Goal: Task Accomplishment & Management: Use online tool/utility

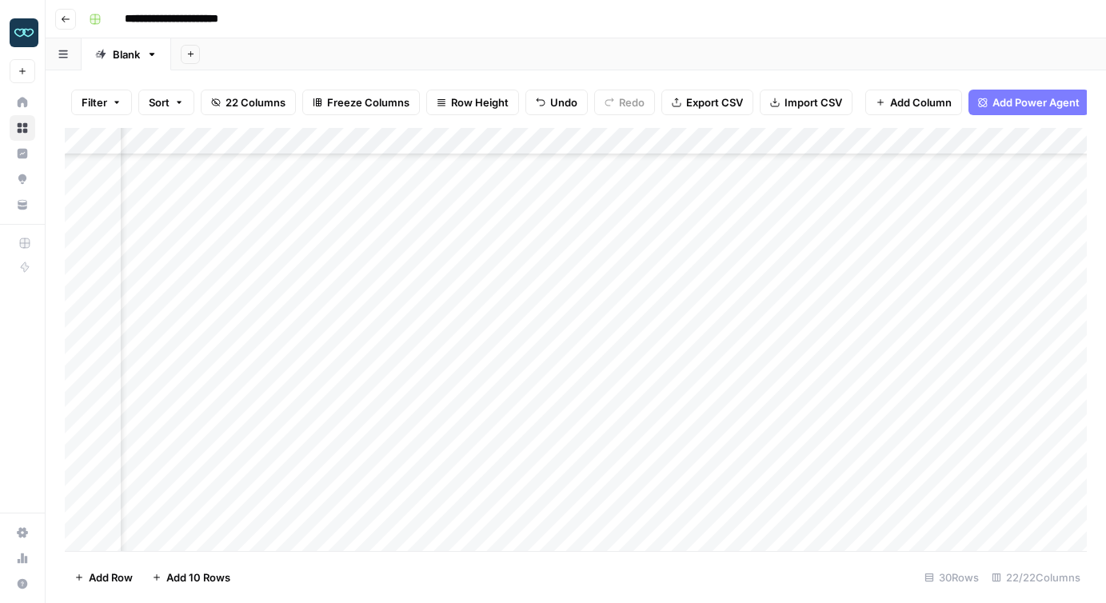
scroll to position [443, 0]
click at [149, 537] on div "Add Column" at bounding box center [576, 339] width 1022 height 423
click at [166, 516] on div "Add Column" at bounding box center [576, 339] width 1022 height 423
click at [277, 571] on footer "Add Row Add 10 Rows 31 Rows 22/22 Columns" at bounding box center [576, 577] width 1022 height 52
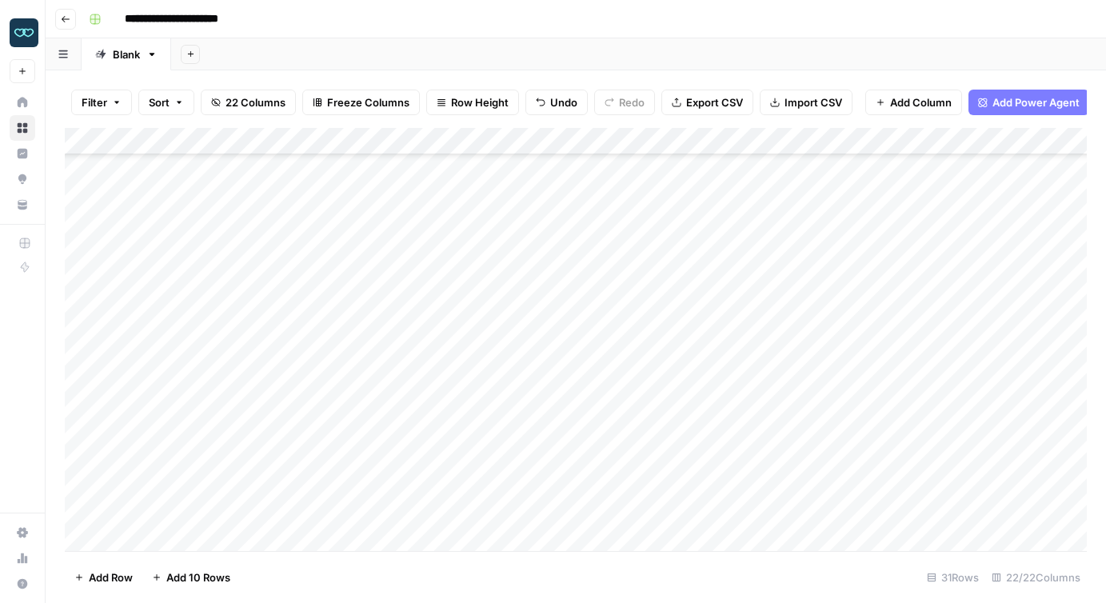
scroll to position [472, 0]
click at [192, 581] on span "Add 10 Rows" at bounding box center [198, 577] width 64 height 16
click at [190, 339] on div "Add Column" at bounding box center [576, 339] width 1022 height 423
click at [193, 401] on div "Add Column" at bounding box center [576, 339] width 1022 height 423
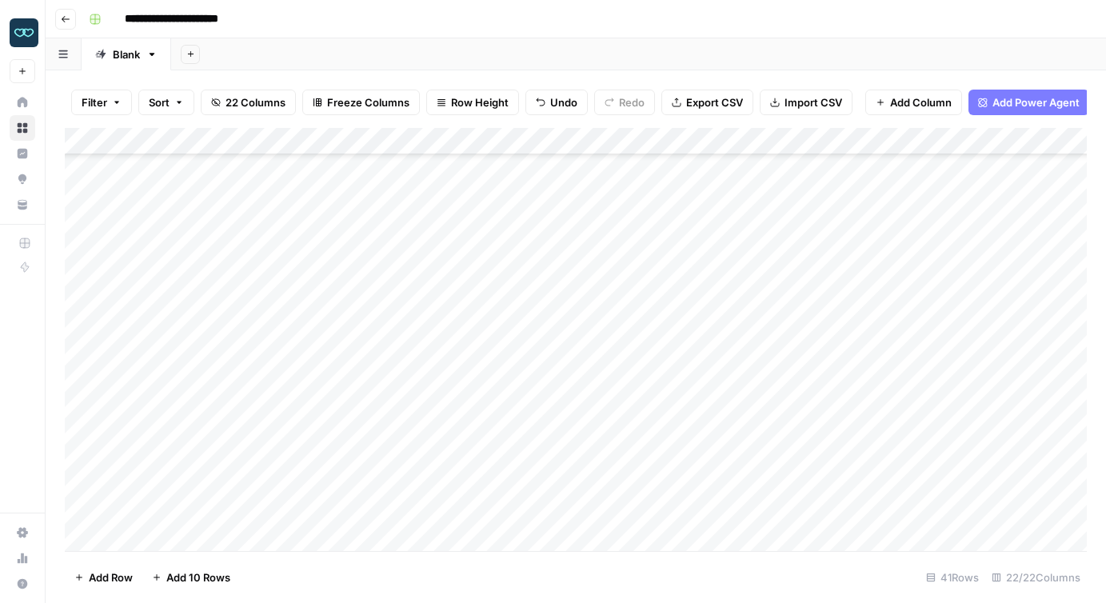
click at [189, 339] on div "Add Column" at bounding box center [576, 339] width 1022 height 423
click at [337, 339] on div "Add Column" at bounding box center [576, 339] width 1022 height 423
click at [337, 371] on div "Add Column" at bounding box center [576, 339] width 1022 height 423
click at [337, 396] on div "Add Column" at bounding box center [576, 339] width 1022 height 423
click at [336, 423] on div "Add Column" at bounding box center [576, 339] width 1022 height 423
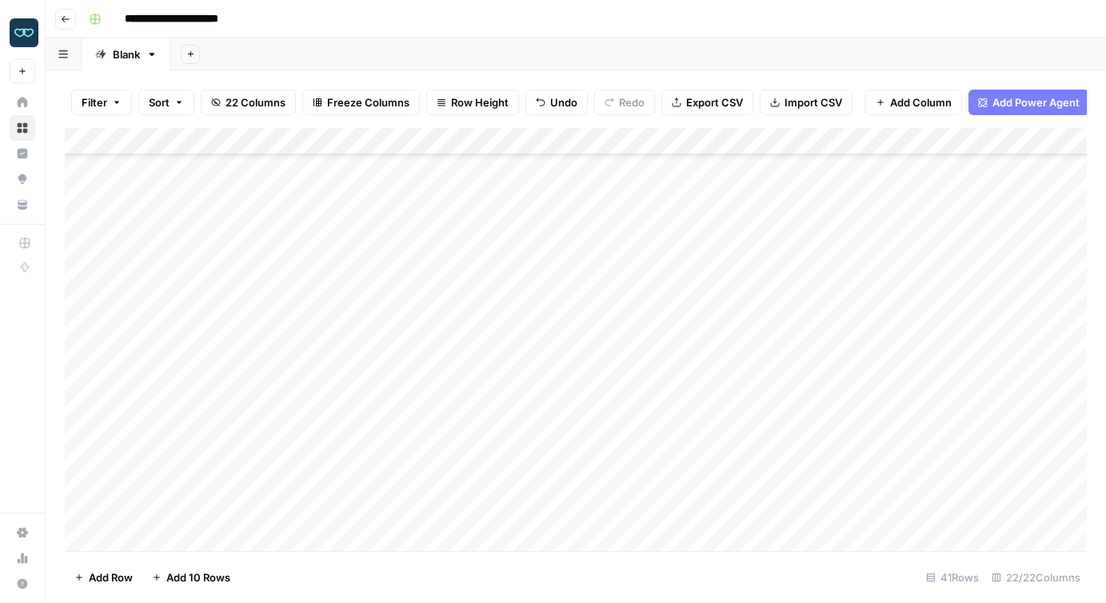
click at [710, 397] on div "Add Column" at bounding box center [576, 339] width 1022 height 423
click at [714, 422] on div "Add Column" at bounding box center [576, 339] width 1022 height 423
click at [716, 365] on div "Add Column" at bounding box center [576, 339] width 1022 height 423
click at [715, 342] on div "Add Column" at bounding box center [576, 339] width 1022 height 423
click at [775, 394] on div "Add Column" at bounding box center [576, 339] width 1022 height 423
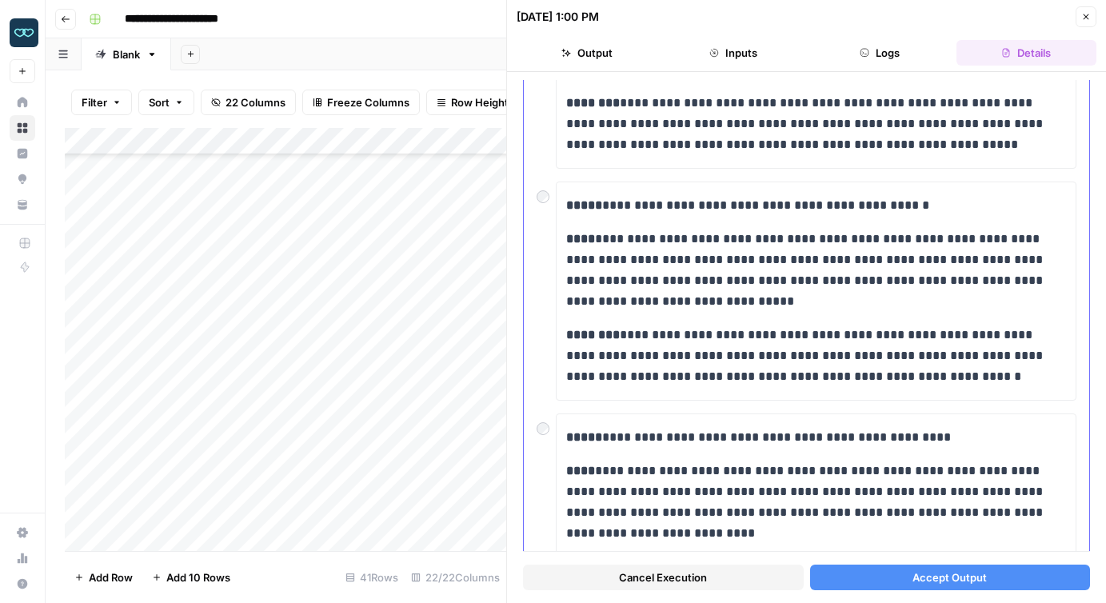
scroll to position [252, 0]
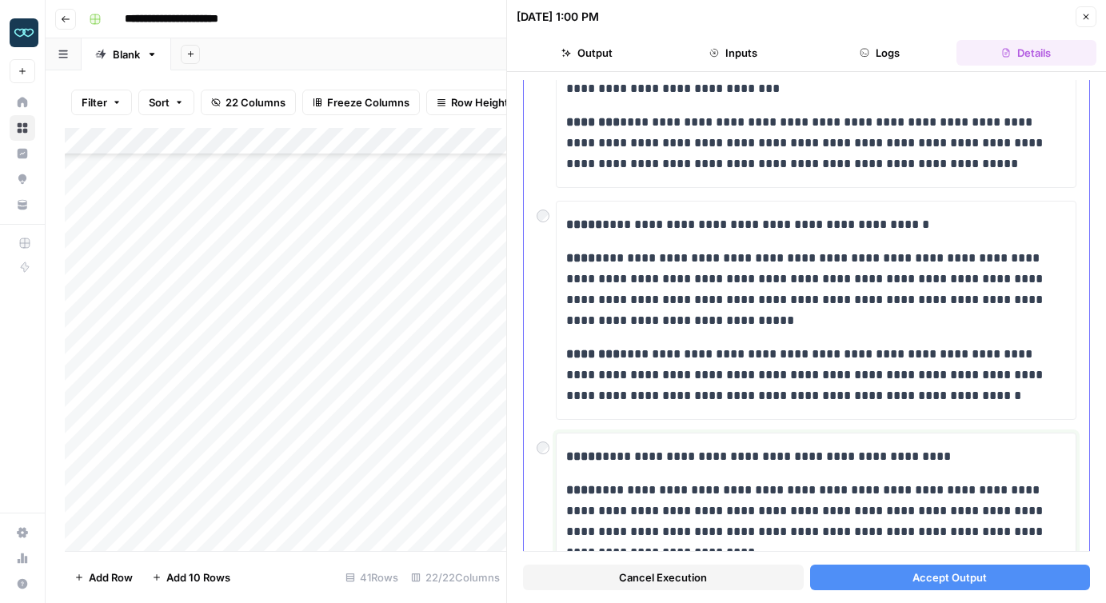
click at [831, 454] on p "**********" at bounding box center [816, 456] width 500 height 21
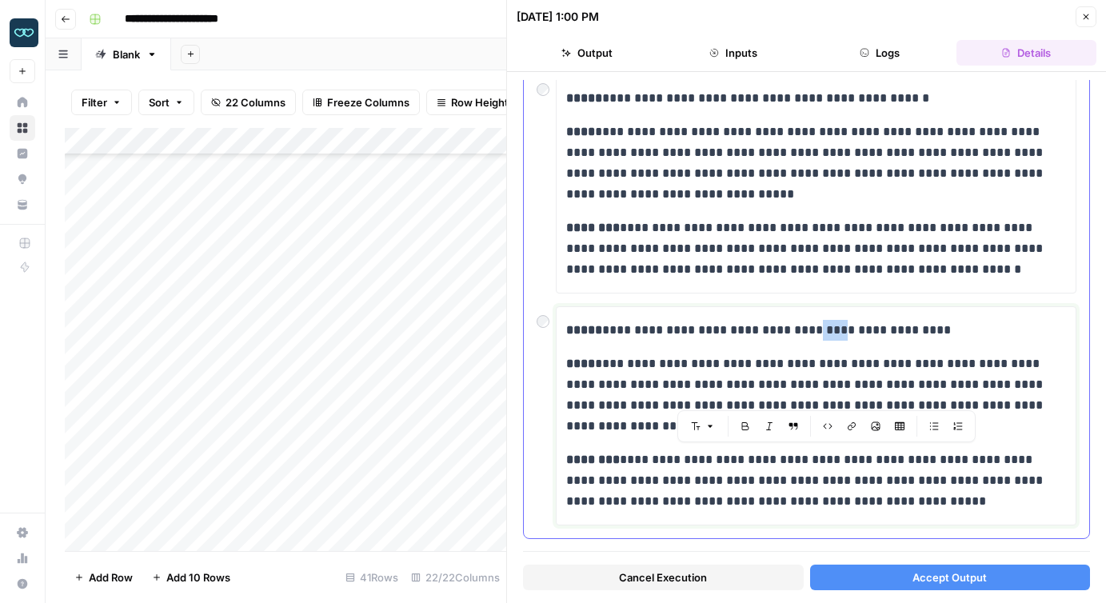
scroll to position [400, 0]
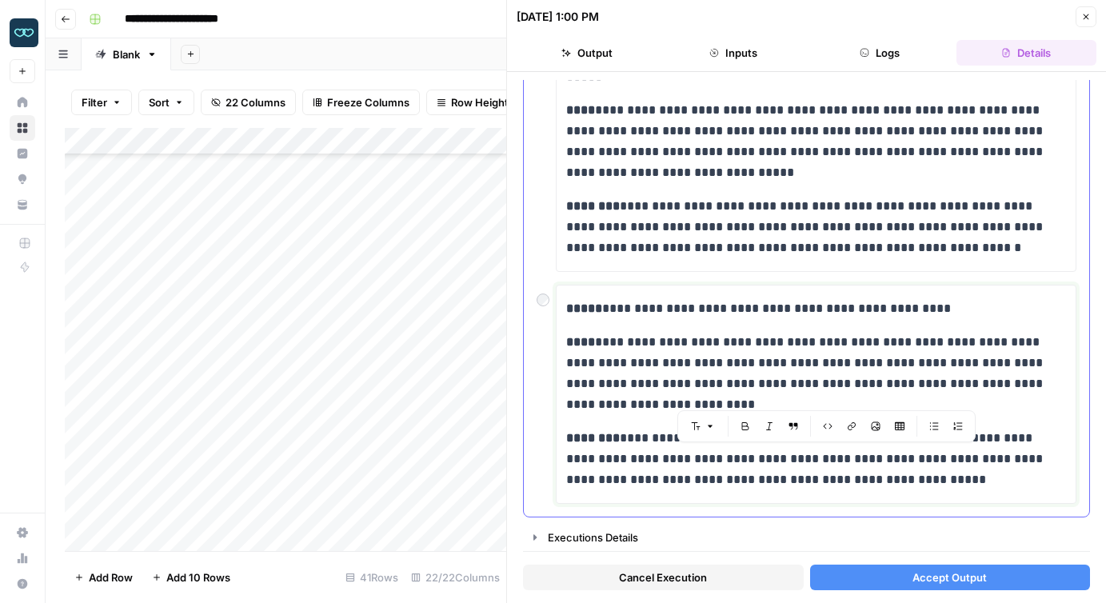
click at [721, 363] on p "**********" at bounding box center [816, 373] width 500 height 83
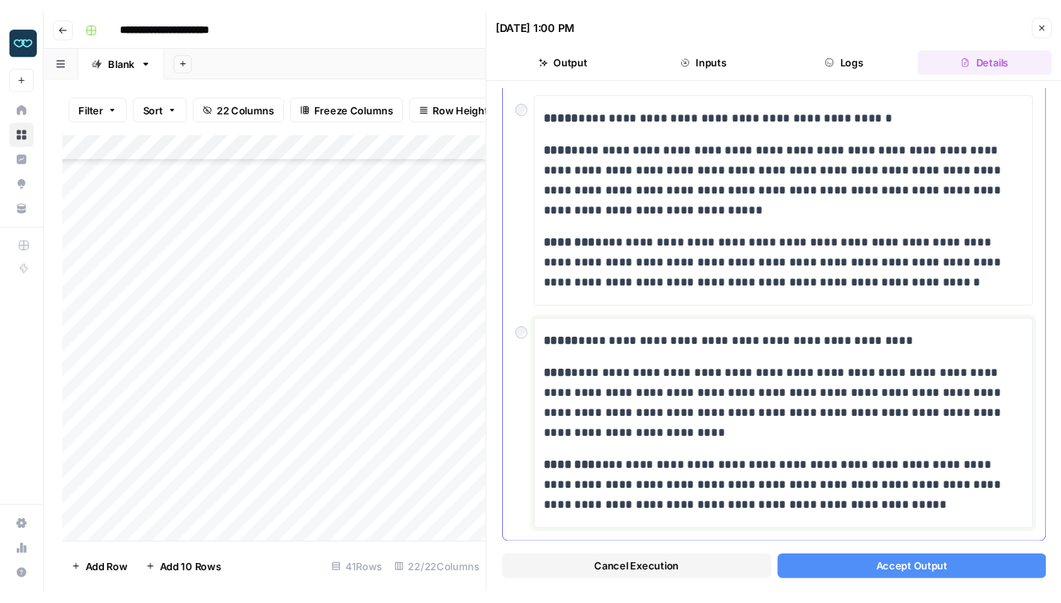
scroll to position [376, 0]
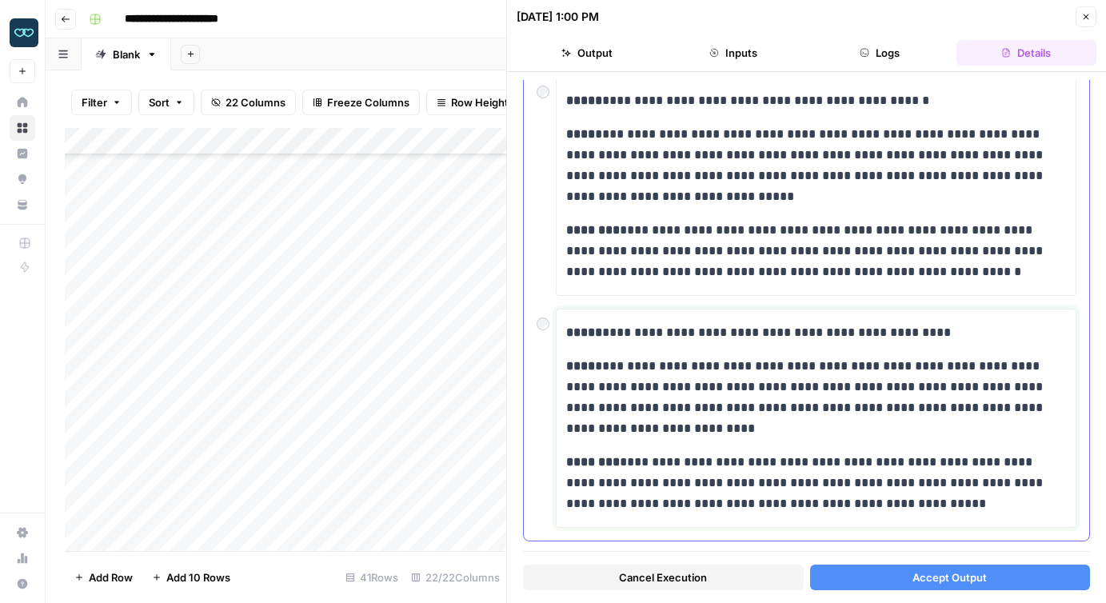
click at [824, 336] on p "**********" at bounding box center [816, 332] width 500 height 21
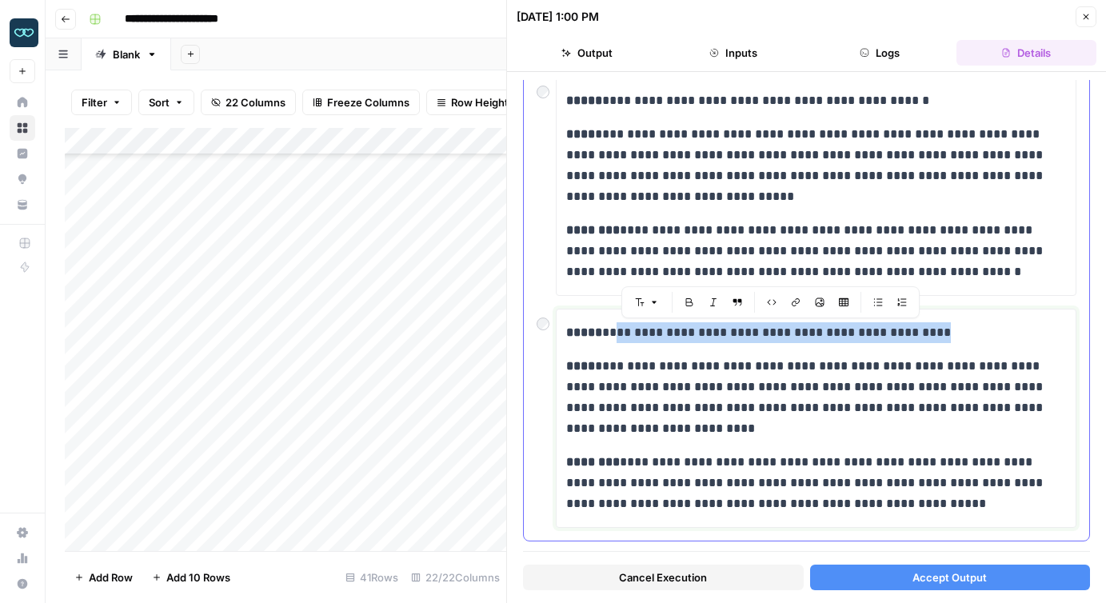
drag, startPoint x: 600, startPoint y: 334, endPoint x: 955, endPoint y: 332, distance: 355.0
click at [955, 332] on p "**********" at bounding box center [816, 332] width 500 height 21
copy p "**********"
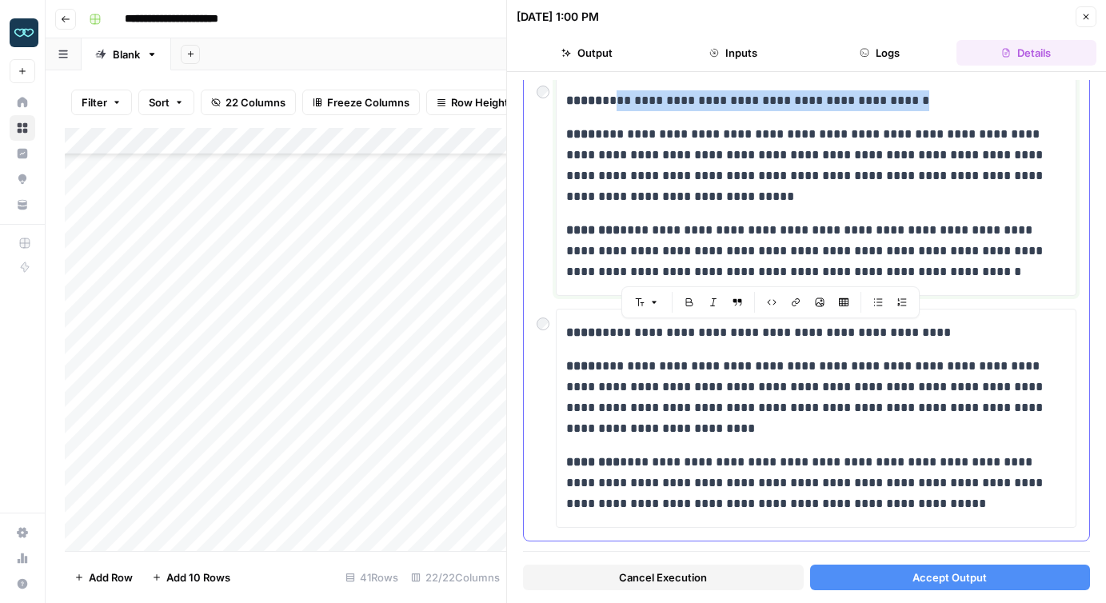
drag, startPoint x: 939, startPoint y: 99, endPoint x: 602, endPoint y: 94, distance: 336.6
click at [602, 94] on p "**********" at bounding box center [816, 100] width 500 height 21
paste div
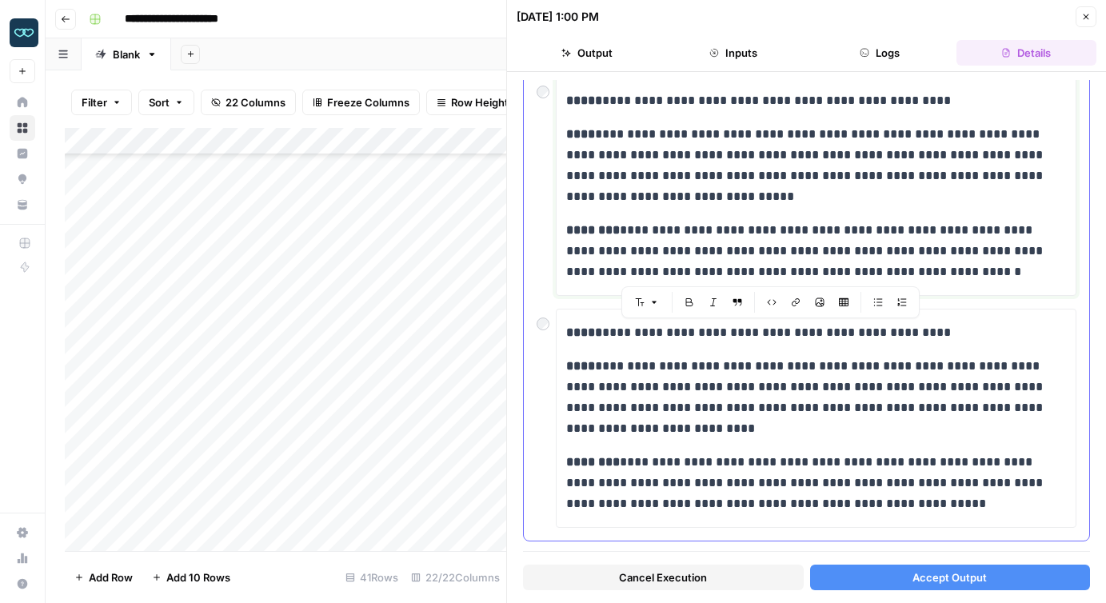
click at [826, 98] on p "**********" at bounding box center [816, 100] width 500 height 21
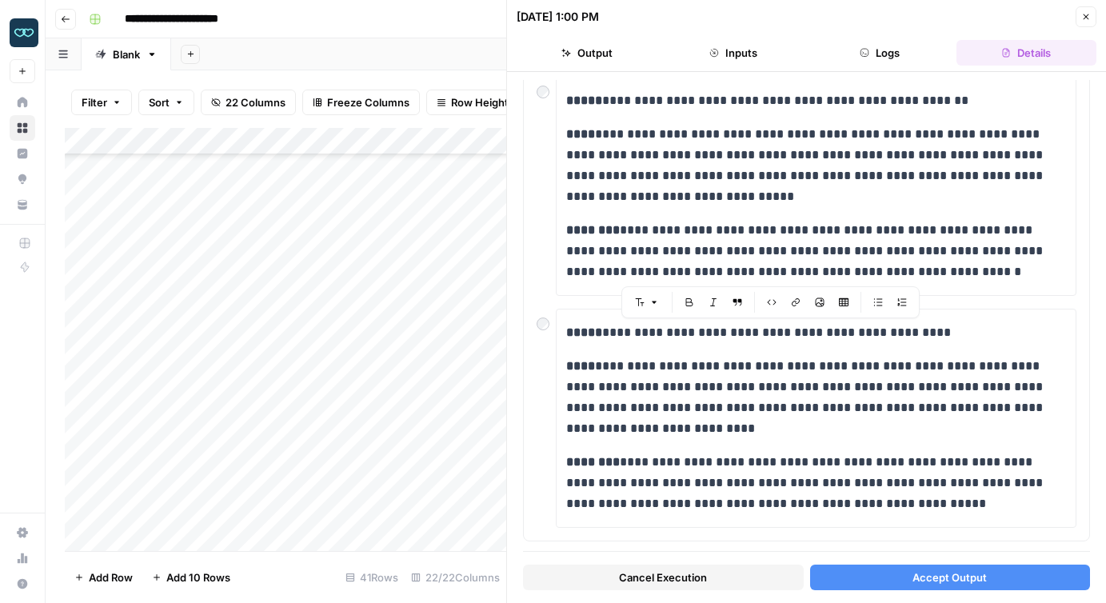
click at [928, 574] on span "Accept Output" at bounding box center [949, 577] width 74 height 16
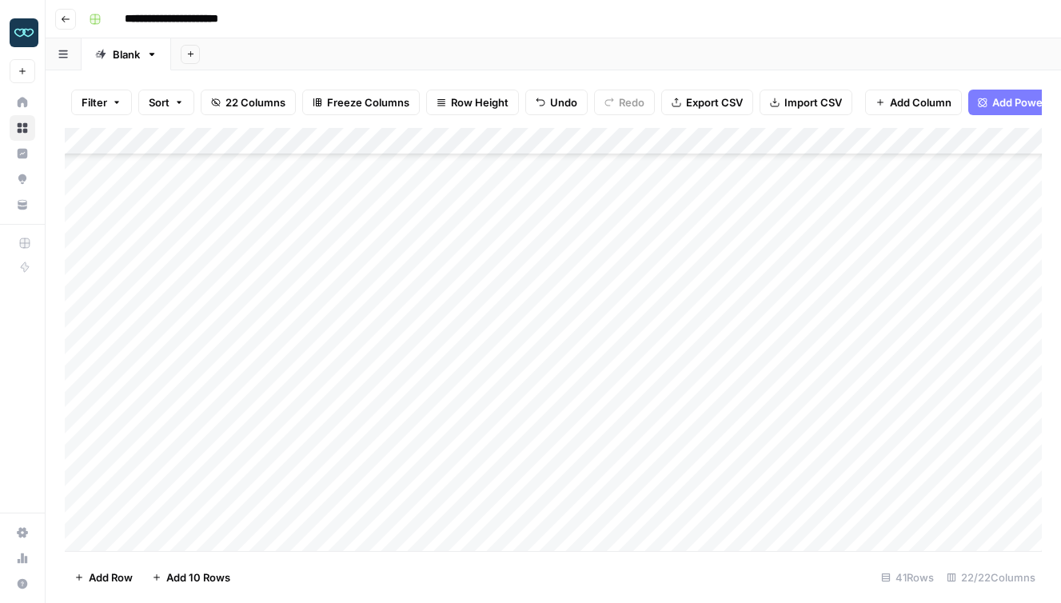
click at [772, 420] on div "Add Column" at bounding box center [553, 339] width 977 height 423
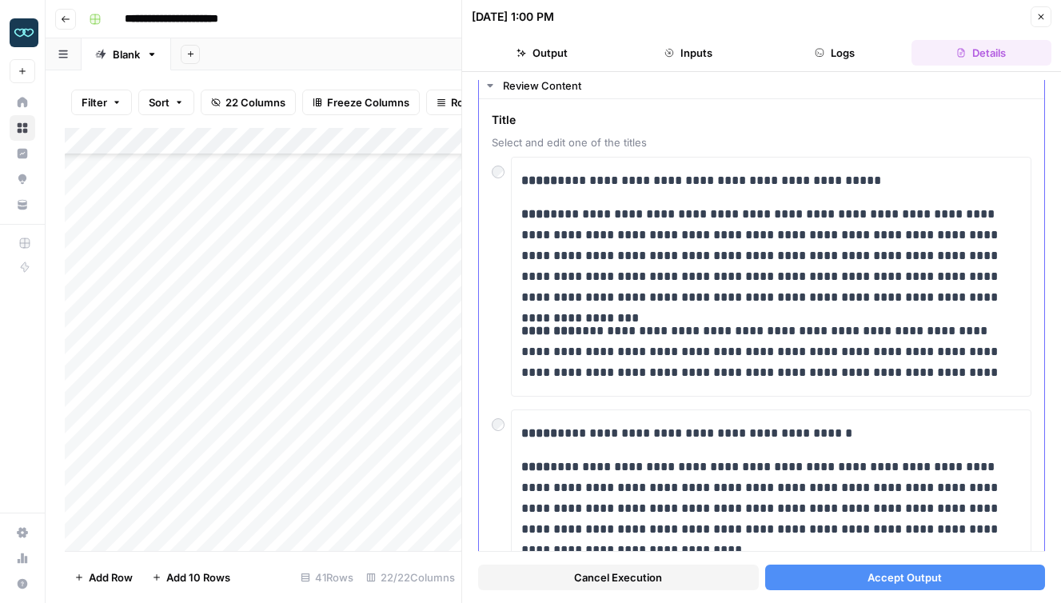
scroll to position [41, 0]
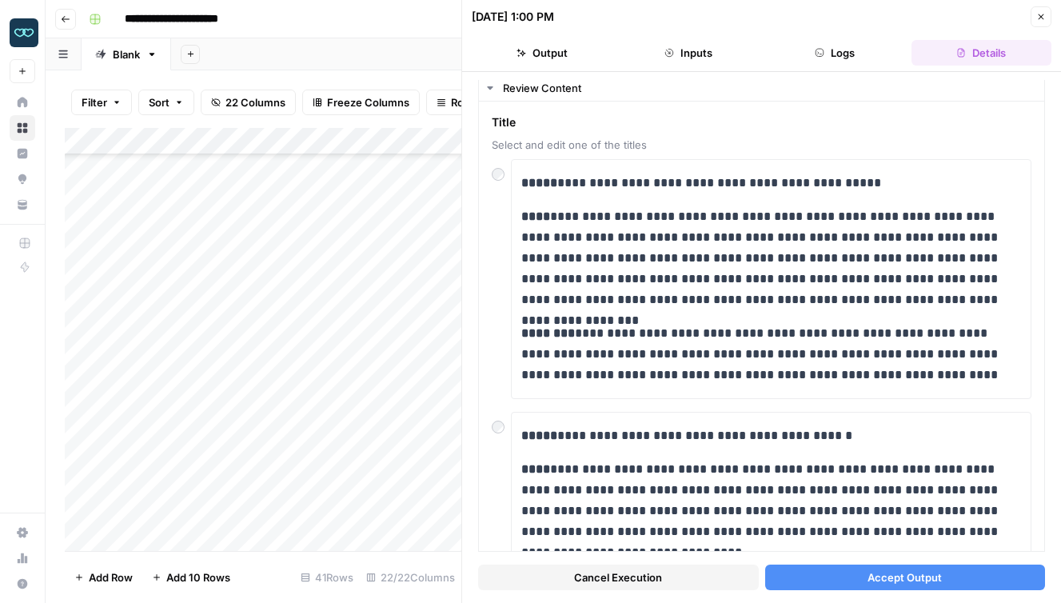
click at [891, 573] on span "Accept Output" at bounding box center [904, 577] width 74 height 16
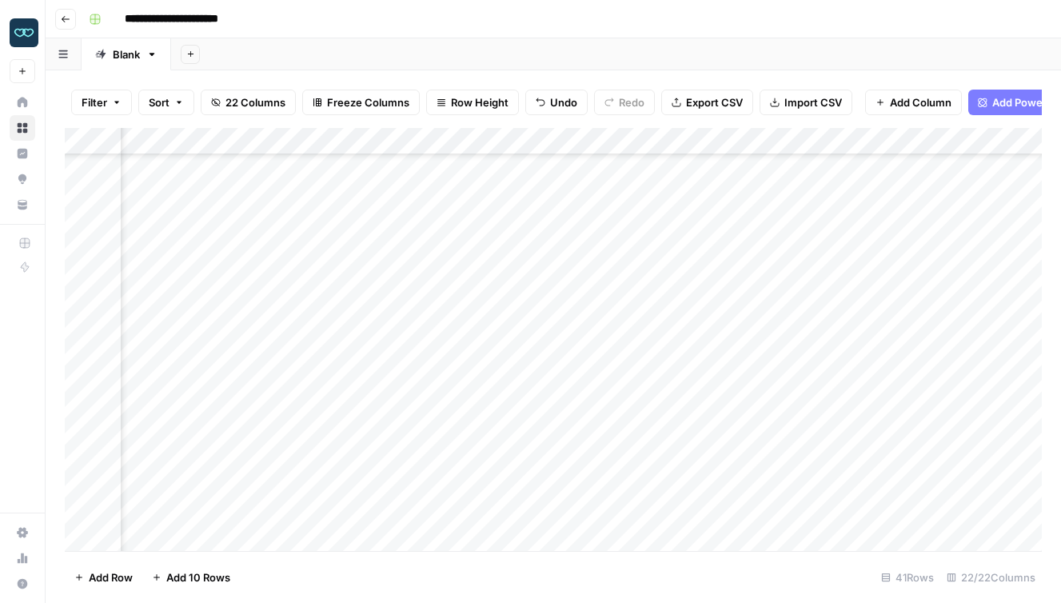
scroll to position [613, 128]
click at [645, 369] on div "Add Column" at bounding box center [553, 339] width 977 height 423
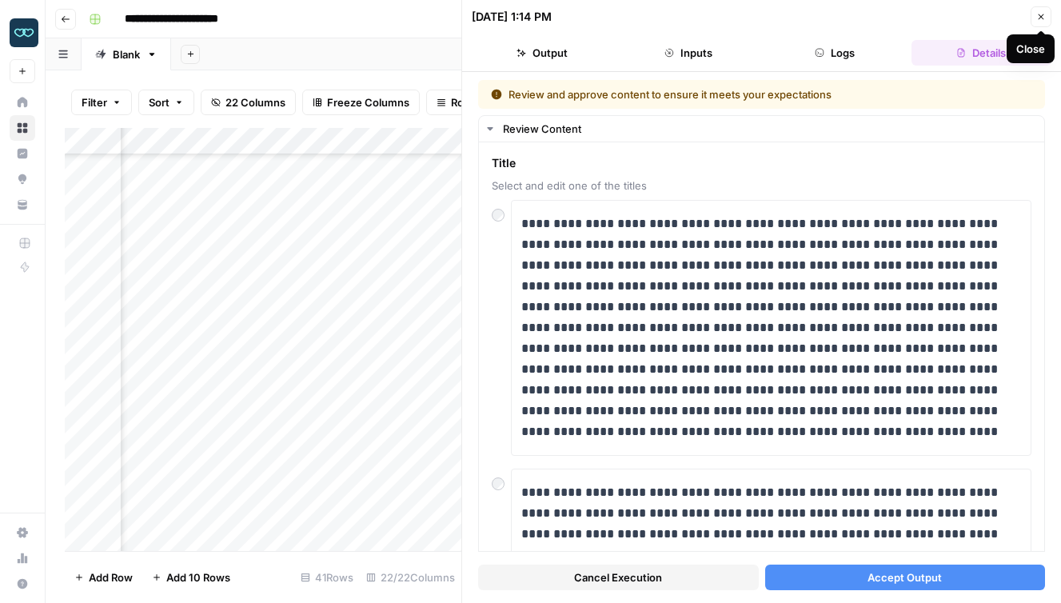
click at [1044, 17] on icon "button" at bounding box center [1041, 17] width 10 height 10
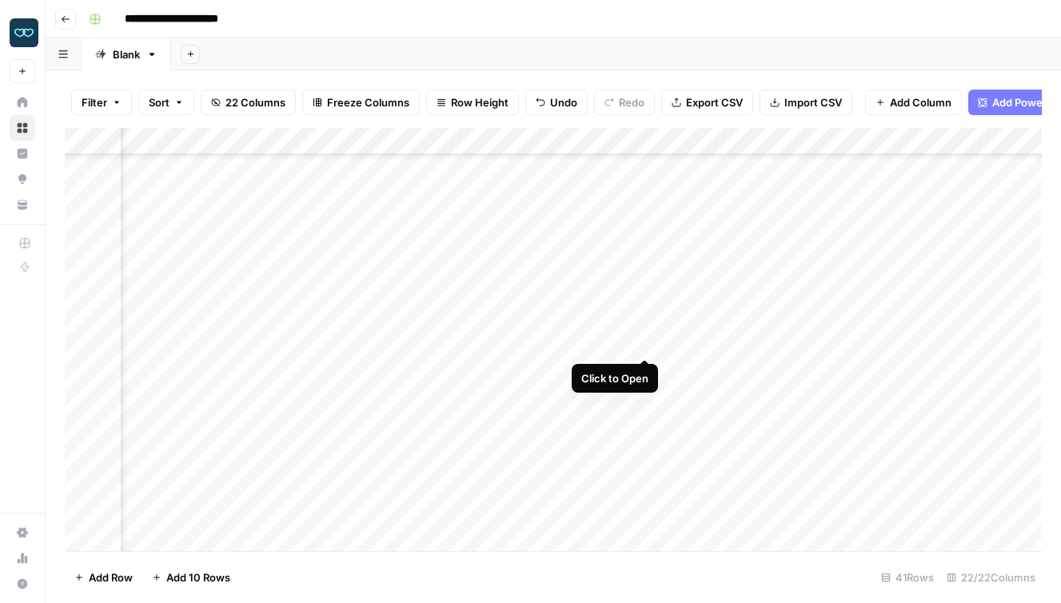
click at [645, 339] on div "Add Column" at bounding box center [553, 339] width 977 height 423
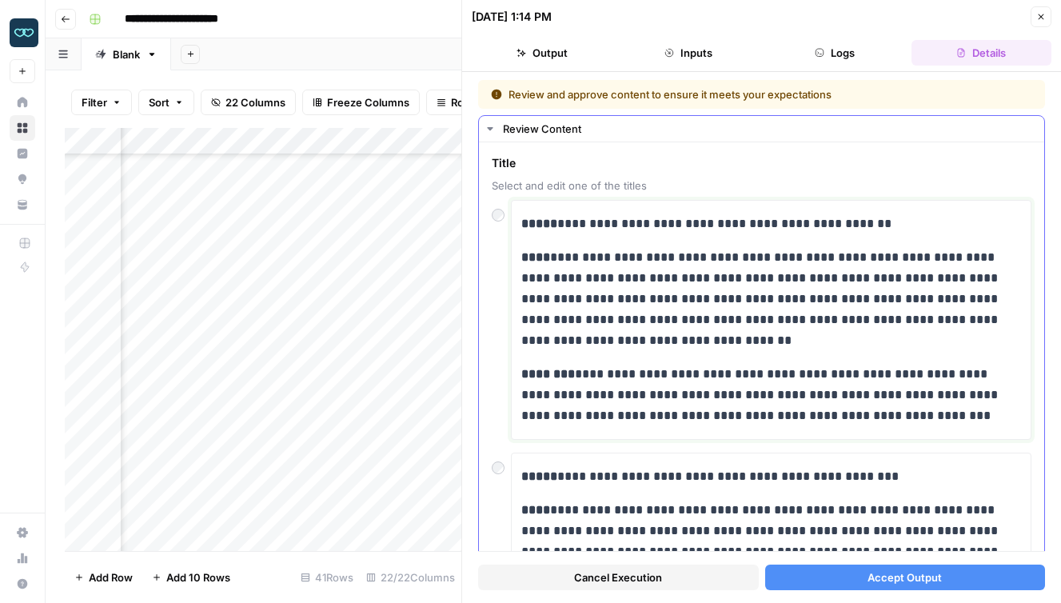
click at [781, 221] on p "**********" at bounding box center [771, 223] width 500 height 21
click at [836, 215] on p "**********" at bounding box center [771, 223] width 500 height 21
click at [879, 583] on span "Accept Output" at bounding box center [904, 577] width 74 height 16
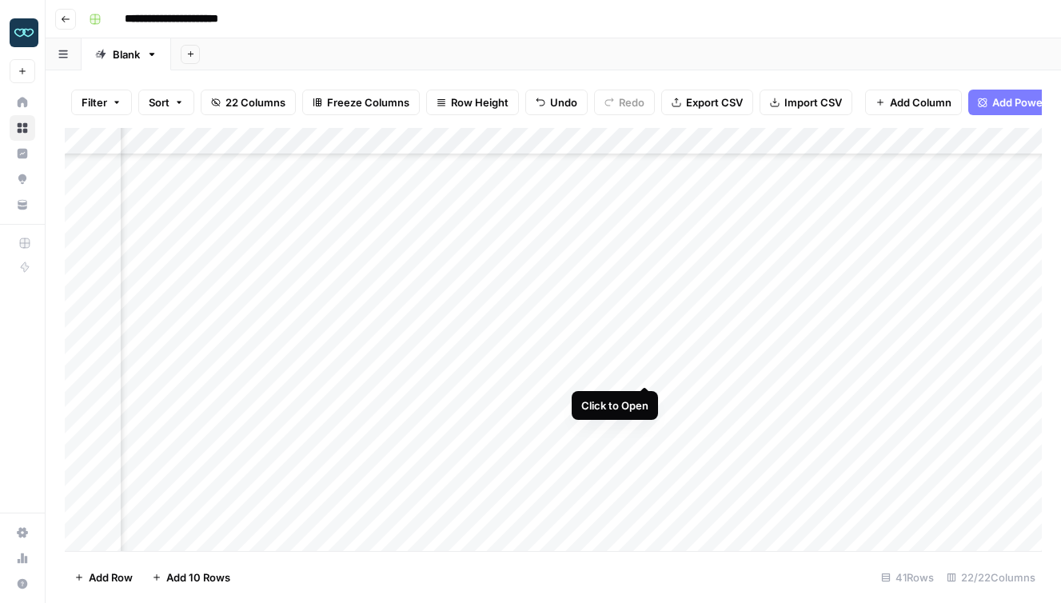
click at [645, 369] on div "Add Column" at bounding box center [553, 339] width 977 height 423
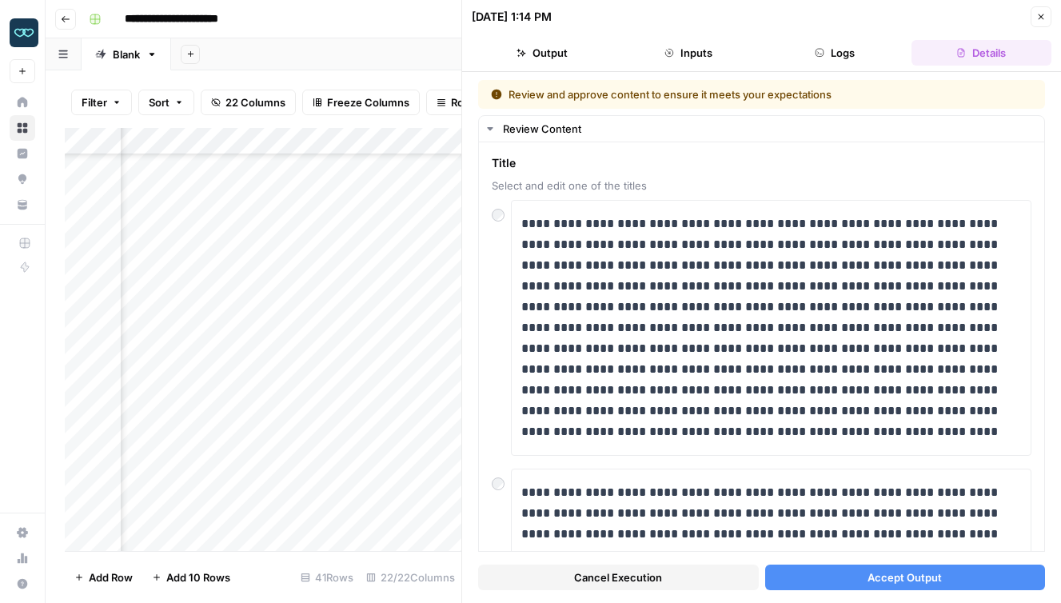
click at [1041, 18] on icon "button" at bounding box center [1041, 17] width 10 height 10
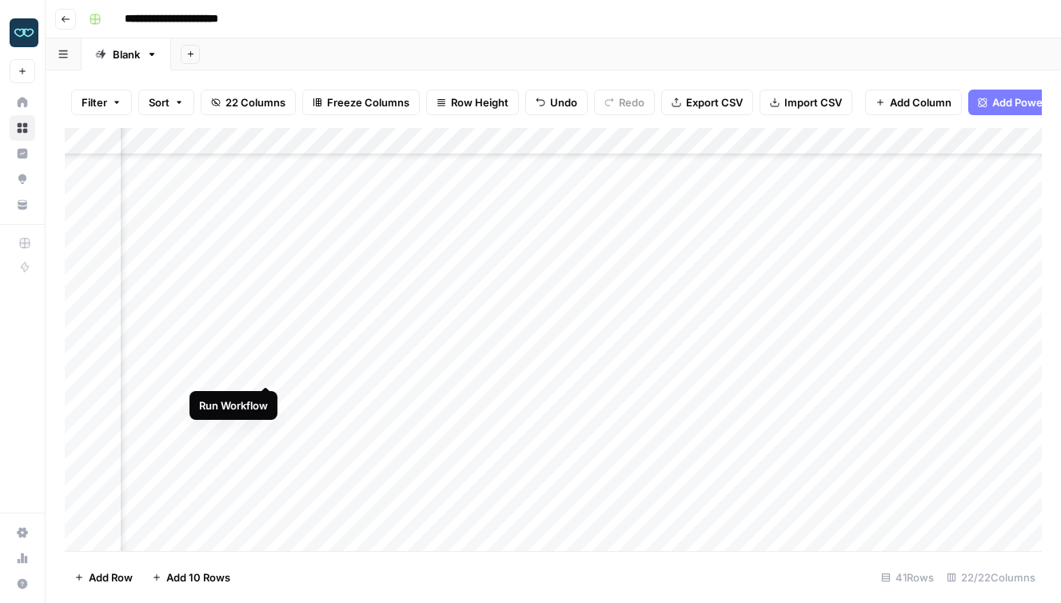
click at [264, 369] on div "Add Column" at bounding box center [553, 339] width 977 height 423
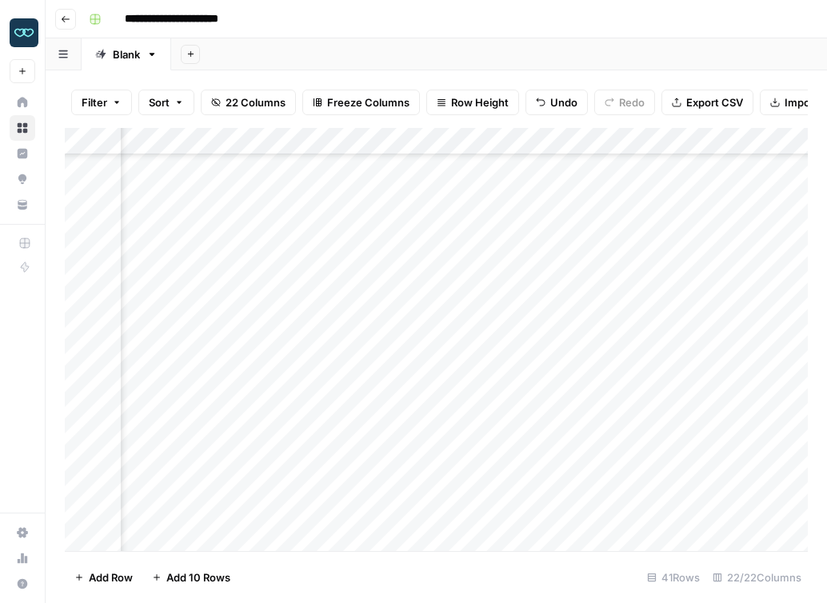
scroll to position [650, 156]
click at [619, 332] on div "Add Column" at bounding box center [436, 339] width 743 height 423
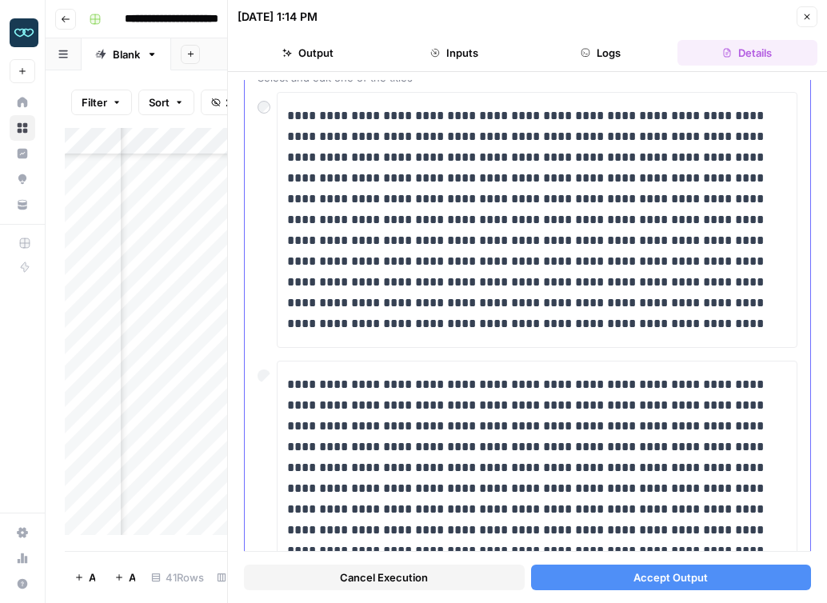
scroll to position [106, 0]
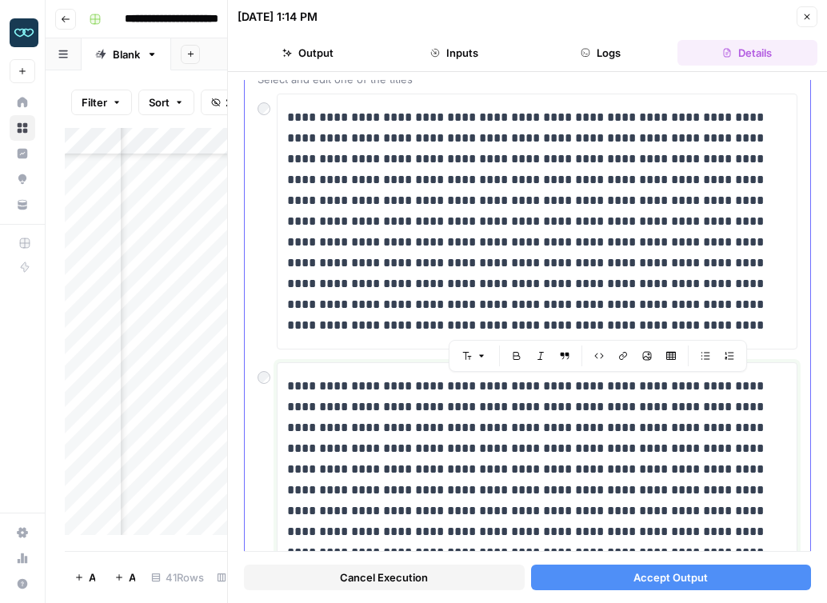
drag, startPoint x: 620, startPoint y: 391, endPoint x: 574, endPoint y: 390, distance: 46.4
click at [574, 390] on p "**********" at bounding box center [537, 480] width 500 height 208
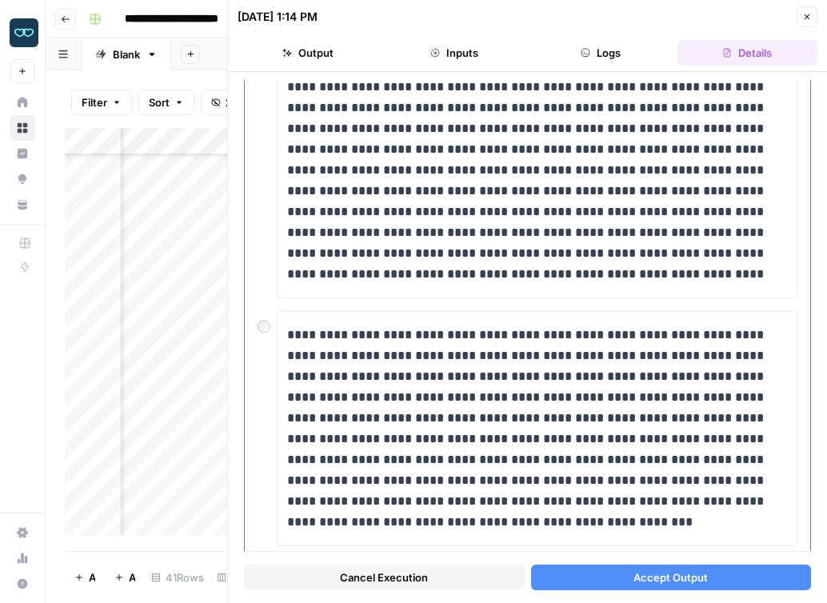
scroll to position [160, 0]
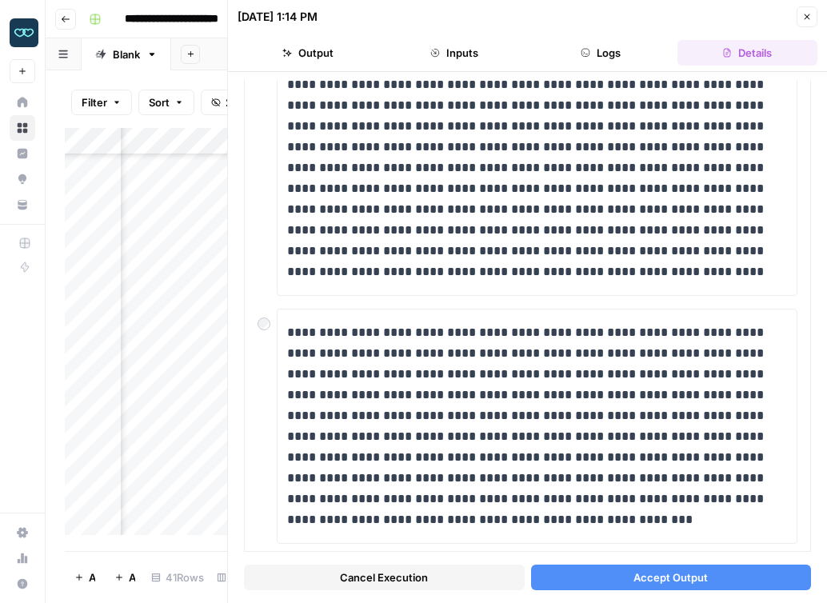
click at [671, 571] on span "Accept Output" at bounding box center [670, 577] width 74 height 16
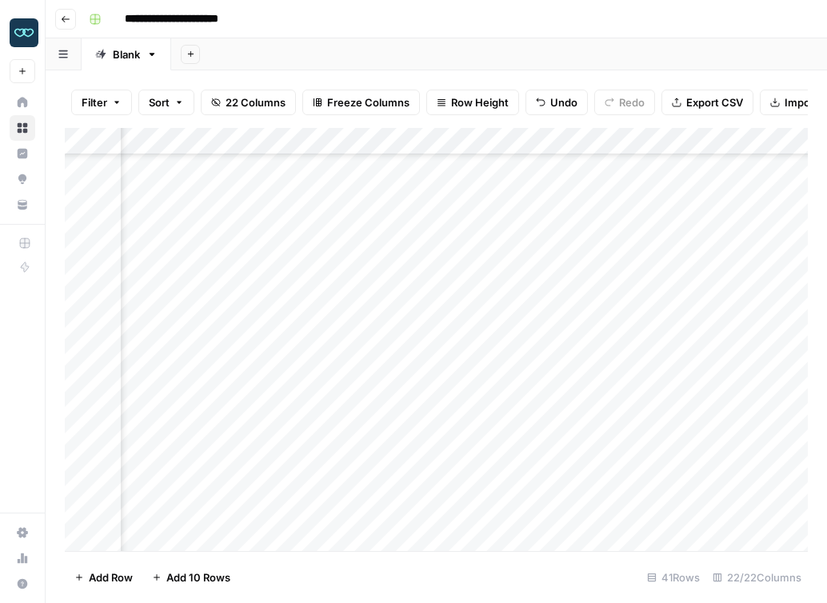
scroll to position [650, 345]
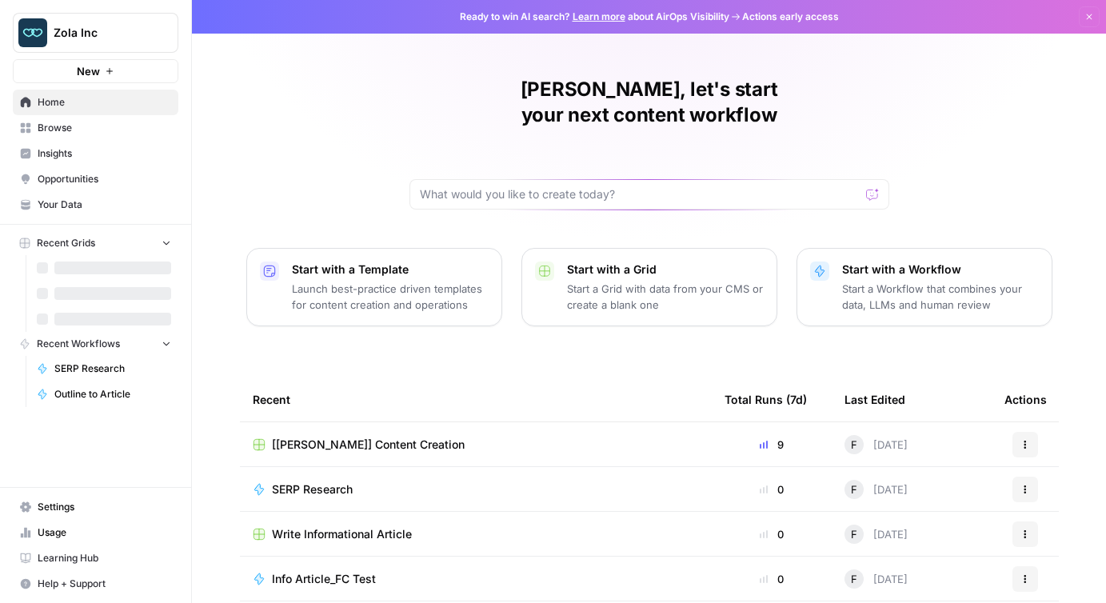
click at [106, 29] on span "Zola Inc" at bounding box center [102, 33] width 97 height 16
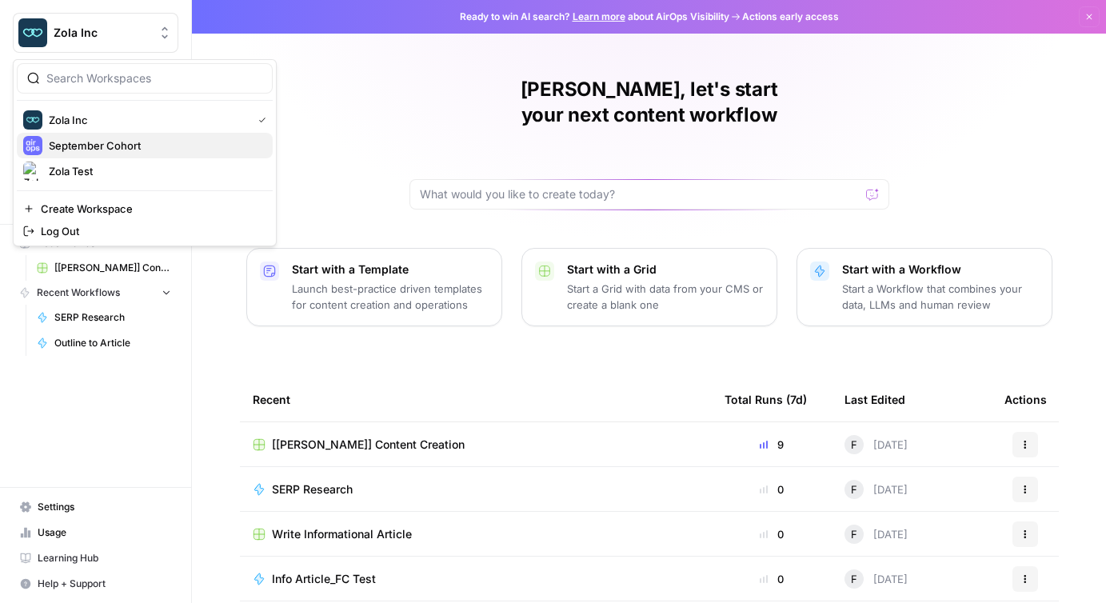
click at [138, 148] on span "September Cohort" at bounding box center [154, 146] width 211 height 16
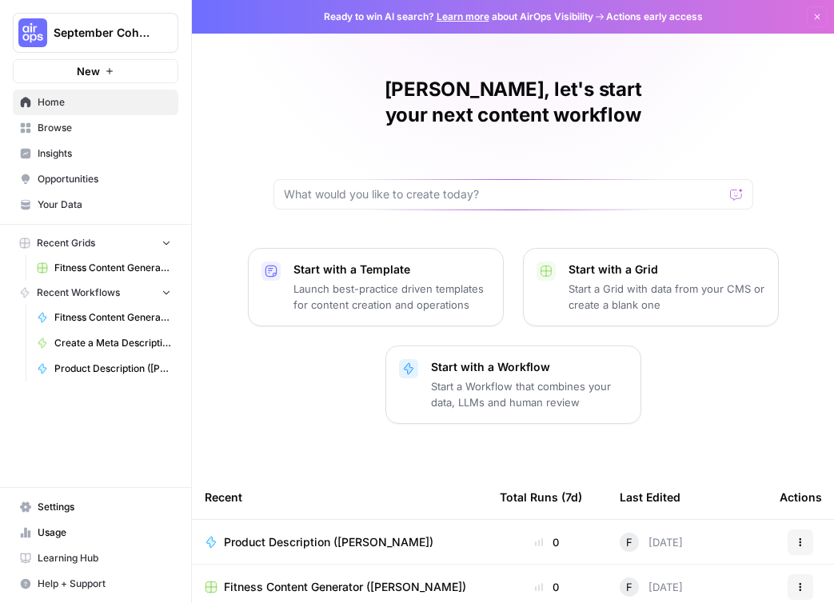
click at [58, 205] on span "Your Data" at bounding box center [105, 204] width 134 height 14
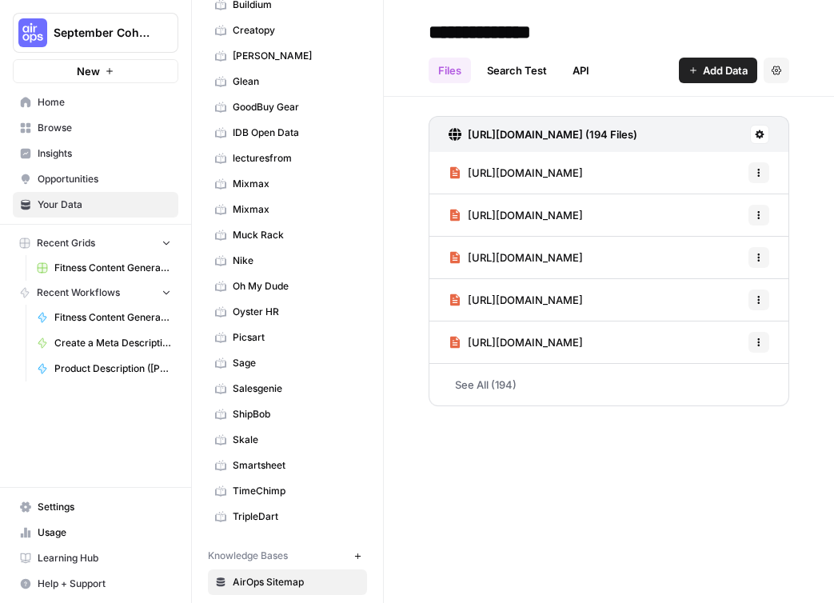
scroll to position [769, 0]
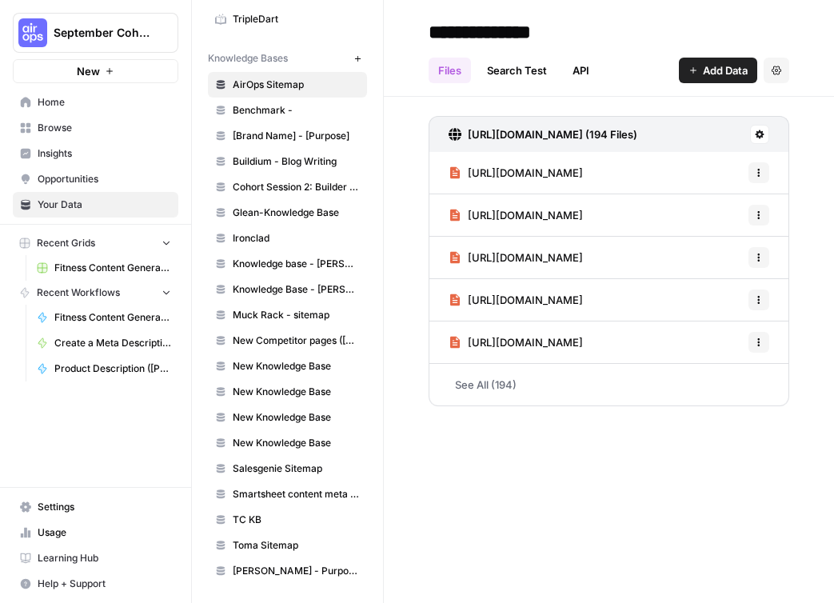
click at [288, 568] on span "Zola - Purpose (Francine)" at bounding box center [296, 571] width 127 height 14
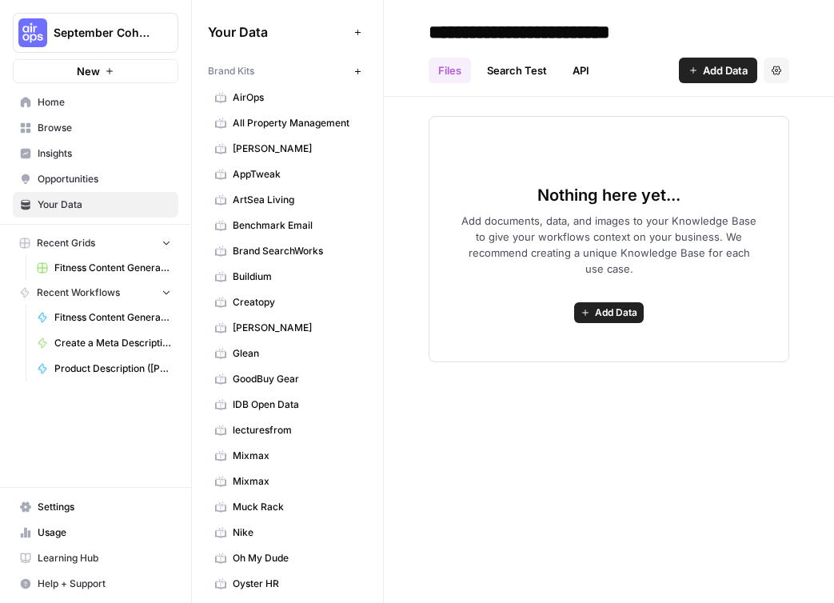
click at [356, 74] on icon "button" at bounding box center [357, 71] width 9 height 9
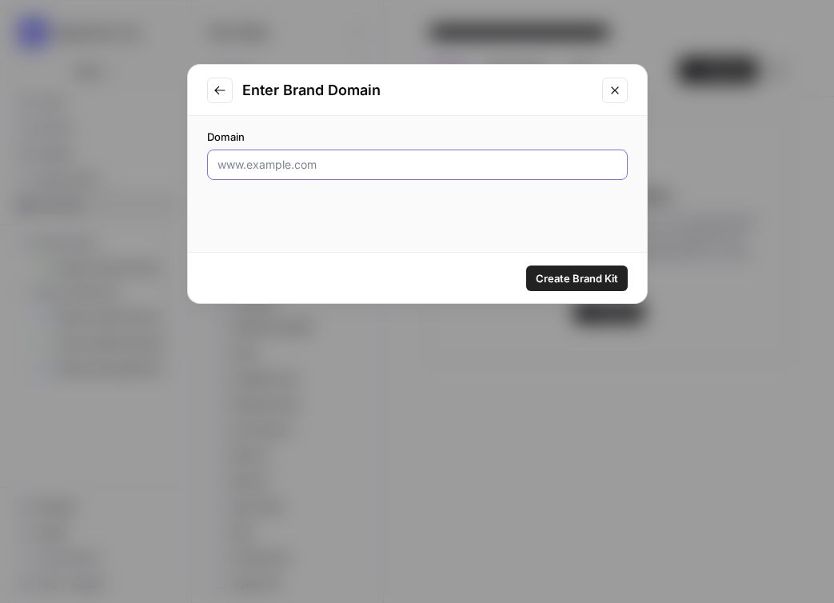
click at [291, 167] on input "Domain" at bounding box center [417, 165] width 400 height 16
type input "[DOMAIN_NAME]"
click at [581, 279] on span "Create Brand Kit" at bounding box center [577, 278] width 82 height 16
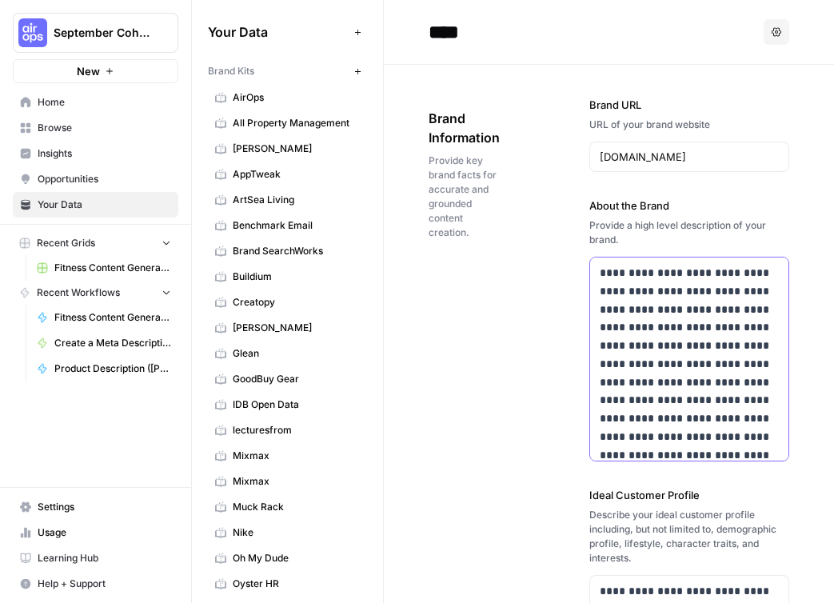
click at [636, 349] on p "**********" at bounding box center [689, 428] width 179 height 328
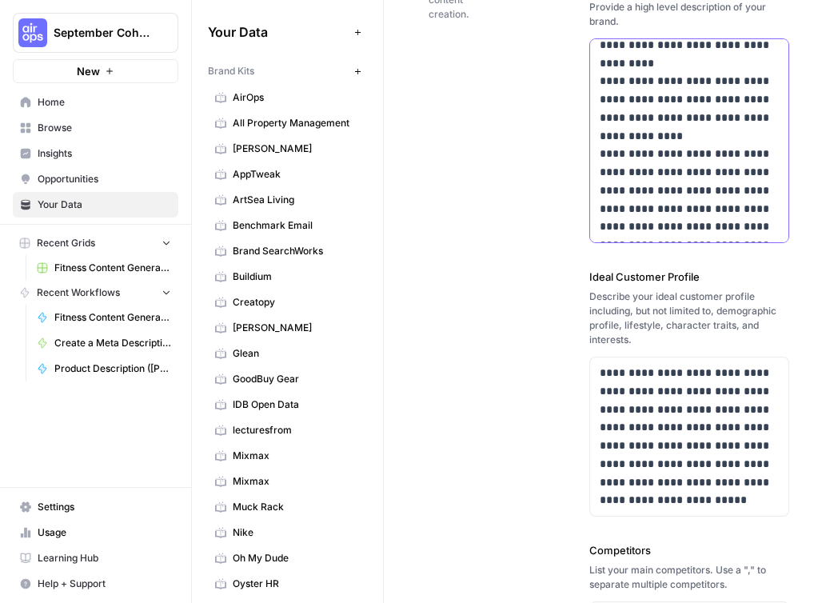
scroll to position [231, 0]
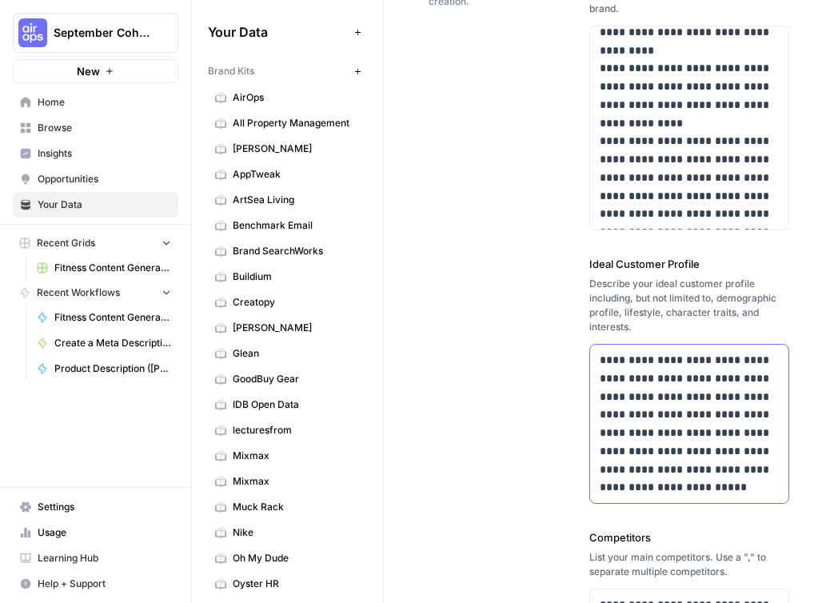
click at [670, 415] on p "**********" at bounding box center [689, 423] width 179 height 145
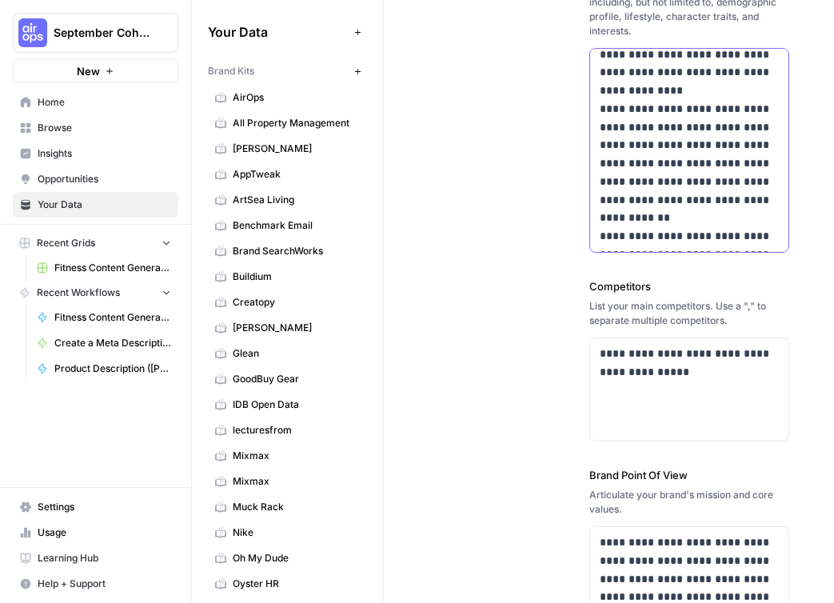
scroll to position [593, 0]
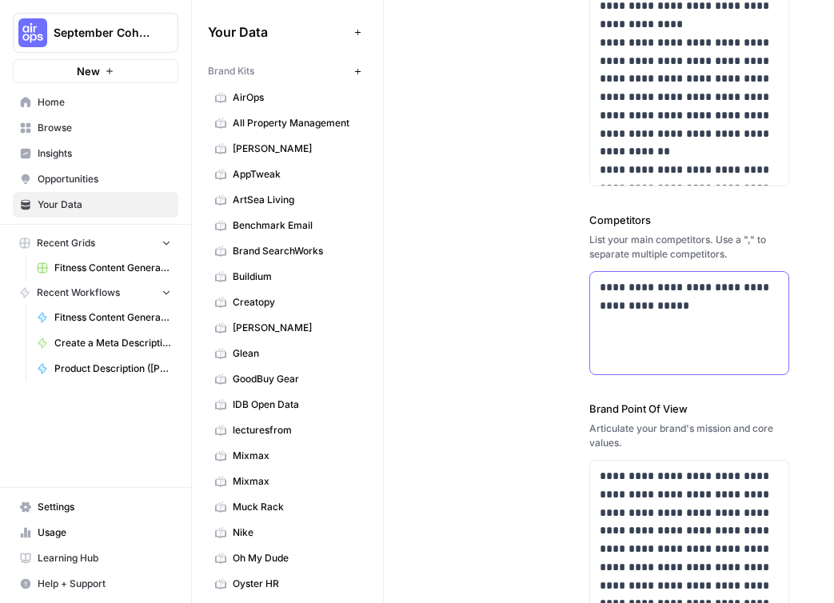
click at [636, 299] on p "**********" at bounding box center [689, 296] width 179 height 37
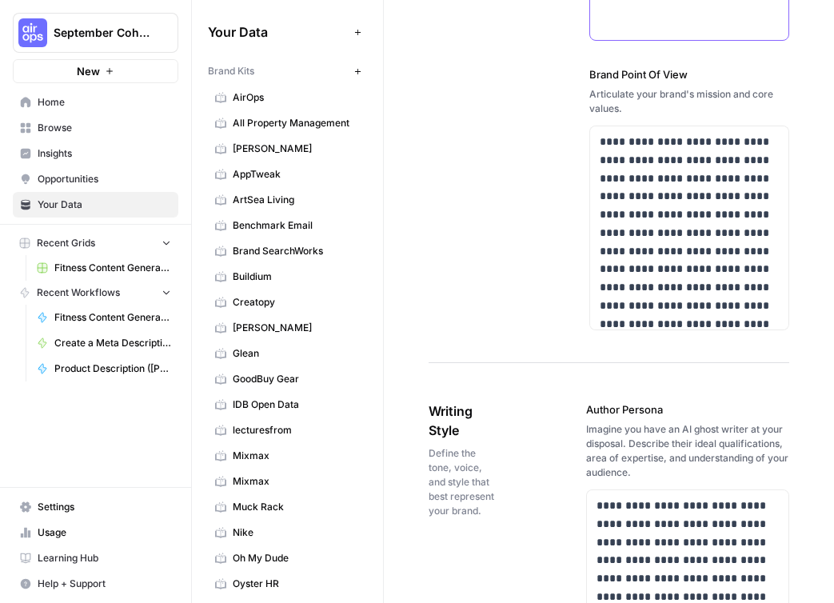
scroll to position [941, 0]
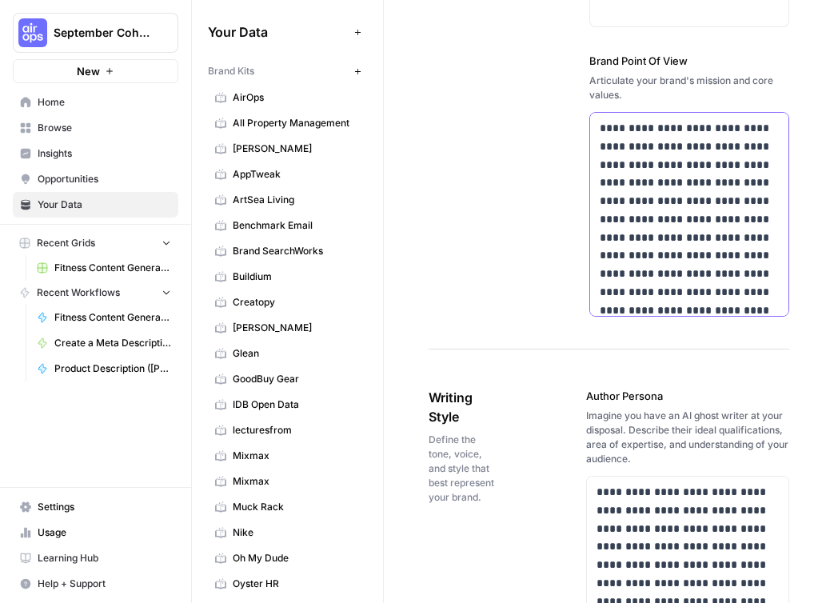
click at [664, 186] on p "**********" at bounding box center [689, 228] width 179 height 218
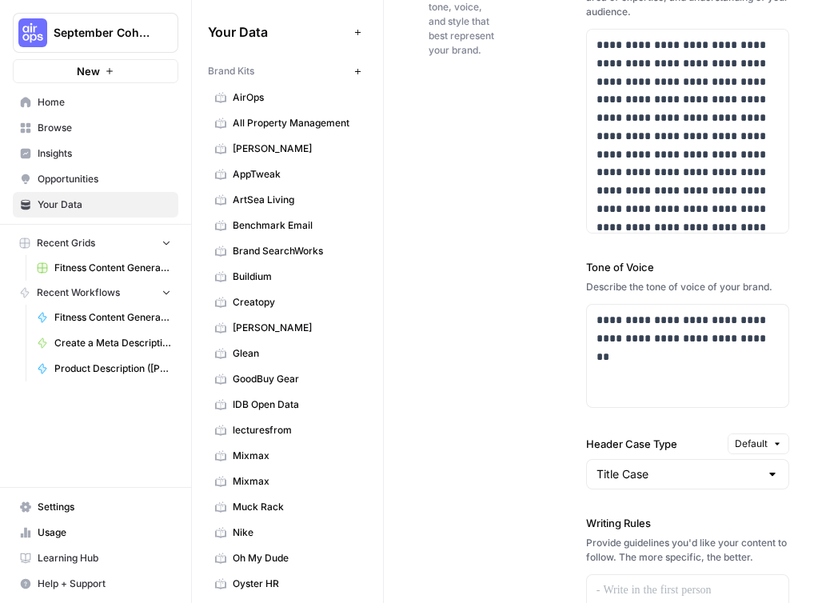
scroll to position [1397, 0]
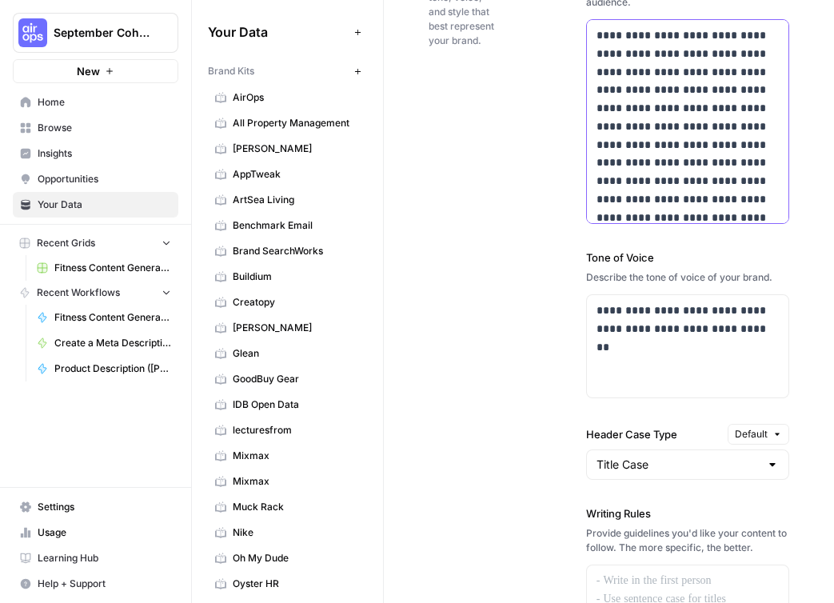
click at [623, 138] on p "**********" at bounding box center [687, 135] width 182 height 218
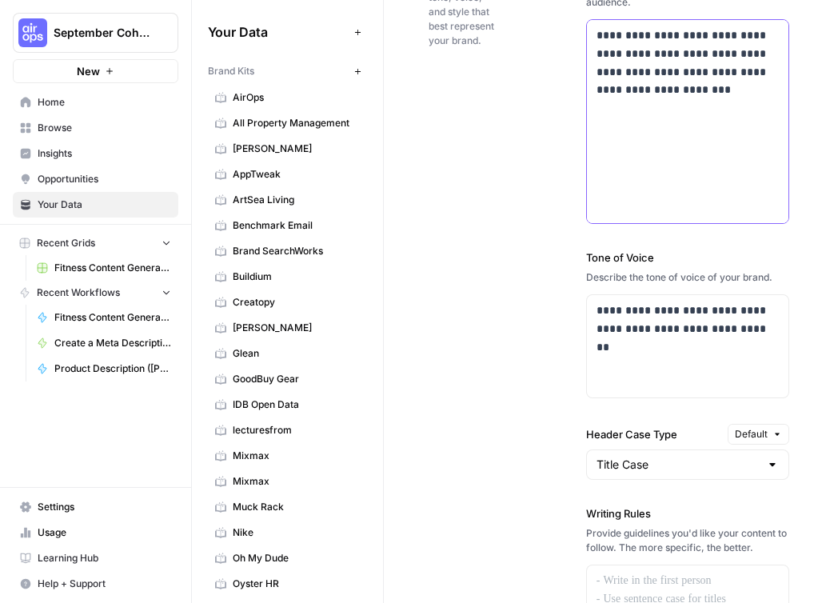
scroll to position [596, 0]
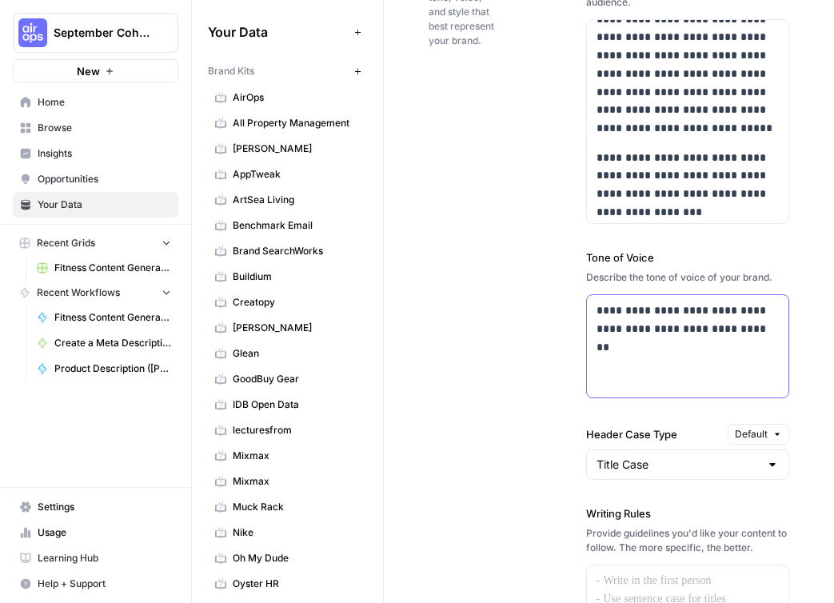
click at [646, 320] on p "**********" at bounding box center [687, 319] width 182 height 37
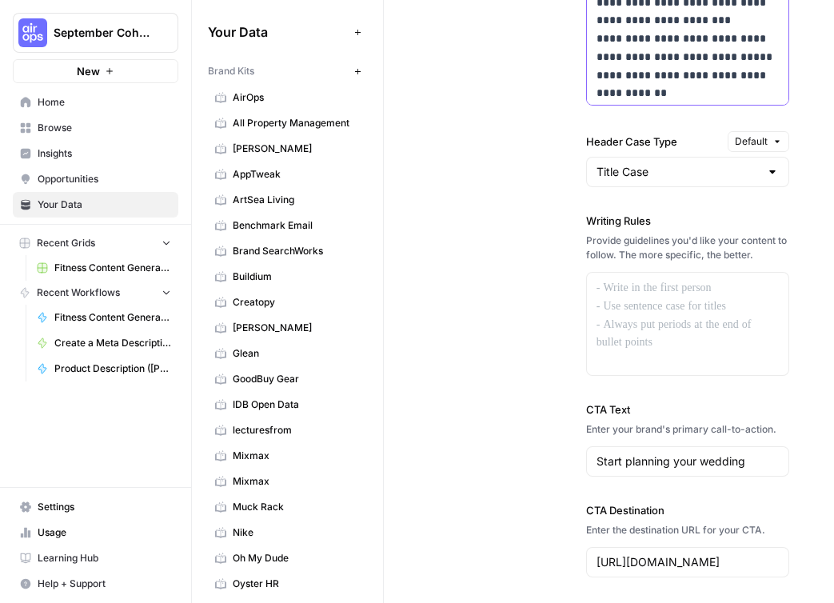
scroll to position [1819, 0]
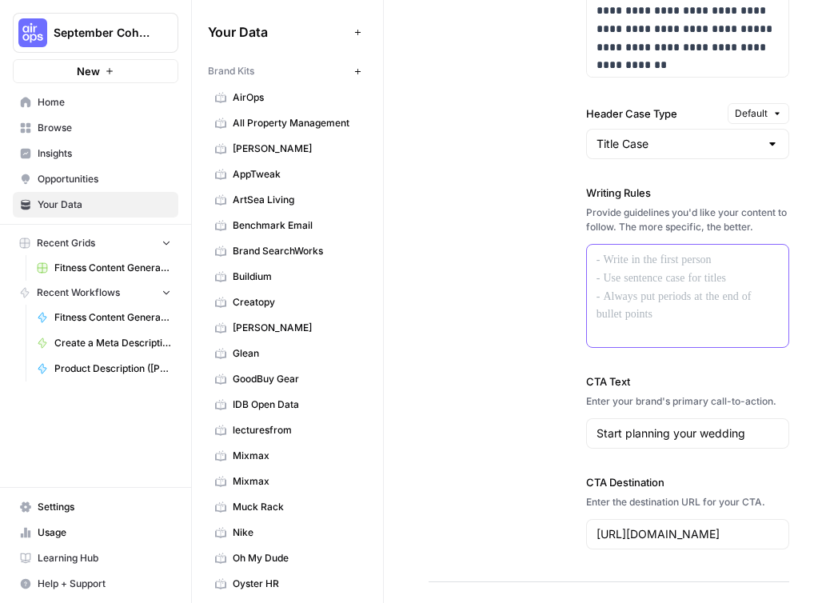
click at [652, 280] on div at bounding box center [687, 296] width 201 height 102
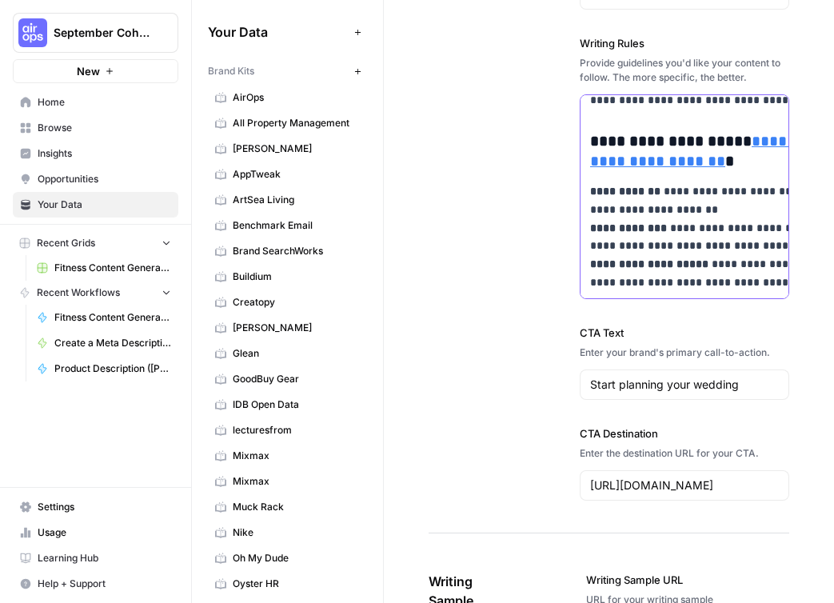
scroll to position [2007, 0]
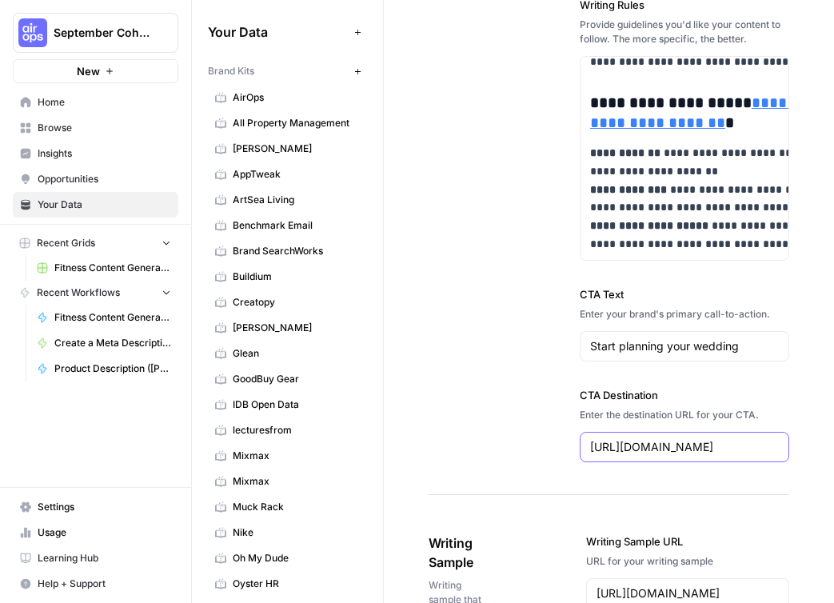
click at [628, 439] on input "[URL][DOMAIN_NAME]" at bounding box center [684, 447] width 189 height 16
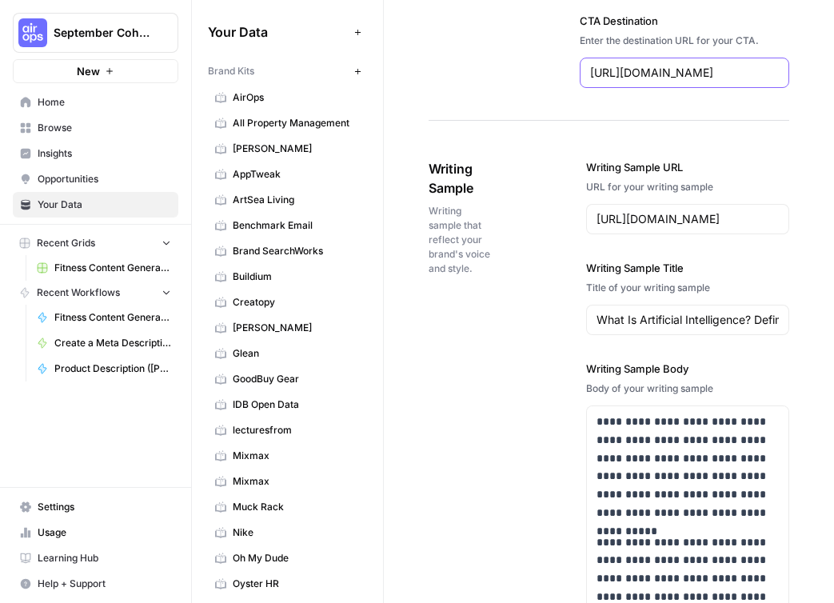
scroll to position [2401, 0]
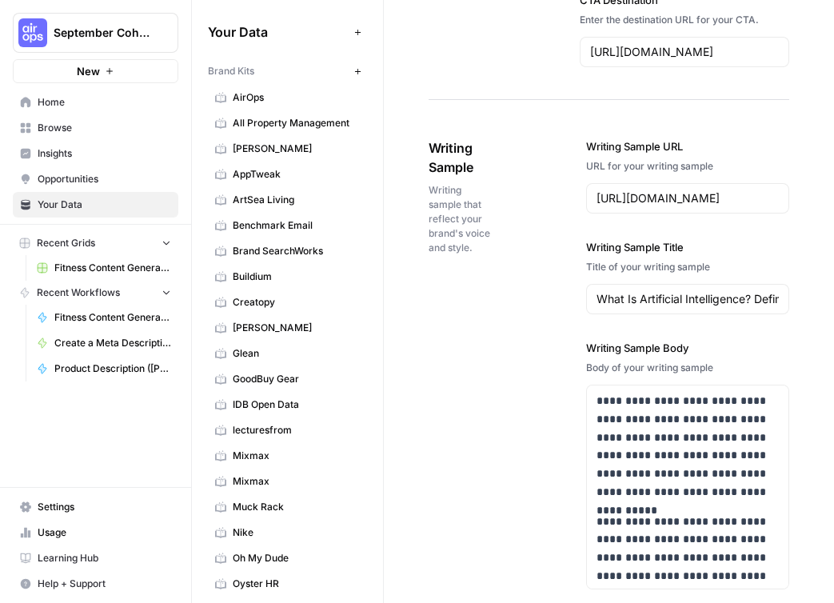
click at [588, 183] on div "https://www.coursera.org/articles/what-is-artificial-intelligence" at bounding box center [687, 198] width 203 height 30
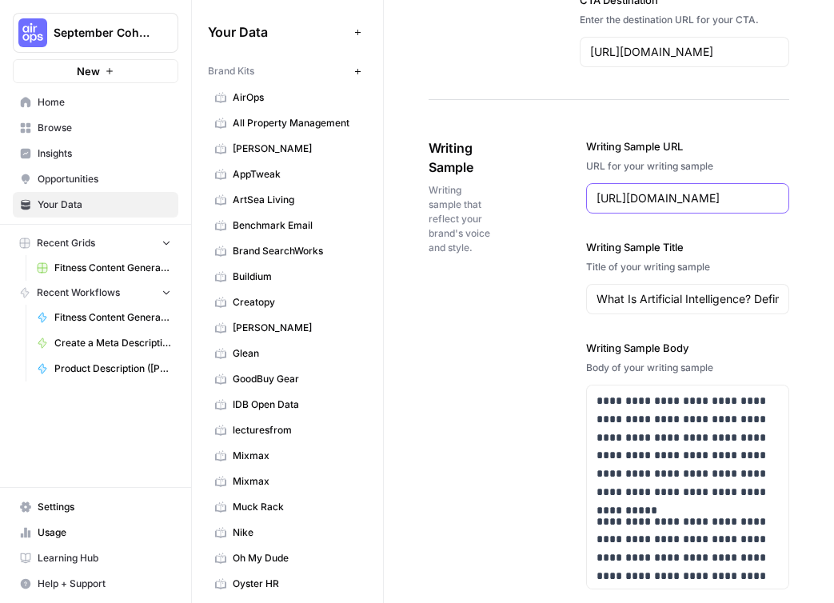
click at [596, 190] on input "https://www.coursera.org/articles/what-is-artificial-intelligence" at bounding box center [687, 198] width 182 height 16
paste input "zola.com/expert-advice/wedding-planning-guid"
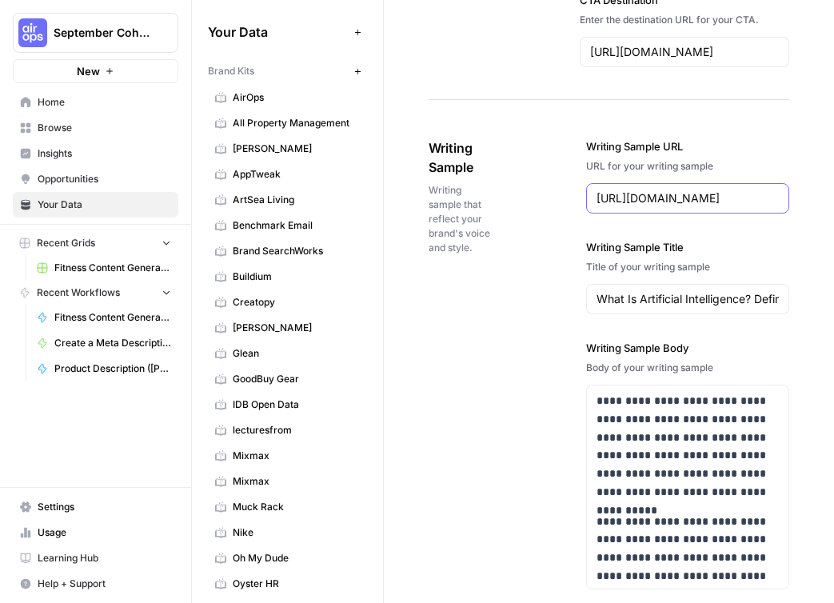
scroll to position [0, 145]
type input "[URL][DOMAIN_NAME]"
click at [586, 284] on div "What Is Artificial Intelligence? Definition, Uses, and Types" at bounding box center [687, 299] width 203 height 30
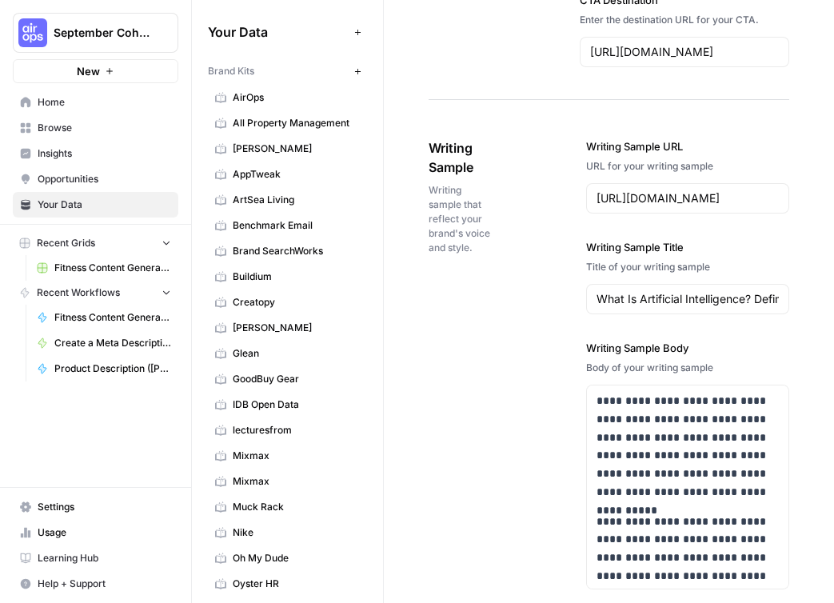
click at [586, 284] on div "What Is Artificial Intelligence? Definition, Uses, and Types" at bounding box center [687, 299] width 203 height 30
click at [594, 284] on div "What Is Artificial Intelligence? Definition, Uses, and Types" at bounding box center [687, 299] width 203 height 30
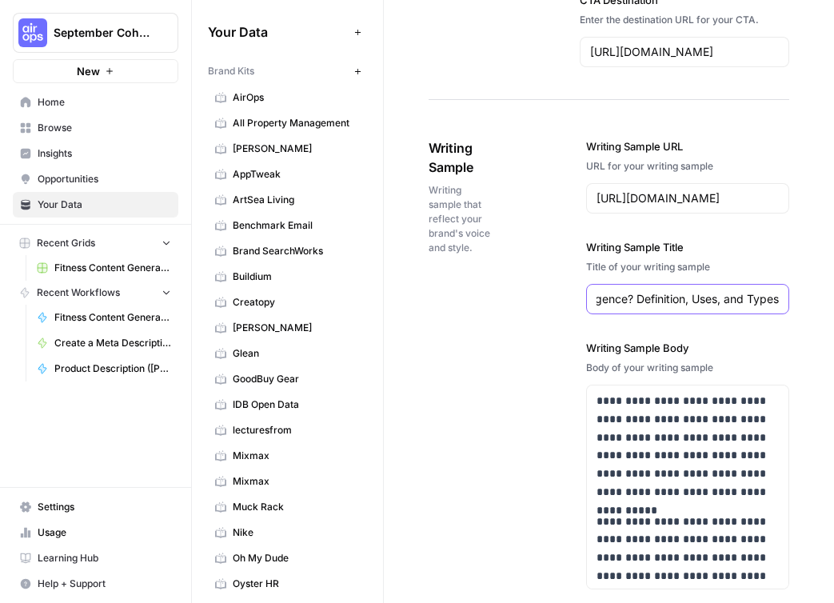
click at [608, 291] on input "What Is Artificial Intelligence? Definition, Uses, and Types" at bounding box center [687, 299] width 182 height 16
paste input "edding Planning 101: Ultimate Guide to Planning a Wedding"
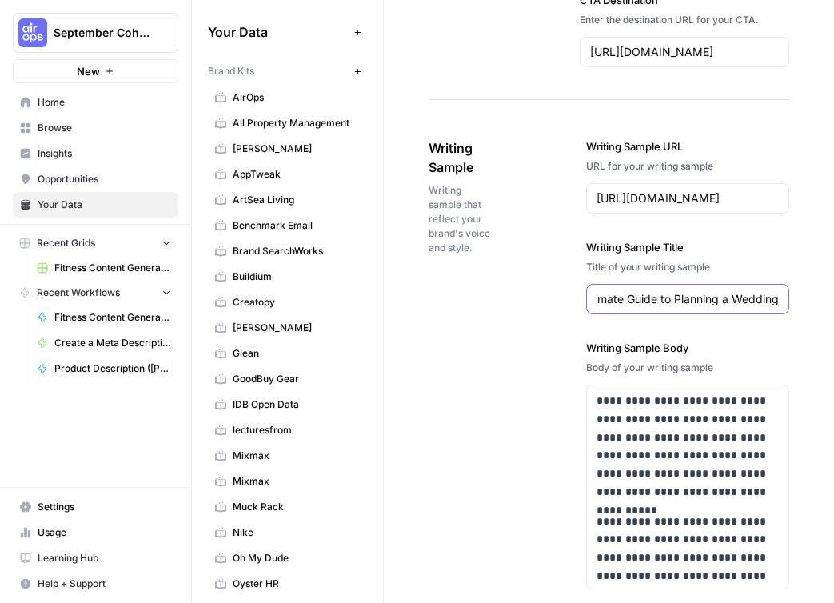
type input "Wedding Planning 101: Ultimate Guide to Planning a Wedding"
click at [614, 393] on p "**********" at bounding box center [687, 447] width 182 height 110
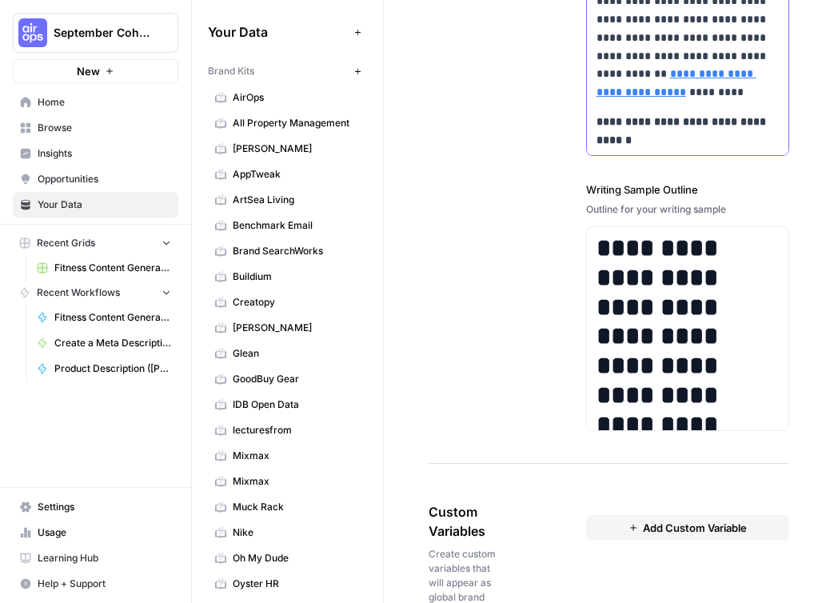
scroll to position [2838, 0]
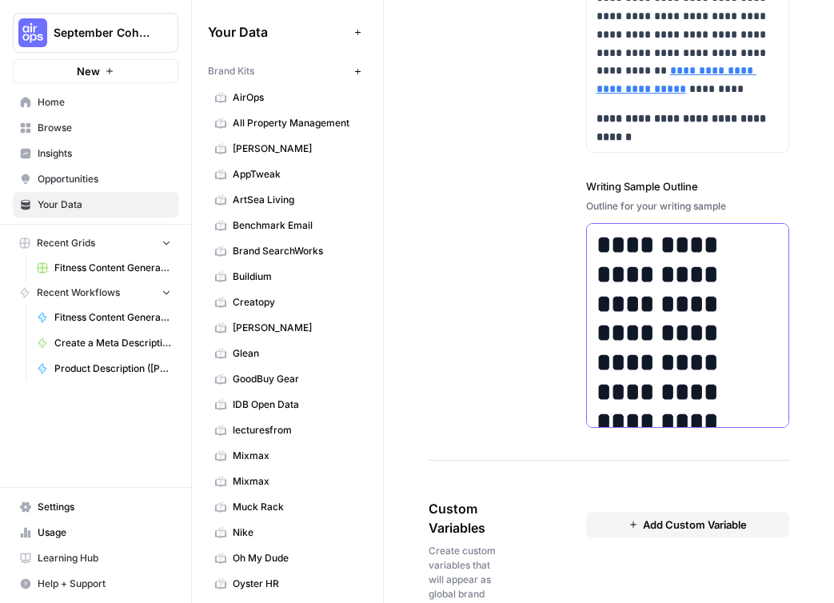
click at [622, 316] on h1 "**********" at bounding box center [687, 332] width 182 height 205
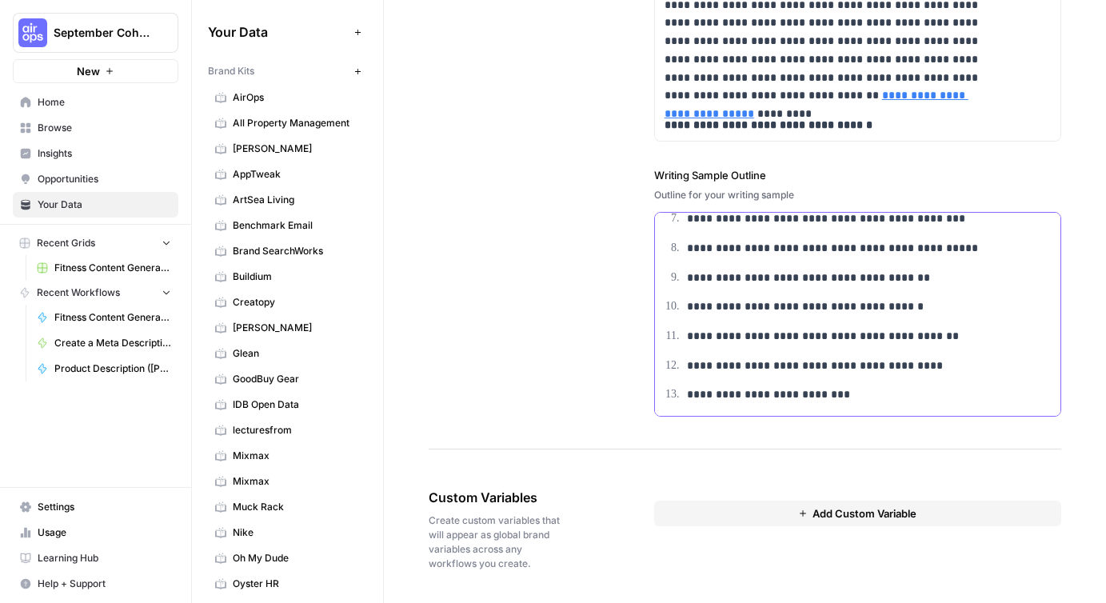
scroll to position [0, 0]
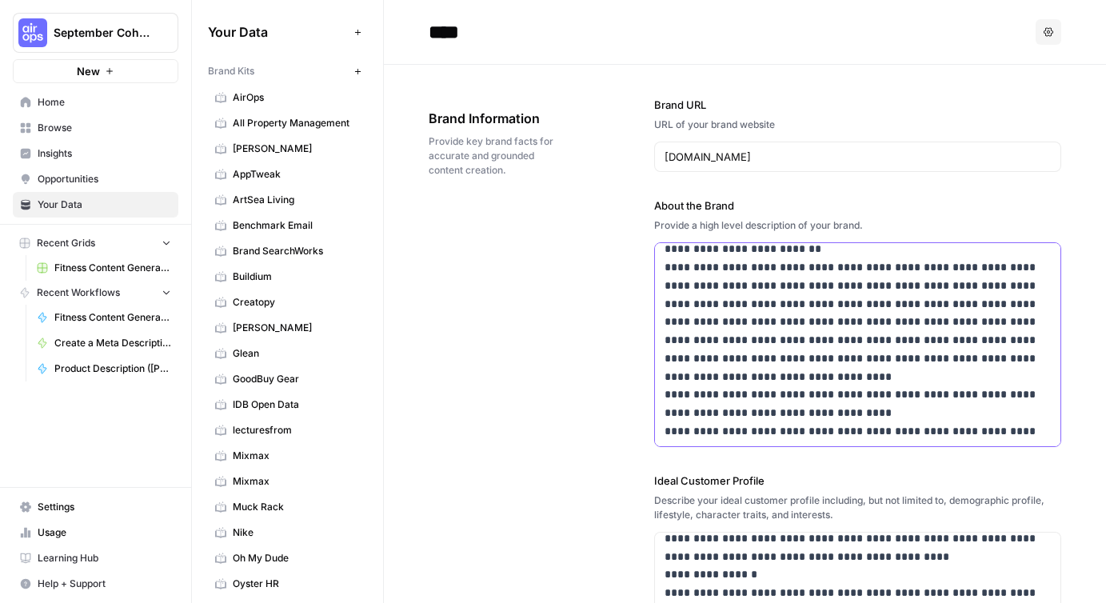
click at [877, 283] on p "**********" at bounding box center [857, 312] width 386 height 255
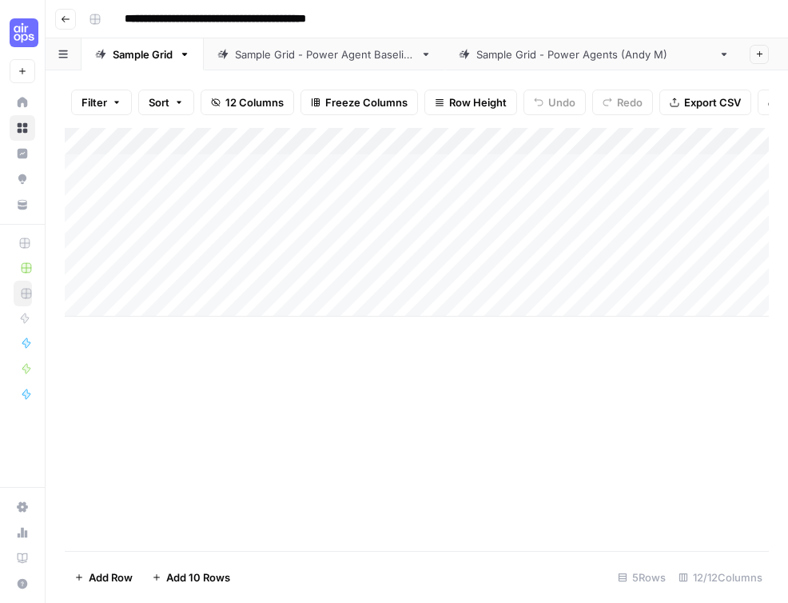
click at [294, 385] on div "Add Column" at bounding box center [417, 339] width 704 height 423
click at [186, 54] on icon "button" at bounding box center [185, 54] width 6 height 3
click at [238, 110] on span "Duplicate Sheet" at bounding box center [250, 107] width 77 height 16
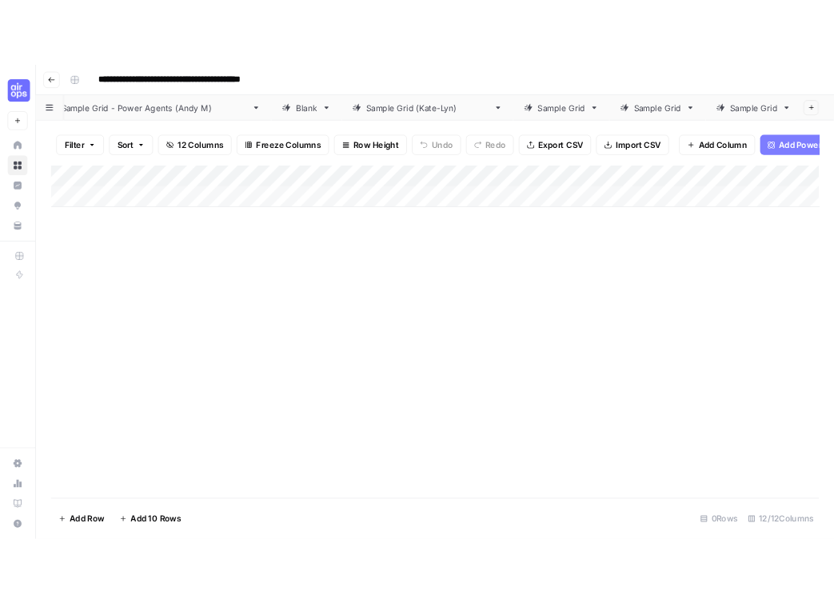
scroll to position [0, 452]
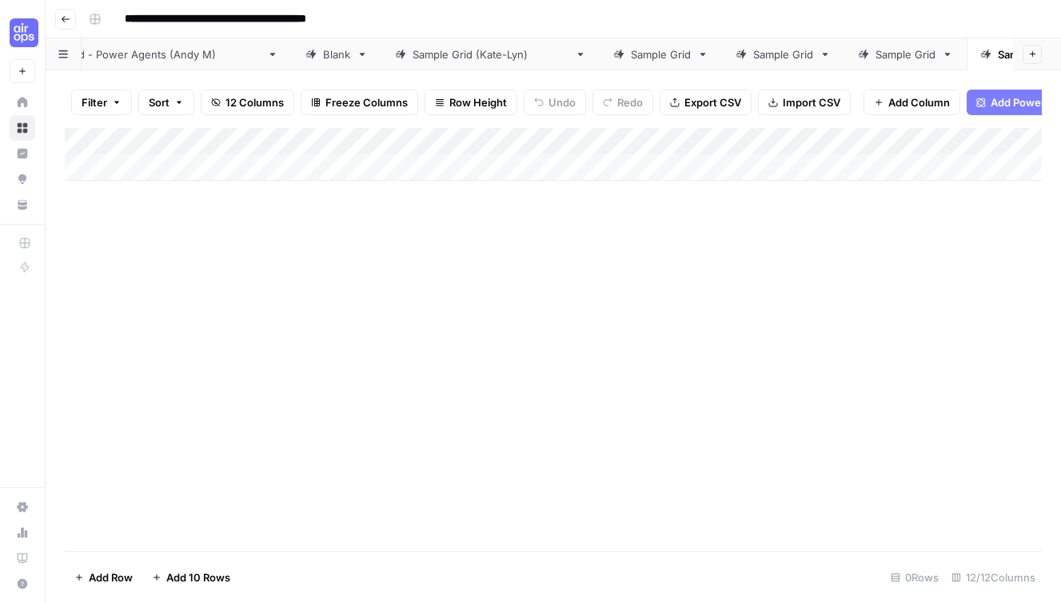
click at [1064, 55] on icon "button" at bounding box center [1069, 54] width 11 height 11
click at [957, 82] on span "Rename Sheet" at bounding box center [941, 85] width 77 height 16
type input "**********"
click at [885, 159] on div "Add Column" at bounding box center [553, 154] width 977 height 53
click at [628, 313] on div "Add Column" at bounding box center [553, 339] width 977 height 423
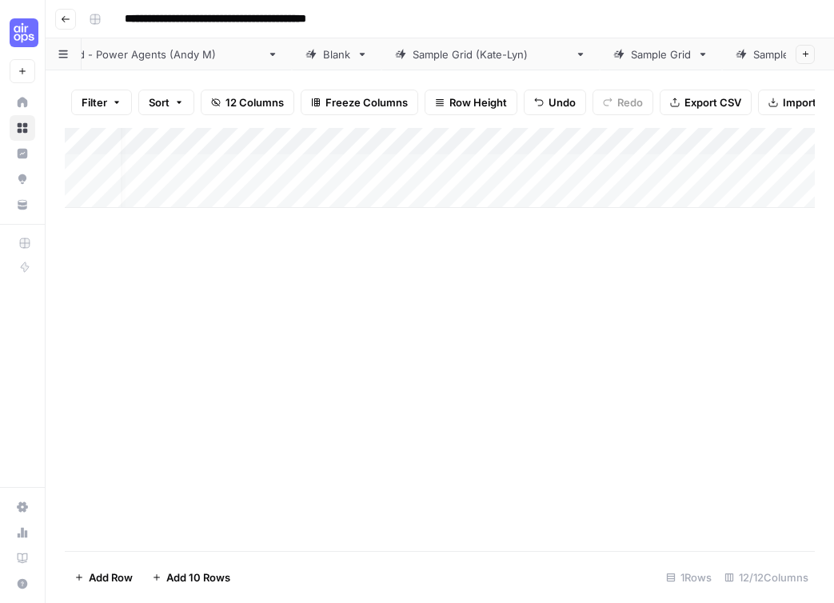
scroll to position [0, 733]
click at [651, 311] on div "Add Column" at bounding box center [440, 339] width 750 height 423
click at [438, 336] on div "Add Column" at bounding box center [440, 339] width 750 height 423
click at [597, 138] on div "Add Column" at bounding box center [440, 168] width 750 height 80
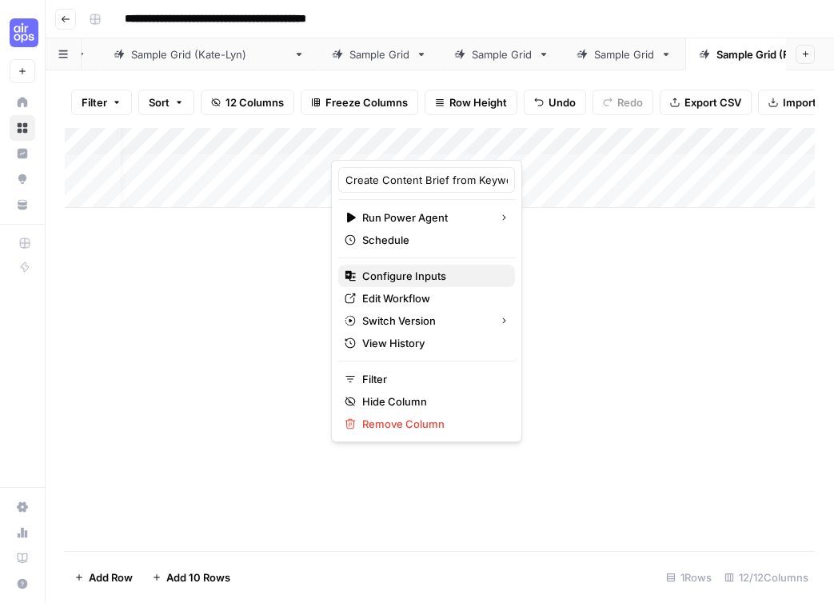
click at [408, 277] on span "Configure Inputs" at bounding box center [432, 276] width 140 height 16
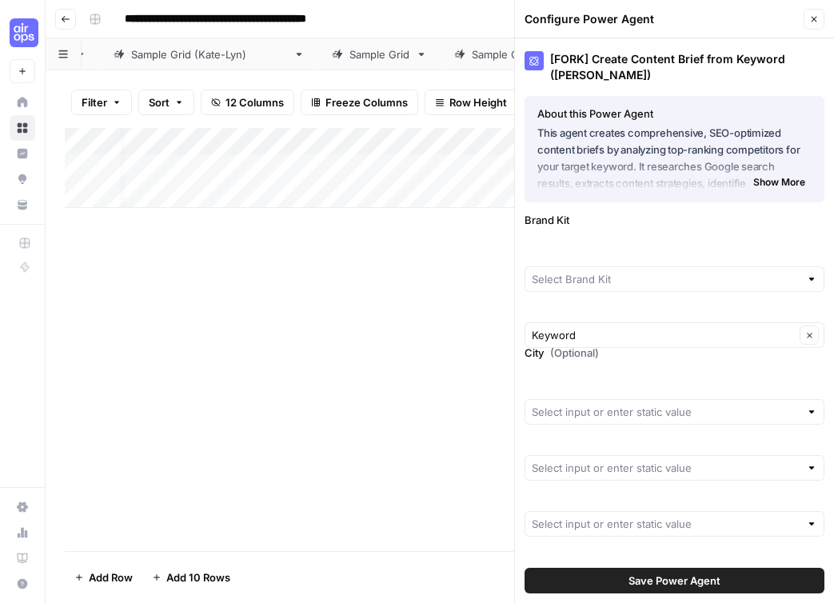
type input "AirOps"
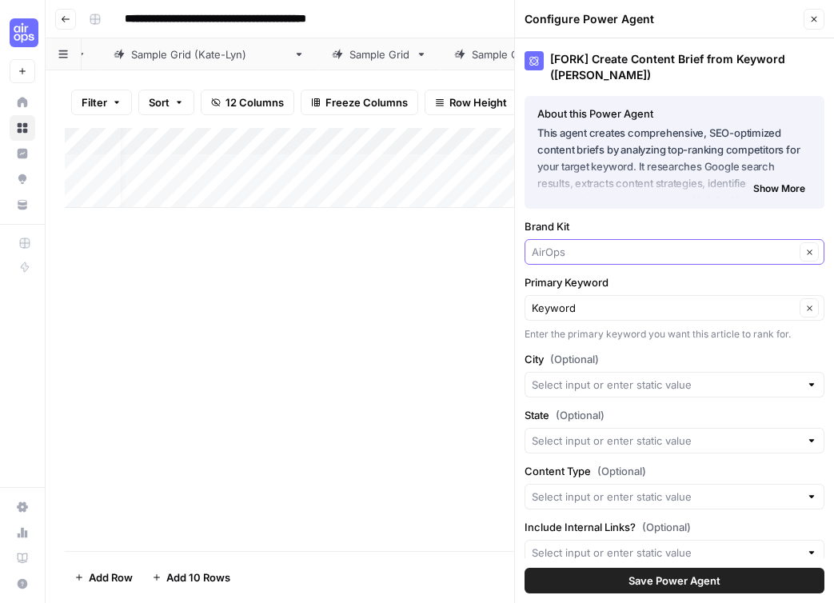
click at [615, 254] on input "Brand Kit" at bounding box center [663, 252] width 263 height 16
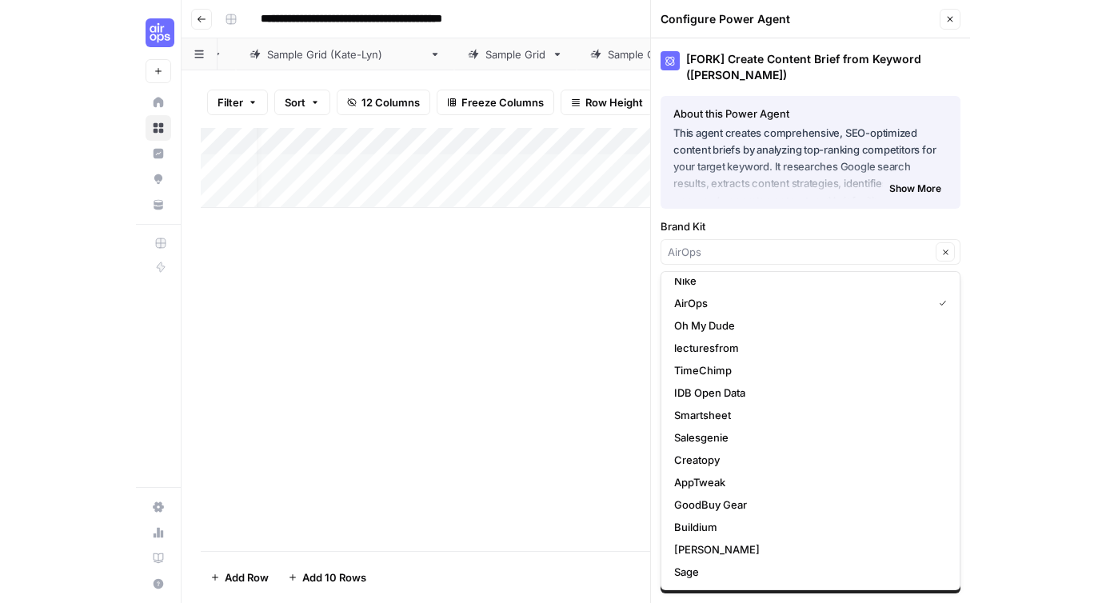
scroll to position [0, 0]
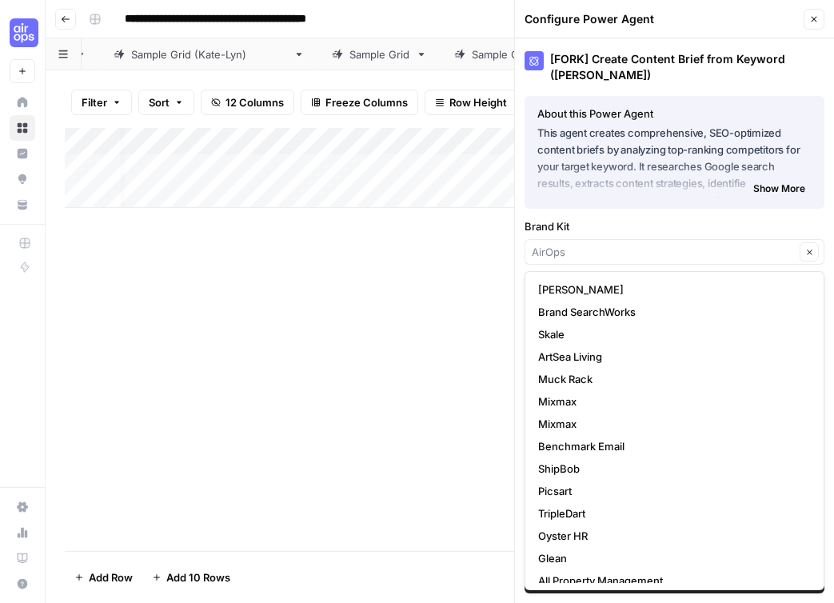
type input "AirOps"
click at [381, 351] on div "Add Column" at bounding box center [440, 339] width 750 height 423
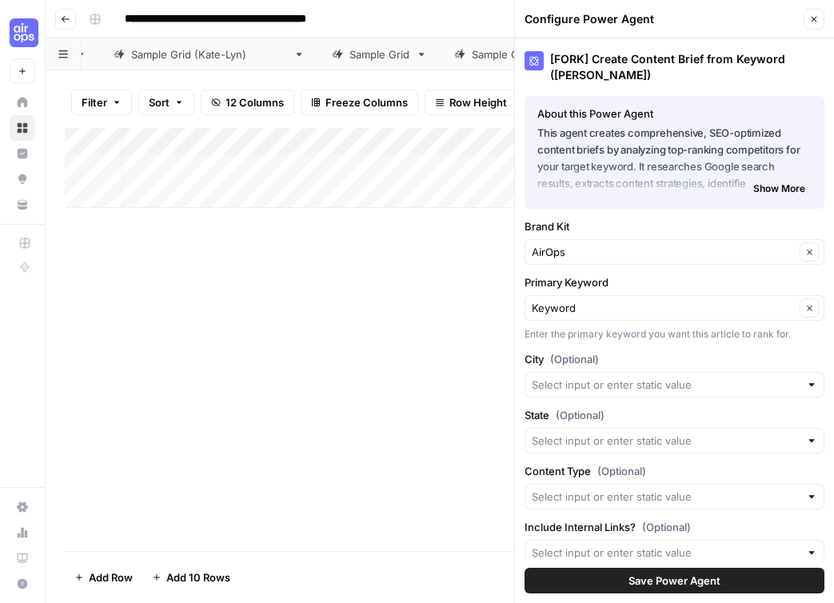
click at [812, 12] on button "Close" at bounding box center [813, 19] width 21 height 21
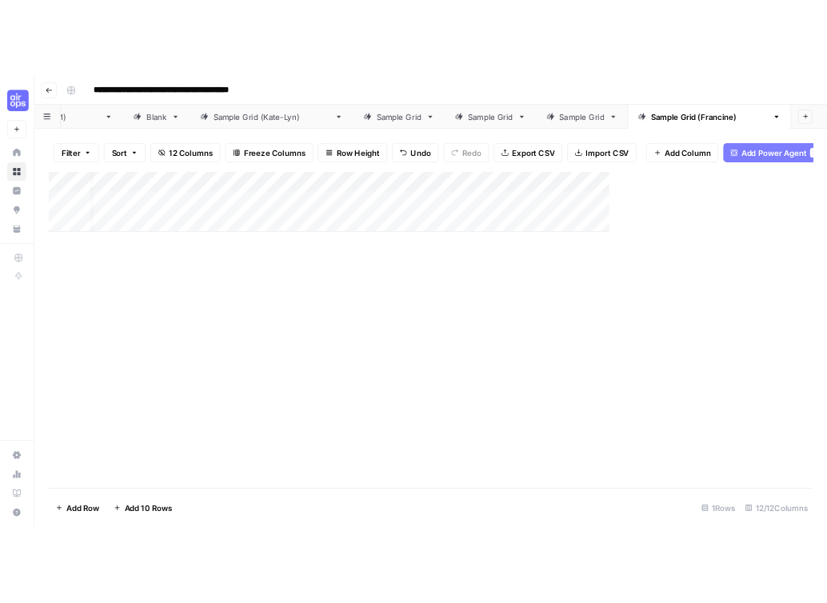
scroll to position [0, 461]
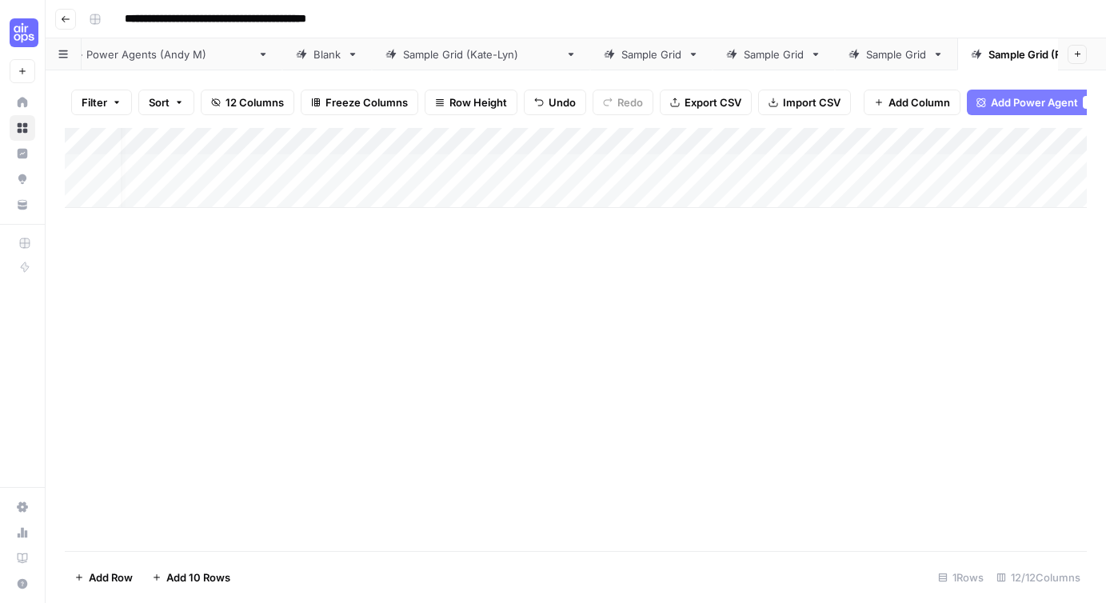
click at [598, 140] on div "Add Column" at bounding box center [576, 168] width 1022 height 80
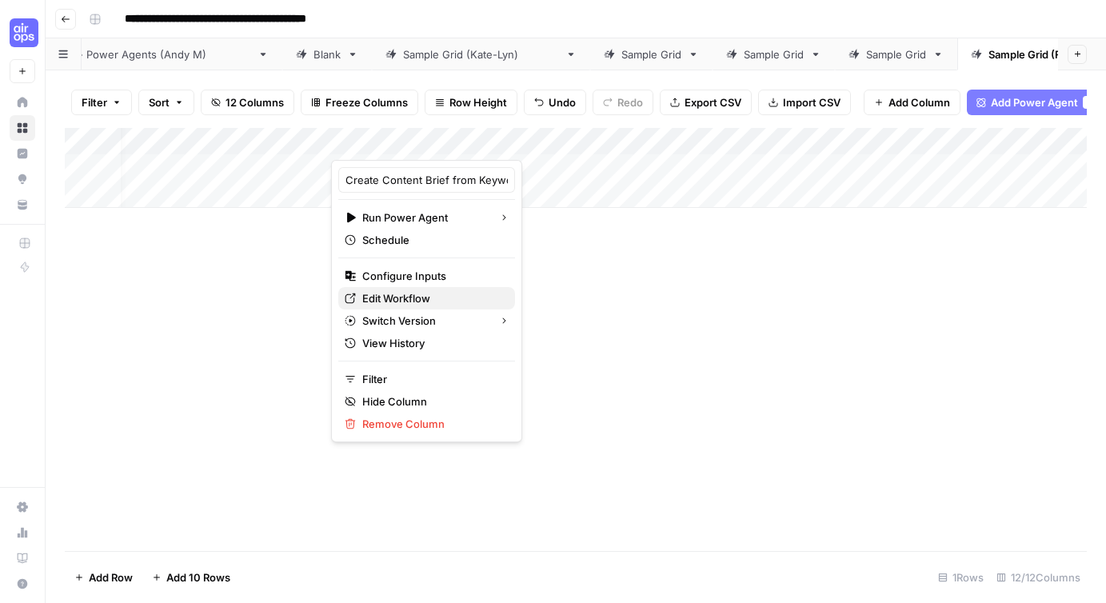
click at [423, 301] on span "Edit Workflow" at bounding box center [432, 298] width 140 height 16
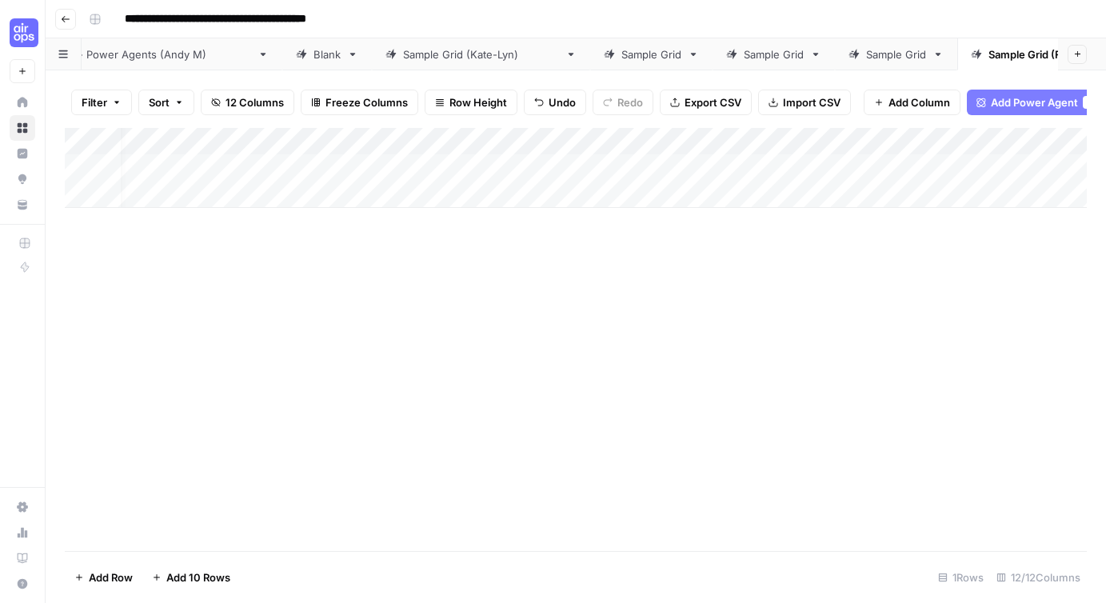
click at [597, 143] on div "Add Column" at bounding box center [576, 168] width 1022 height 80
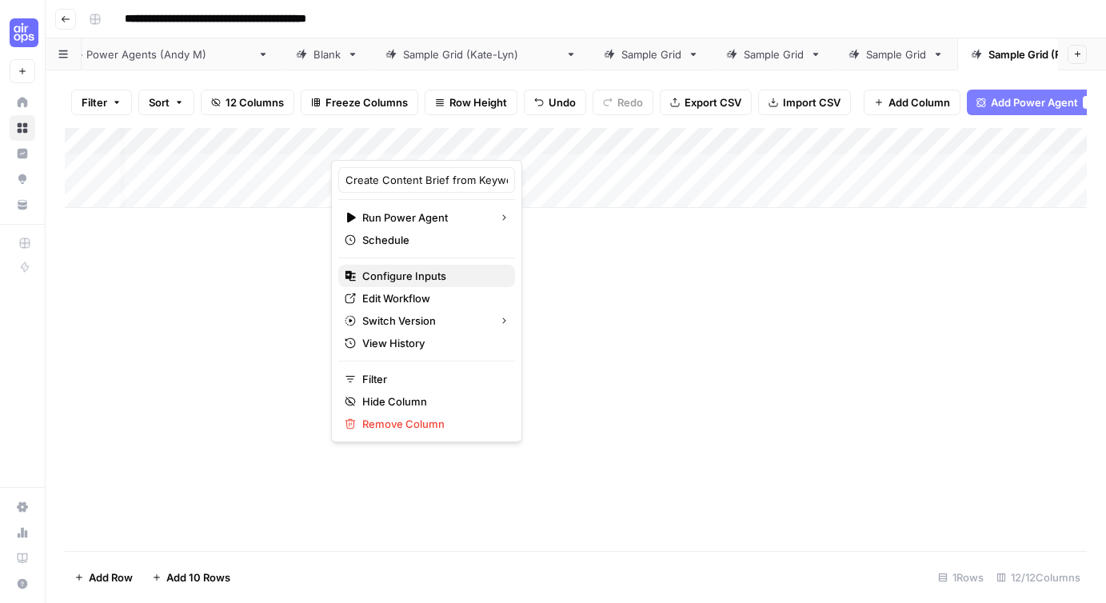
click at [412, 274] on span "Configure Inputs" at bounding box center [432, 276] width 140 height 16
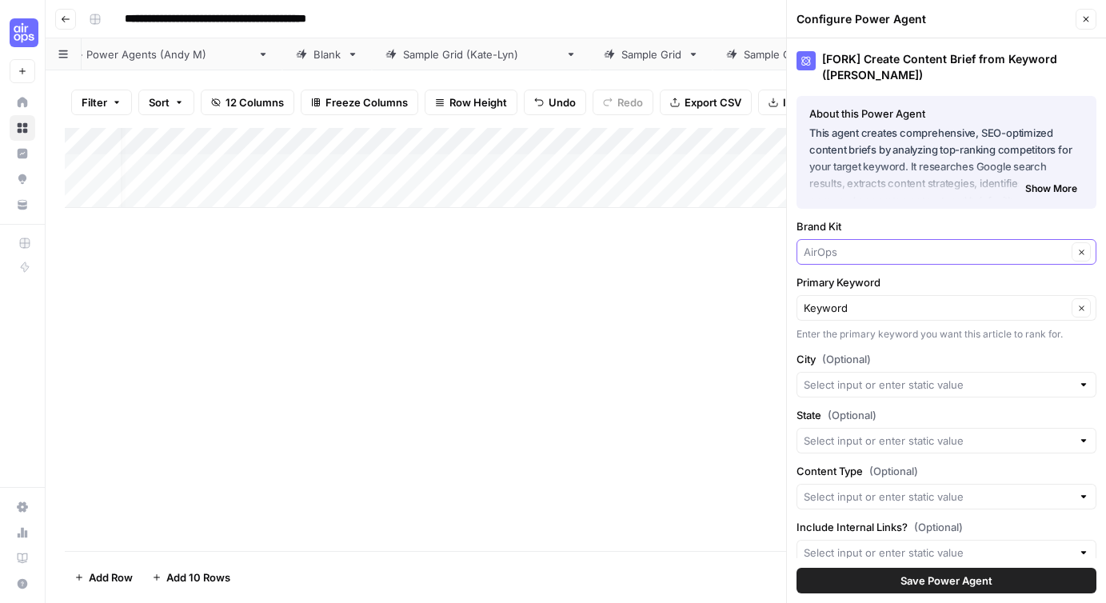
click at [889, 258] on input "Brand Kit" at bounding box center [934, 252] width 263 height 16
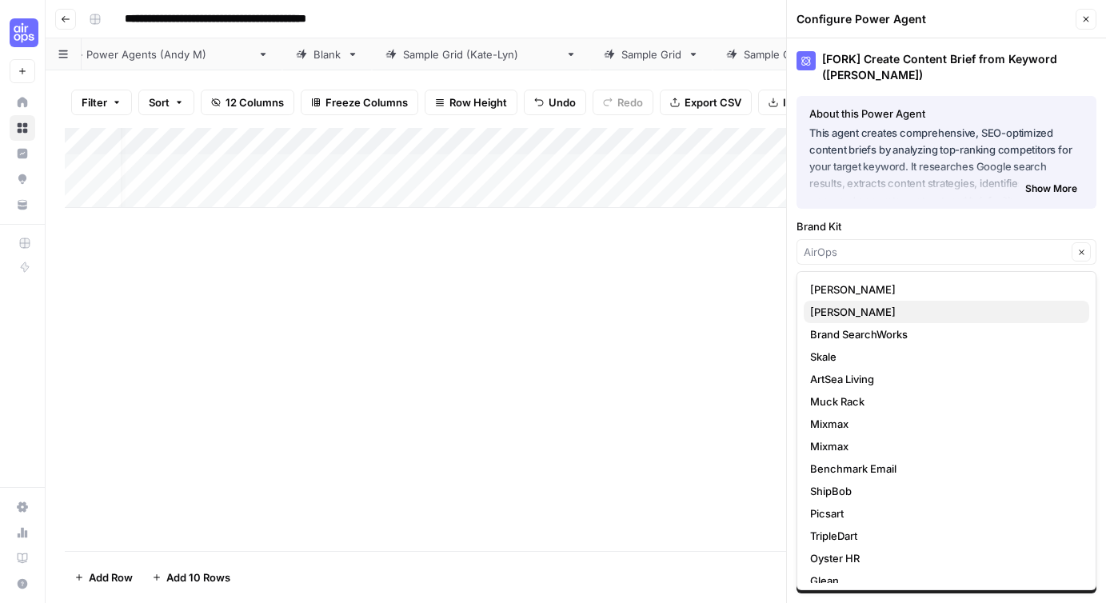
click at [867, 311] on span "[PERSON_NAME]" at bounding box center [943, 312] width 266 height 16
type input "[PERSON_NAME]"
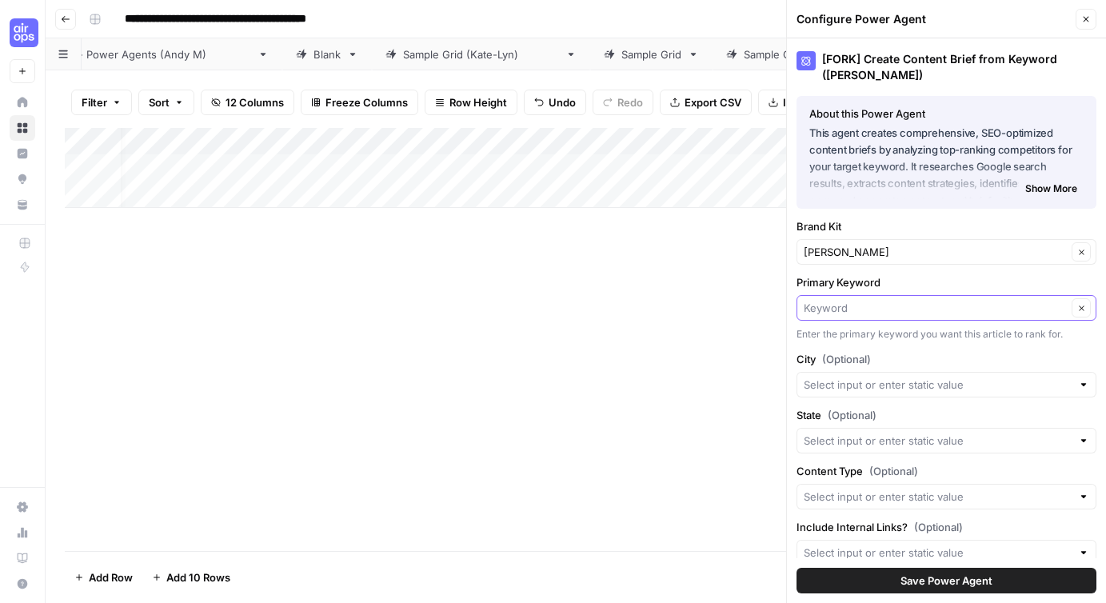
click at [867, 311] on input "Primary Keyword" at bounding box center [934, 308] width 263 height 16
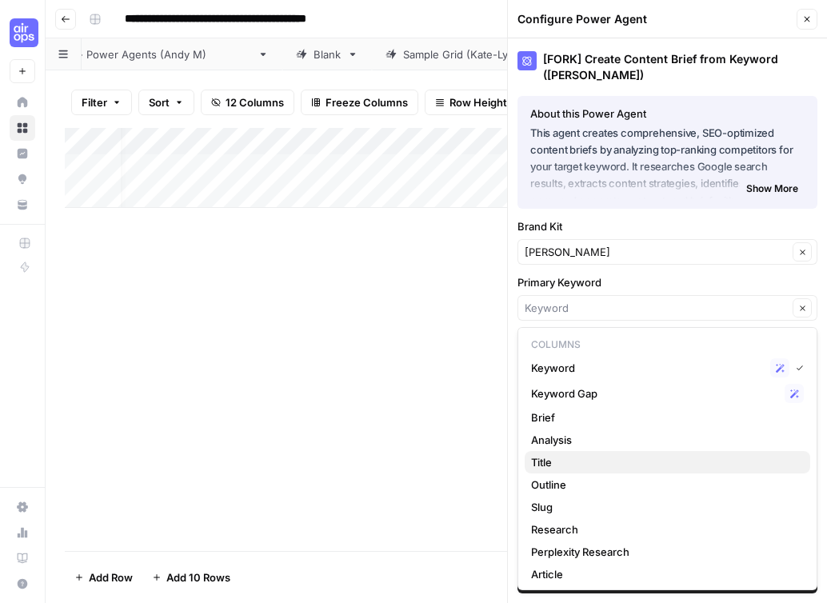
scroll to position [2, 0]
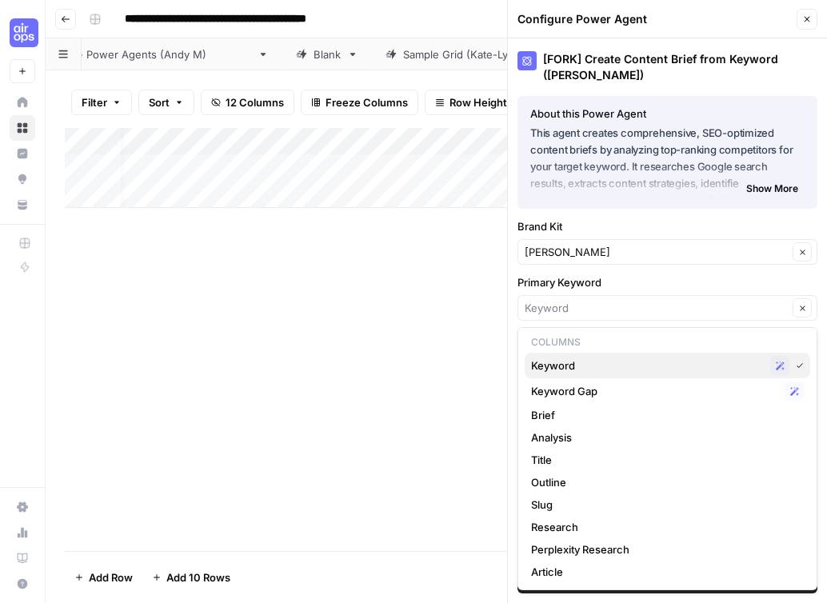
click at [584, 365] on span "Keyword" at bounding box center [647, 365] width 233 height 16
type input "Keyword"
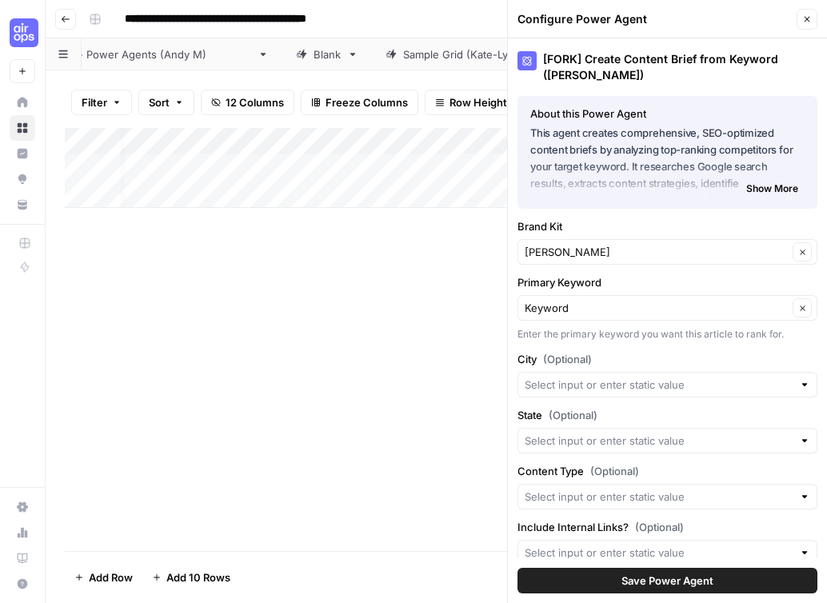
scroll to position [44, 0]
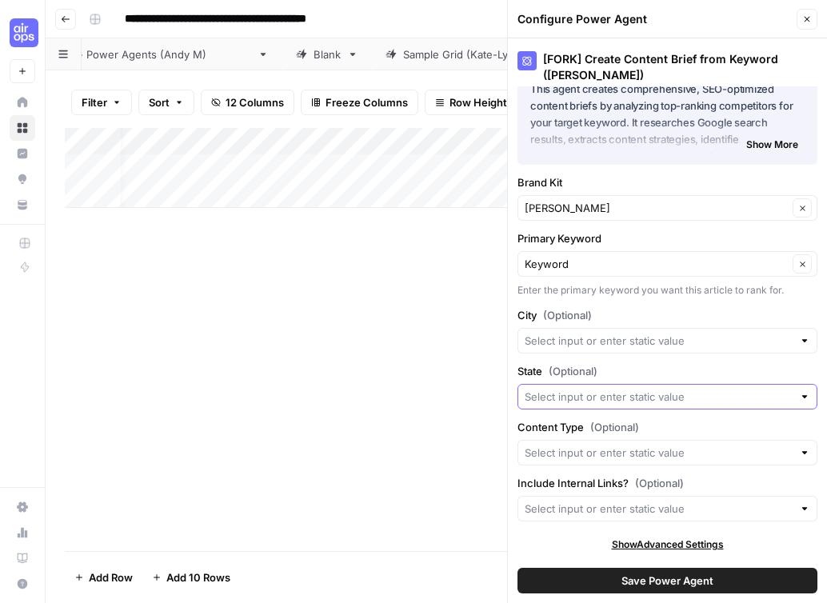
click at [596, 394] on input "State (Optional)" at bounding box center [658, 397] width 268 height 16
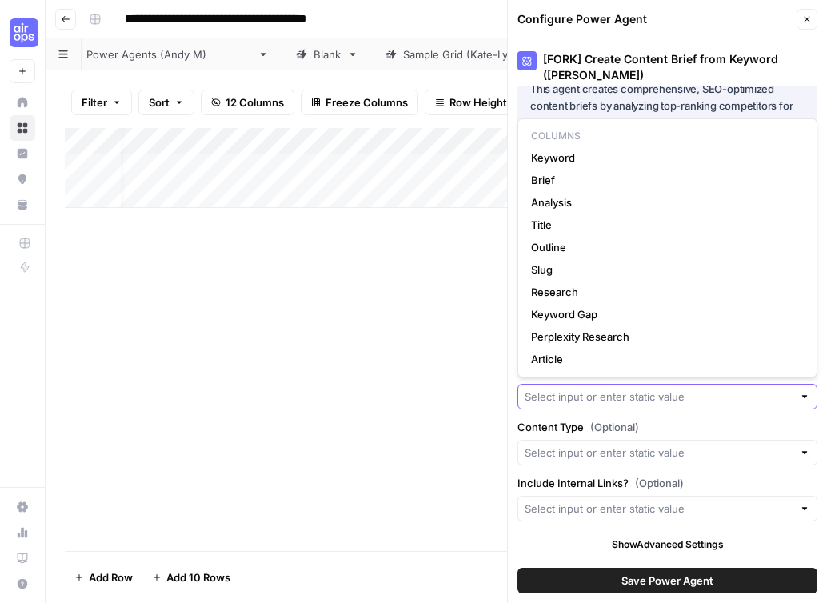
click at [596, 394] on input "State (Optional)" at bounding box center [658, 397] width 268 height 16
click at [588, 461] on div at bounding box center [667, 453] width 300 height 26
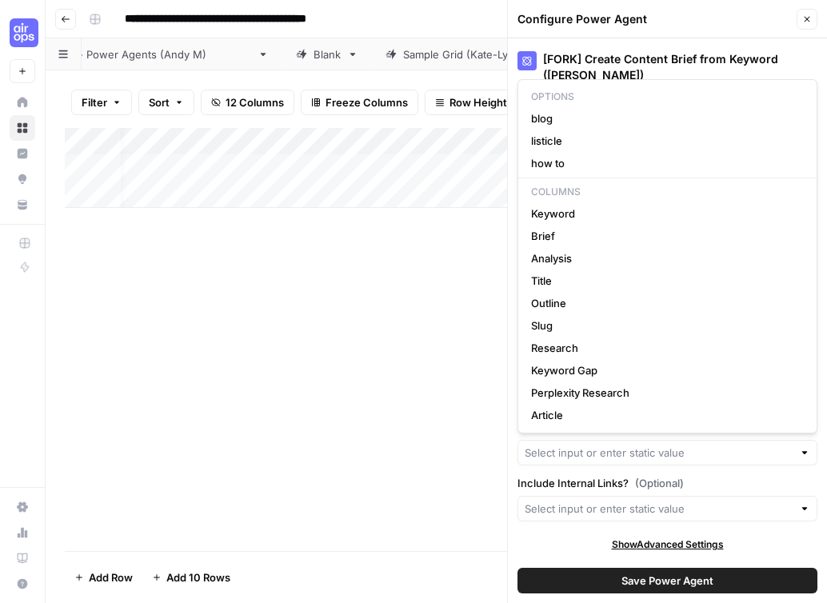
click at [585, 462] on div at bounding box center [667, 453] width 300 height 26
click at [592, 510] on input "Include Internal Links? (Optional)" at bounding box center [658, 508] width 268 height 16
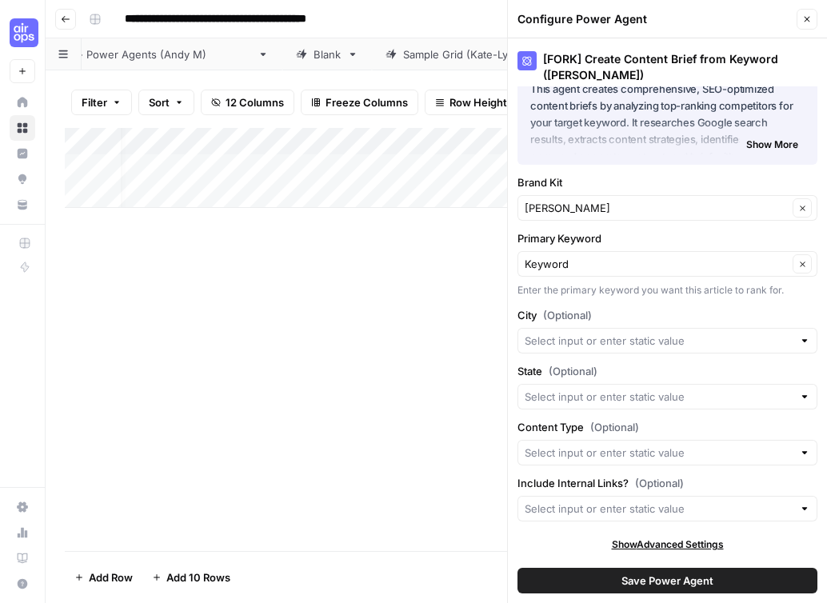
click at [582, 544] on div "Show Advanced Settings" at bounding box center [667, 544] width 300 height 14
click at [606, 576] on button "Save Power Agent" at bounding box center [667, 581] width 300 height 26
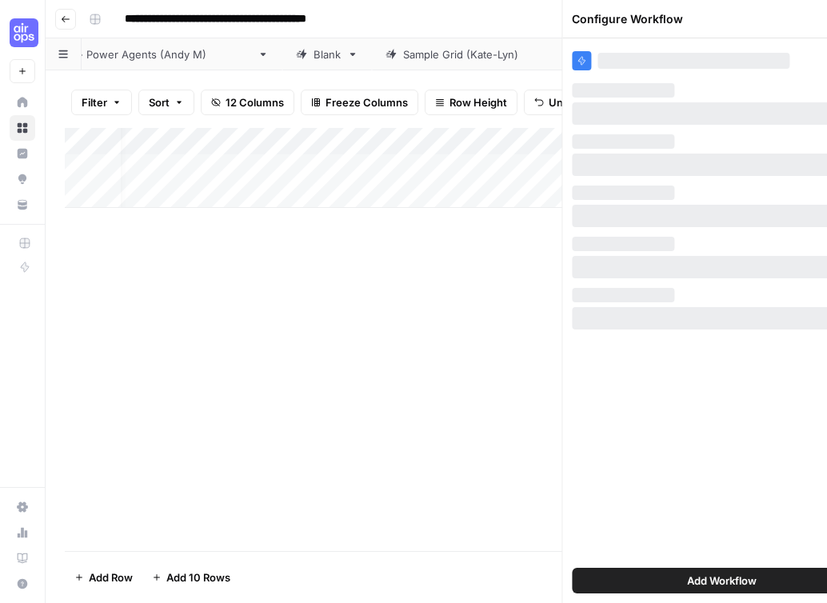
scroll to position [0, 0]
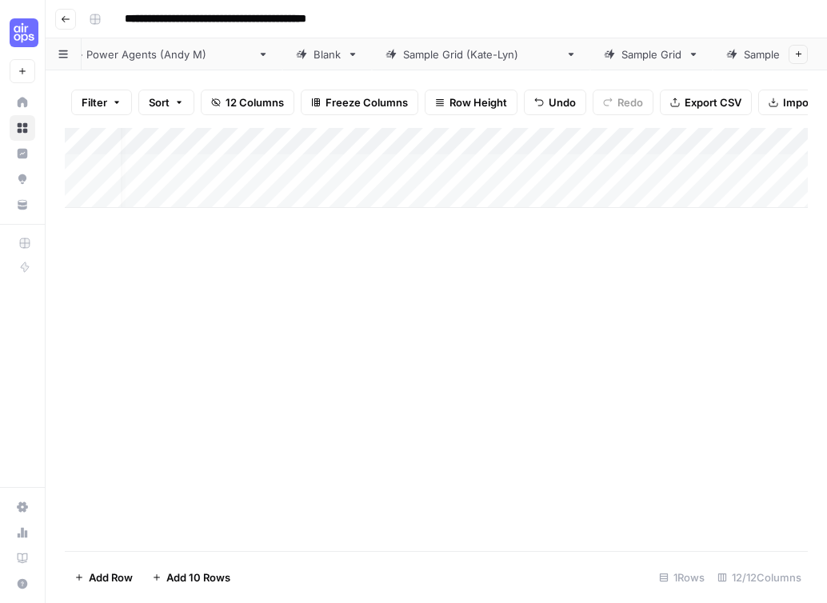
click at [478, 169] on div "Add Column" at bounding box center [436, 168] width 743 height 80
click at [470, 166] on div "Add Column" at bounding box center [436, 168] width 743 height 80
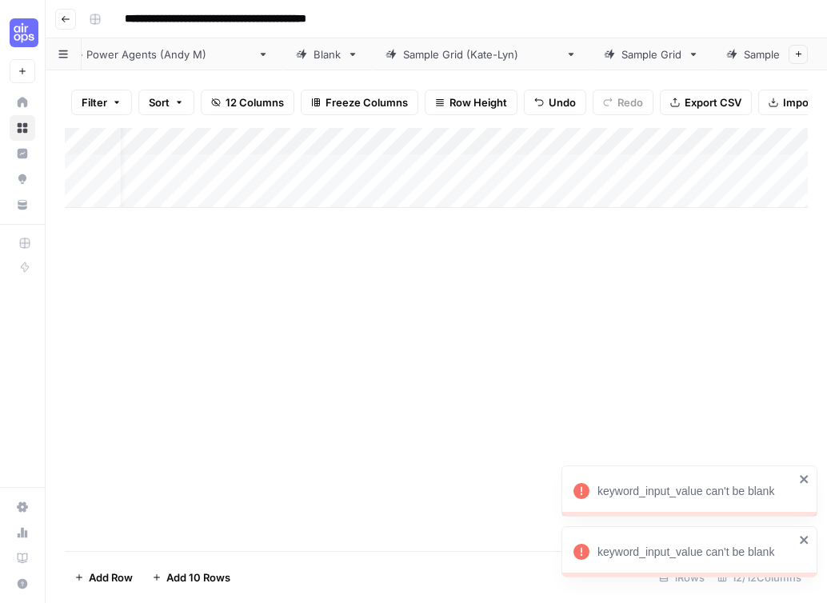
click at [801, 537] on icon "close" at bounding box center [803, 540] width 8 height 8
click at [804, 540] on icon "close" at bounding box center [803, 540] width 8 height 8
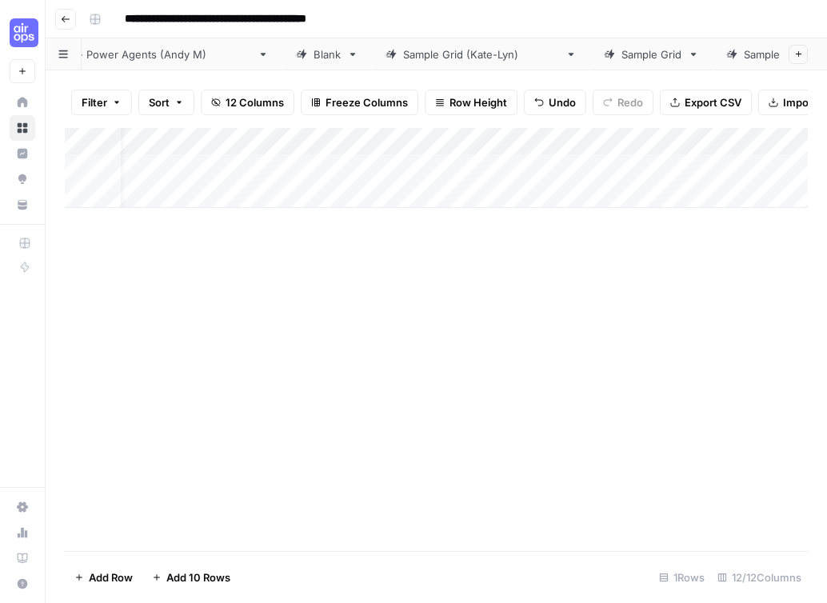
click at [590, 144] on div "Add Column" at bounding box center [436, 168] width 743 height 80
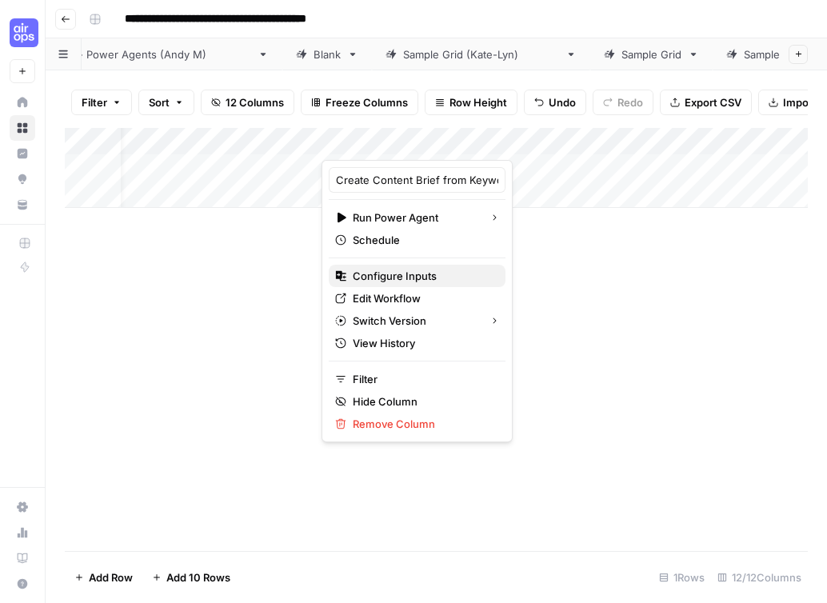
click at [408, 277] on span "Configure Inputs" at bounding box center [423, 276] width 140 height 16
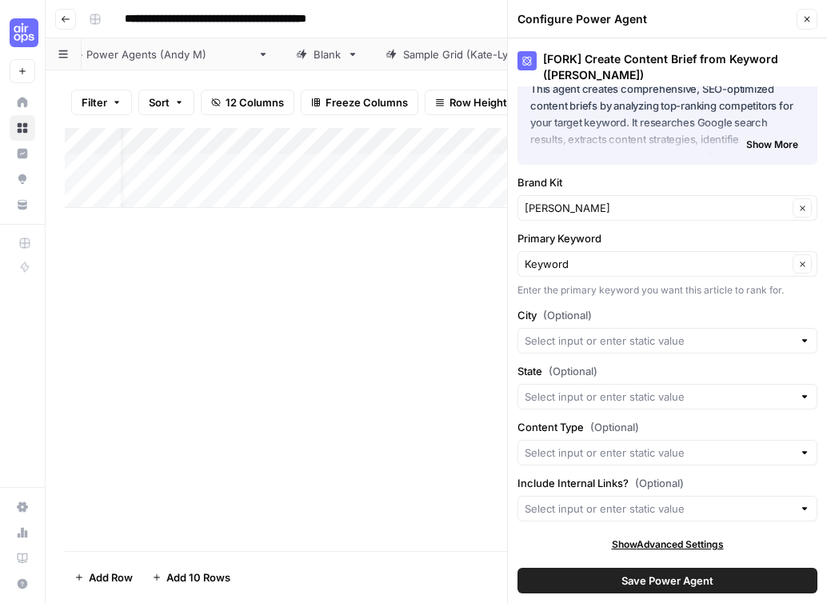
scroll to position [0, 0]
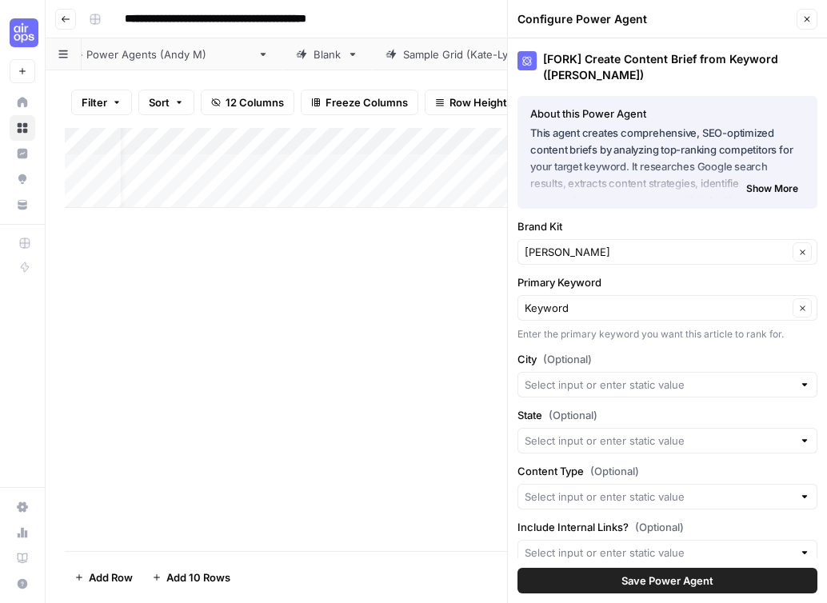
click at [799, 17] on button "Close" at bounding box center [806, 19] width 21 height 21
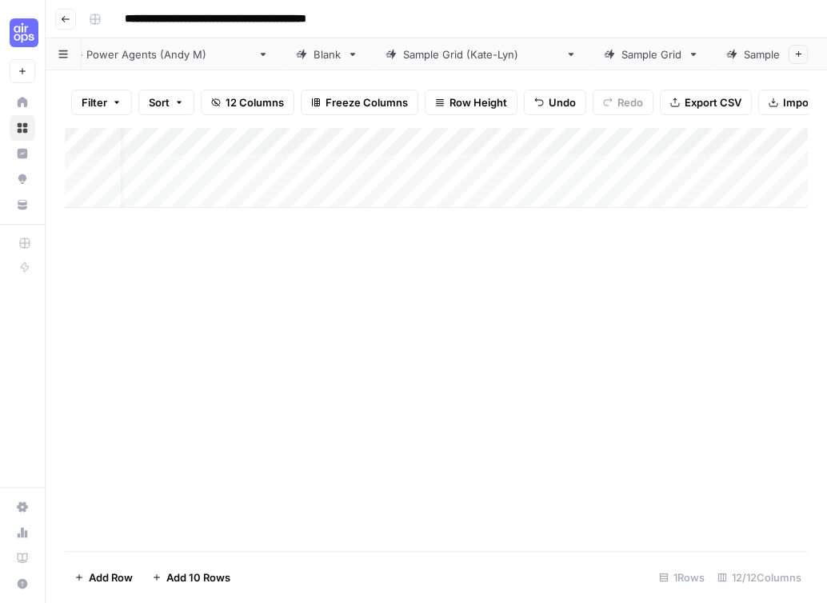
click at [190, 167] on div "Add Column" at bounding box center [436, 168] width 743 height 80
click at [190, 167] on textarea at bounding box center [218, 168] width 256 height 22
click at [226, 155] on div "Add Column" at bounding box center [436, 168] width 743 height 80
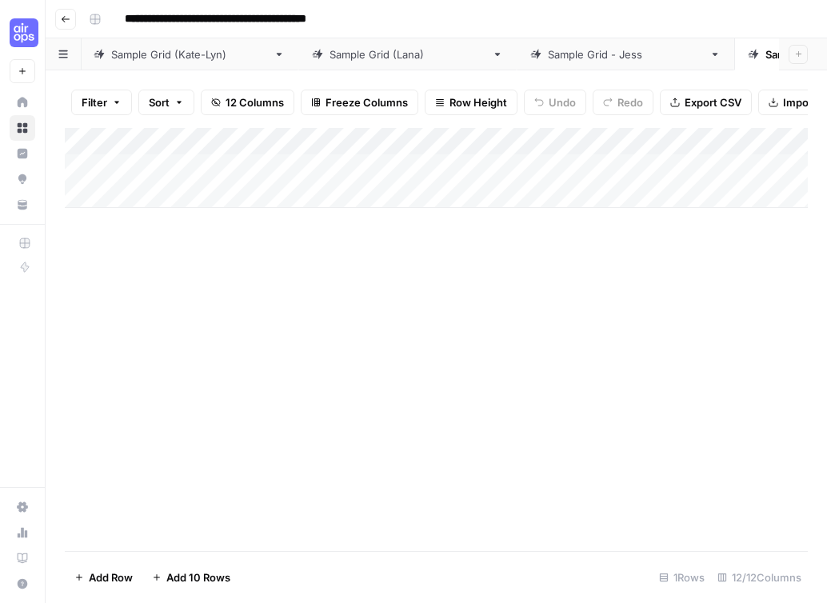
click at [226, 155] on div "Add Column" at bounding box center [436, 168] width 743 height 80
type textarea "*"
type textarea "**********"
click at [448, 287] on div "Add Column" at bounding box center [436, 339] width 743 height 423
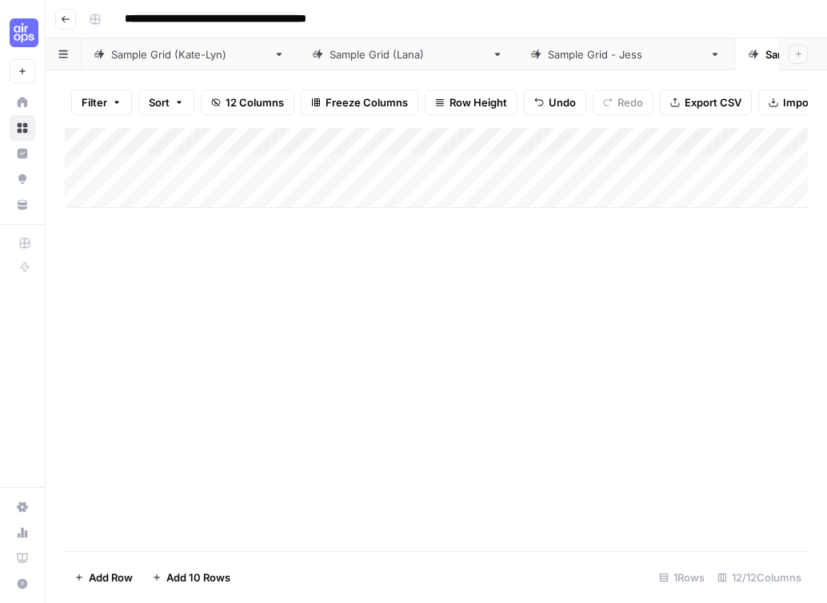
click at [504, 165] on div "Add Column" at bounding box center [436, 168] width 743 height 80
click at [548, 54] on div "Sample Grid - Jess" at bounding box center [625, 54] width 155 height 16
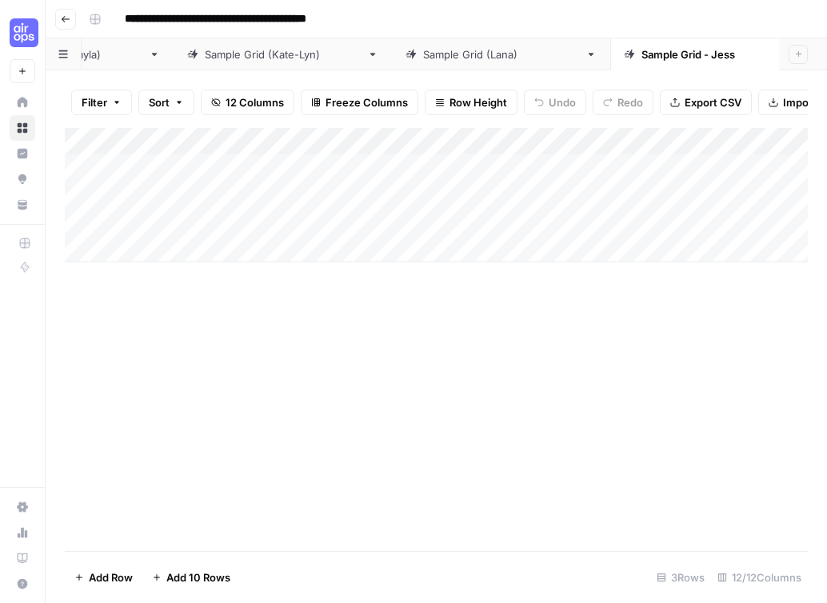
scroll to position [0, 1017]
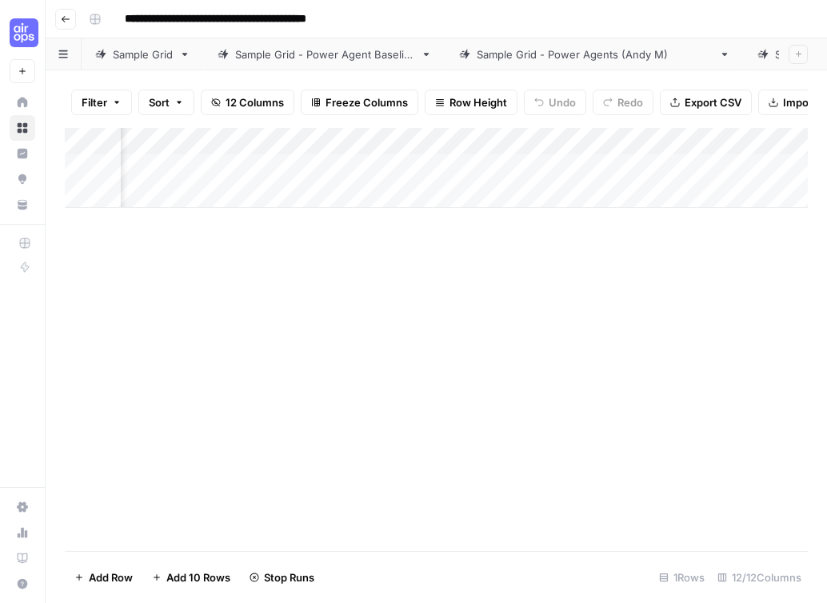
scroll to position [0, 266]
click at [348, 138] on div "Add Column" at bounding box center [436, 168] width 743 height 80
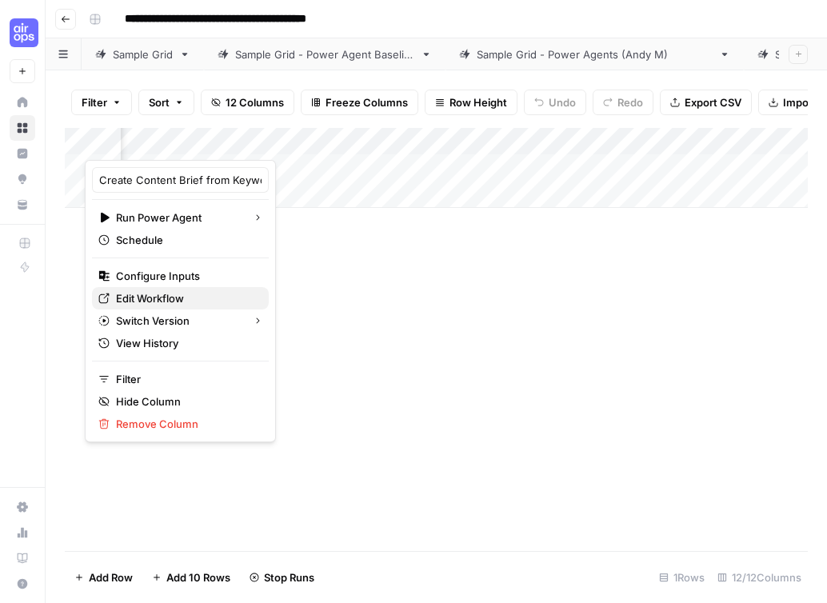
click at [185, 293] on span "Edit Workflow" at bounding box center [186, 298] width 140 height 16
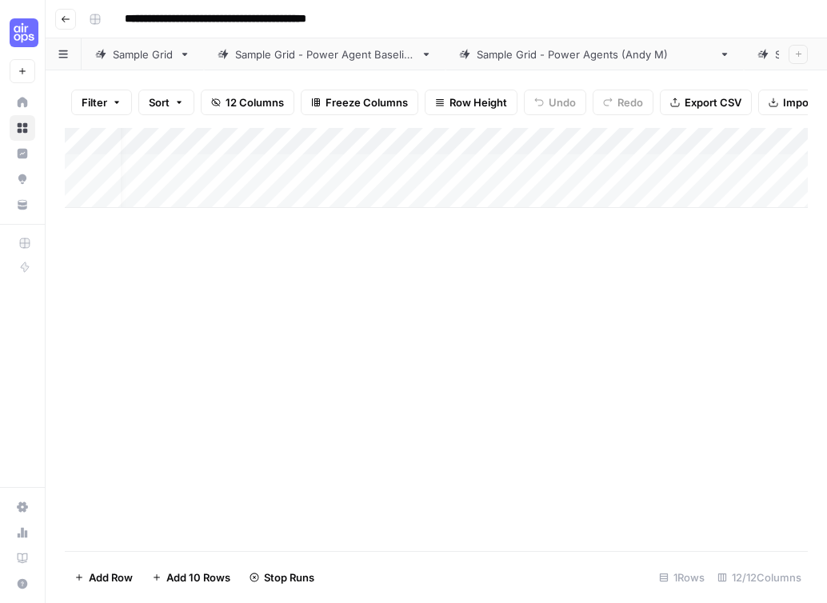
scroll to position [0, 0]
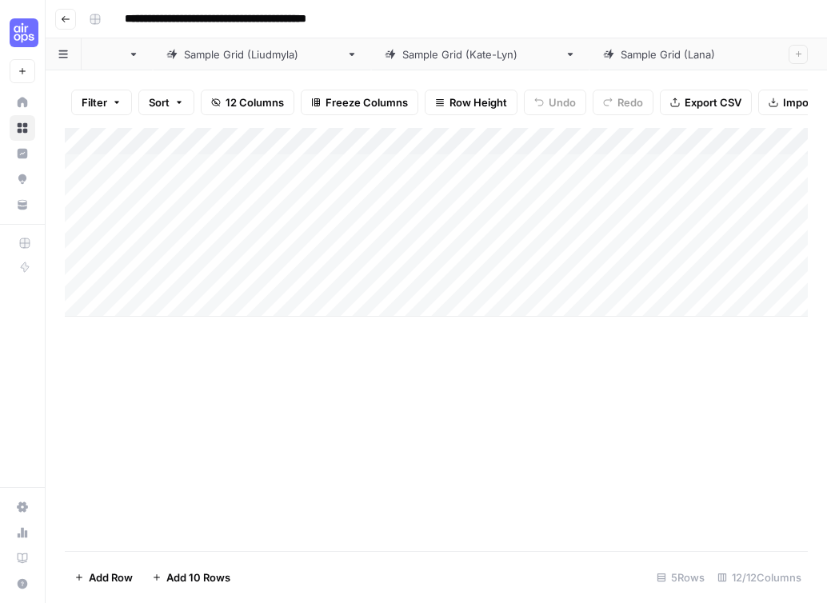
scroll to position [0, 1100]
click at [765, 54] on div "Sample Grid ([PERSON_NAME])" at bounding box center [843, 54] width 156 height 16
click at [636, 166] on div "Add Column" at bounding box center [436, 168] width 743 height 80
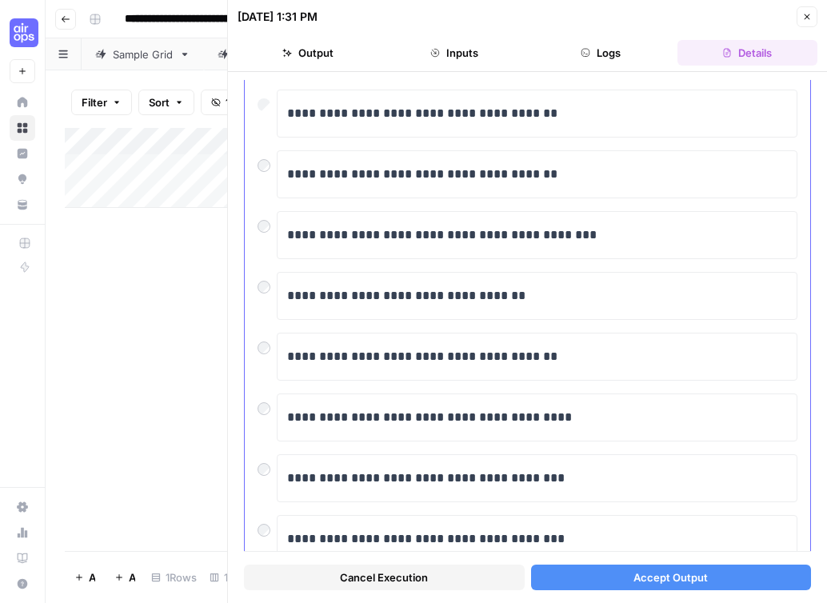
scroll to position [169, 0]
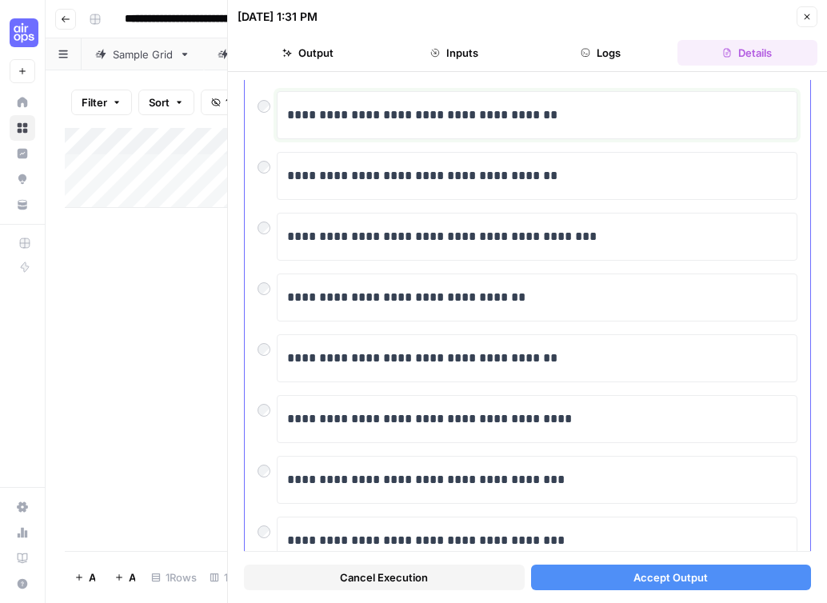
click at [510, 115] on p "**********" at bounding box center [537, 115] width 500 height 21
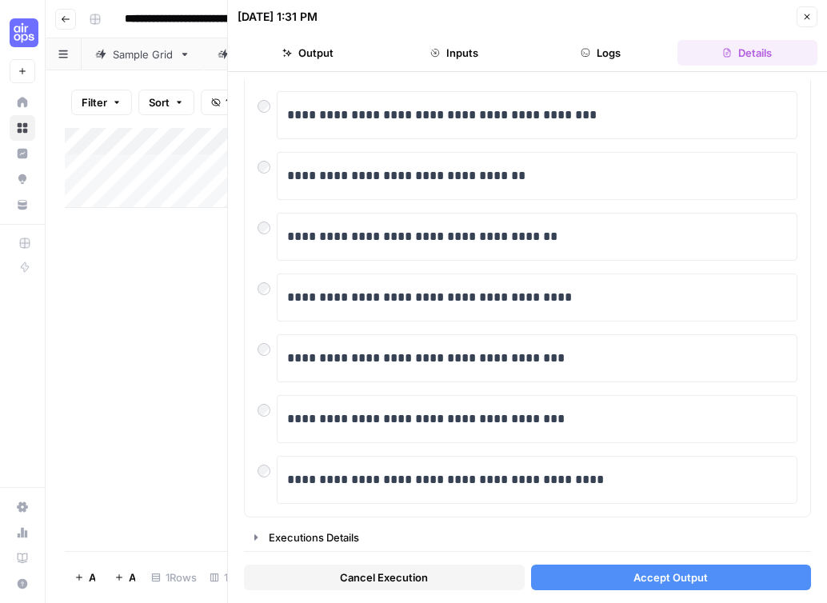
click at [644, 583] on span "Accept Output" at bounding box center [670, 577] width 74 height 16
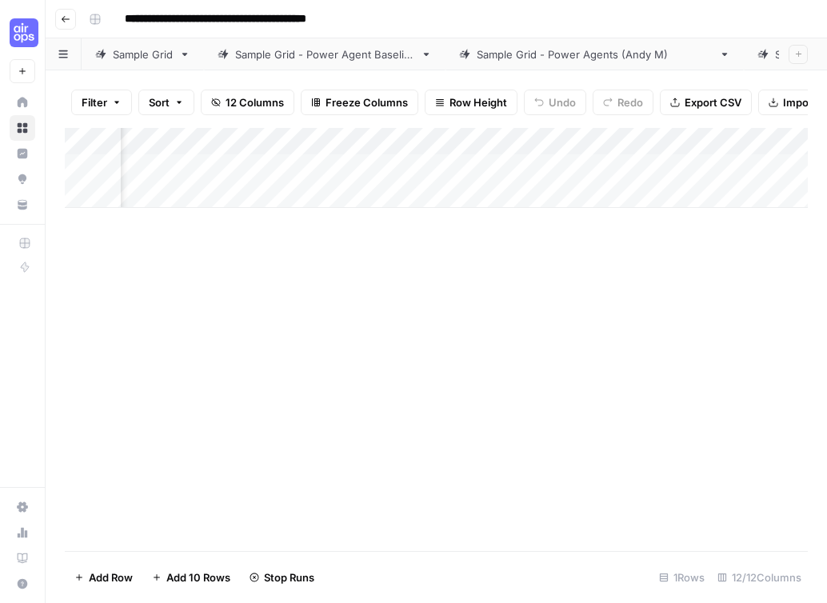
scroll to position [0, 1497]
click at [583, 55] on div "Sample Grid - Power Agents (Andy M)" at bounding box center [594, 54] width 236 height 16
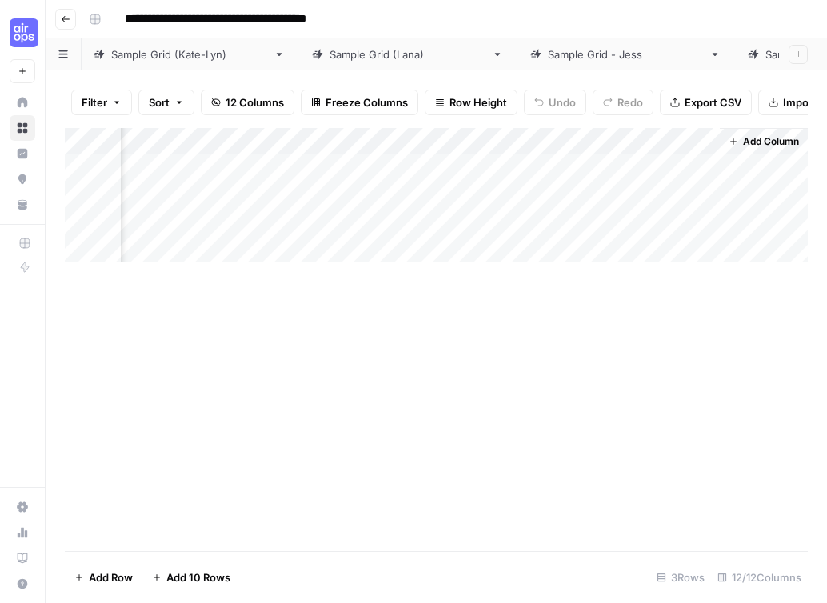
click at [548, 58] on div "Sample Grid - Jess" at bounding box center [625, 54] width 155 height 16
click at [765, 51] on div "Sample Grid (Francine)" at bounding box center [843, 54] width 156 height 16
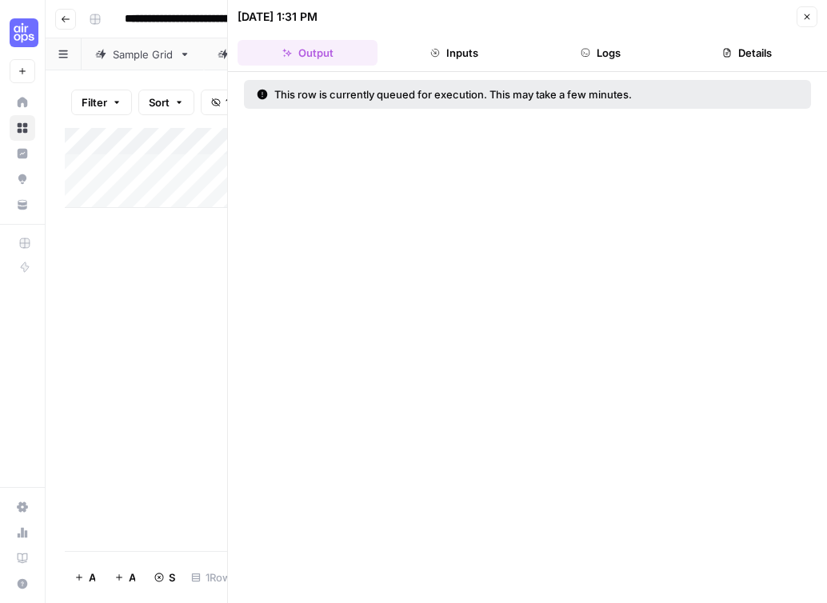
click at [805, 17] on icon "button" at bounding box center [807, 17] width 10 height 10
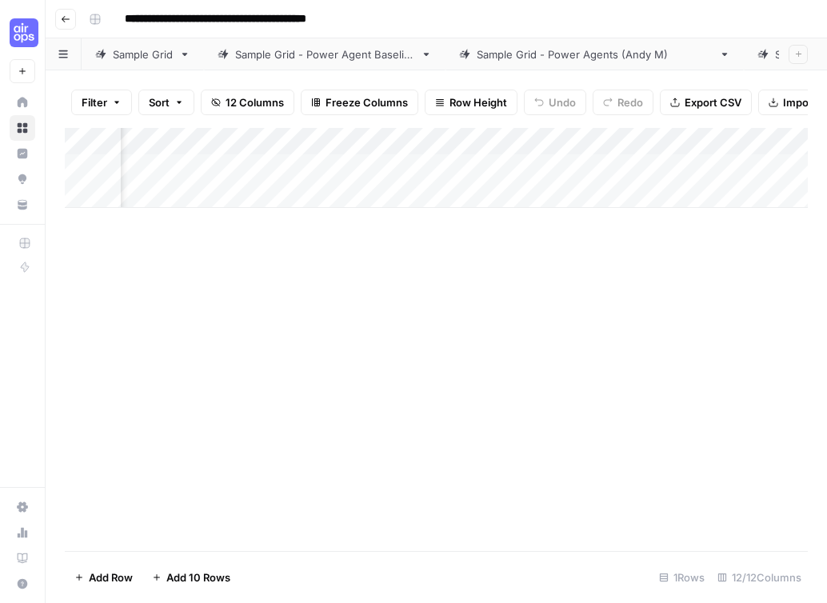
scroll to position [0, 1393]
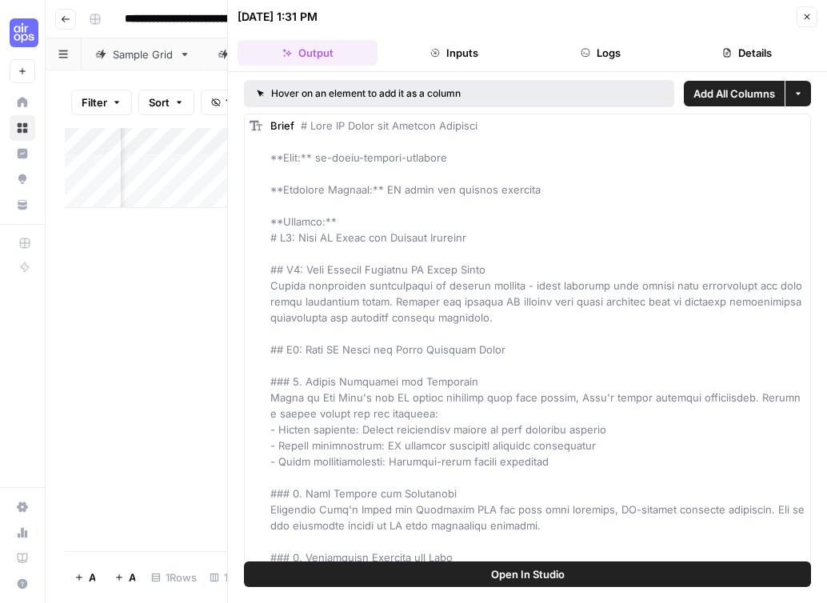
click at [807, 17] on icon "button" at bounding box center [807, 17] width 10 height 10
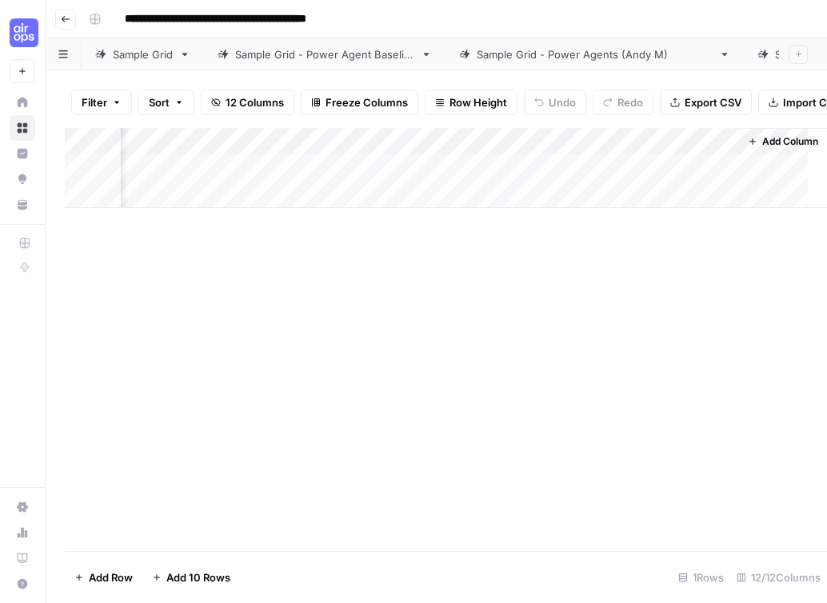
scroll to position [0, 1478]
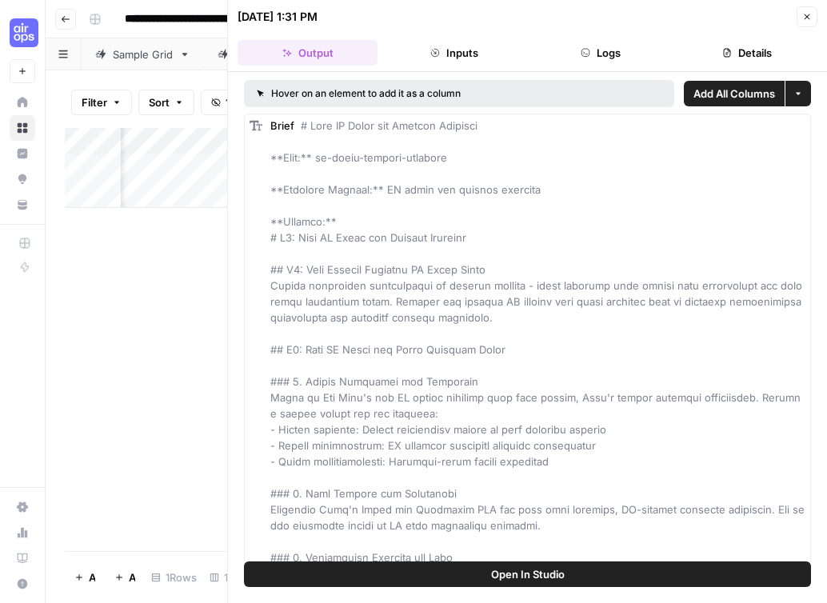
click at [807, 18] on icon "button" at bounding box center [807, 17] width 10 height 10
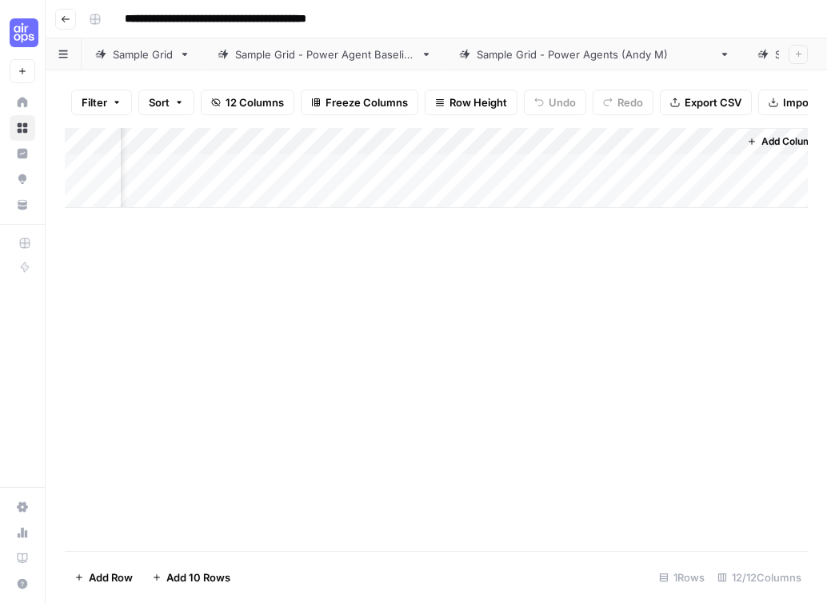
click at [528, 60] on div "Sample Grid - Power Agents (Andy M)" at bounding box center [594, 54] width 236 height 16
click at [567, 57] on div "Sample Grid - Power Agents (Andy M)" at bounding box center [594, 54] width 236 height 16
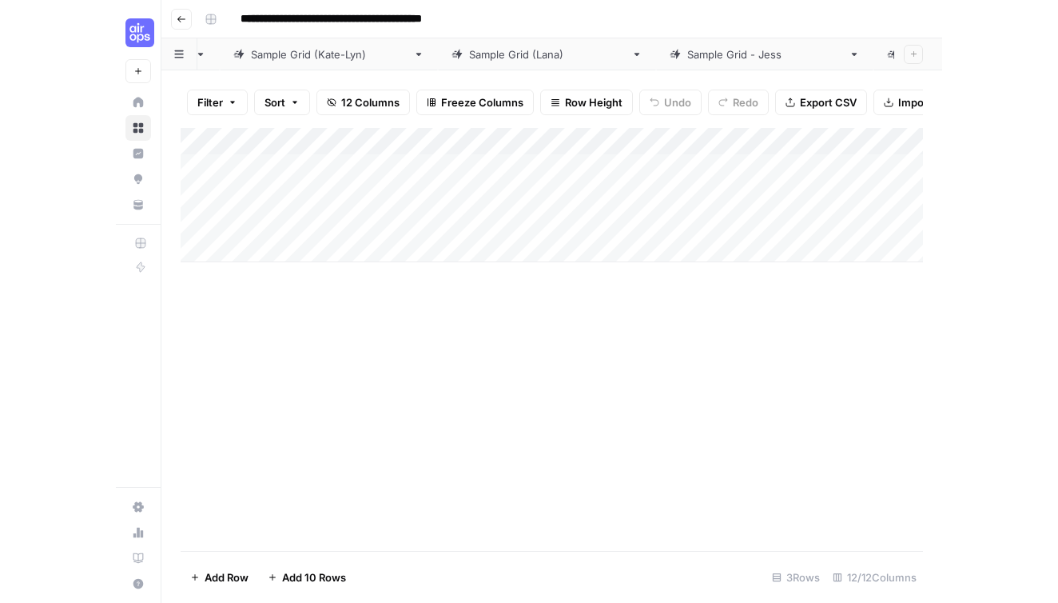
scroll to position [0, 1100]
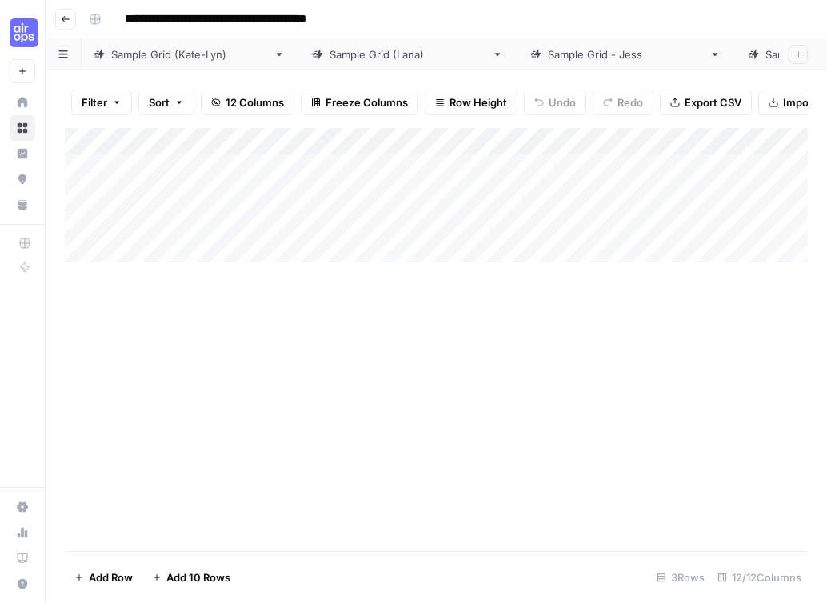
click at [765, 55] on div "Sample Grid (Francine)" at bounding box center [843, 54] width 156 height 16
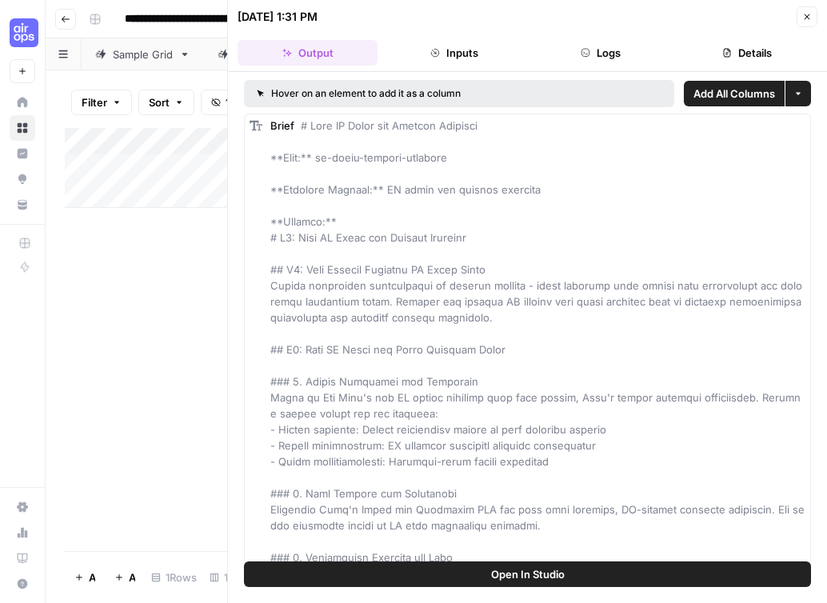
click at [164, 312] on div "Add Column" at bounding box center [146, 339] width 162 height 423
click at [808, 14] on icon "button" at bounding box center [807, 17] width 10 height 10
click at [212, 353] on div "Add Column" at bounding box center [146, 339] width 162 height 423
click at [801, 18] on button "Close" at bounding box center [806, 16] width 21 height 21
click at [133, 435] on div "Add Column" at bounding box center [146, 339] width 162 height 423
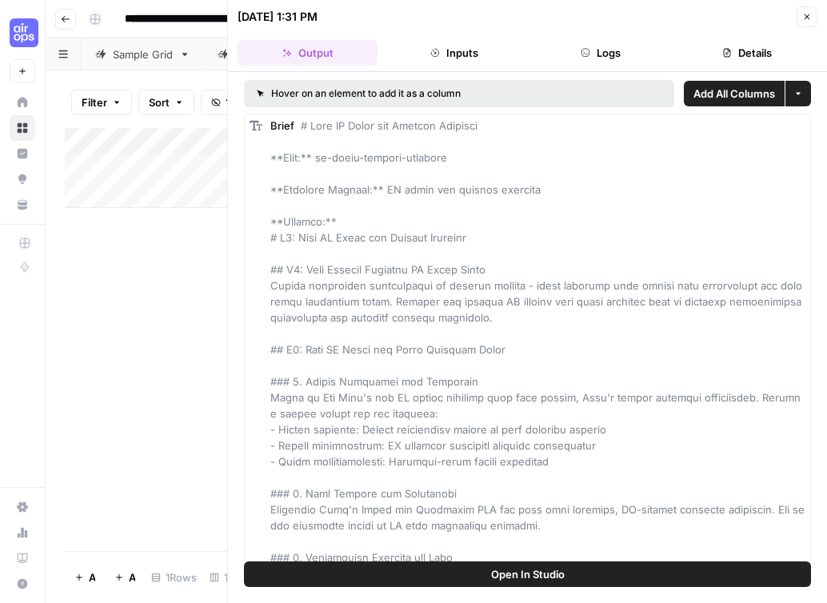
click at [815, 10] on button "Close" at bounding box center [806, 16] width 21 height 21
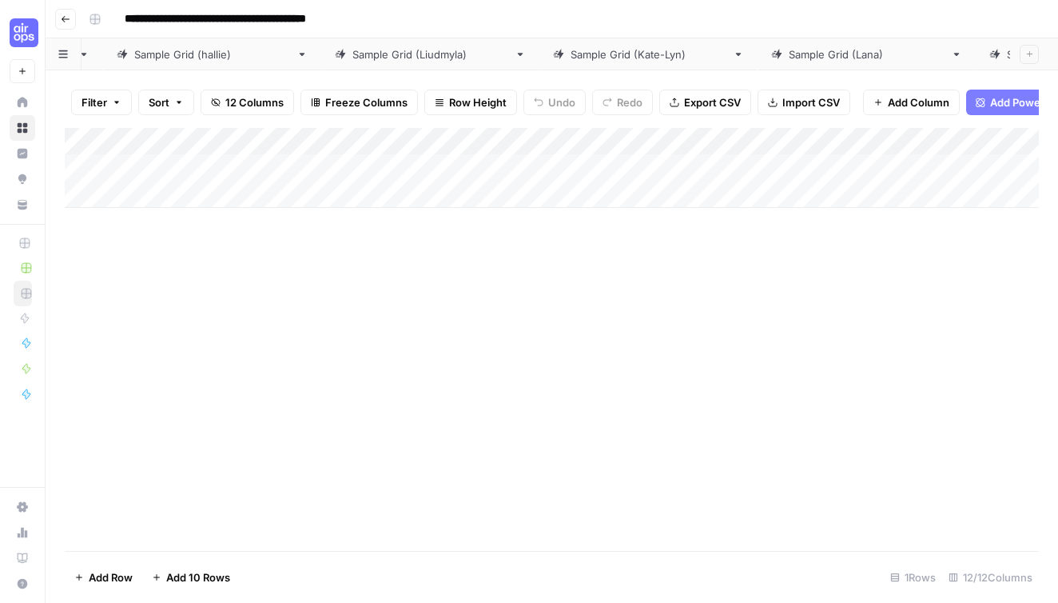
scroll to position [0, 868]
click at [997, 53] on div "Sample Grid (Francine)" at bounding box center [1075, 54] width 156 height 16
click at [552, 499] on div "Add Column" at bounding box center [552, 339] width 975 height 423
click at [848, 139] on div "Add Column" at bounding box center [552, 168] width 975 height 80
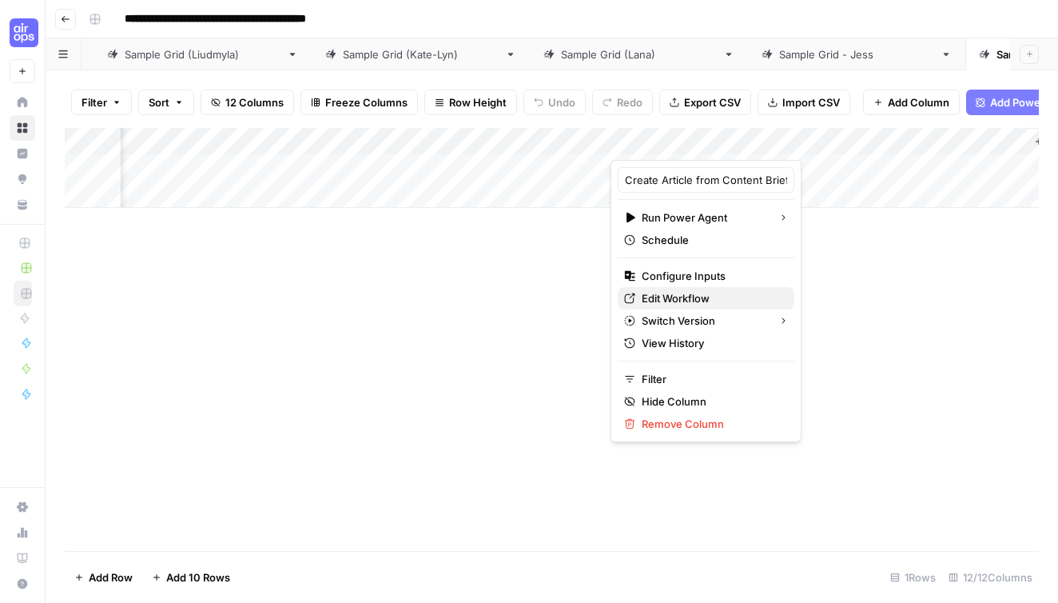
click at [681, 297] on span "Edit Workflow" at bounding box center [712, 298] width 140 height 16
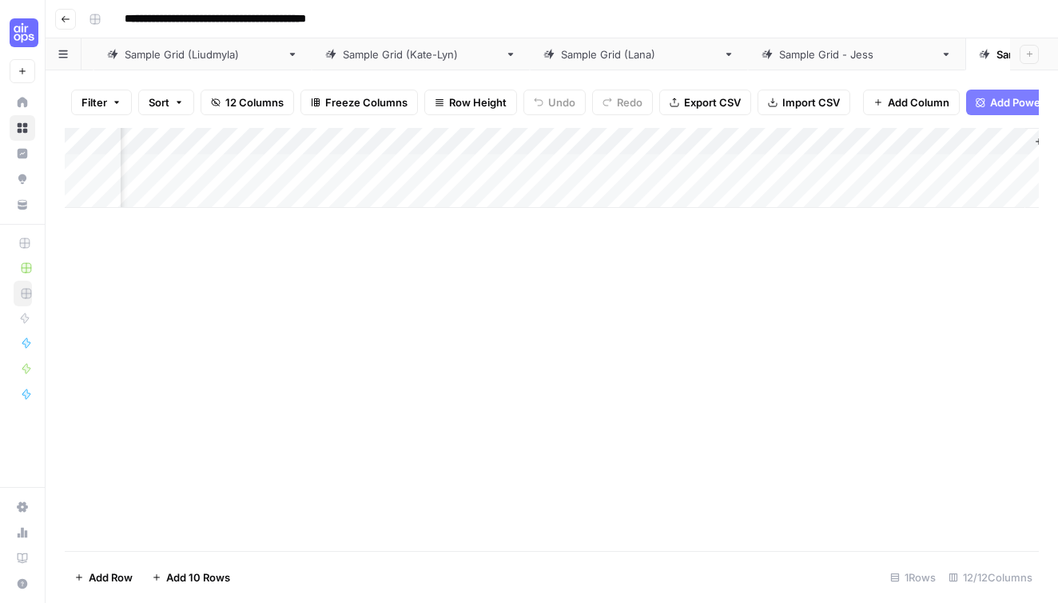
click at [847, 141] on div "Add Column" at bounding box center [552, 168] width 975 height 80
click at [470, 355] on div "Add Column" at bounding box center [552, 339] width 975 height 423
click at [850, 142] on div "Add Column" at bounding box center [552, 168] width 975 height 80
click at [538, 441] on div "Add Column" at bounding box center [552, 339] width 975 height 423
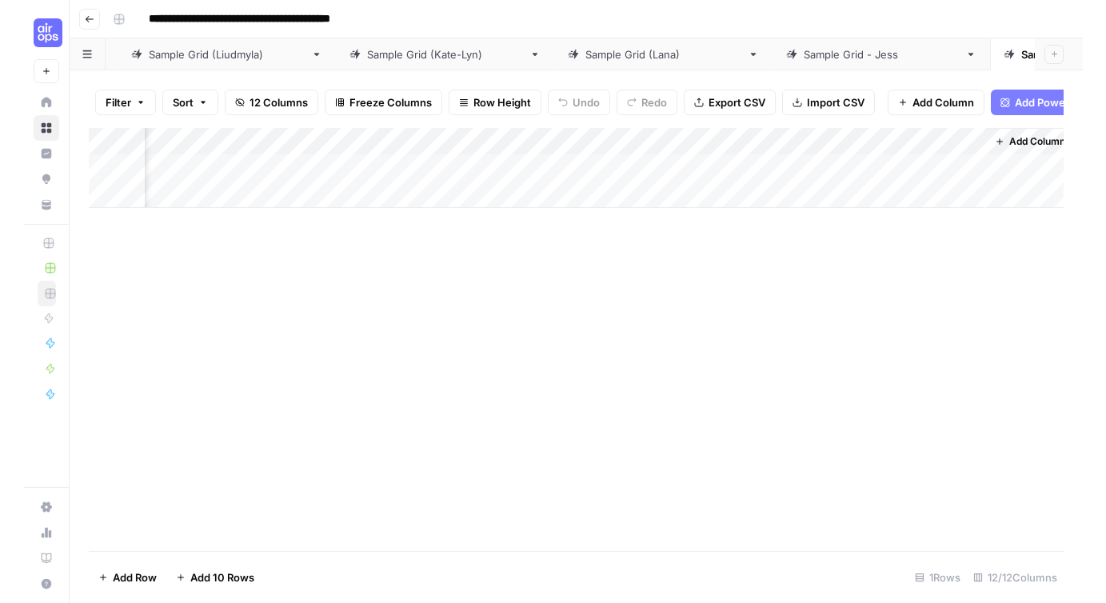
scroll to position [0, 1265]
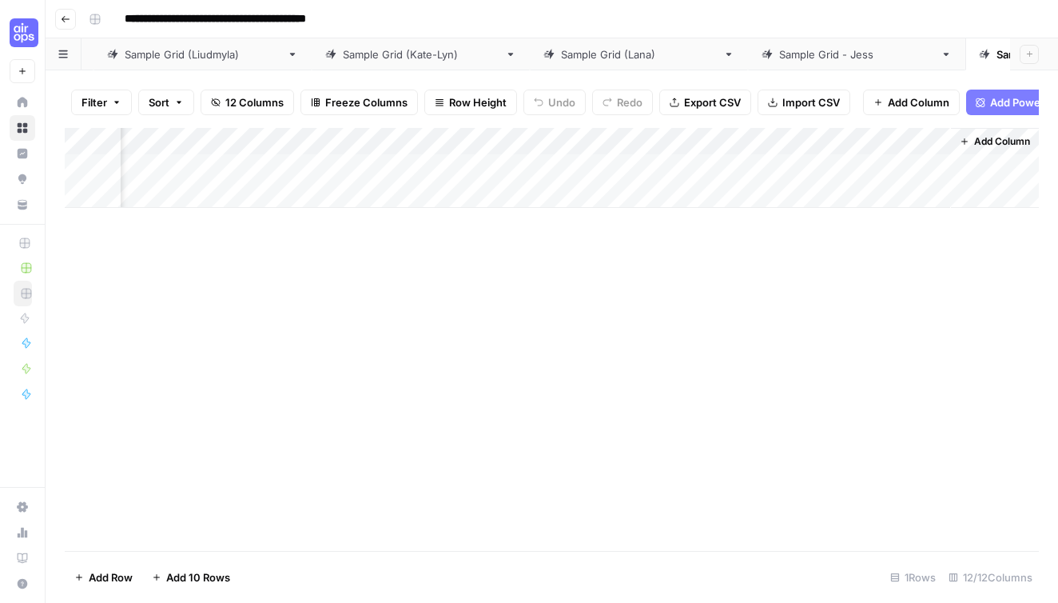
click at [779, 52] on div "Sample Grid - [PERSON_NAME]" at bounding box center [856, 54] width 155 height 16
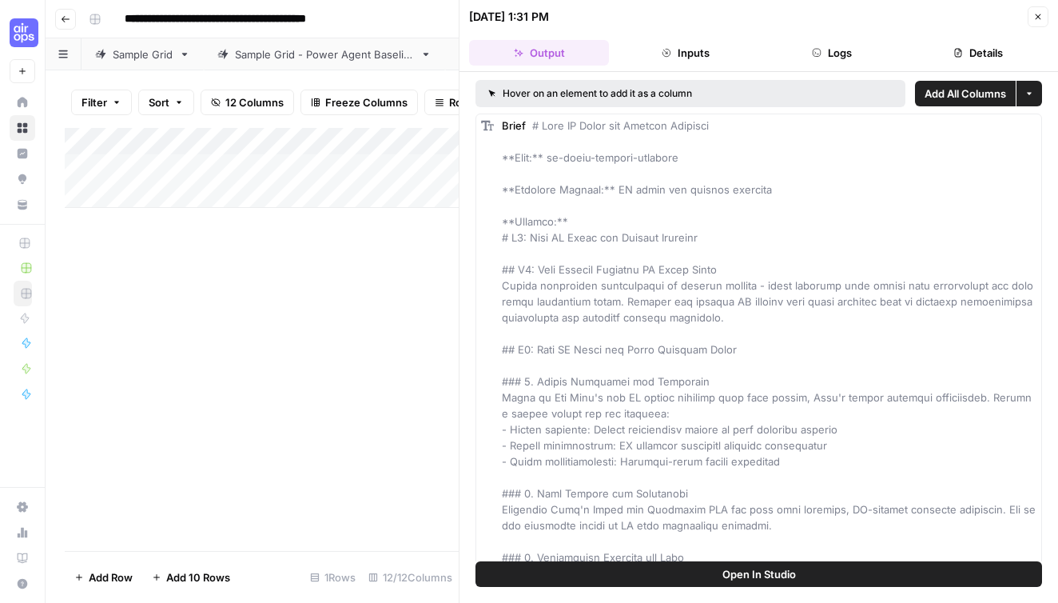
click at [1038, 21] on icon "button" at bounding box center [1039, 17] width 10 height 10
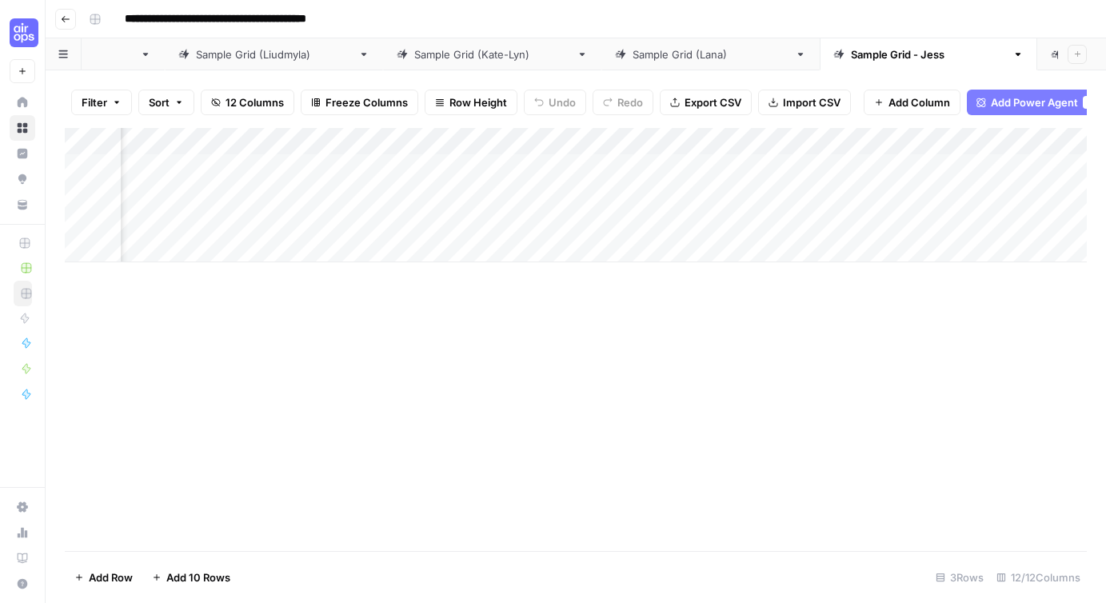
scroll to position [0, 1126]
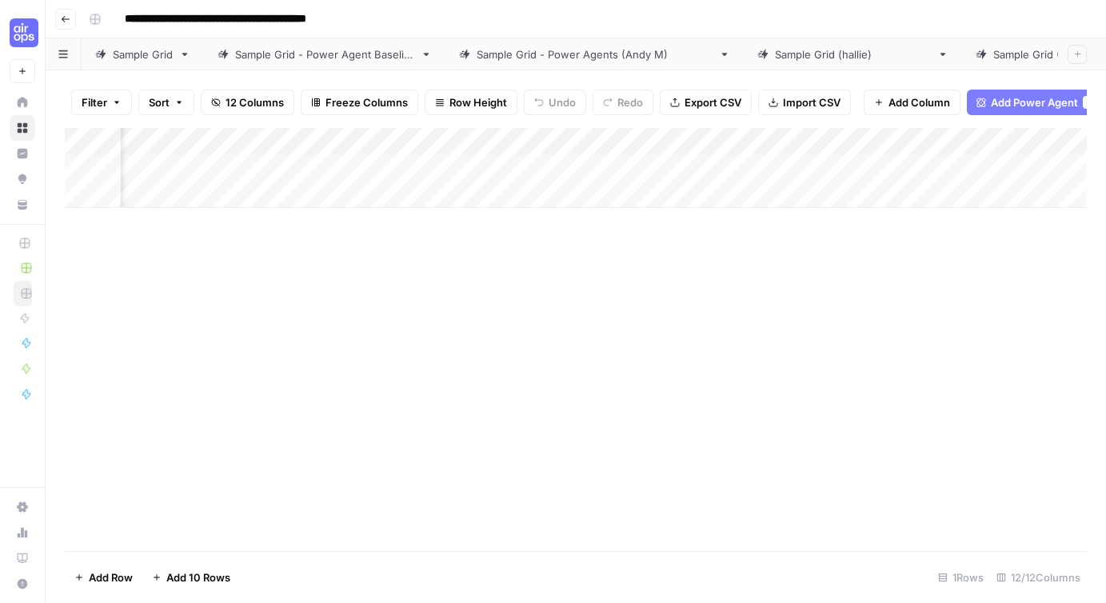
scroll to position [0, 1218]
click at [815, 140] on div "Add Column" at bounding box center [576, 168] width 1022 height 80
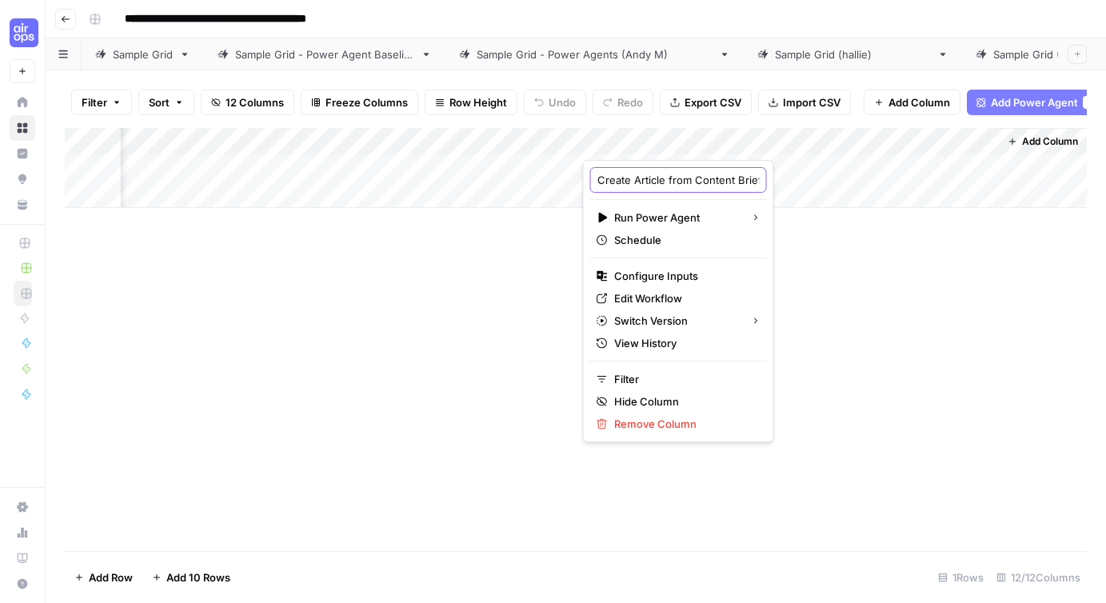
click at [691, 175] on input "Create Article from Content Brief - Fork" at bounding box center [678, 180] width 162 height 16
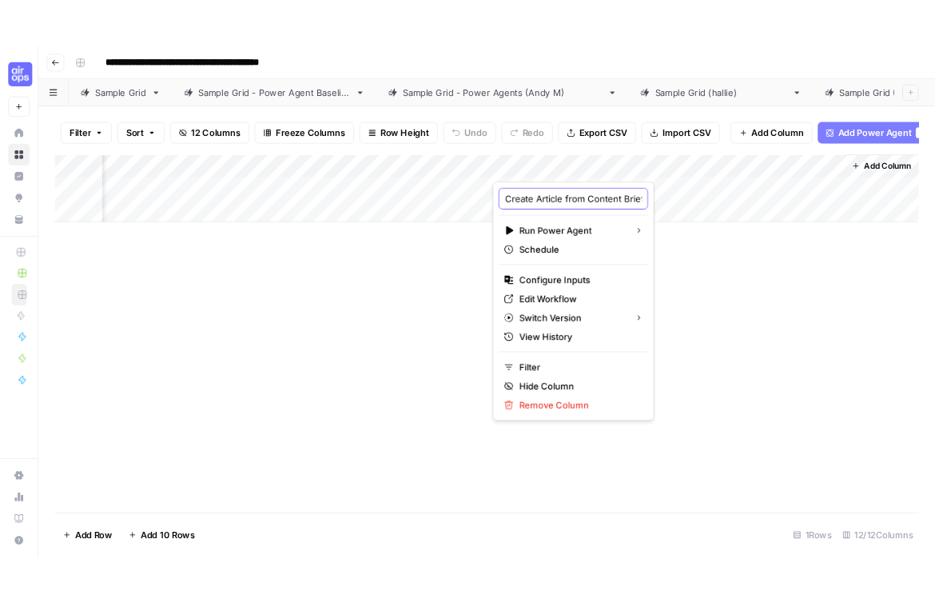
scroll to position [0, 70]
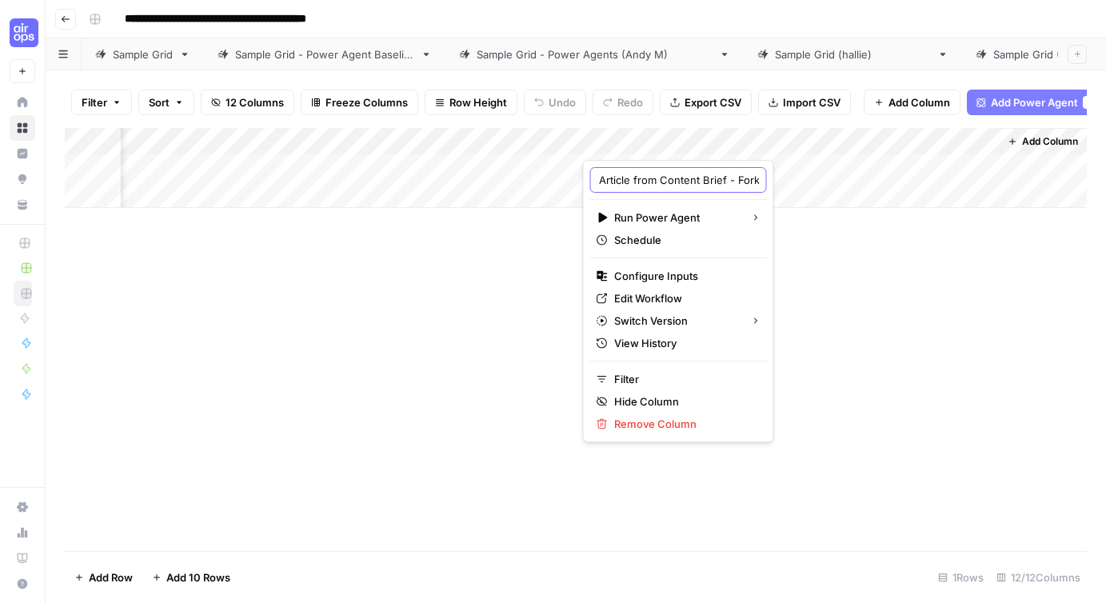
drag, startPoint x: 690, startPoint y: 181, endPoint x: 781, endPoint y: 181, distance: 91.1
click at [781, 181] on body "**********" at bounding box center [553, 301] width 1106 height 603
click at [719, 177] on input "Create Article from Content Brief - Fork" at bounding box center [678, 180] width 162 height 16
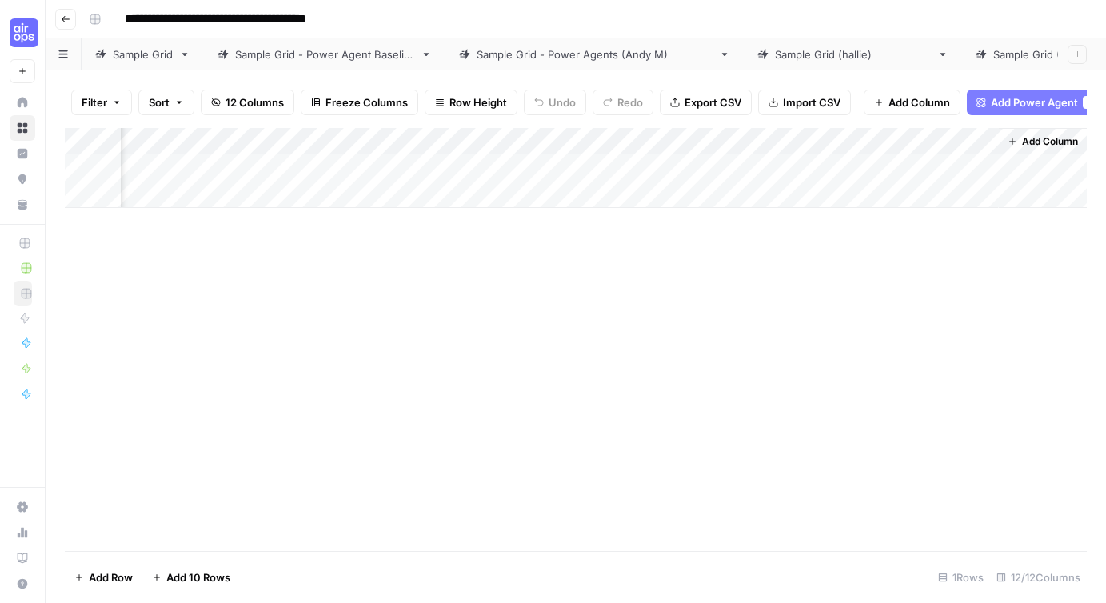
click at [819, 138] on div "Add Column" at bounding box center [576, 168] width 1022 height 80
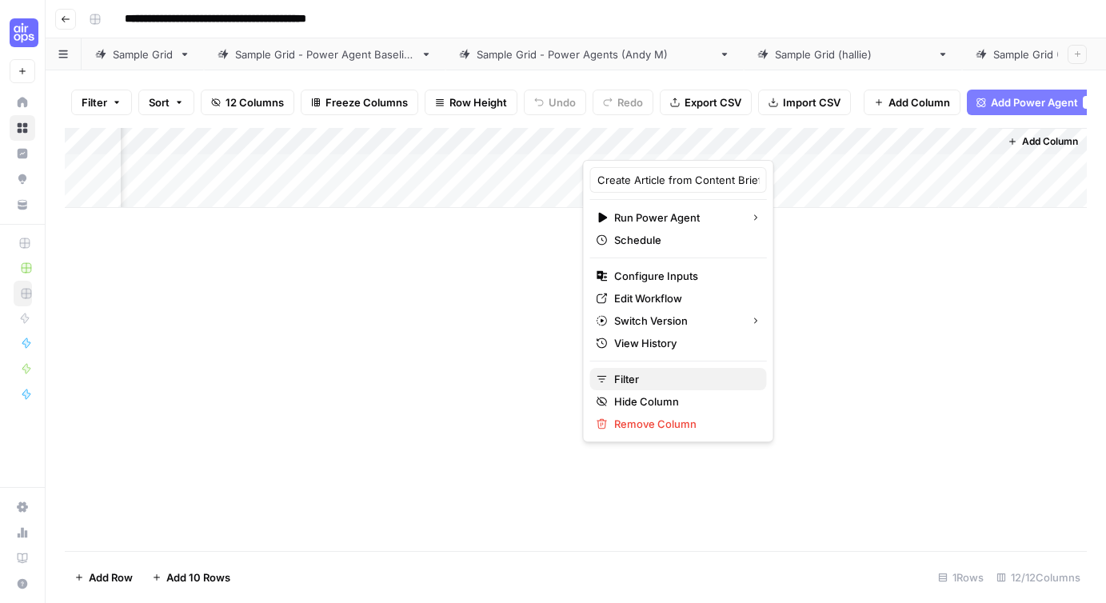
click at [628, 380] on span "Filter" at bounding box center [684, 379] width 140 height 16
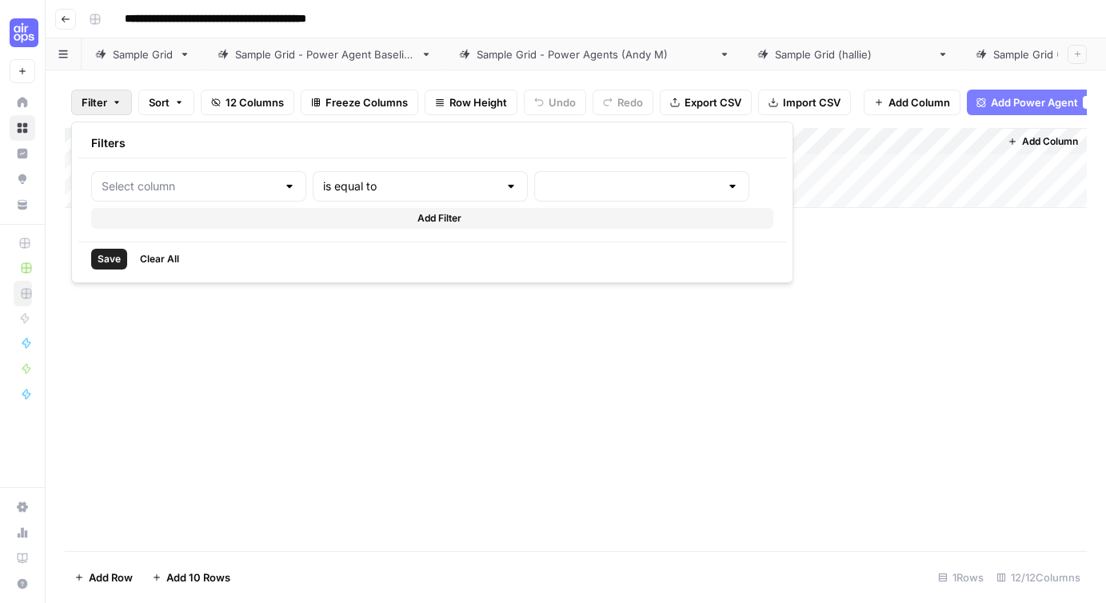
type input "Create Article from Content Brief - Fork"
click at [479, 393] on div "Add Column" at bounding box center [576, 339] width 1022 height 423
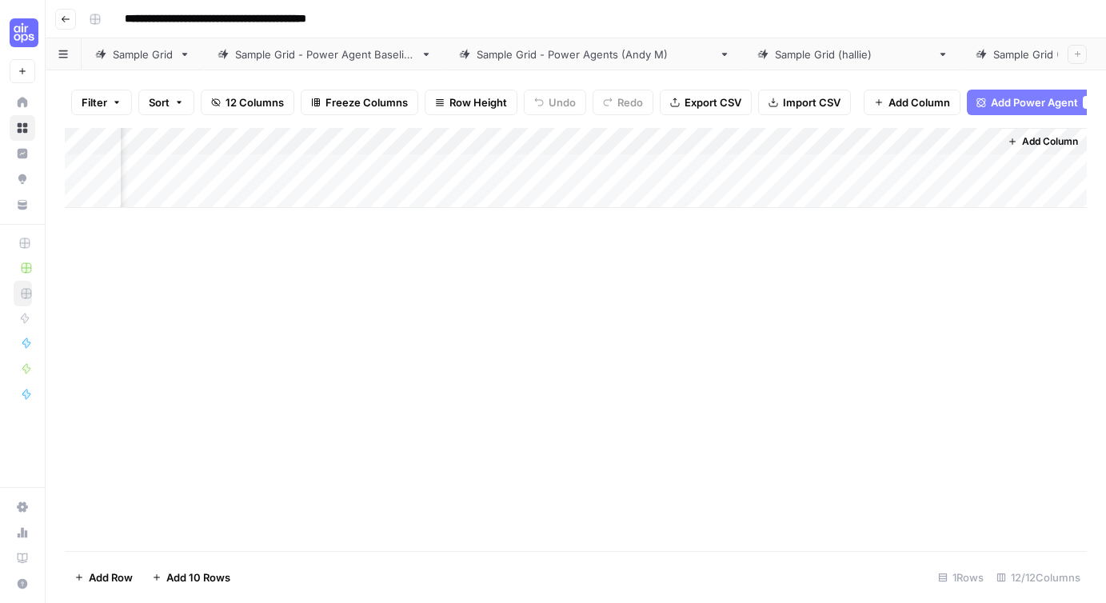
click at [660, 138] on div "Add Column" at bounding box center [576, 168] width 1022 height 80
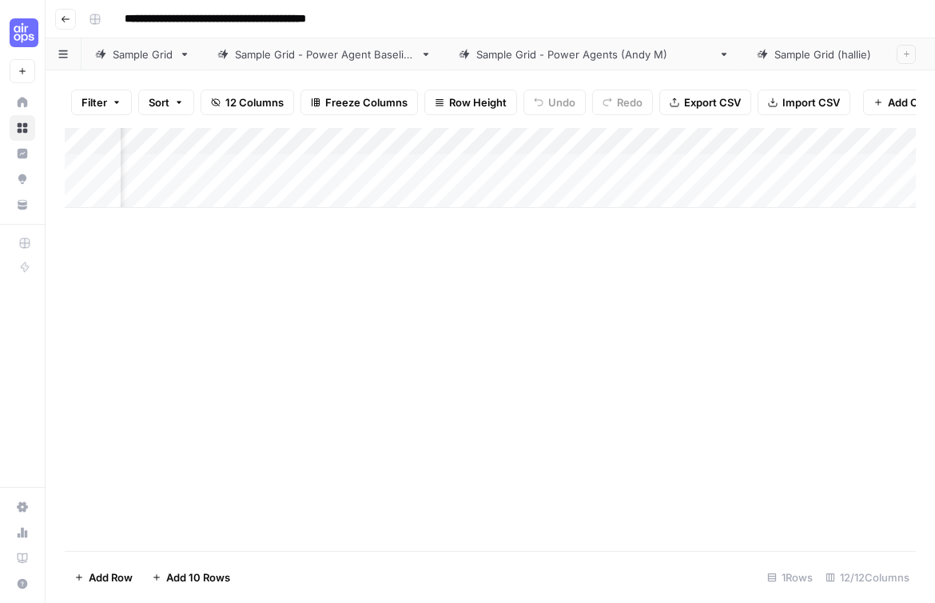
click at [819, 140] on div "Add Column" at bounding box center [490, 168] width 851 height 80
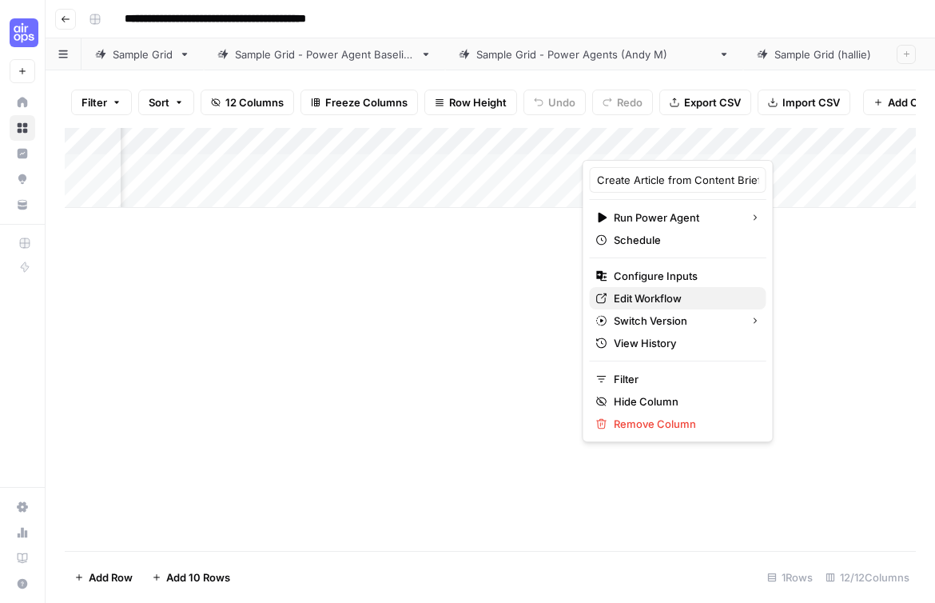
click at [647, 301] on span "Edit Workflow" at bounding box center [684, 298] width 140 height 16
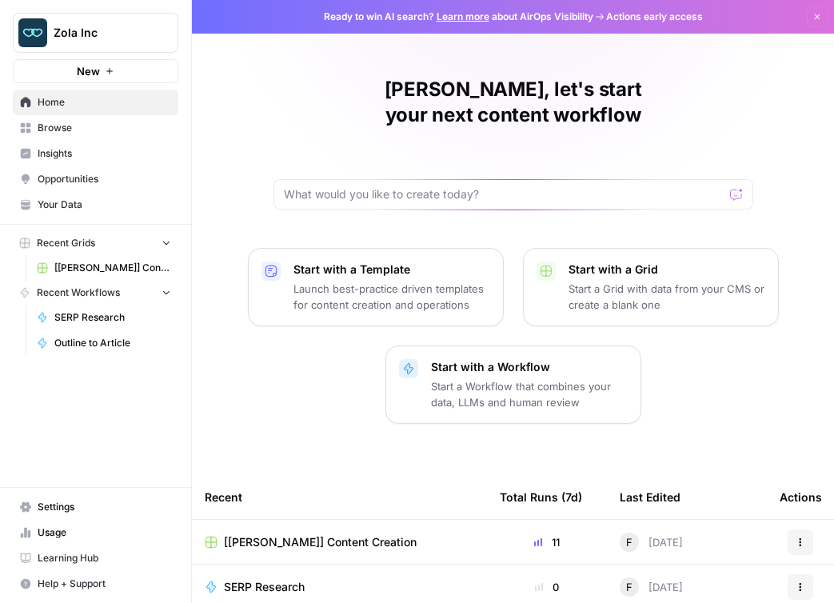
click at [70, 205] on span "Your Data" at bounding box center [105, 204] width 134 height 14
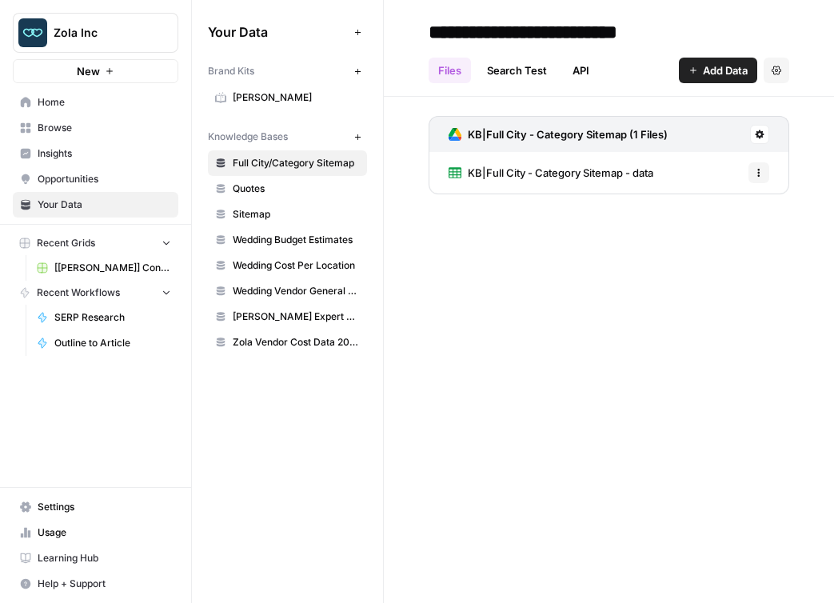
click at [269, 91] on span "[PERSON_NAME]" at bounding box center [296, 97] width 127 height 14
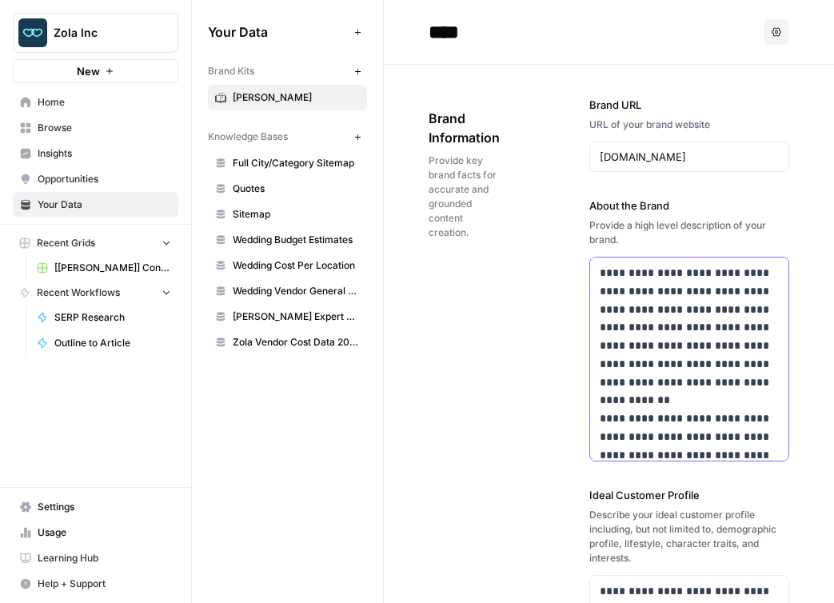
click at [653, 361] on p "**********" at bounding box center [689, 555] width 179 height 582
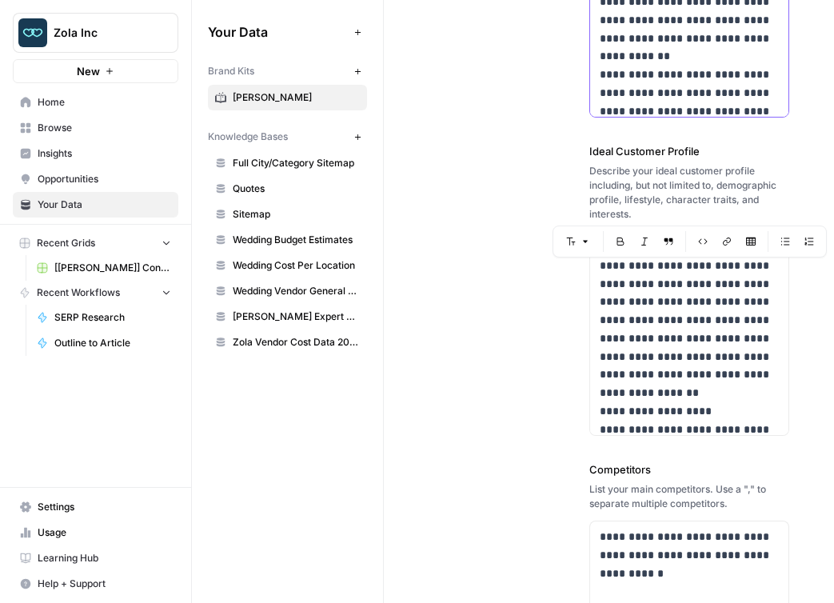
scroll to position [379, 0]
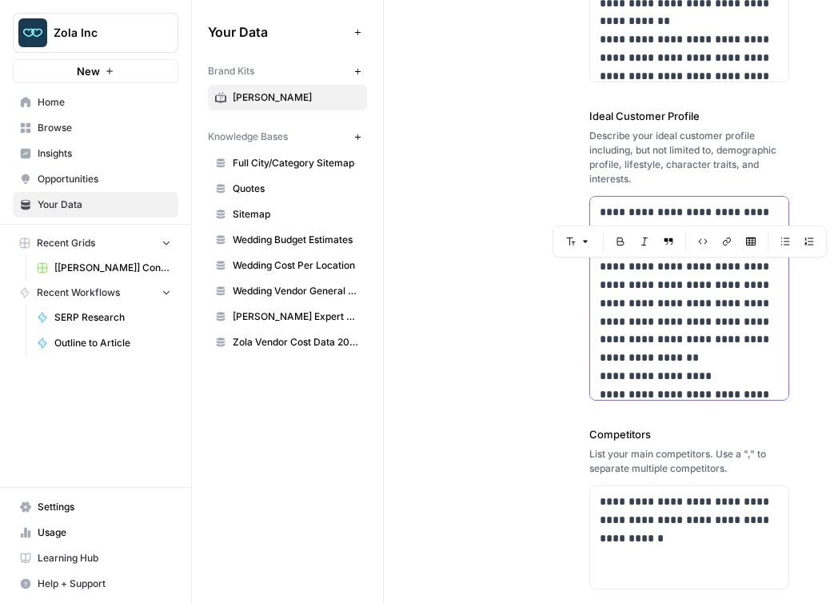
click at [476, 370] on div "**********" at bounding box center [608, 299] width 361 height 1226
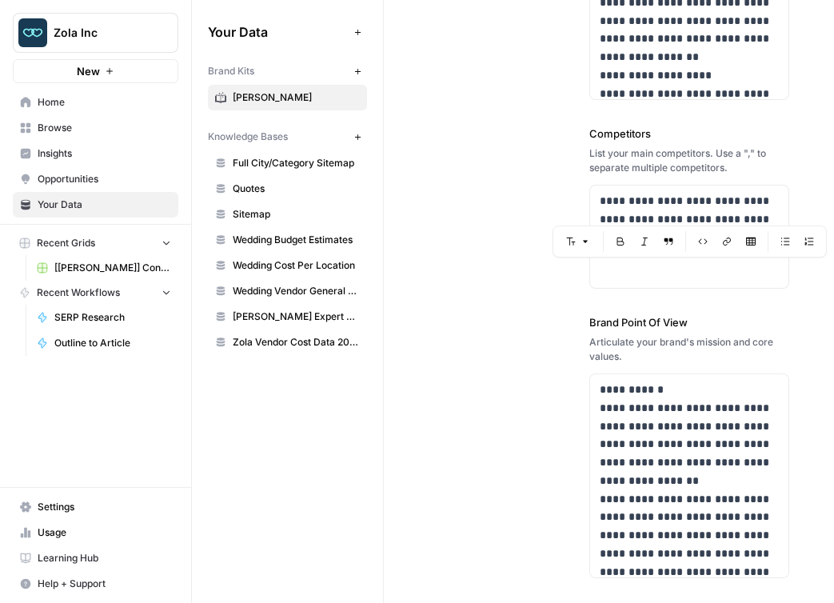
scroll to position [756, 0]
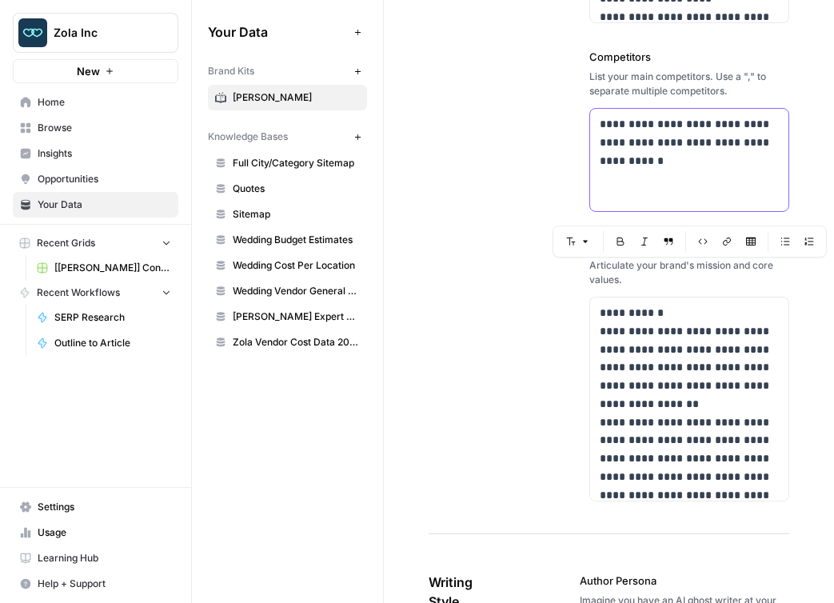
click at [643, 118] on p "**********" at bounding box center [689, 142] width 179 height 54
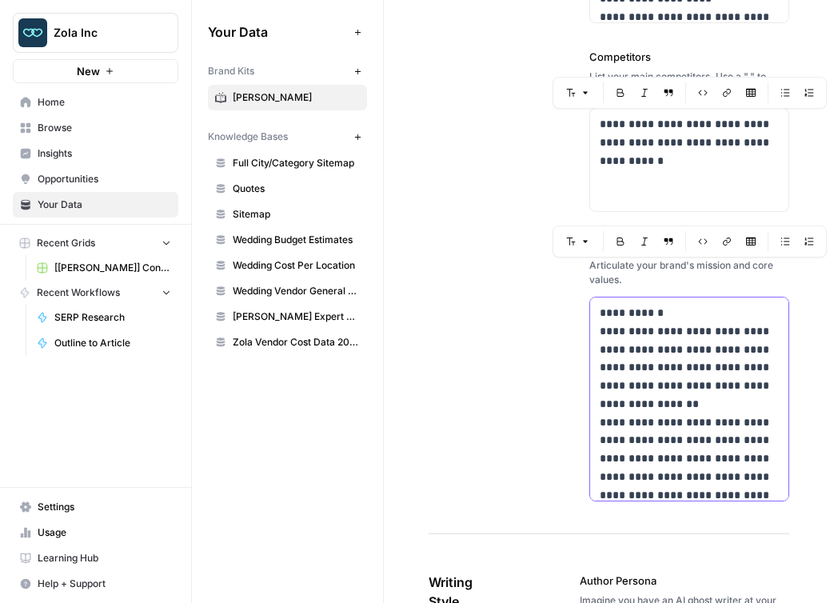
click at [624, 405] on p "**********" at bounding box center [689, 476] width 179 height 345
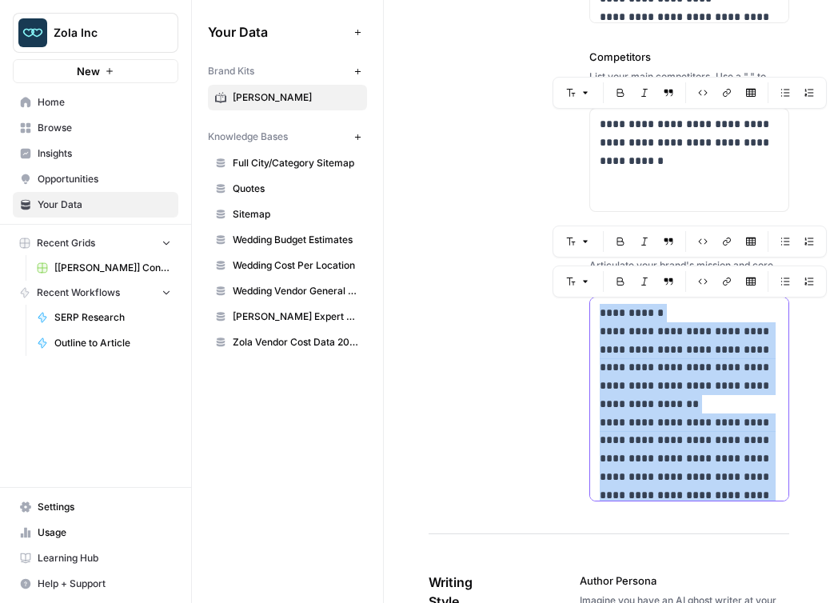
copy div "**********"
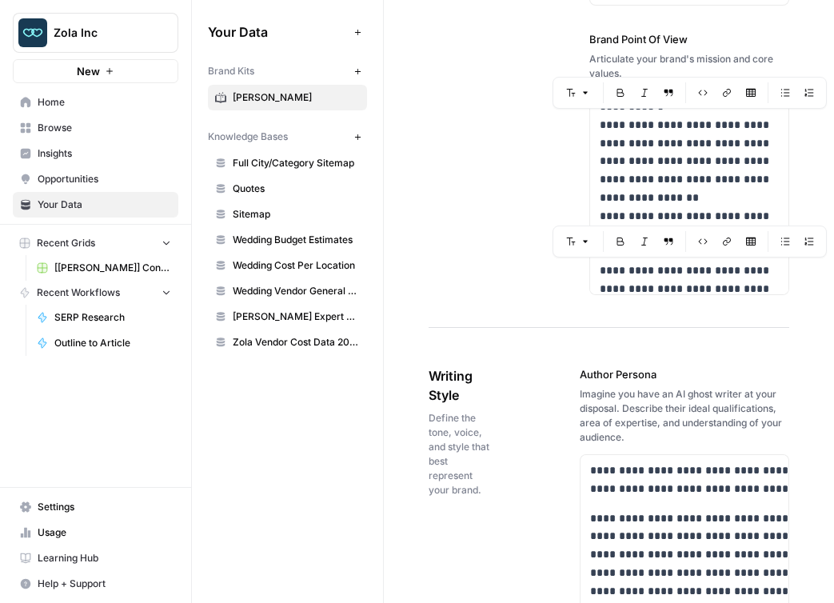
scroll to position [1266, 0]
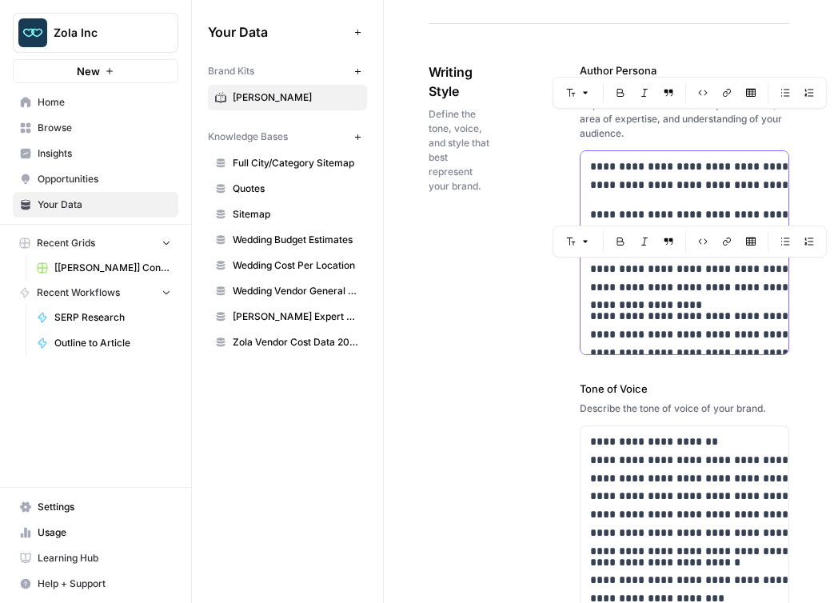
click at [607, 307] on p "**********" at bounding box center [799, 352] width 418 height 91
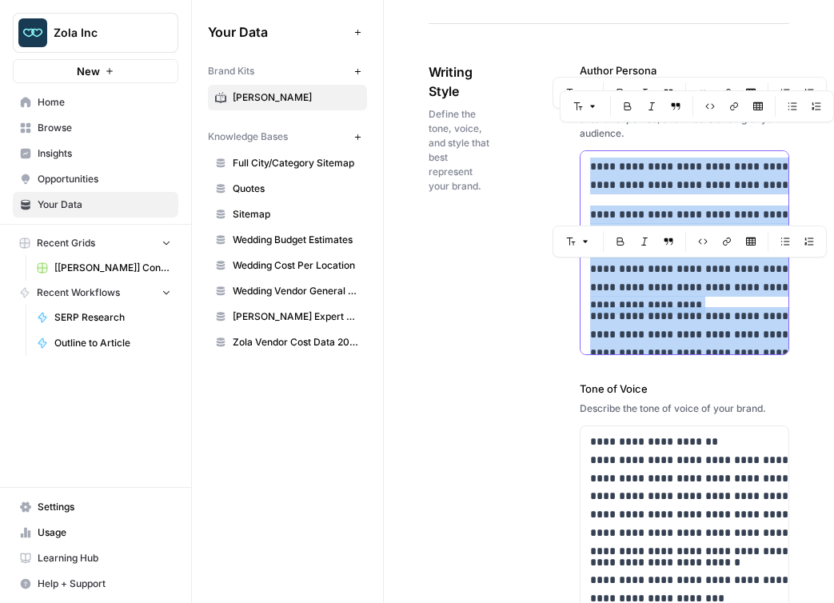
copy div "**********"
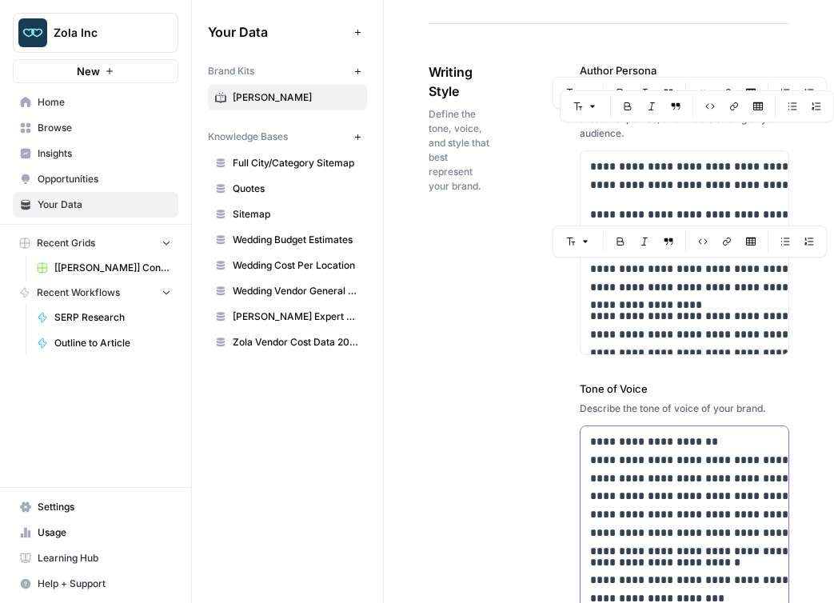
click at [632, 491] on p "**********" at bounding box center [799, 487] width 418 height 110
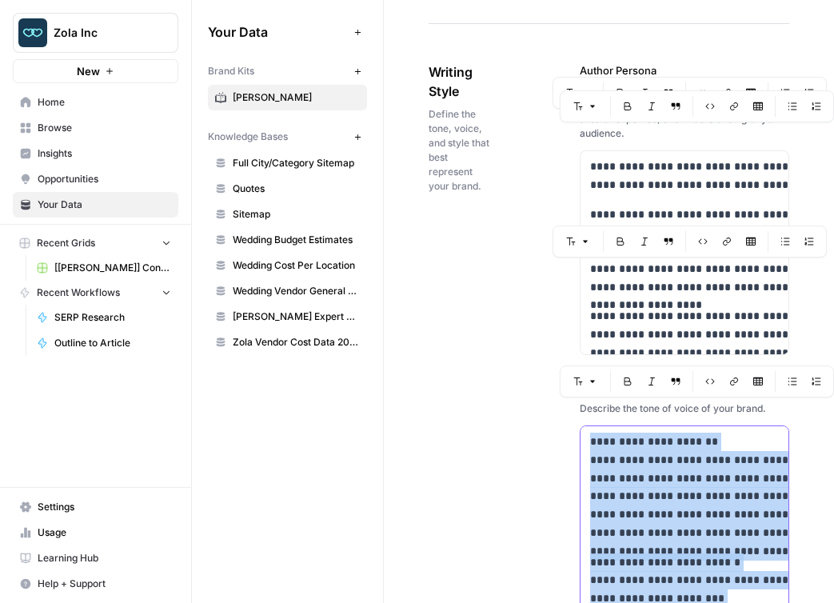
copy div "**********"
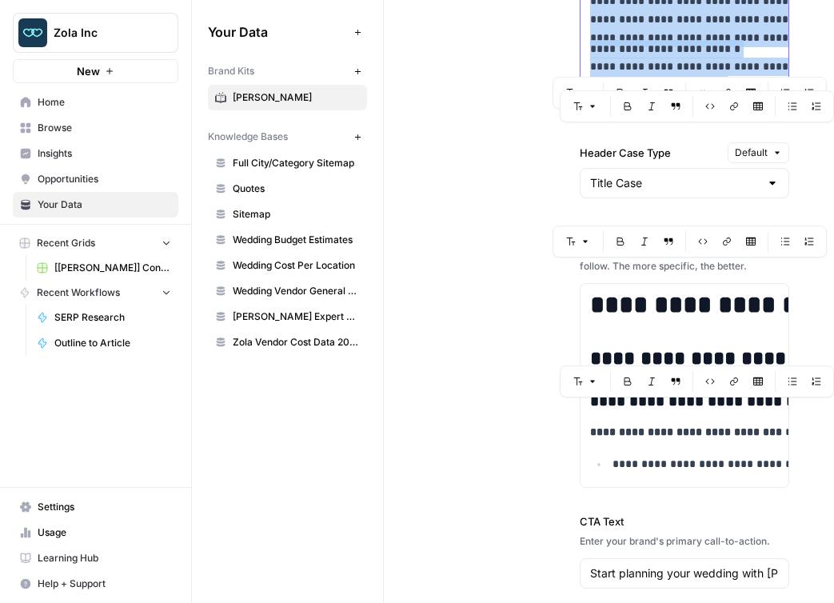
scroll to position [1784, 0]
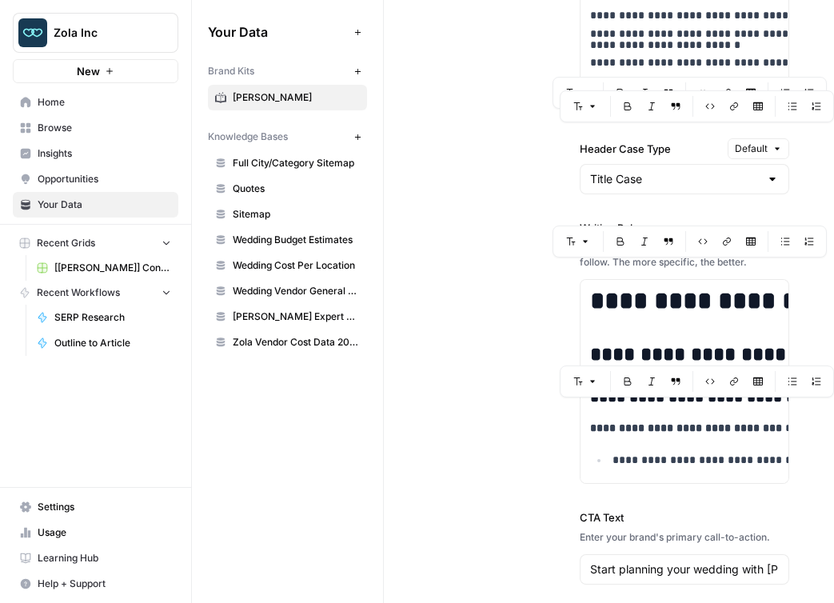
click at [497, 432] on div "**********" at bounding box center [608, 115] width 361 height 1205
click at [645, 344] on h2 "**********" at bounding box center [799, 355] width 418 height 22
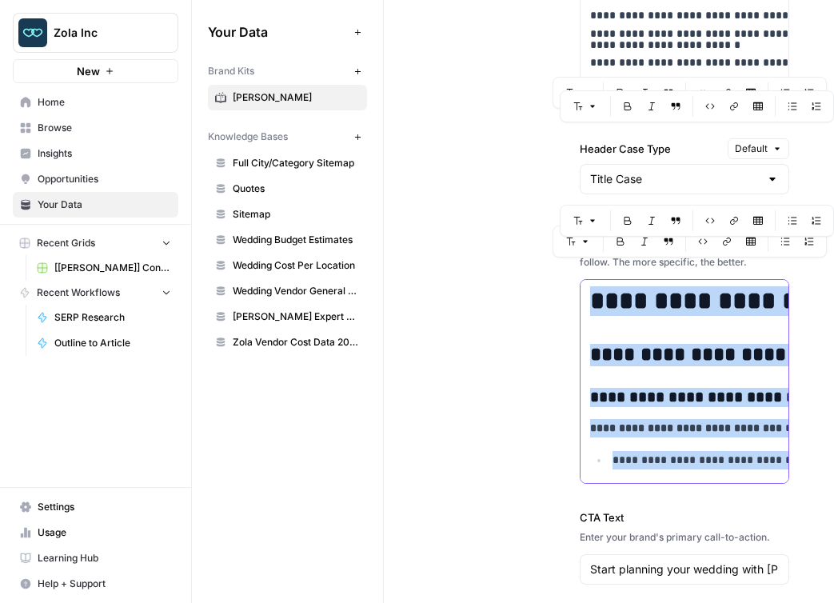
copy div "**********"
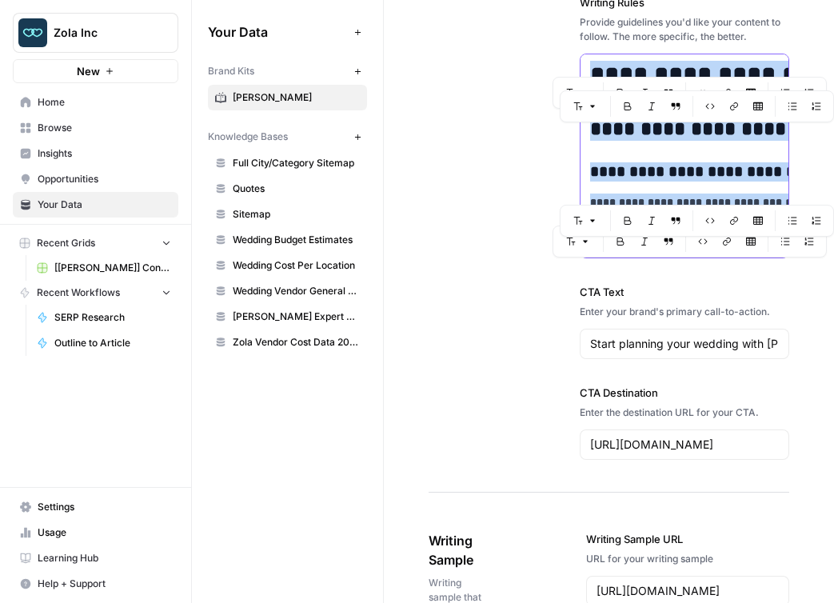
scroll to position [2038, 0]
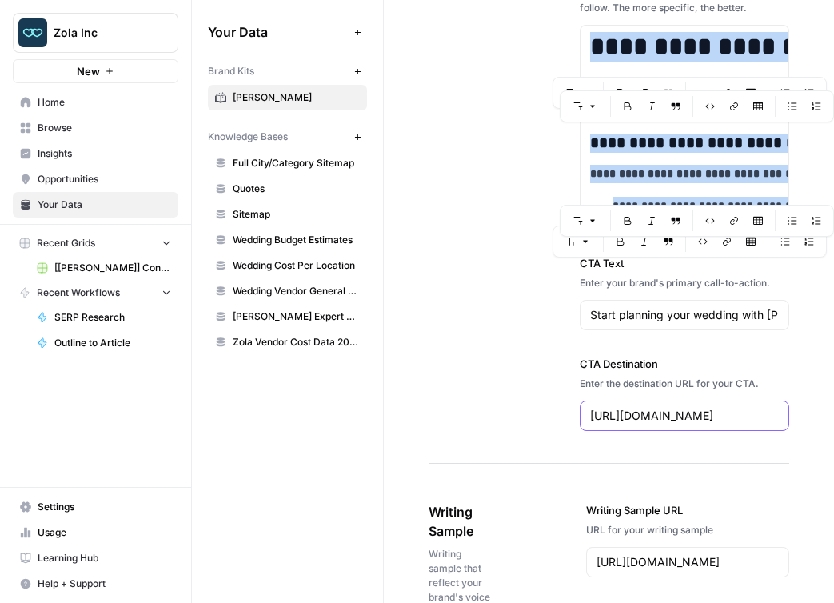
click at [605, 408] on input "[URL][DOMAIN_NAME]" at bounding box center [684, 416] width 189 height 16
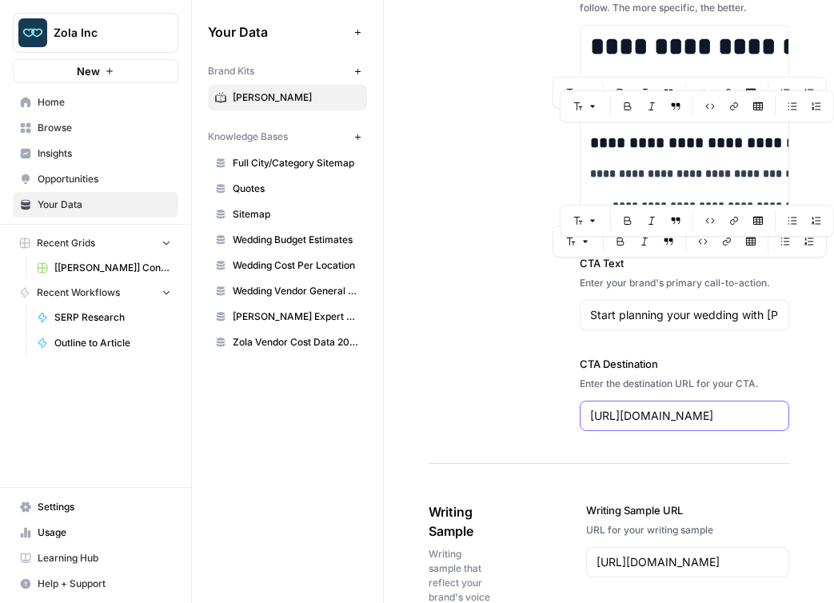
click at [605, 408] on input "[URL][DOMAIN_NAME]" at bounding box center [684, 416] width 189 height 16
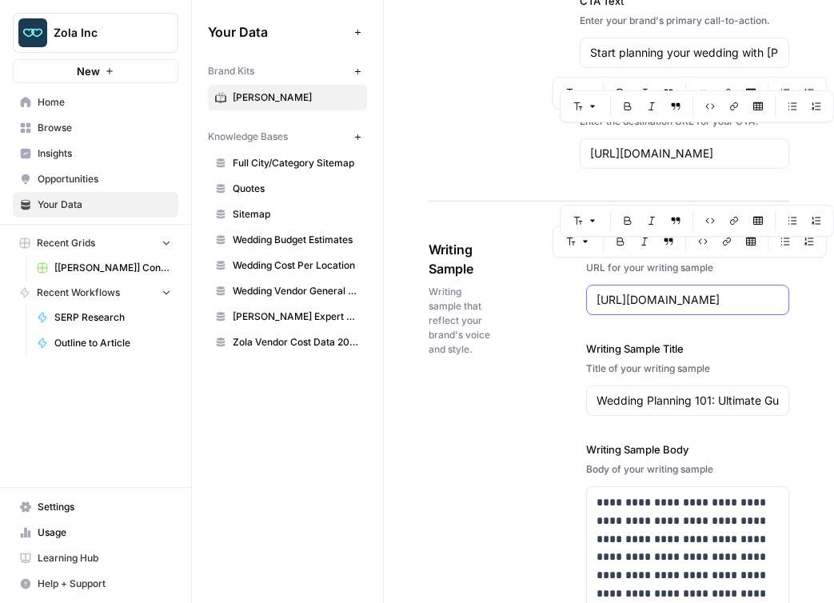
click at [631, 292] on input "[URL][DOMAIN_NAME]" at bounding box center [687, 300] width 182 height 16
click at [630, 393] on input "Wedding Planning 101: Ultimate Guide to Planning a Wedding" at bounding box center [687, 401] width 182 height 16
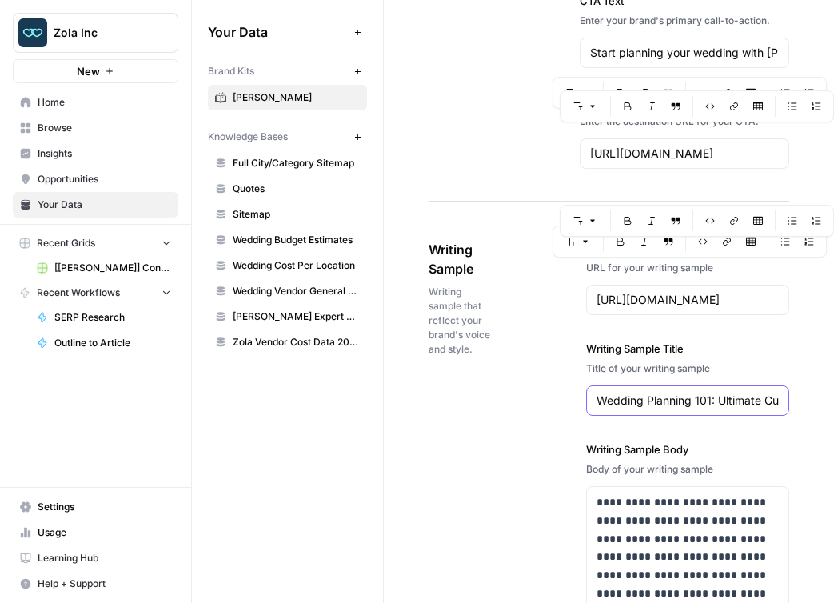
click at [630, 393] on input "Wedding Planning 101: Ultimate Guide to Planning a Wedding" at bounding box center [687, 401] width 182 height 16
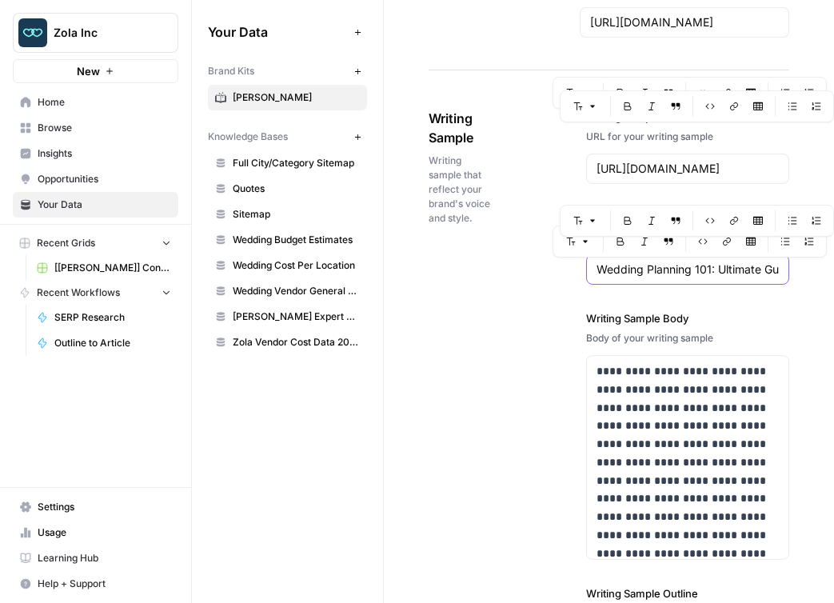
scroll to position [2551, 0]
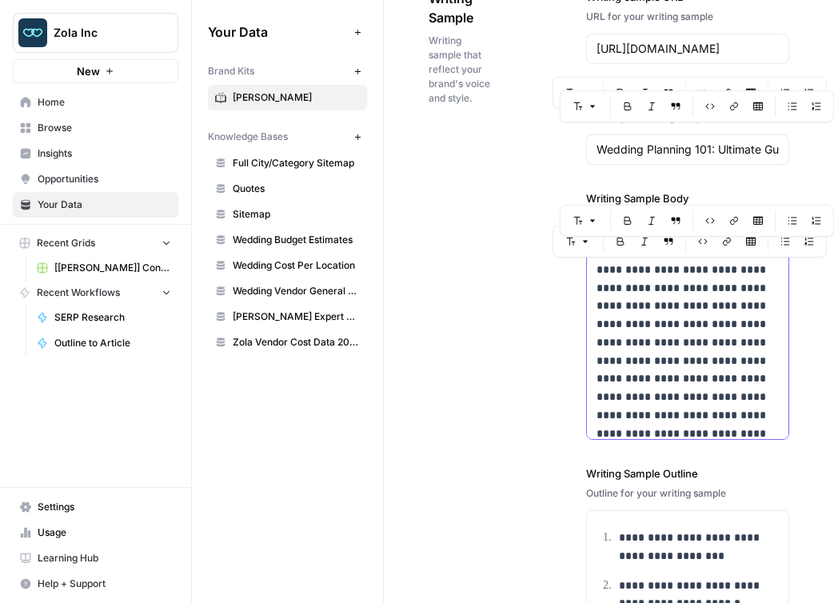
click at [632, 387] on p "**********" at bounding box center [687, 360] width 182 height 237
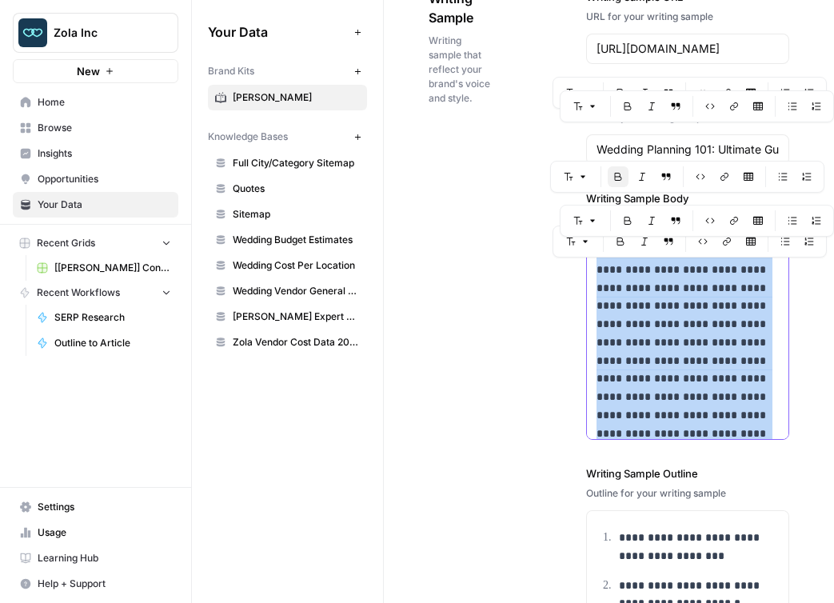
copy div "**********"
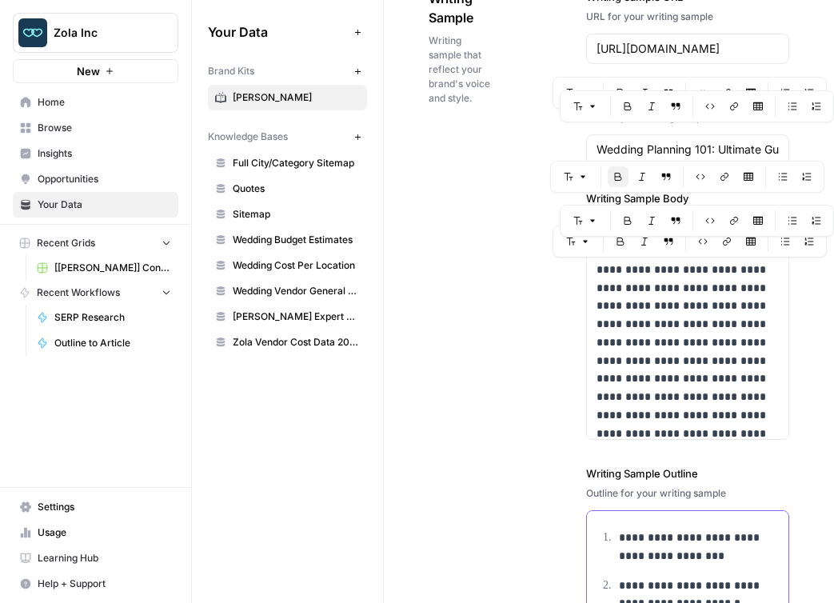
click at [645, 528] on p "**********" at bounding box center [699, 546] width 160 height 37
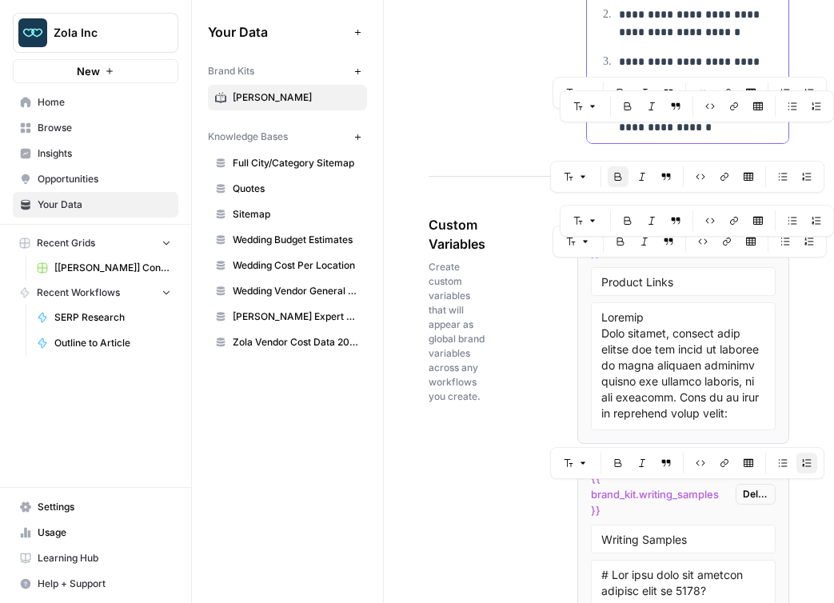
scroll to position [3150, 0]
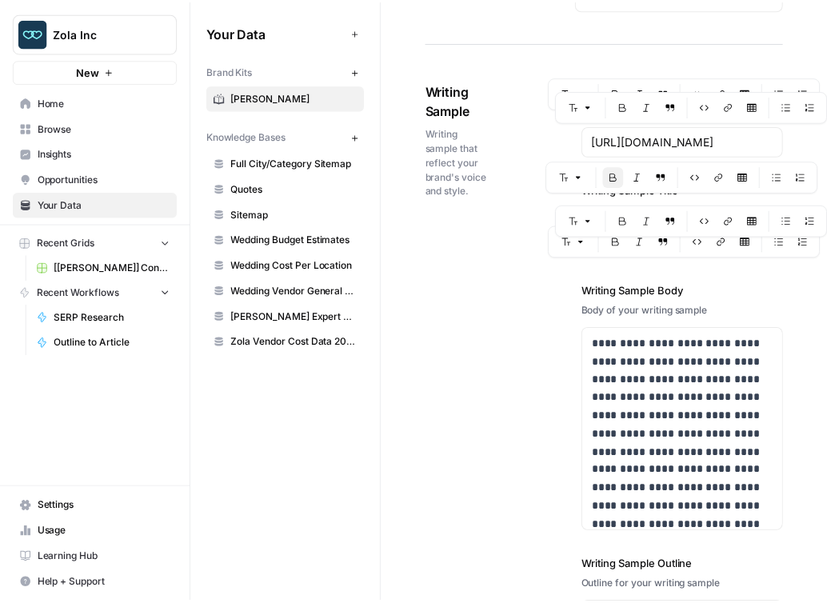
scroll to position [2392, 0]
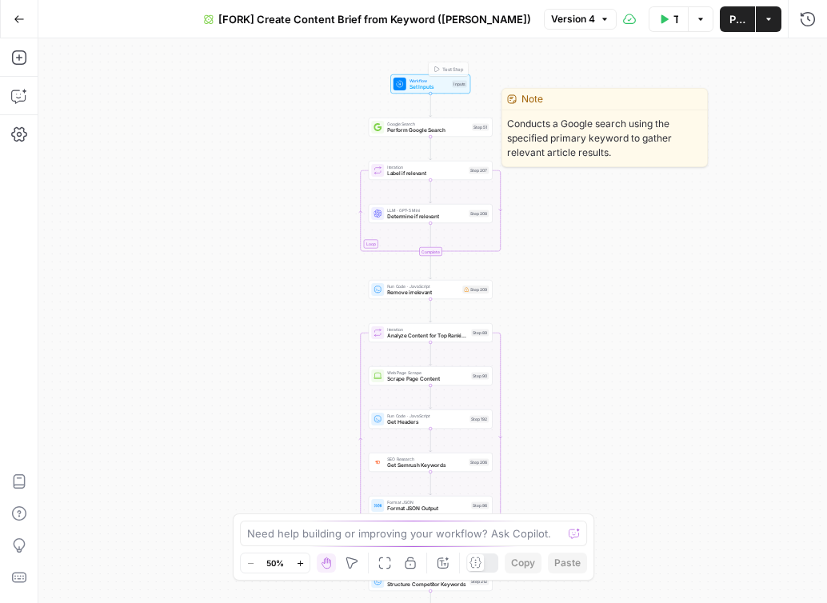
click at [415, 130] on span "Perform Google Search" at bounding box center [428, 130] width 82 height 8
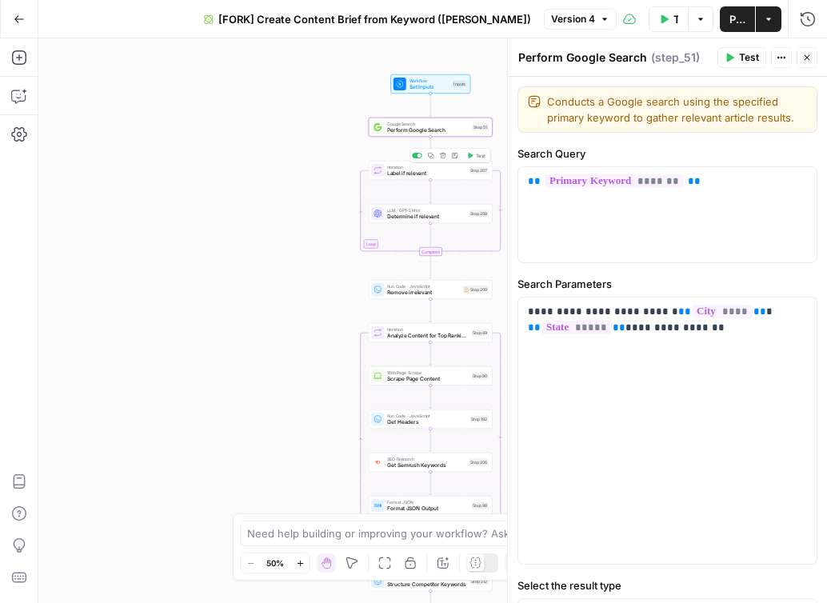
click at [400, 176] on span "Label if relevant" at bounding box center [426, 173] width 78 height 8
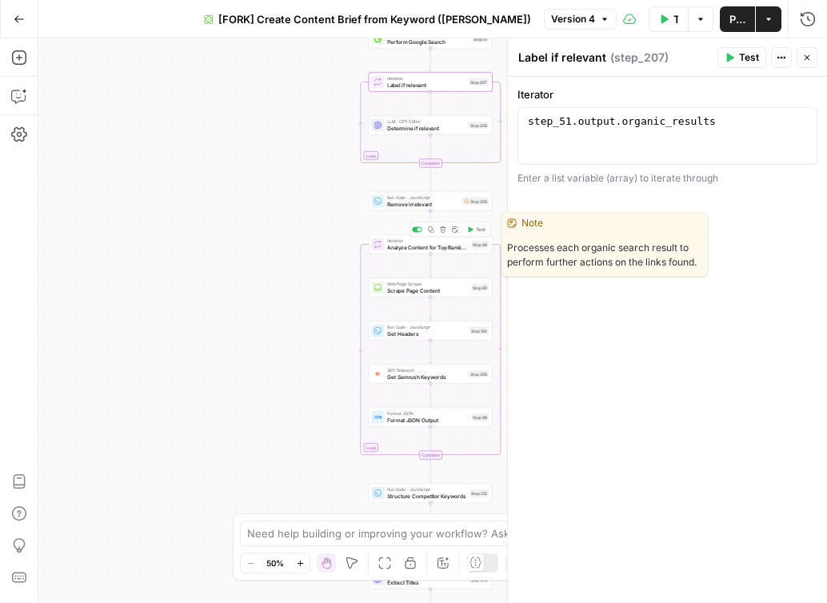
click at [400, 248] on span "Analyze Content for Top Ranking Pages" at bounding box center [427, 247] width 81 height 8
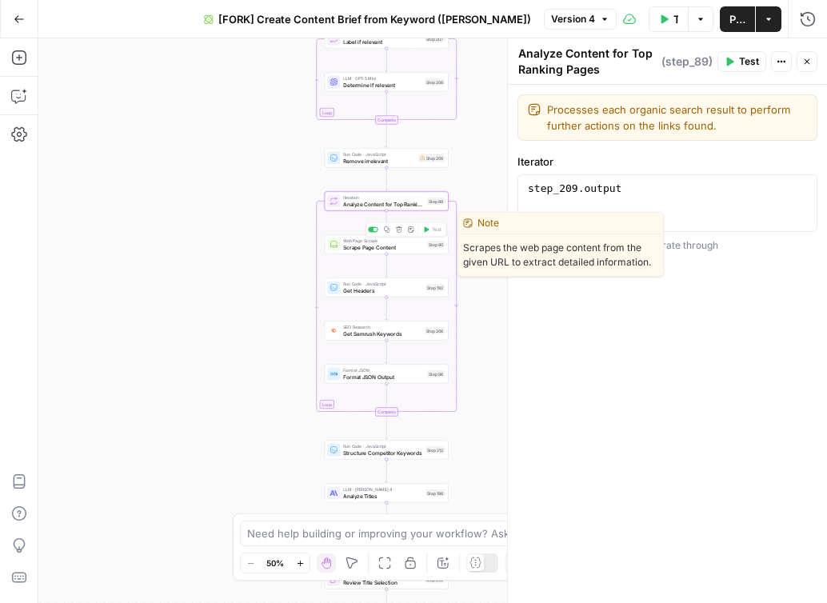
click at [354, 249] on span "Scrape Page Content" at bounding box center [383, 247] width 81 height 8
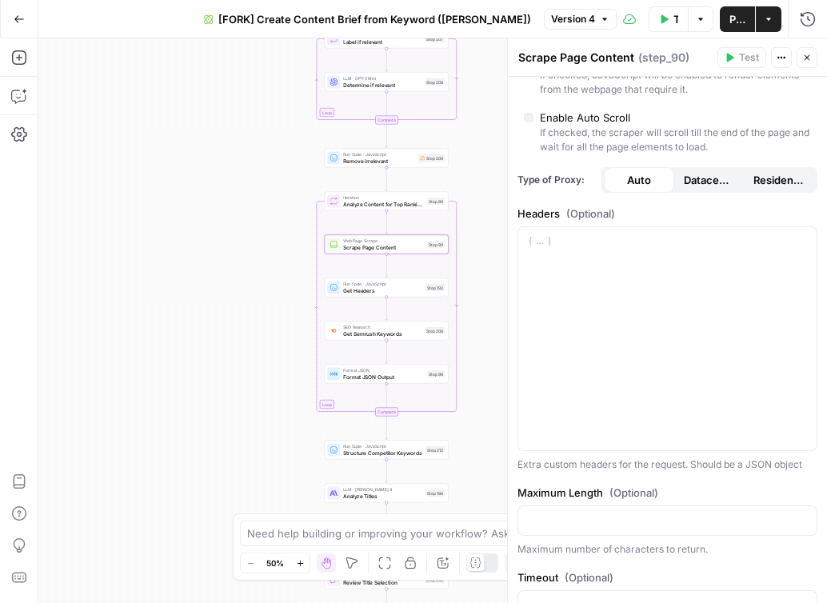
scroll to position [473, 0]
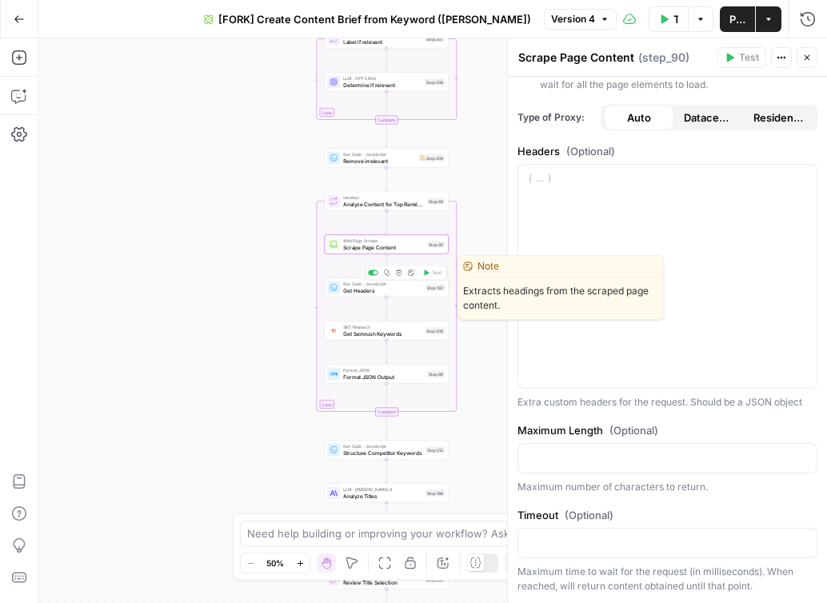
click at [350, 291] on span "Get Headers" at bounding box center [382, 290] width 79 height 8
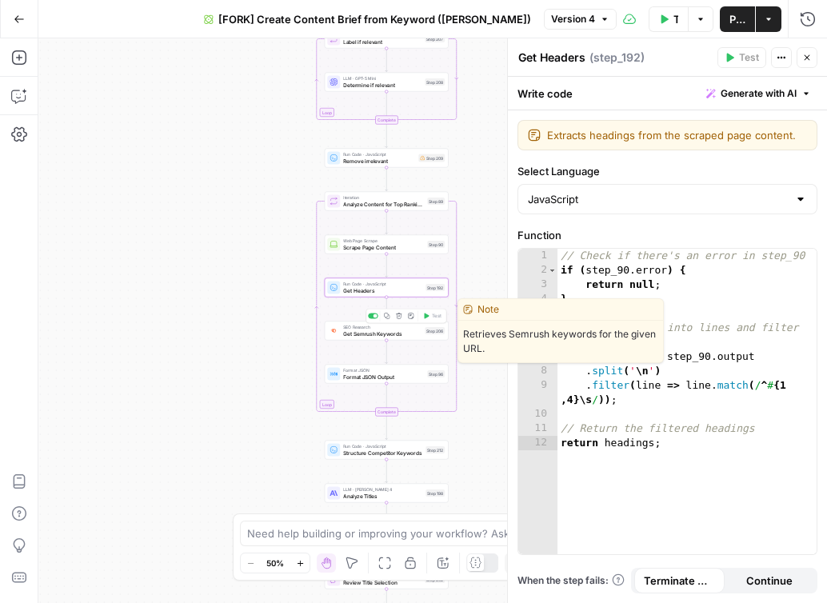
click at [356, 336] on span "Get Semrush Keywords" at bounding box center [382, 333] width 78 height 8
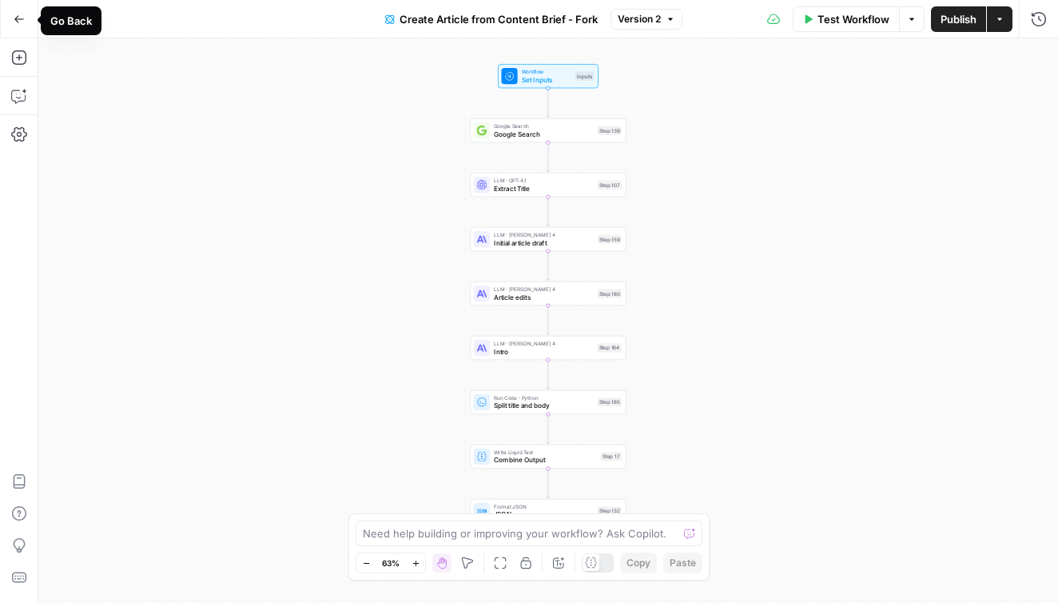
click at [19, 17] on icon "button" at bounding box center [19, 19] width 11 height 11
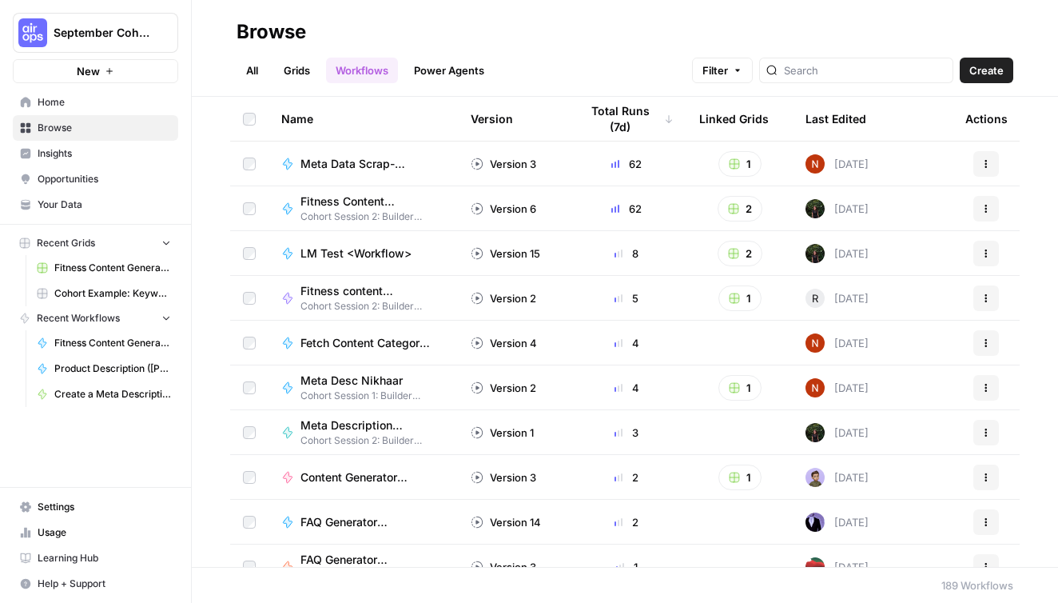
click at [80, 322] on span "Recent Workflows" at bounding box center [78, 318] width 83 height 14
click at [349, 70] on link "Workflows" at bounding box center [362, 71] width 72 height 26
click at [436, 74] on link "Power Agents" at bounding box center [450, 71] width 90 height 26
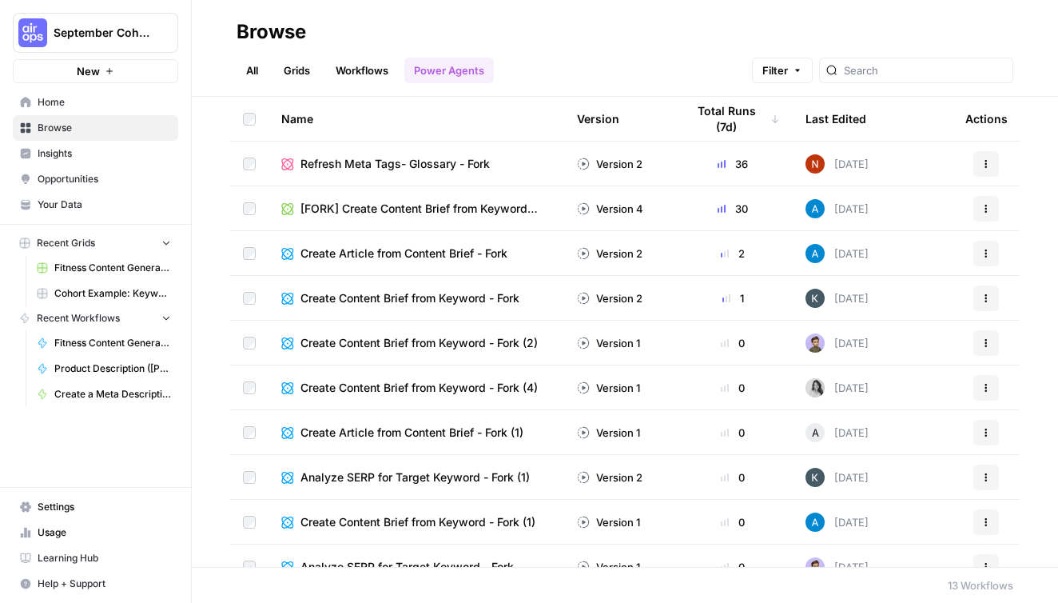
click at [991, 249] on button "Actions" at bounding box center [987, 254] width 26 height 26
click at [1038, 237] on div "Name Version Total Runs (7d) Last Edited Actions Refresh Meta Tags- Glossary - …" at bounding box center [625, 332] width 867 height 470
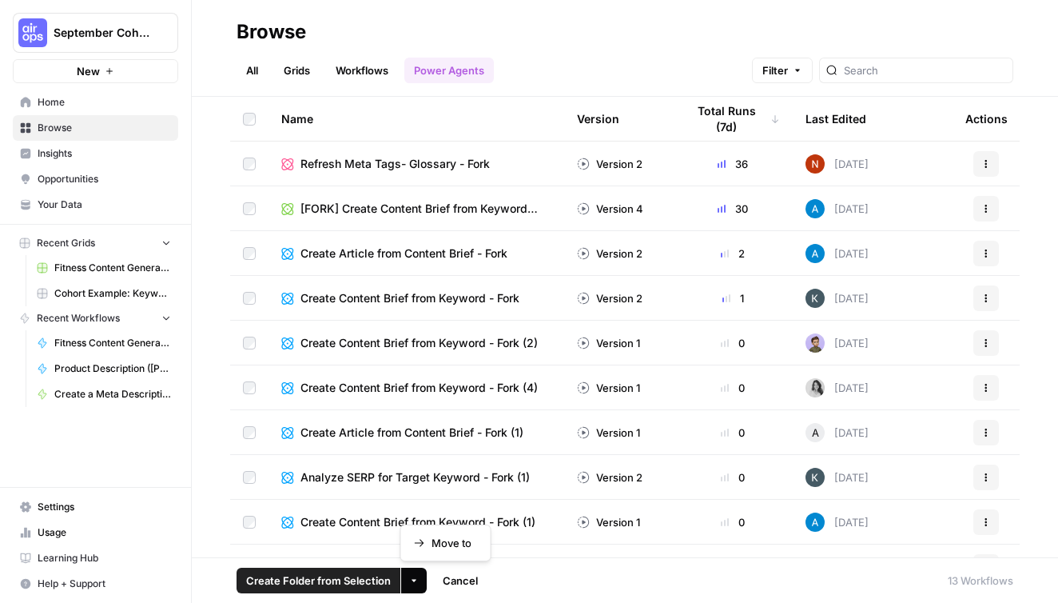
click at [416, 580] on icon "button" at bounding box center [414, 581] width 10 height 10
click at [541, 600] on footer "Create Folder from Selection More Options Cancel 13 Workflows" at bounding box center [625, 580] width 867 height 46
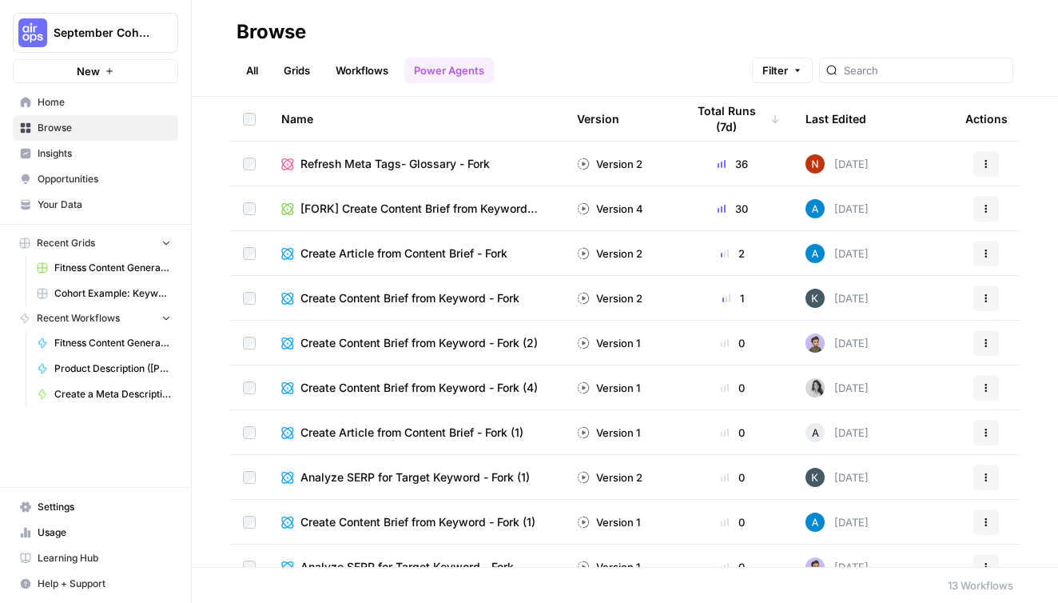
click at [989, 208] on icon "button" at bounding box center [987, 209] width 10 height 10
click at [929, 272] on span "Edit in Studio" at bounding box center [915, 269] width 128 height 16
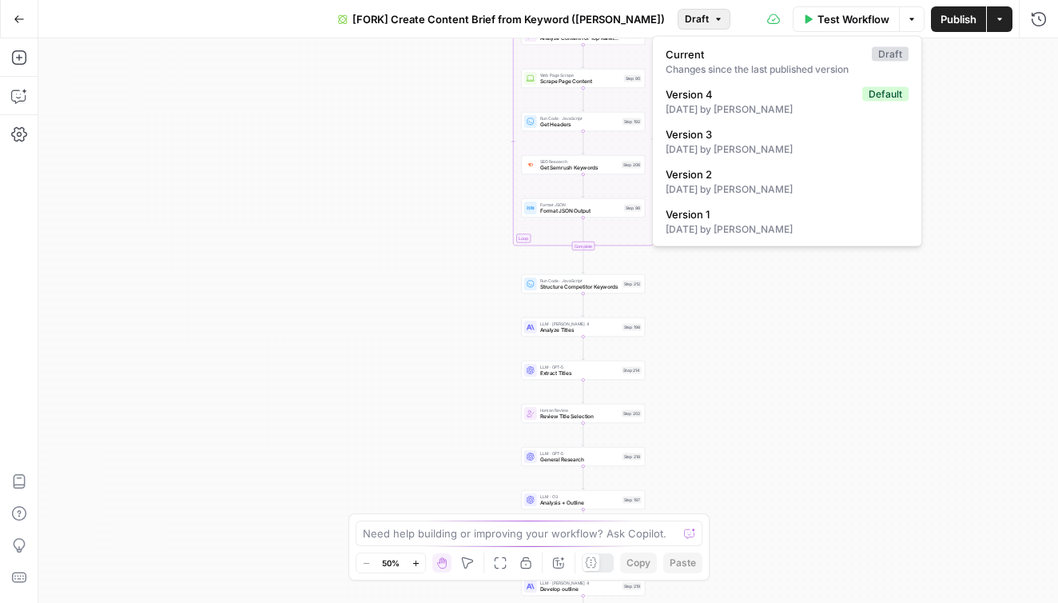
click at [685, 19] on span "Draft" at bounding box center [697, 19] width 24 height 14
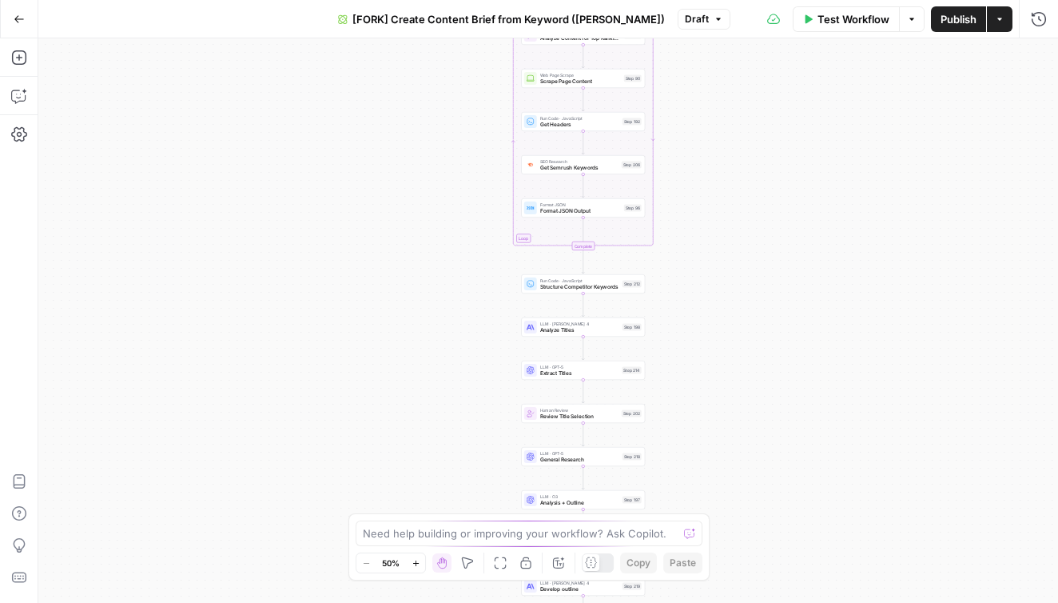
click at [685, 18] on span "Draft" at bounding box center [697, 19] width 24 height 14
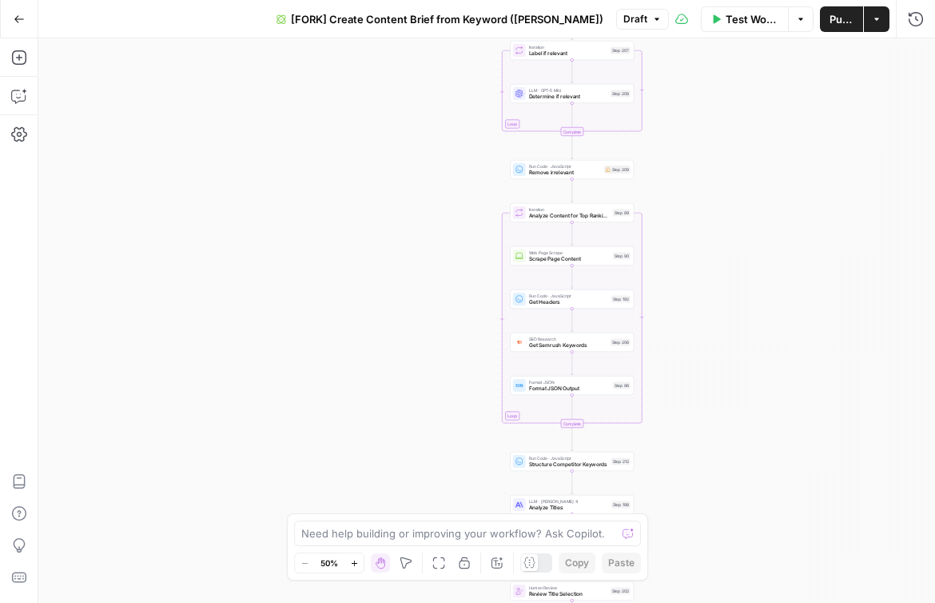
click at [796, 19] on icon "button" at bounding box center [801, 19] width 10 height 10
click at [764, 241] on div "true false Workflow Set Inputs Inputs Google Search Perform Google Search Step …" at bounding box center [486, 320] width 897 height 564
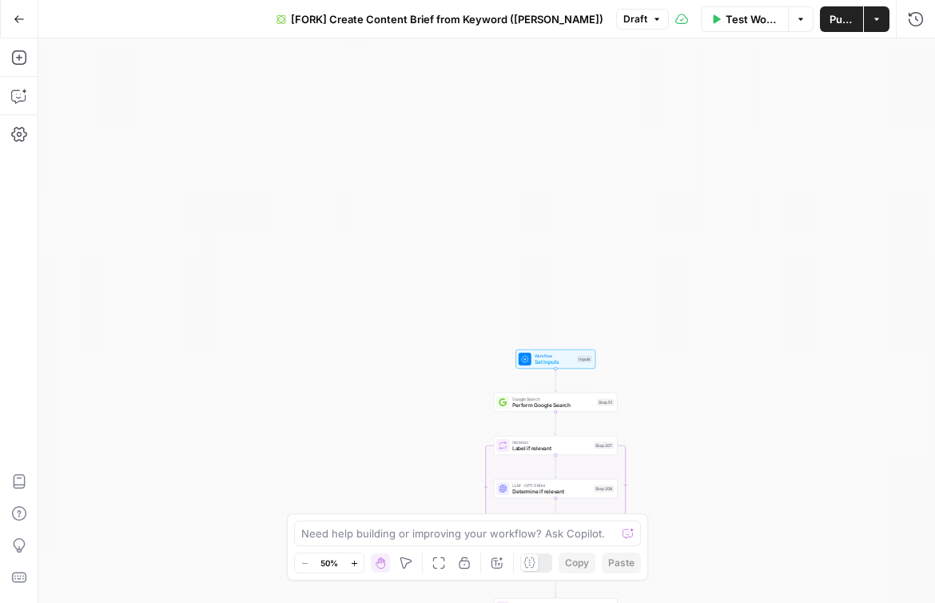
click at [544, 361] on span "Set Inputs" at bounding box center [555, 362] width 40 height 8
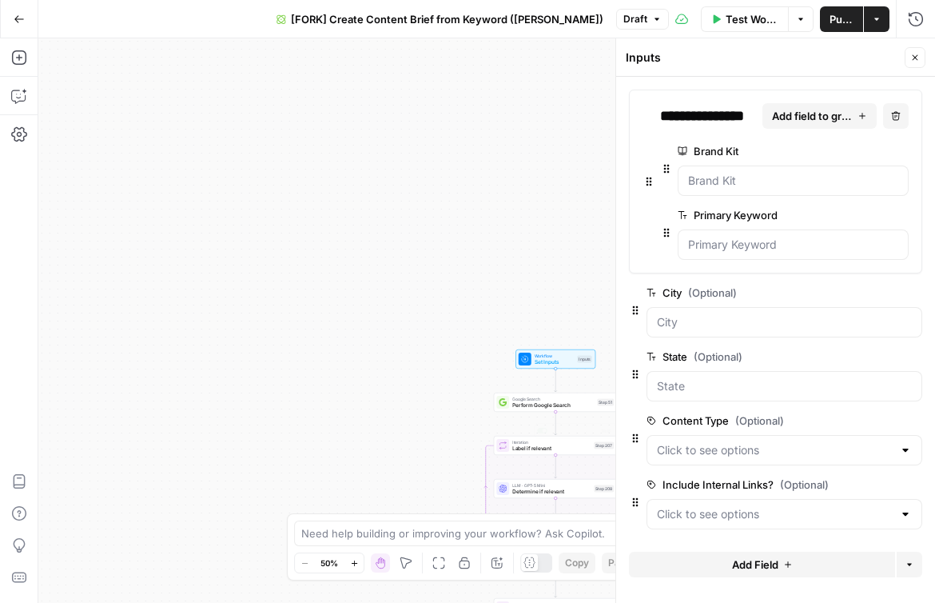
click at [317, 411] on div "true false Workflow Set Inputs Inputs Google Search Perform Google Search Step …" at bounding box center [486, 320] width 897 height 564
click at [916, 58] on icon "button" at bounding box center [916, 58] width 6 height 6
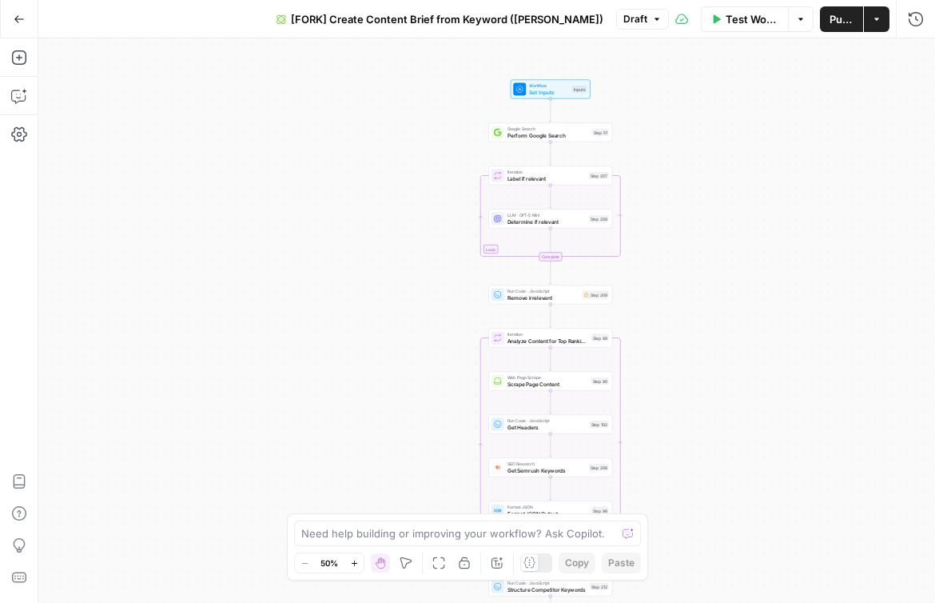
click at [624, 13] on span "Draft" at bounding box center [636, 19] width 24 height 14
click at [393, 157] on div "true false Workflow Set Inputs Inputs Google Search Perform Google Search Step …" at bounding box center [486, 320] width 897 height 564
click at [880, 14] on icon "button" at bounding box center [877, 19] width 10 height 10
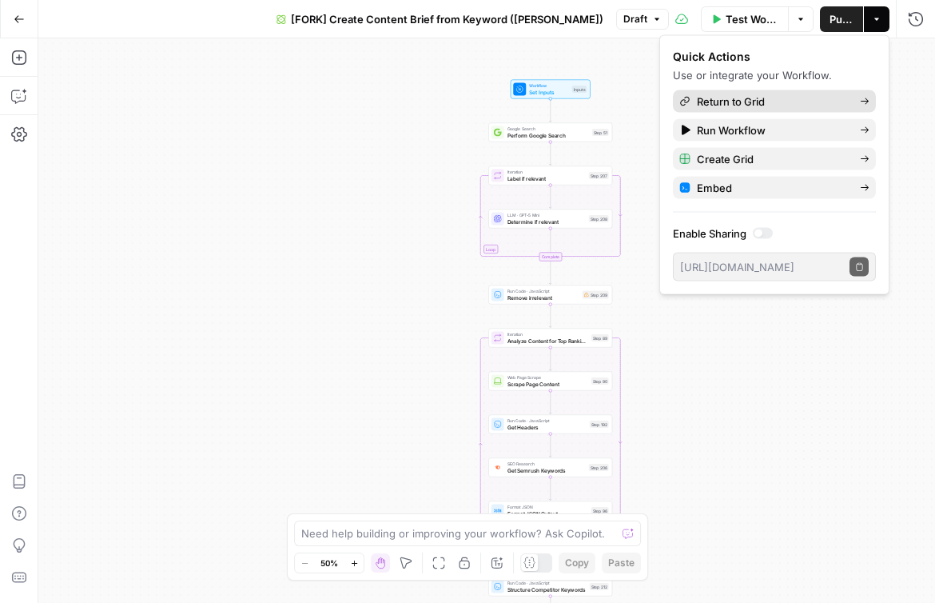
click at [867, 98] on icon "button" at bounding box center [865, 102] width 10 height 10
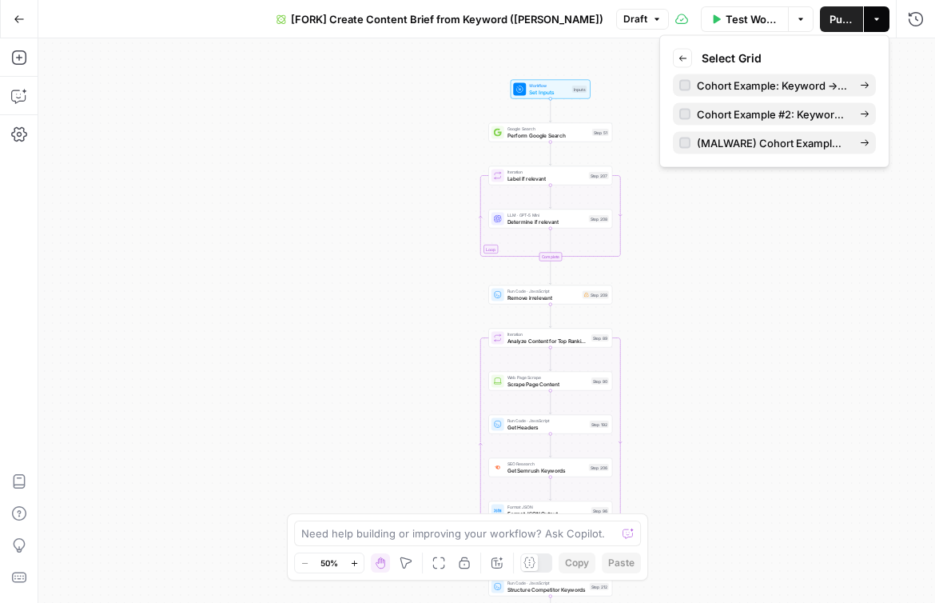
click at [803, 298] on div "true false Workflow Set Inputs Inputs Google Search Perform Google Search Step …" at bounding box center [486, 320] width 897 height 564
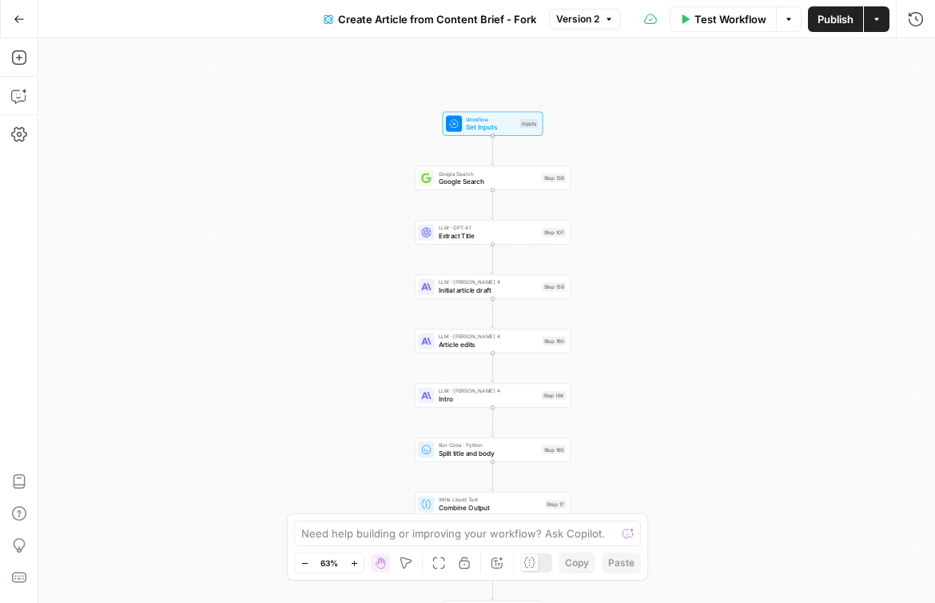
click at [166, 142] on div "Workflow Set Inputs Inputs Google Search Google Search Step 139 LLM · GPT-4.1 E…" at bounding box center [486, 320] width 897 height 564
click at [18, 133] on icon "button" at bounding box center [19, 134] width 16 height 14
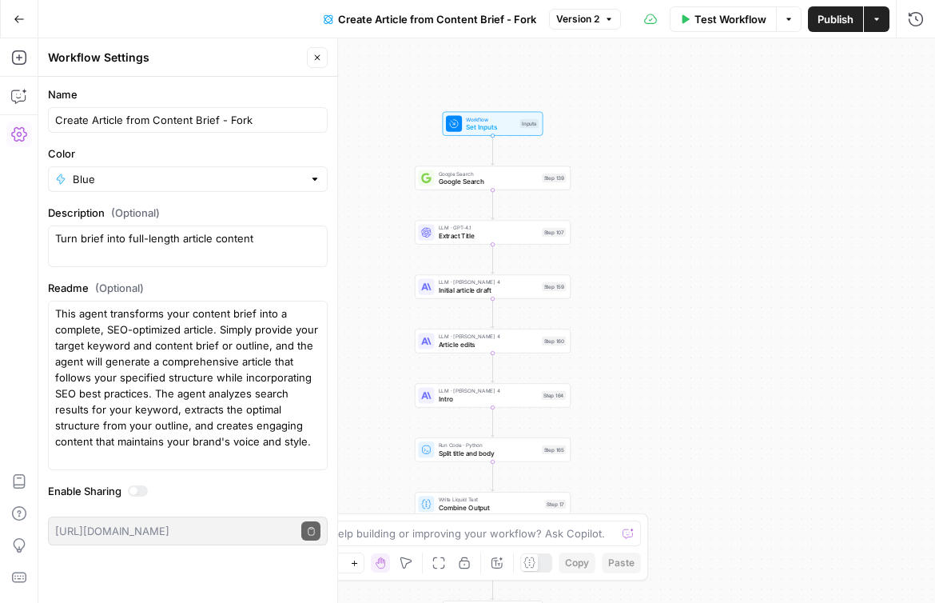
click at [314, 50] on button "Close" at bounding box center [317, 57] width 21 height 21
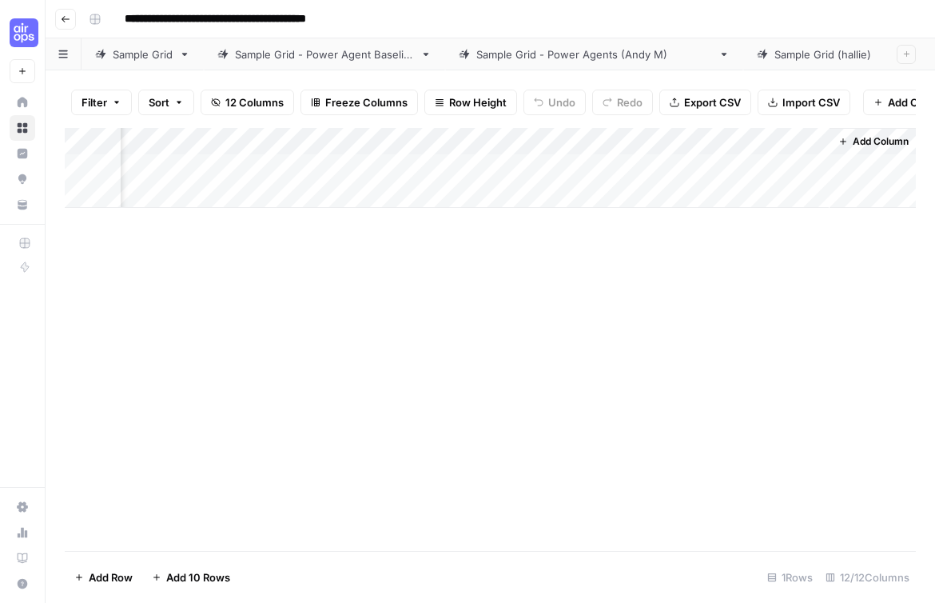
scroll to position [0, 1389]
click at [651, 139] on div "Add Column" at bounding box center [490, 168] width 851 height 80
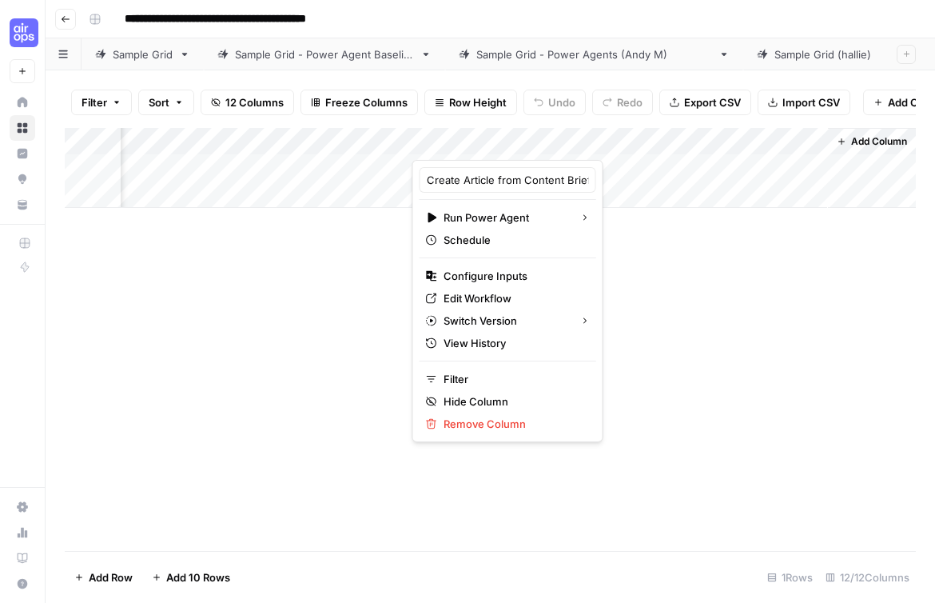
click at [518, 145] on div at bounding box center [548, 144] width 271 height 32
click at [503, 137] on div at bounding box center [548, 144] width 271 height 32
click at [660, 247] on div "Add Column" at bounding box center [490, 339] width 851 height 423
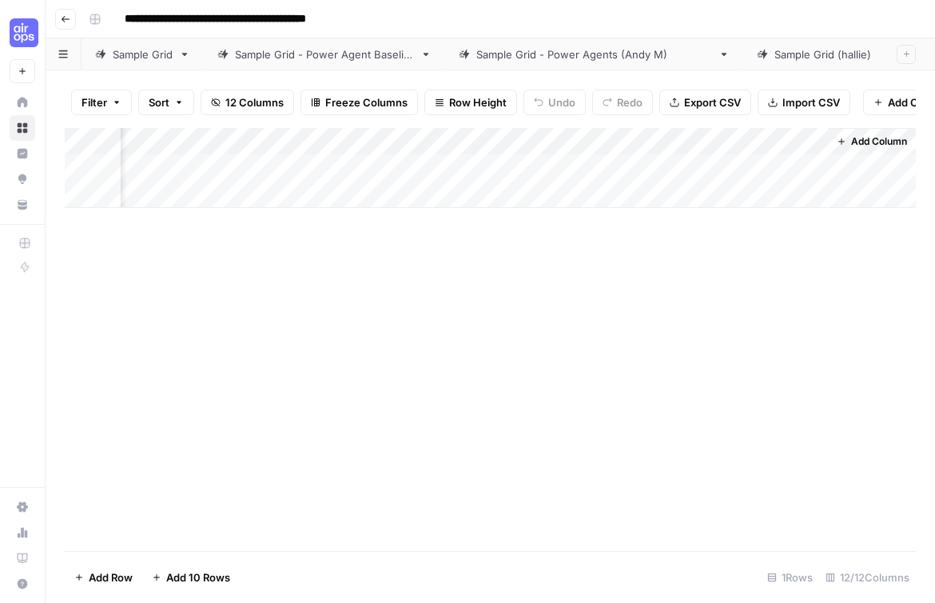
click at [582, 141] on div "Add Column" at bounding box center [490, 168] width 851 height 80
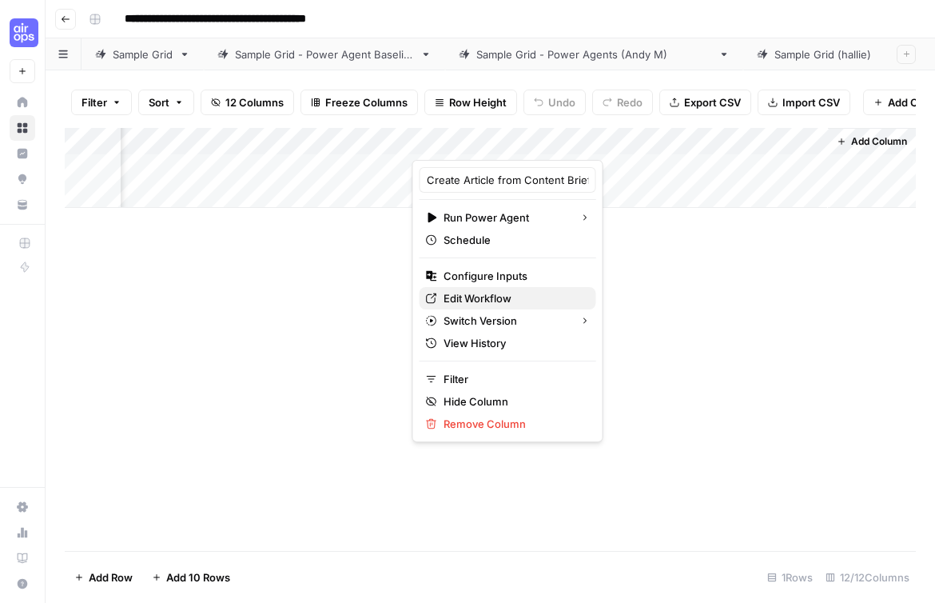
click at [472, 294] on span "Edit Workflow" at bounding box center [514, 298] width 140 height 16
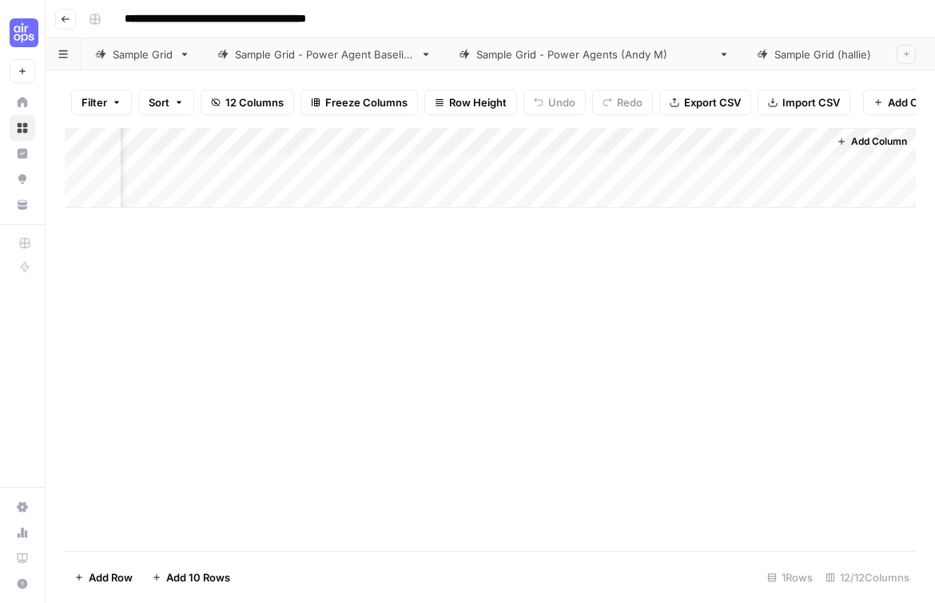
click at [531, 52] on div "Sample Grid - Power Agents (Andy M)" at bounding box center [594, 54] width 236 height 16
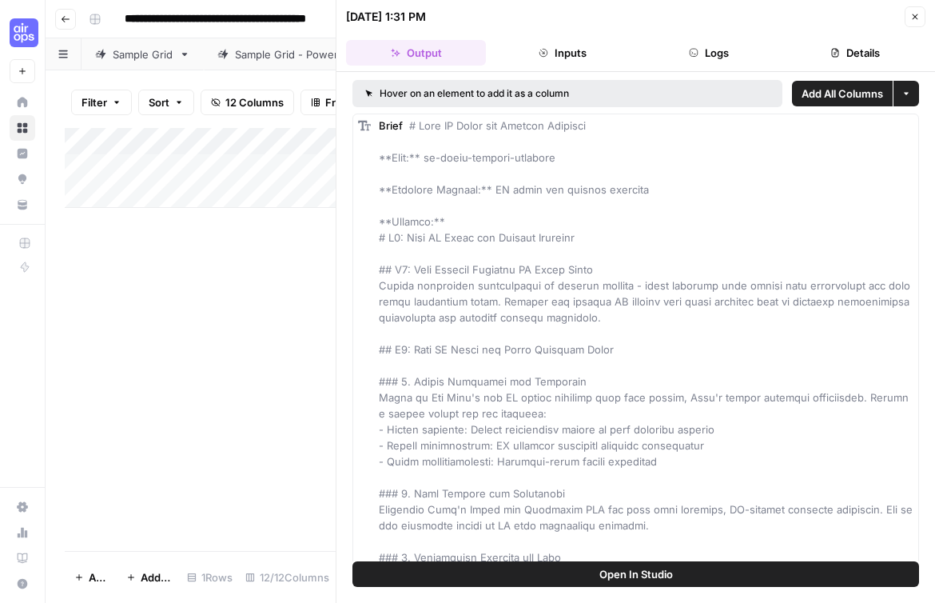
click at [916, 18] on icon "button" at bounding box center [916, 17] width 6 height 6
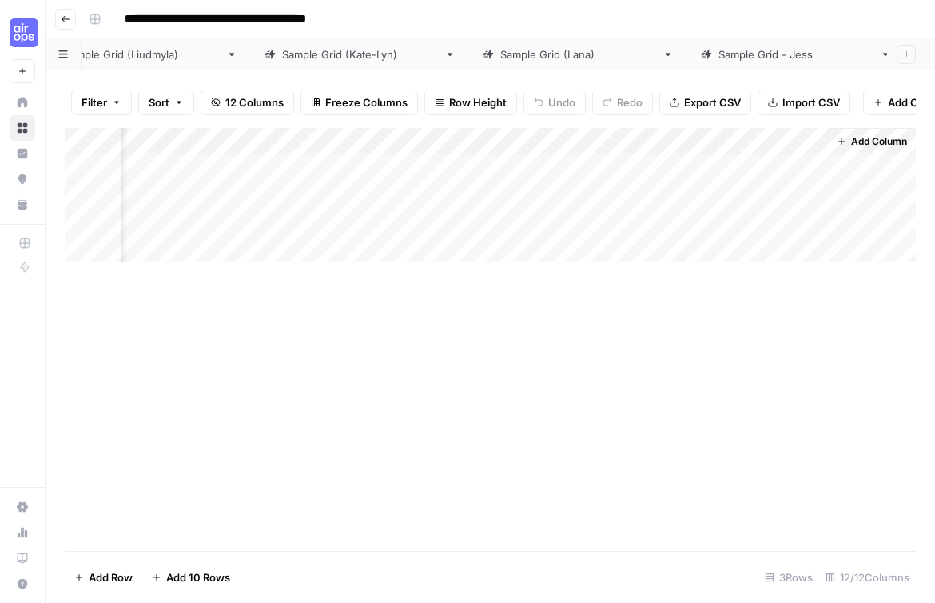
scroll to position [0, 991]
click at [874, 54] on div "Sample Grid (Francine)" at bounding box center [952, 54] width 156 height 16
click at [616, 140] on div "Add Column" at bounding box center [490, 168] width 851 height 80
click at [674, 437] on div "Add Column" at bounding box center [490, 339] width 851 height 423
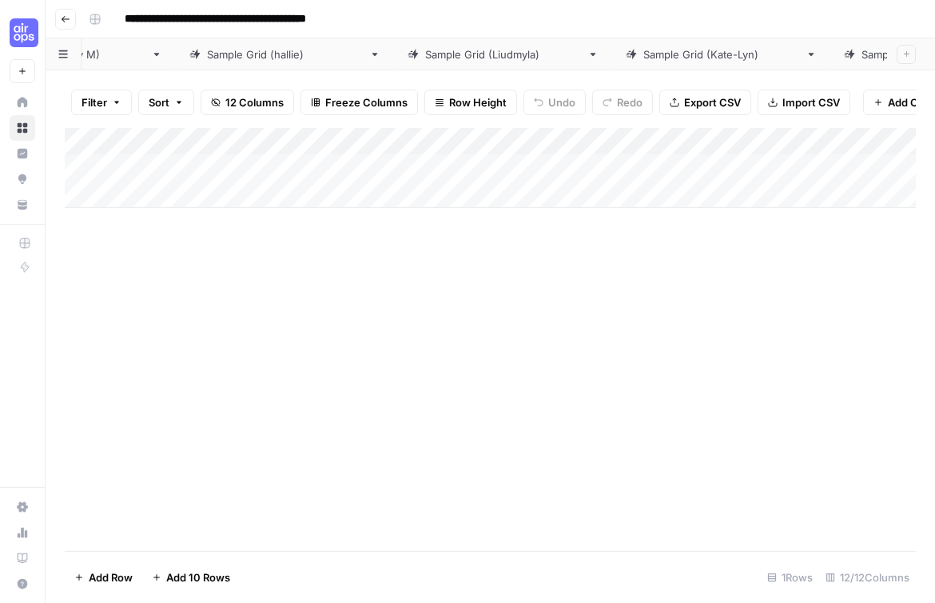
scroll to position [0, 991]
click at [231, 468] on div "Add Column" at bounding box center [490, 339] width 851 height 423
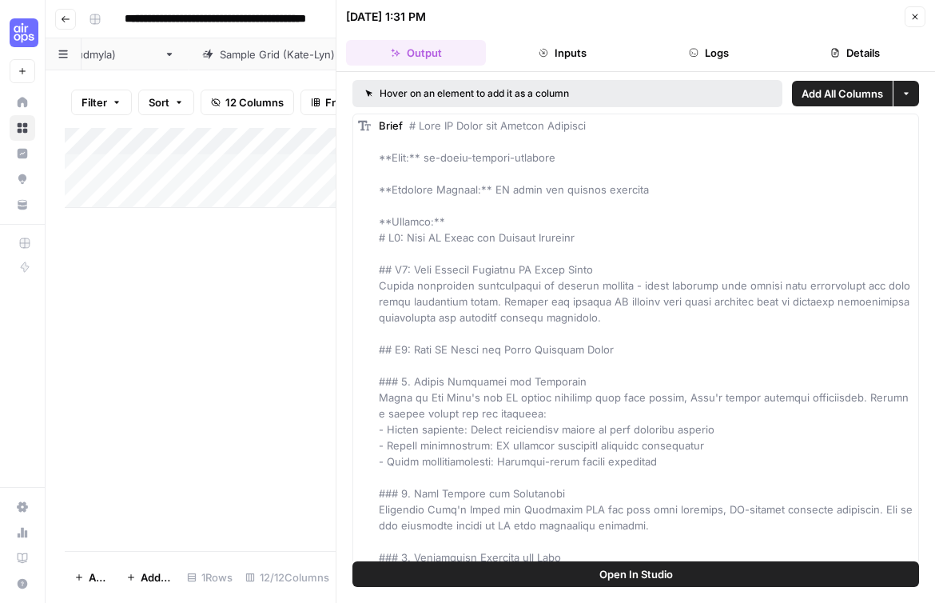
click at [912, 15] on icon "button" at bounding box center [916, 17] width 10 height 10
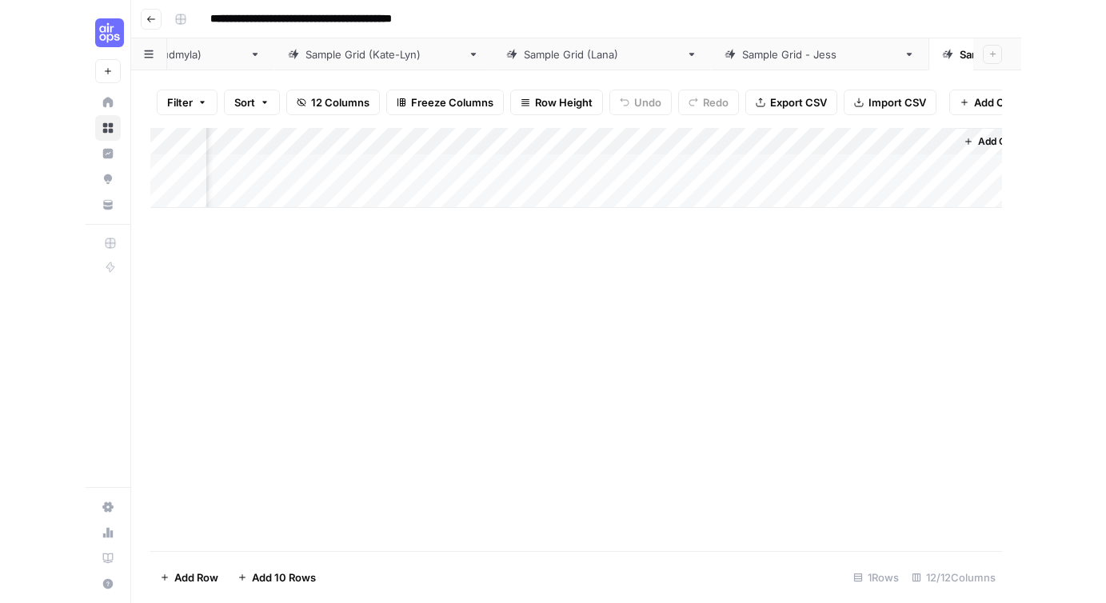
scroll to position [0, 1389]
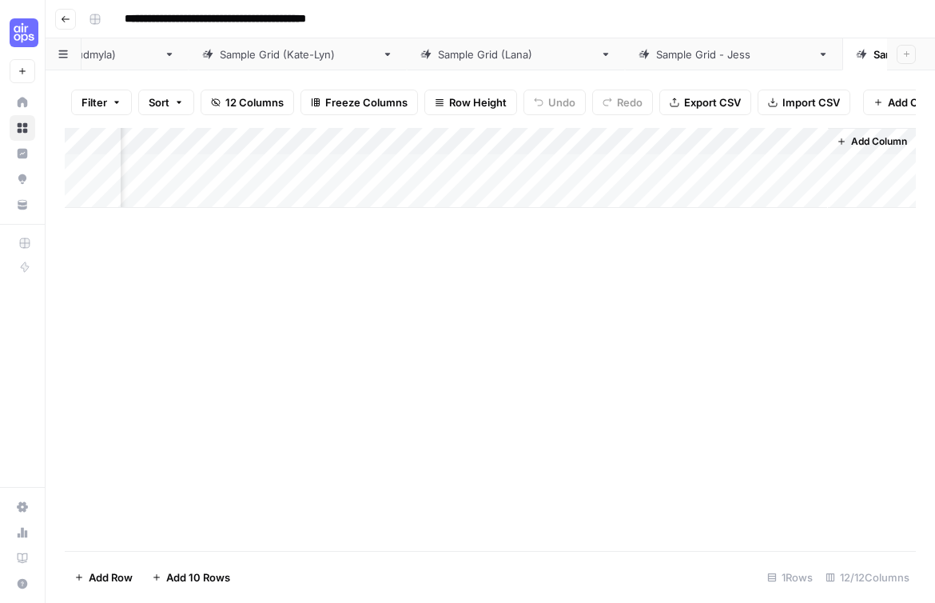
click at [651, 140] on div "Add Column" at bounding box center [490, 168] width 851 height 80
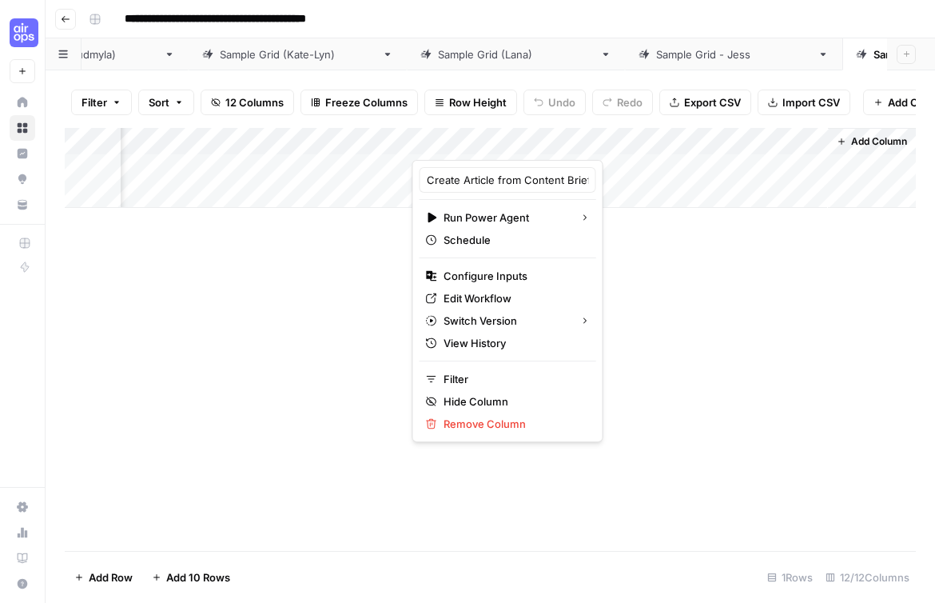
click at [601, 147] on div at bounding box center [548, 144] width 271 height 32
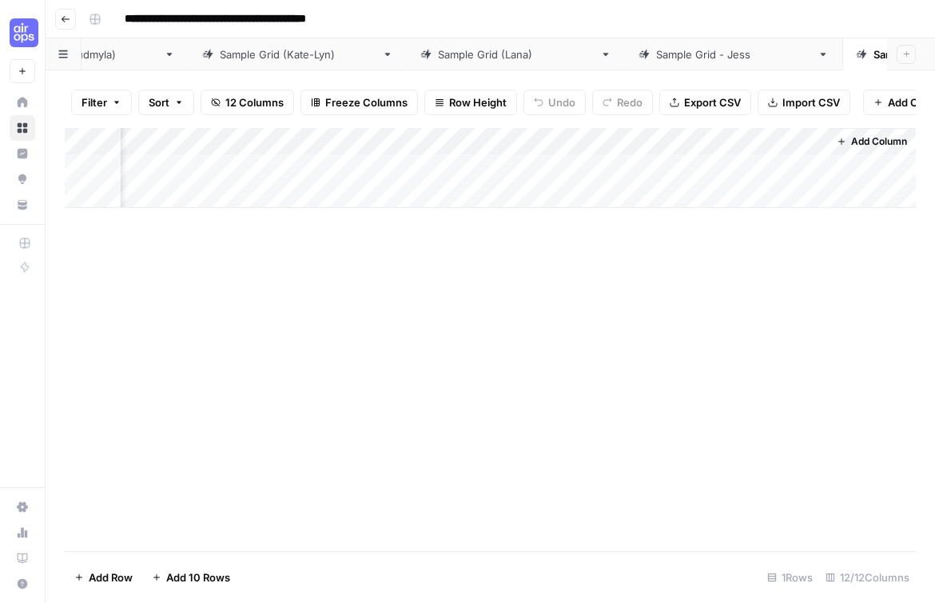
click at [651, 245] on div "Add Column" at bounding box center [490, 339] width 851 height 423
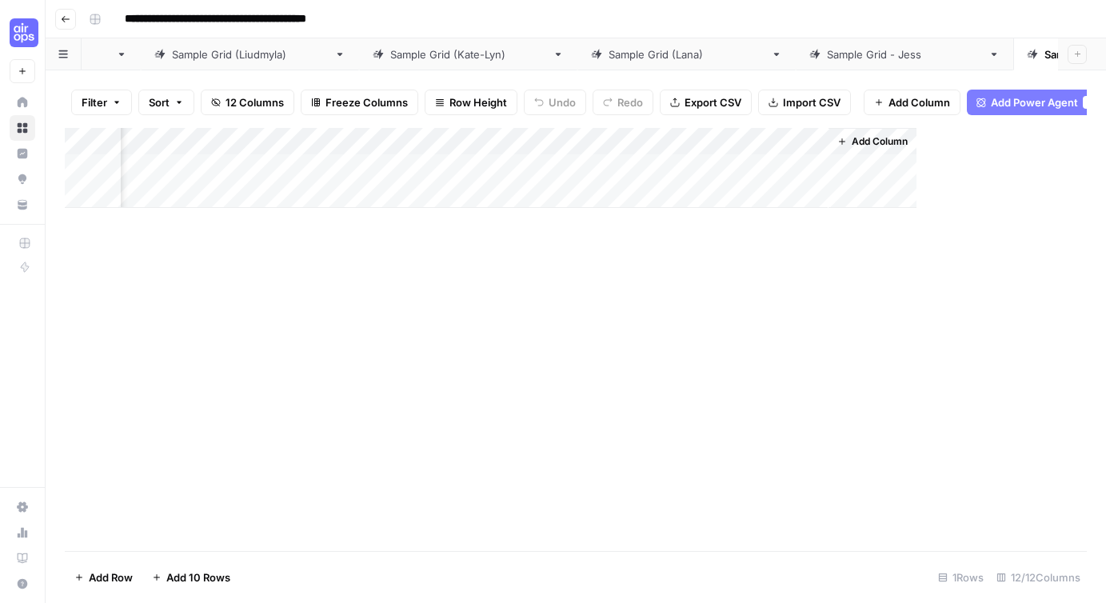
scroll to position [0, 1218]
click at [821, 141] on div "Add Column" at bounding box center [576, 168] width 1022 height 80
click at [802, 231] on div "Add Column" at bounding box center [576, 339] width 1022 height 423
click at [935, 100] on span "Add Power Agent" at bounding box center [1033, 102] width 87 height 16
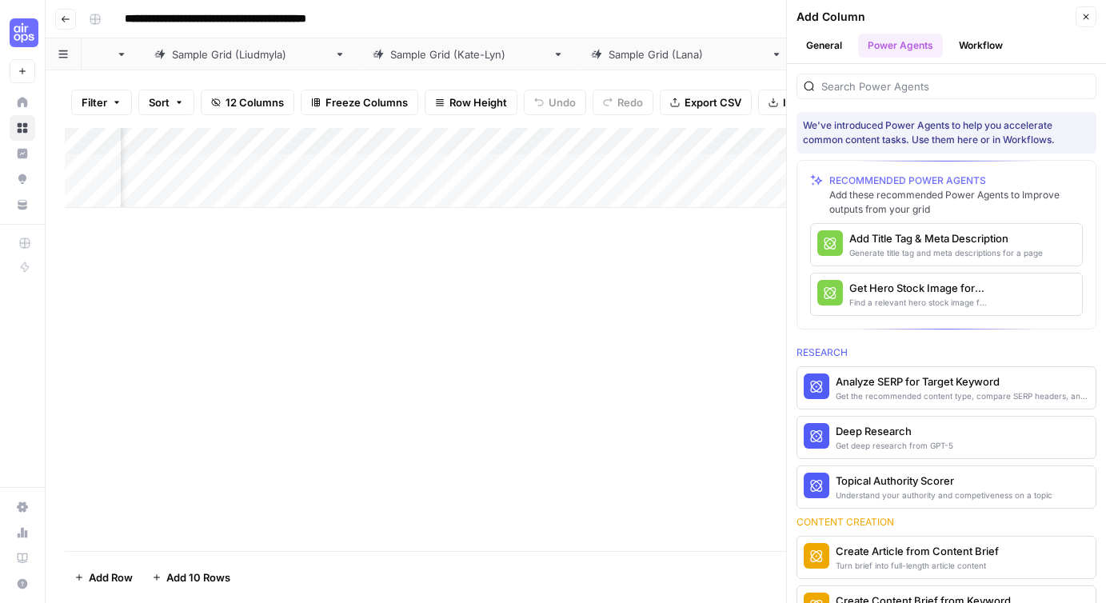
scroll to position [0, 1449]
click at [907, 83] on input "search" at bounding box center [955, 86] width 268 height 16
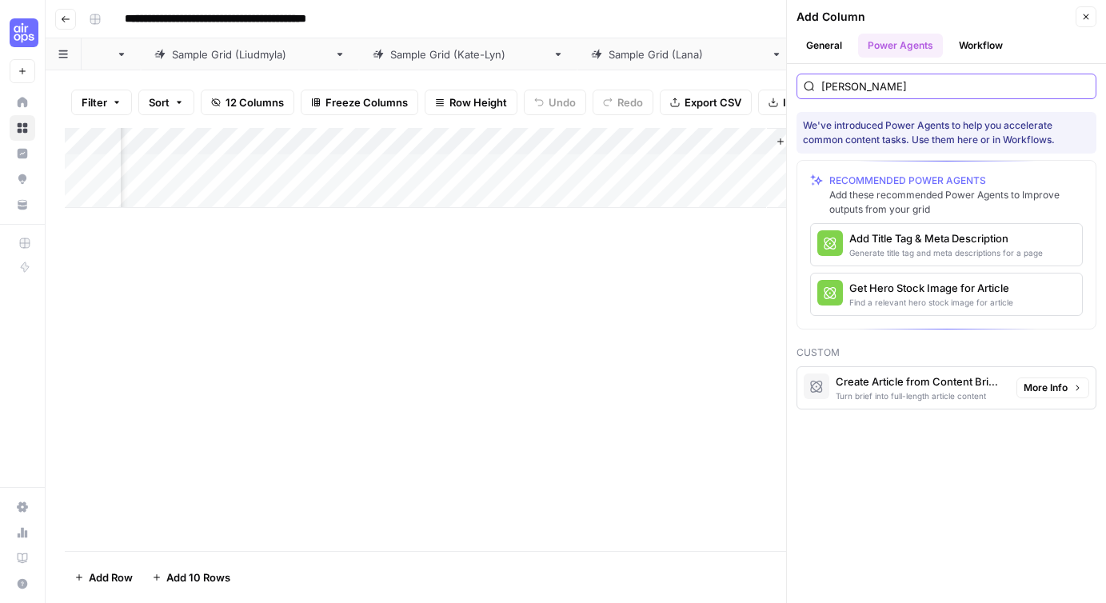
type input "francine"
click at [935, 388] on div "Create Article from Content Brief - Fork (Francine)" at bounding box center [919, 381] width 168 height 16
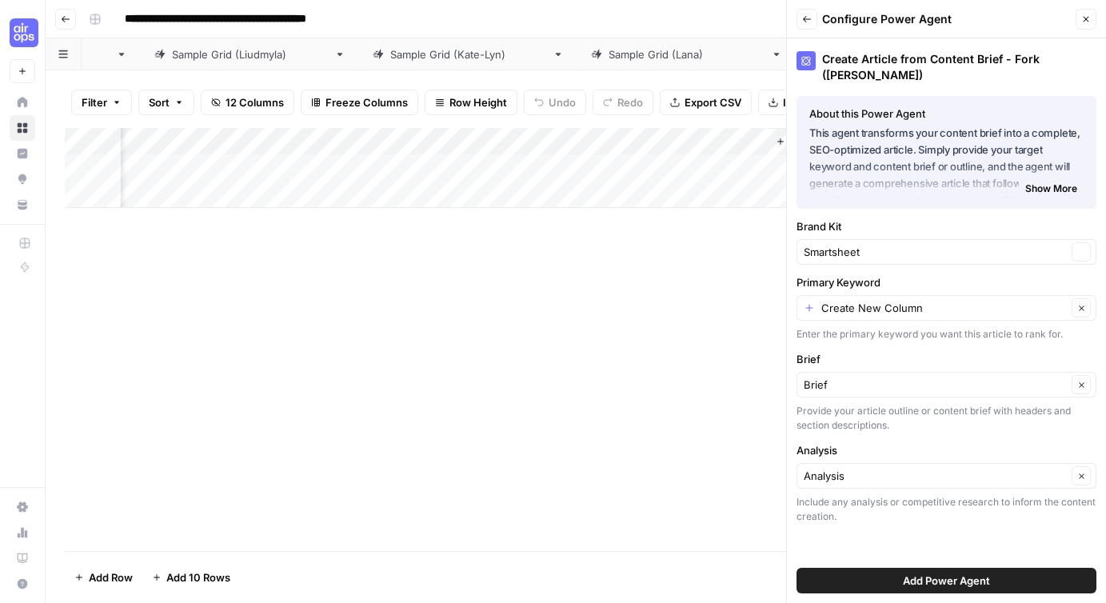
type input "Smartsheet"
click at [931, 582] on span "Add Power Agent" at bounding box center [946, 580] width 87 height 16
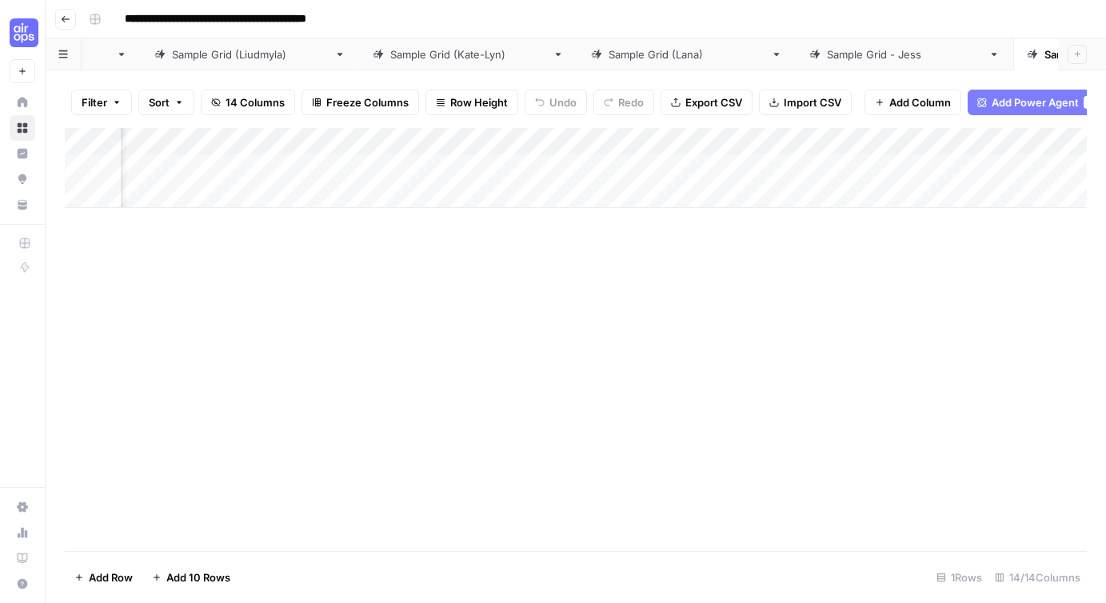
scroll to position [0, 1412]
click at [390, 55] on div "Sample Grid (Kate-Lyn)" at bounding box center [468, 54] width 156 height 16
click at [146, 56] on div "Sample Grid" at bounding box center [143, 54] width 60 height 16
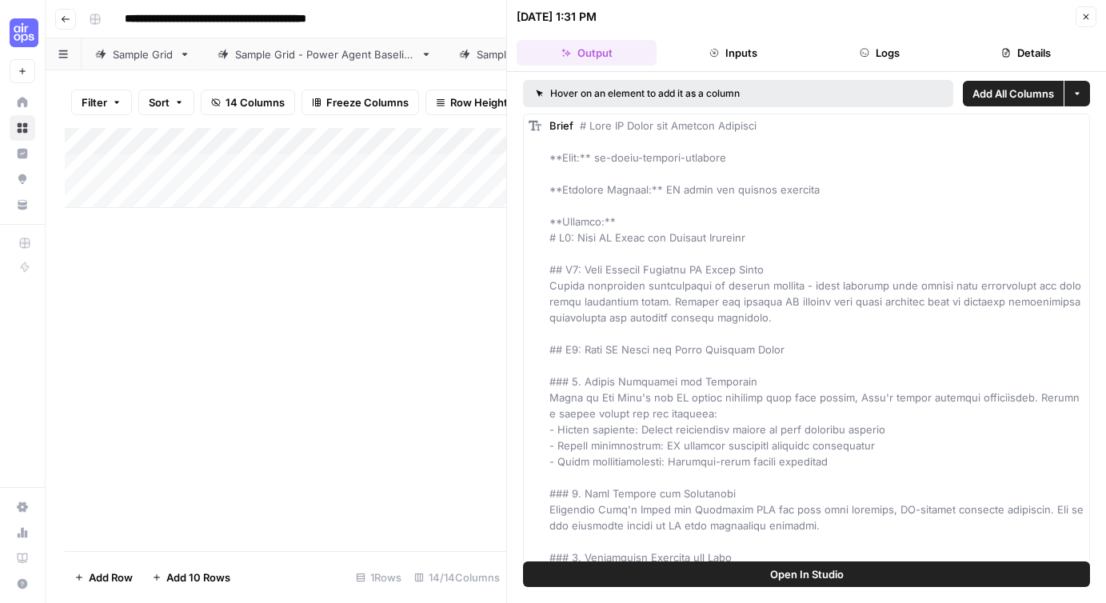
click at [127, 56] on div "Sample Grid" at bounding box center [143, 54] width 60 height 16
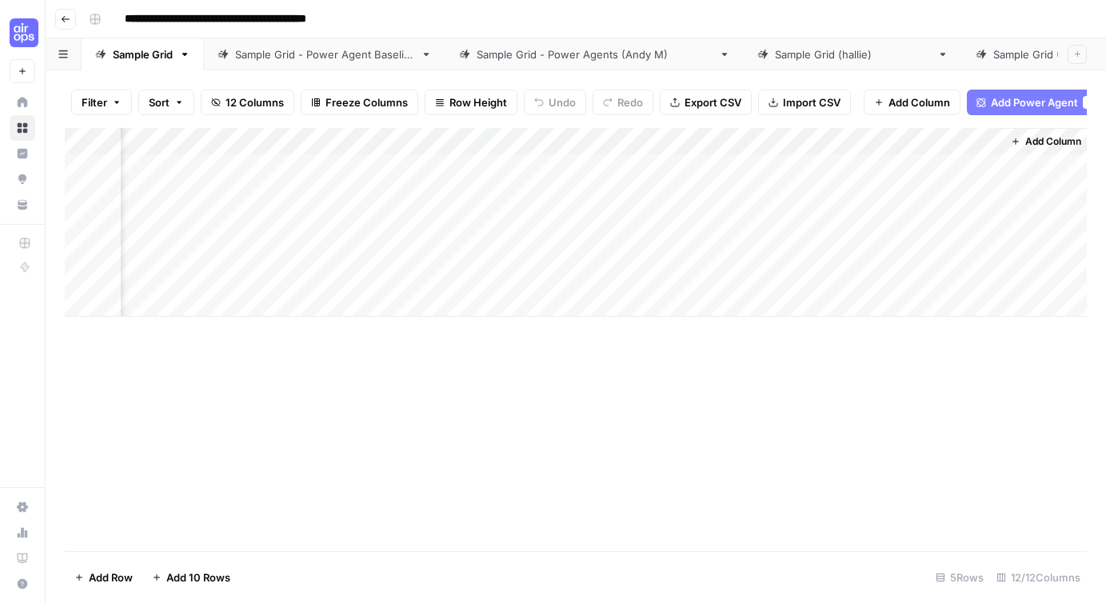
scroll to position [0, 1218]
click at [592, 55] on div "Sample Grid - Power Agents (Andy M)" at bounding box center [594, 54] width 236 height 16
click at [935, 57] on div "Sample Grid ([PERSON_NAME])" at bounding box center [1071, 54] width 156 height 16
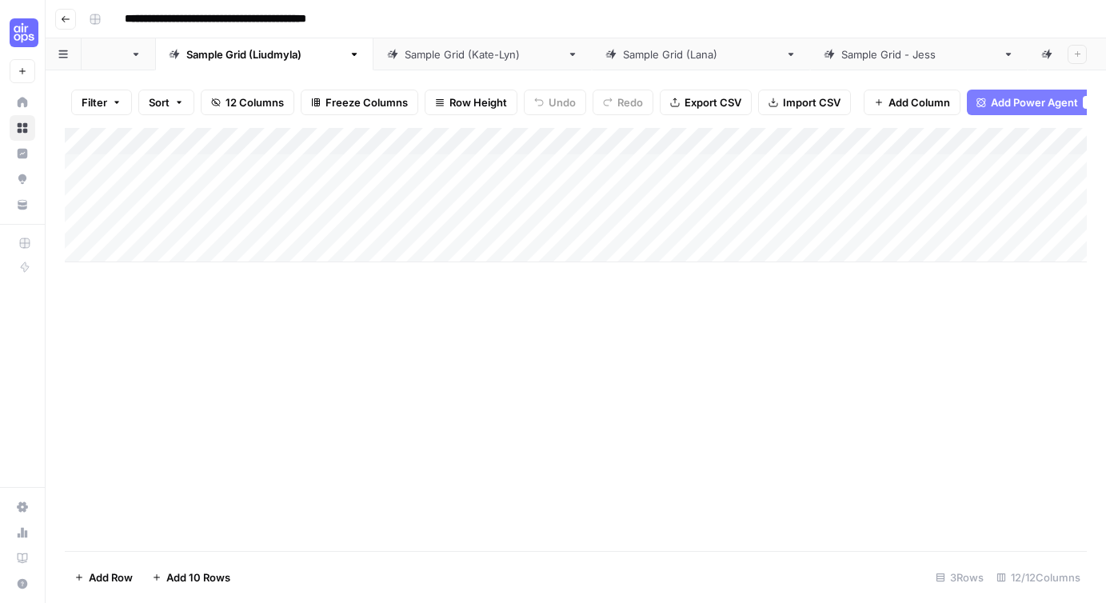
scroll to position [0, 821]
click at [935, 57] on div "Sample Grid (Francine)" at bounding box center [1122, 54] width 156 height 16
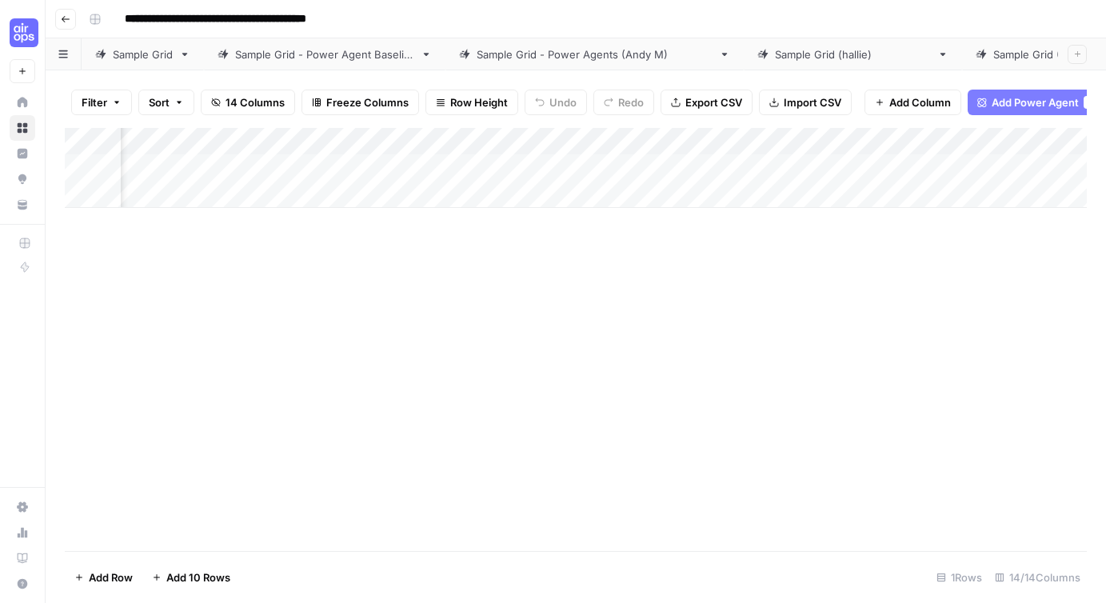
scroll to position [0, 1474]
drag, startPoint x: 1036, startPoint y: 137, endPoint x: 428, endPoint y: 142, distance: 607.6
click at [428, 142] on div "Add Column" at bounding box center [576, 168] width 1022 height 80
click at [888, 140] on div "Add Column" at bounding box center [576, 168] width 1022 height 80
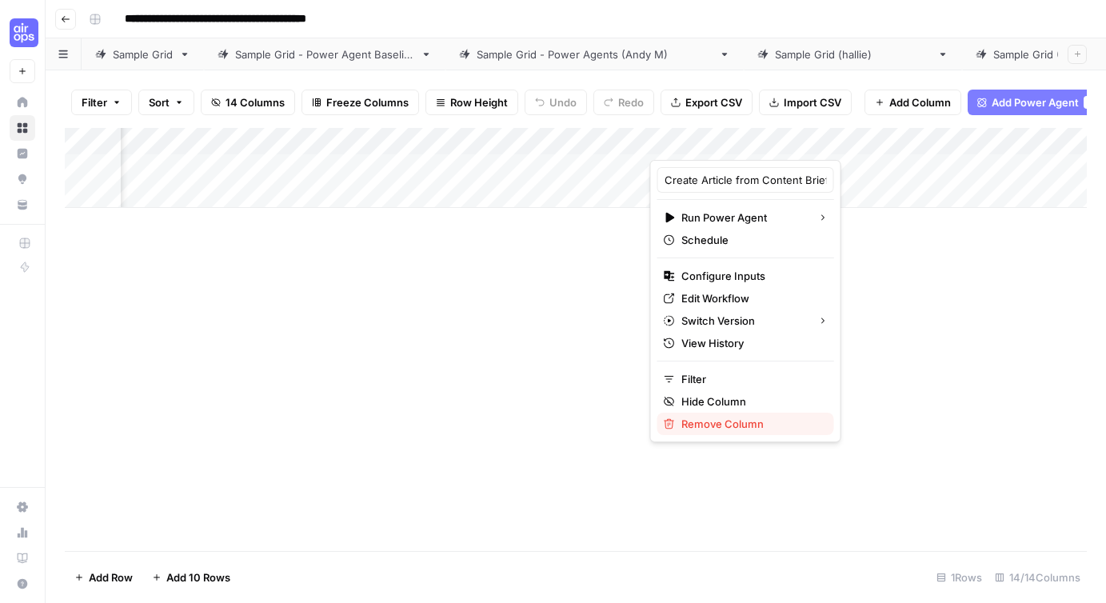
click at [724, 424] on span "Remove Column" at bounding box center [751, 424] width 140 height 16
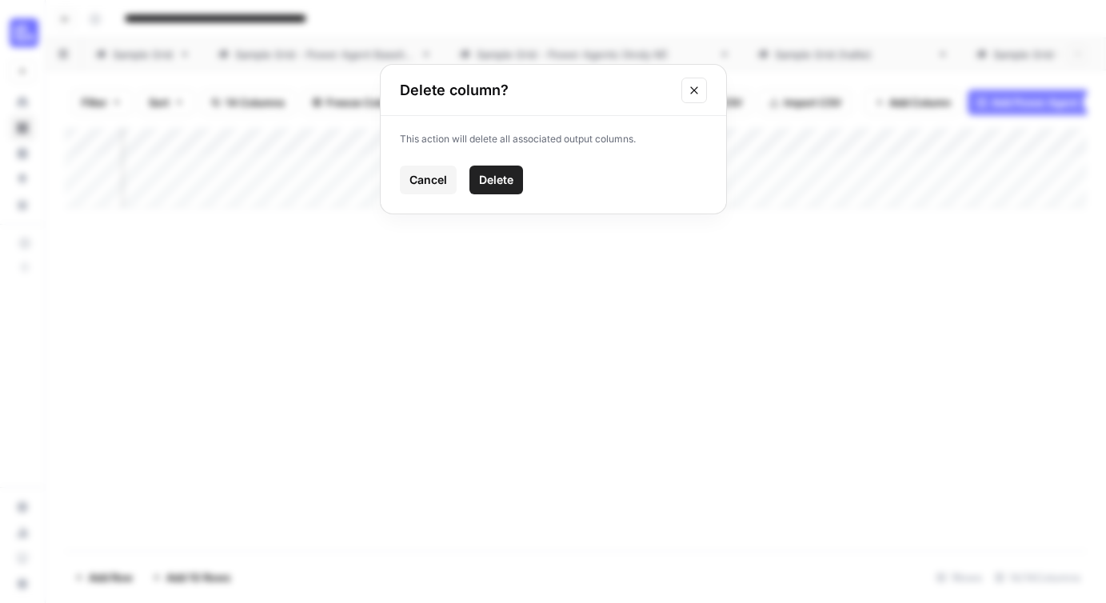
click at [507, 185] on span "Delete" at bounding box center [496, 180] width 34 height 16
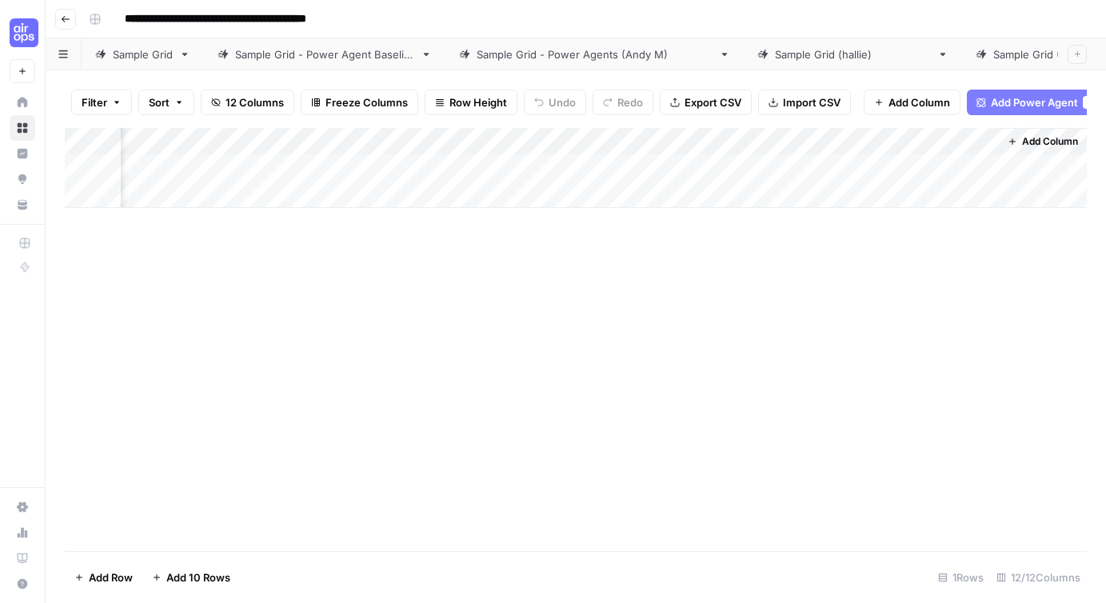
scroll to position [0, 1357]
click at [568, 61] on div "Sample Grid - Power Agents (Andy M)" at bounding box center [594, 54] width 236 height 16
click at [935, 64] on link "Sample Grid (Liudmyla)" at bounding box center [1071, 54] width 218 height 32
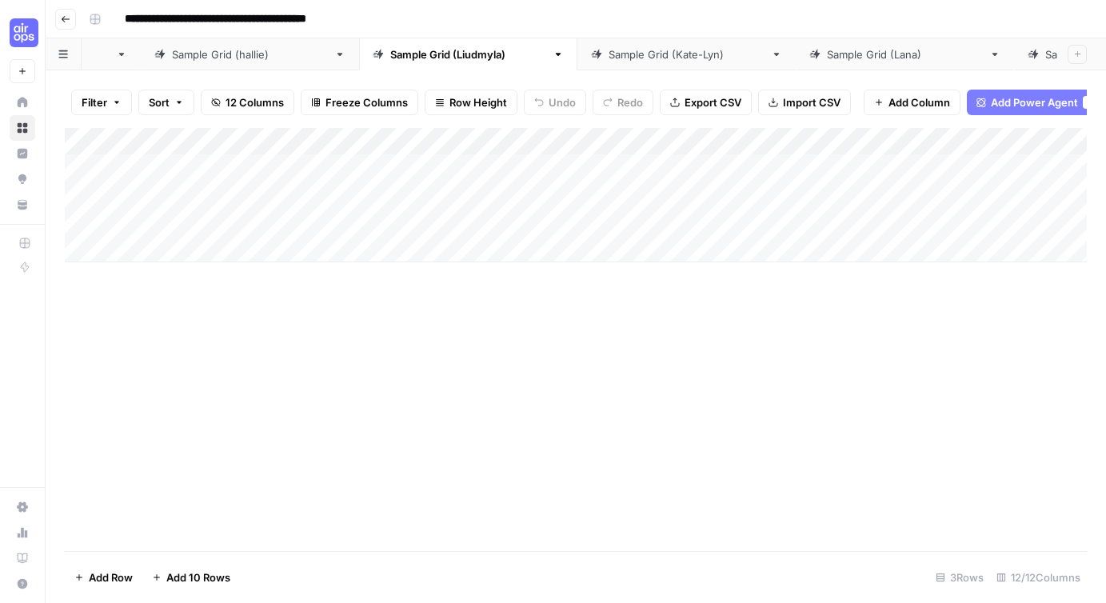
scroll to position [0, 821]
click at [935, 47] on div "Sample Grid (Francine)" at bounding box center [1122, 54] width 156 height 16
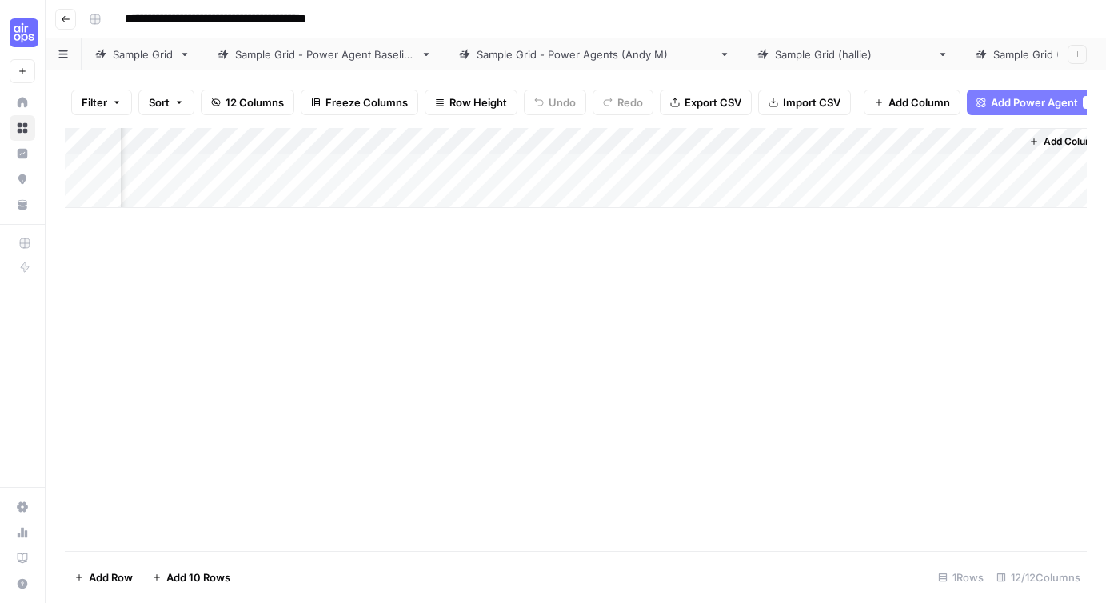
scroll to position [0, 1357]
click at [935, 140] on div "Add Column" at bounding box center [576, 168] width 1022 height 80
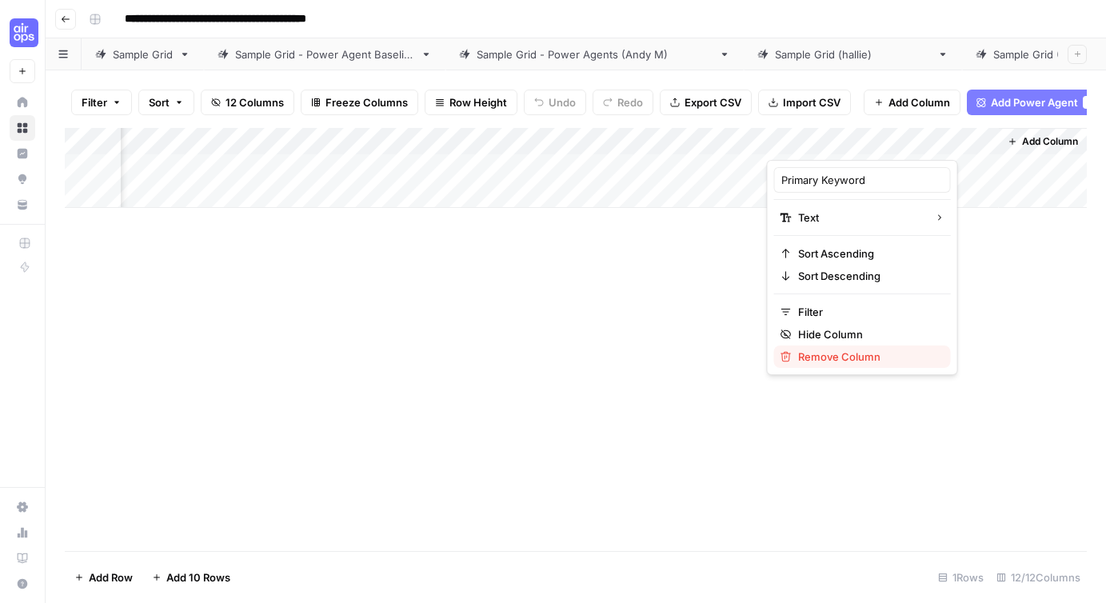
click at [831, 354] on span "Remove Column" at bounding box center [868, 357] width 140 height 16
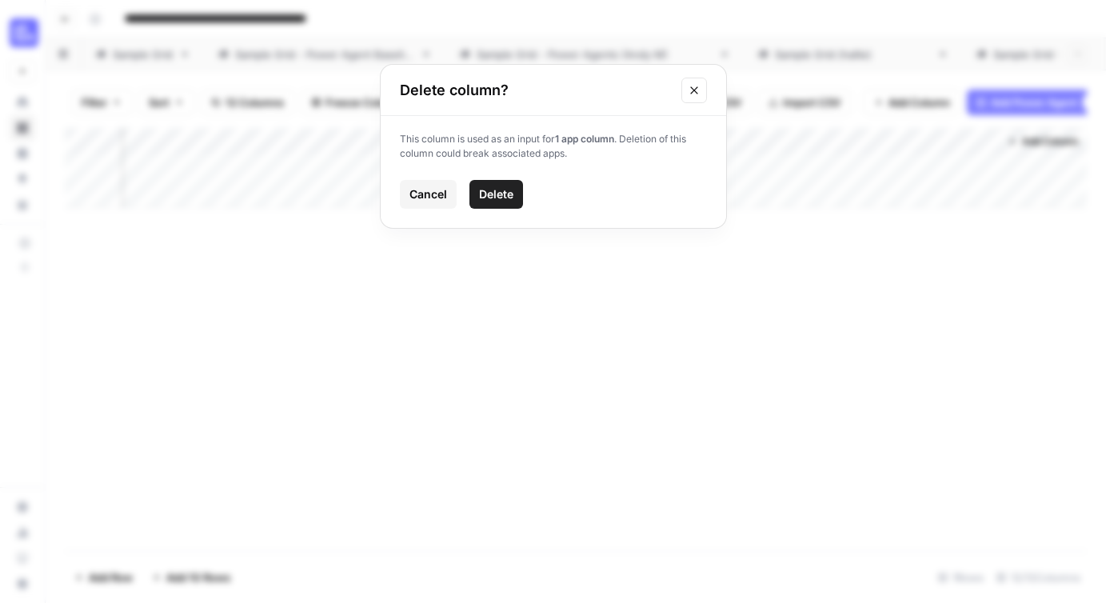
click at [504, 194] on span "Delete" at bounding box center [496, 194] width 34 height 16
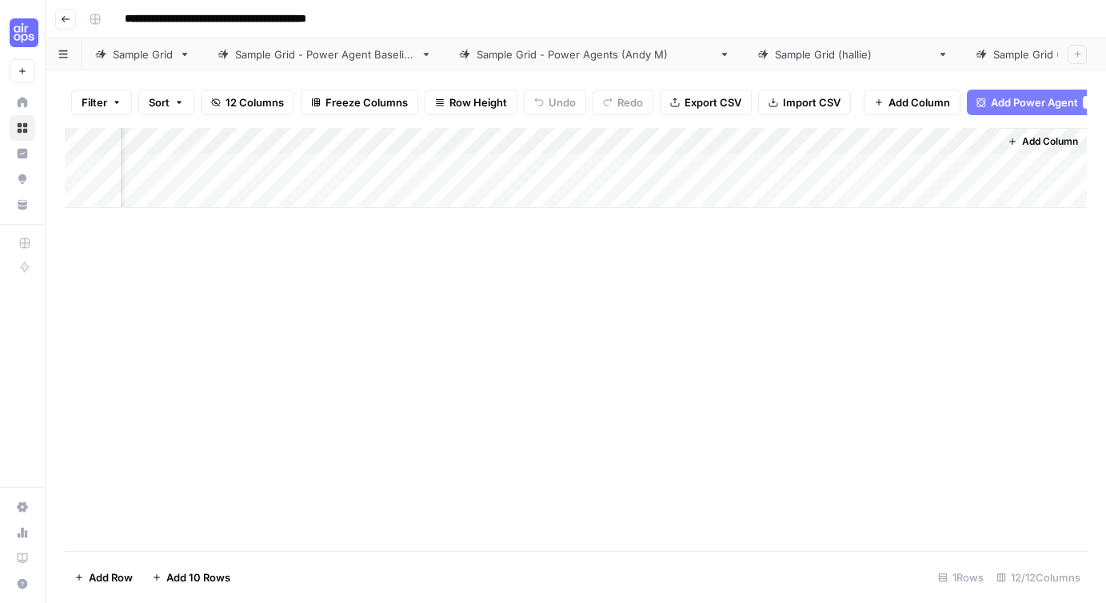
scroll to position [0, 1127]
click at [935, 139] on div "Add Column" at bounding box center [576, 168] width 1022 height 80
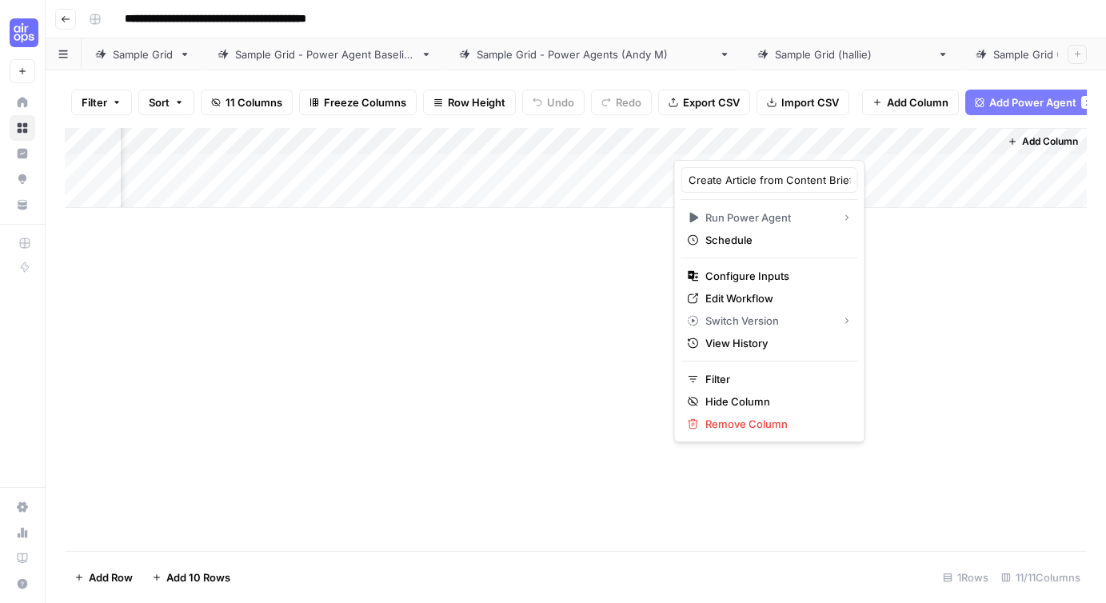
click at [871, 280] on div "Add Column" at bounding box center [576, 339] width 1022 height 423
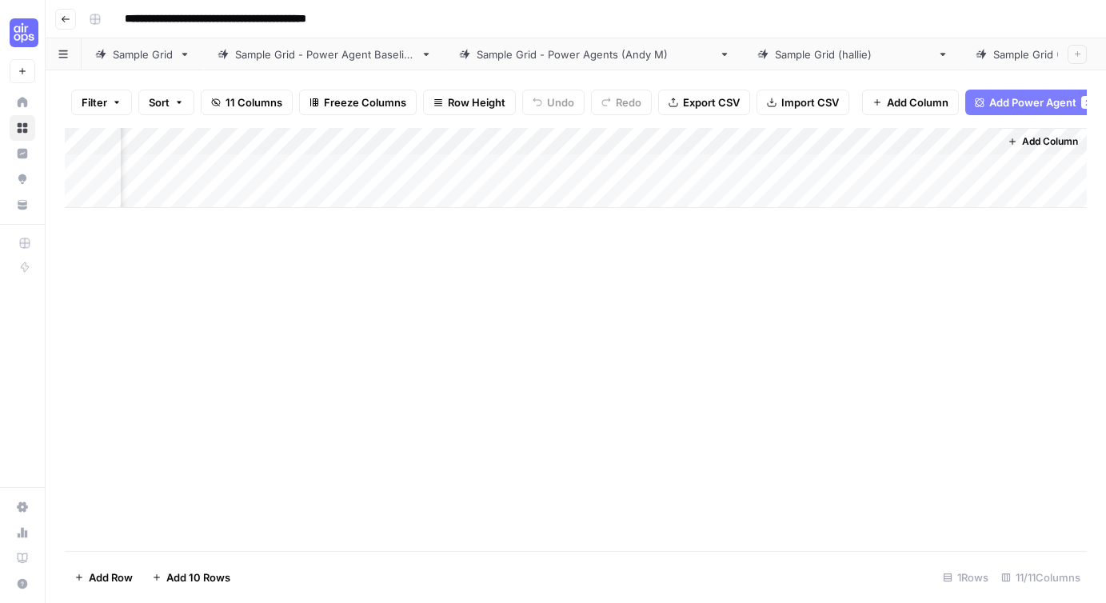
click at [684, 140] on div "Add Column" at bounding box center [576, 168] width 1022 height 80
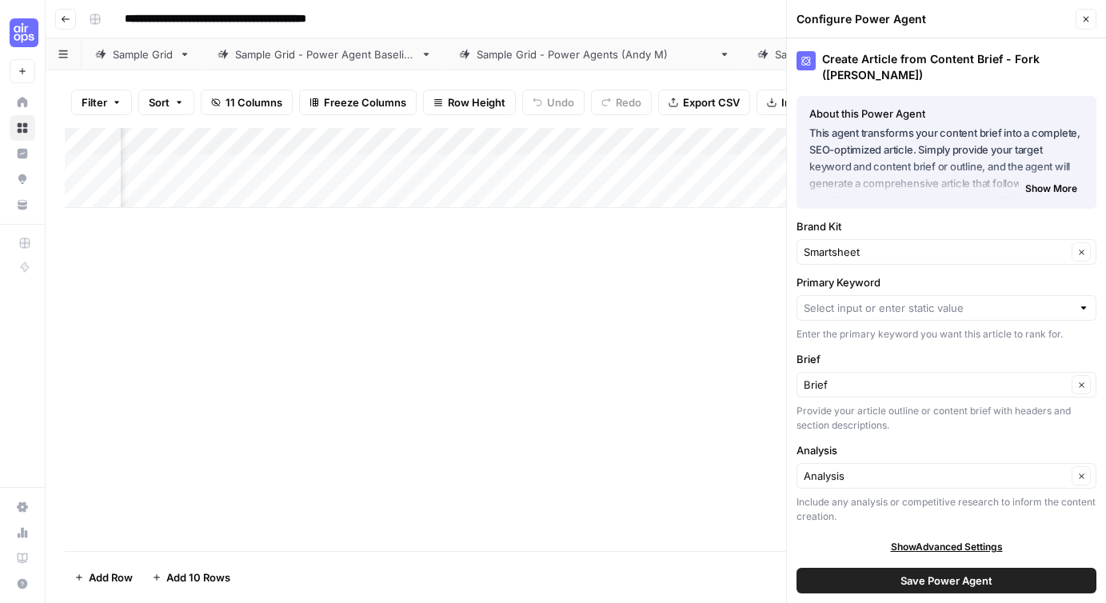
click at [935, 17] on icon "button" at bounding box center [1086, 19] width 10 height 10
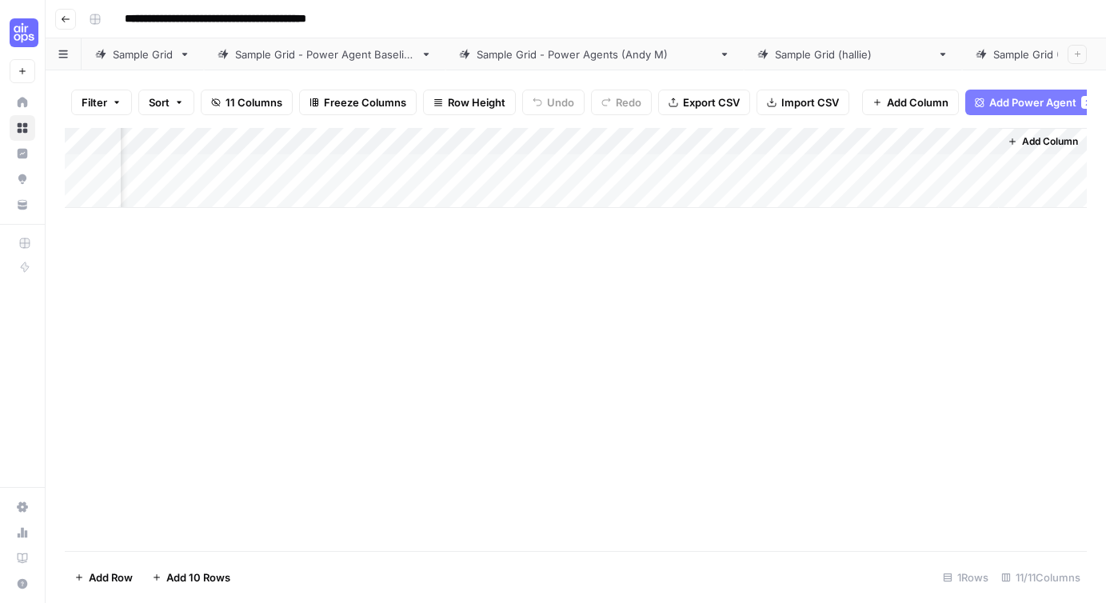
click at [935, 139] on span "Add Column" at bounding box center [1050, 141] width 56 height 14
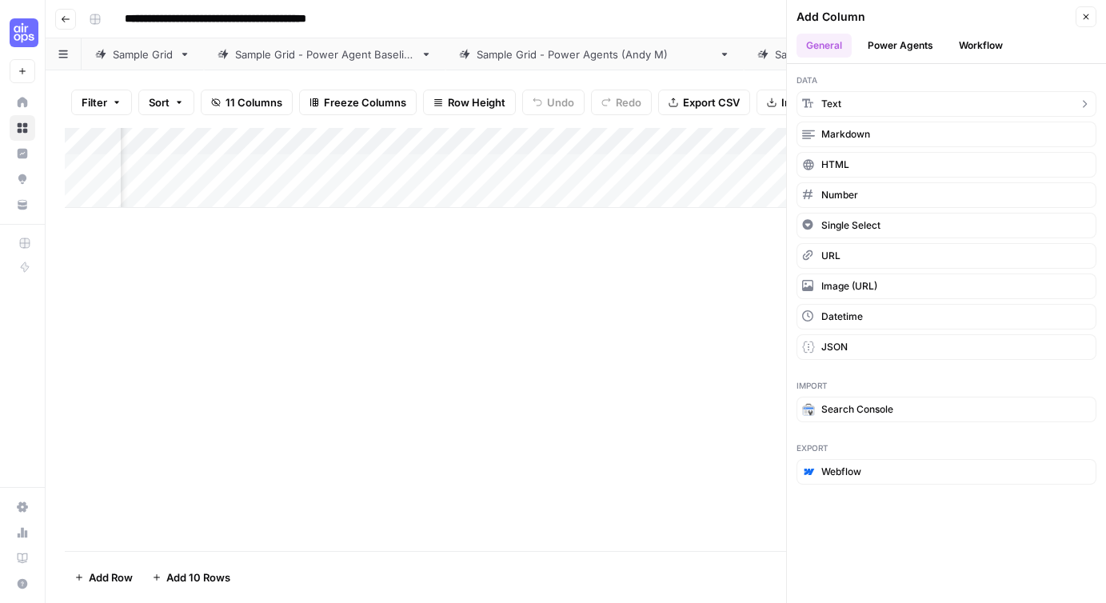
click at [860, 100] on button "Text" at bounding box center [946, 104] width 300 height 26
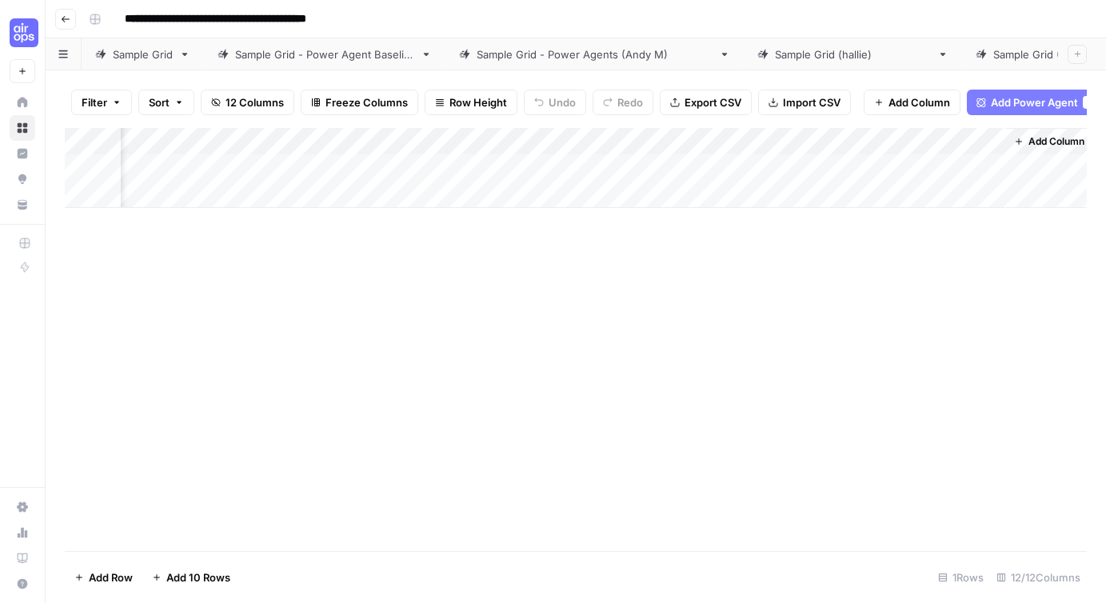
scroll to position [0, 1357]
click at [817, 139] on div "Add Column" at bounding box center [576, 168] width 1022 height 80
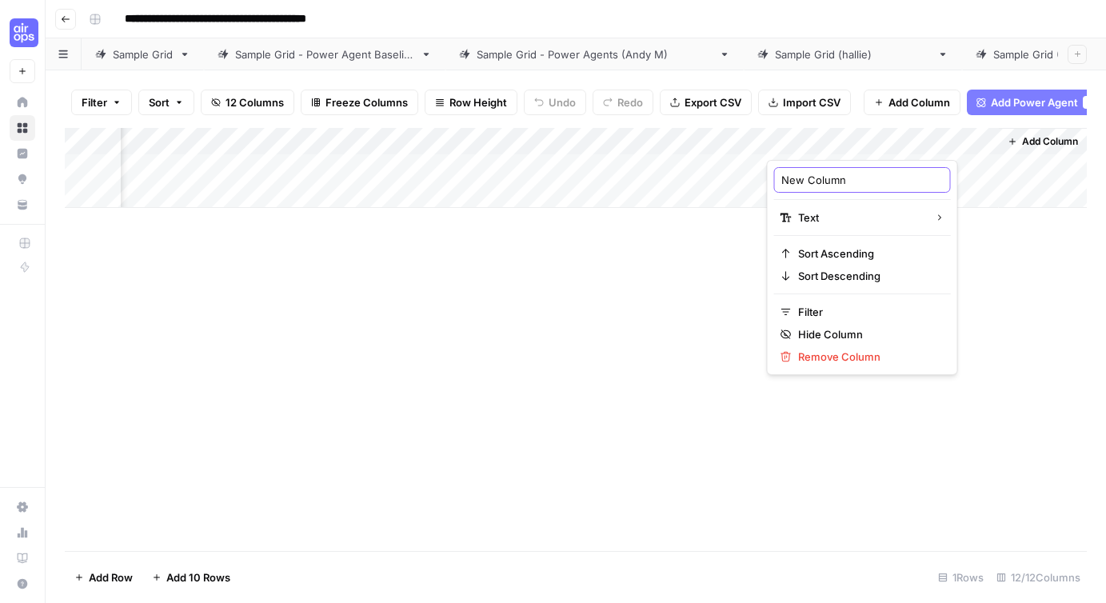
click at [817, 177] on input "New Column" at bounding box center [862, 180] width 162 height 16
type input "Article"
click at [632, 307] on div "Add Column" at bounding box center [576, 339] width 1022 height 423
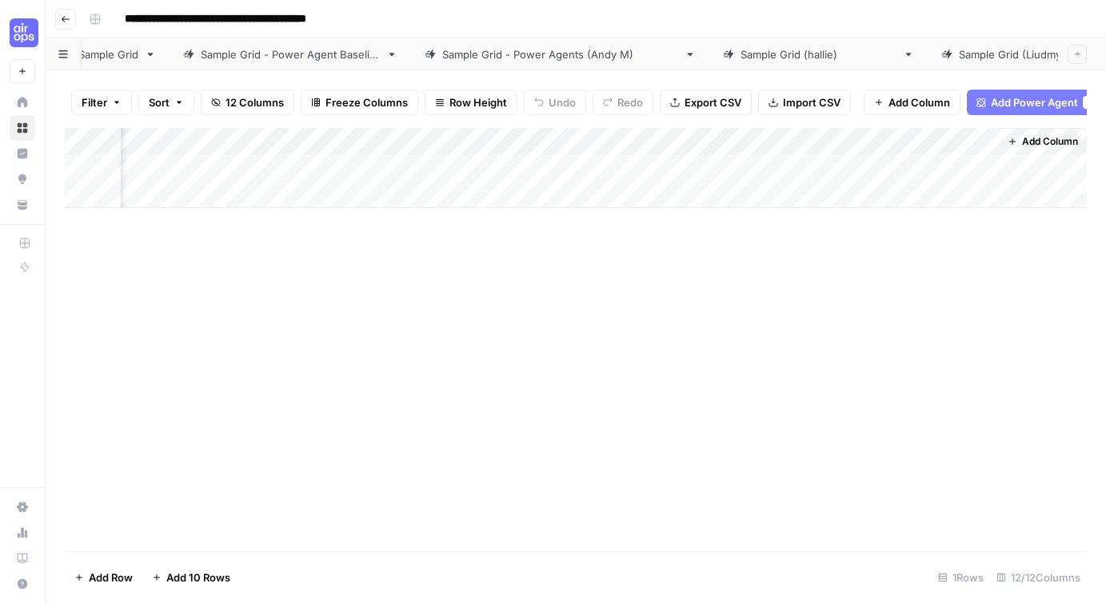
scroll to position [0, 37]
click at [935, 138] on div "Add Column" at bounding box center [576, 168] width 1022 height 80
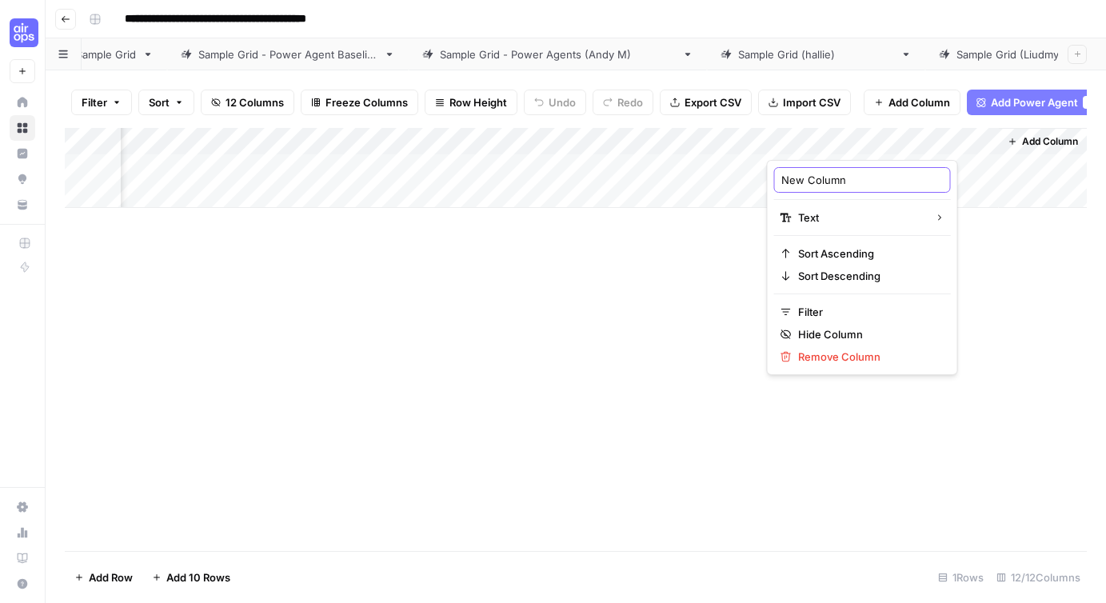
click at [800, 176] on input "New Column" at bounding box center [862, 180] width 162 height 16
type input "Article"
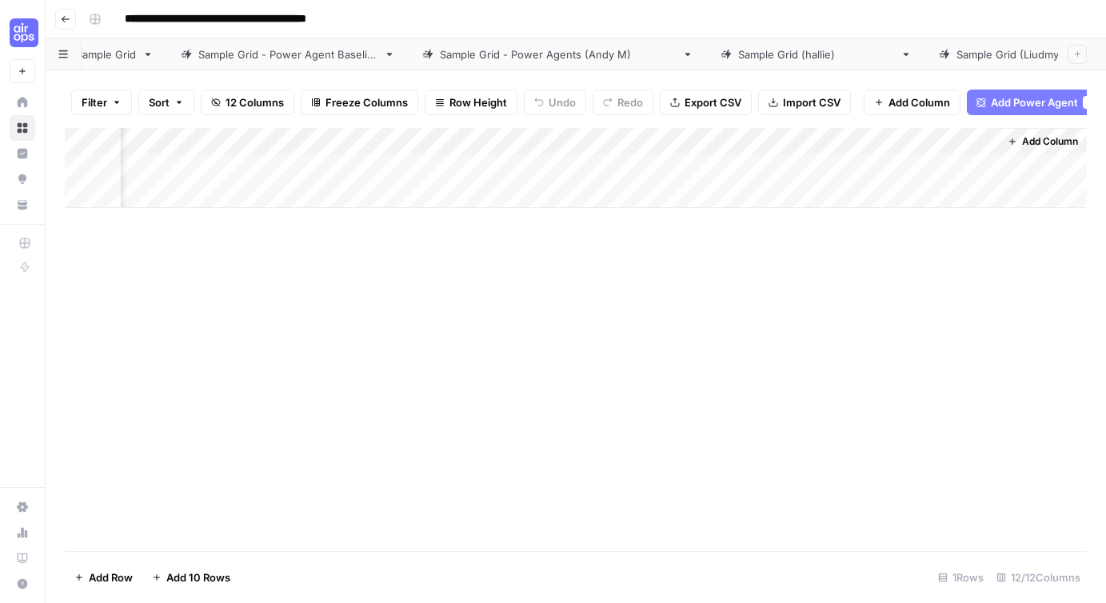
click at [935, 58] on div "Sample Grid ([PERSON_NAME])" at bounding box center [1034, 54] width 156 height 16
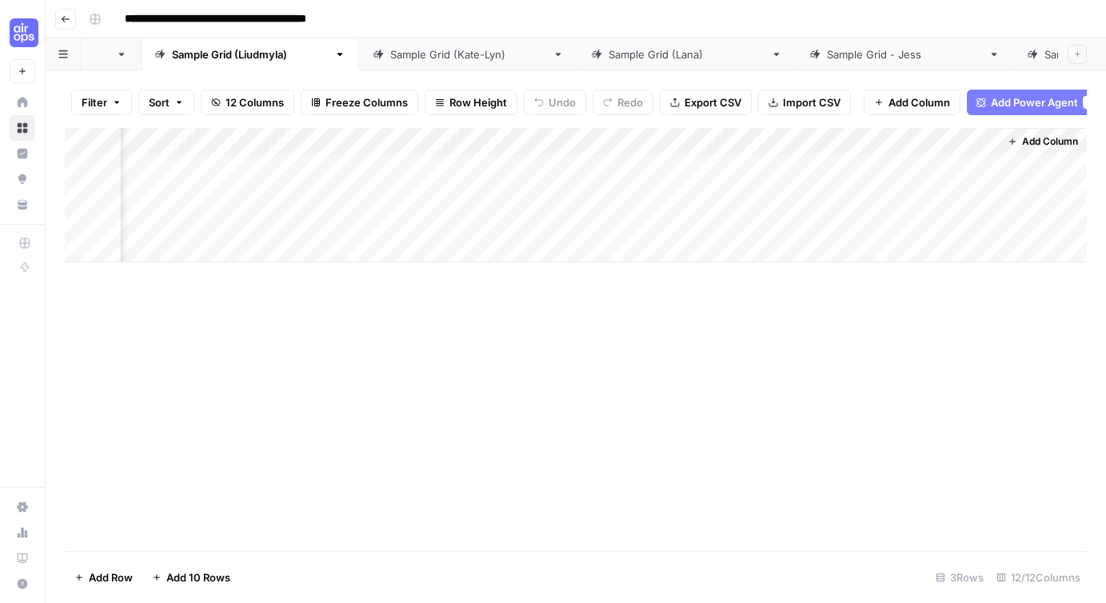
click at [935, 52] on div "Sample Grid ([PERSON_NAME])" at bounding box center [1122, 54] width 156 height 16
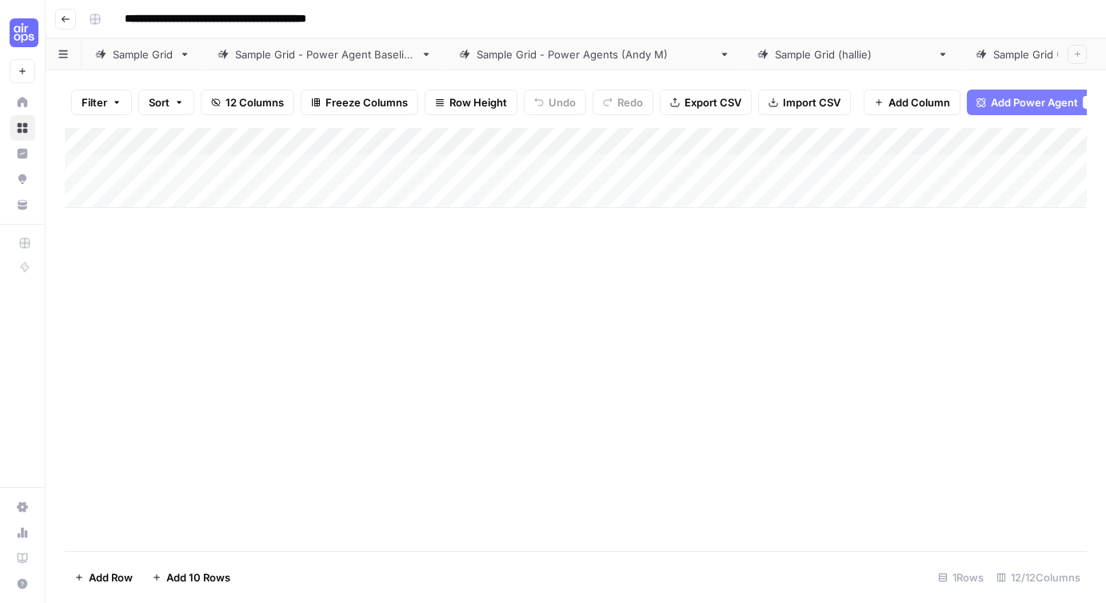
click at [935, 140] on div "Add Column" at bounding box center [576, 168] width 1022 height 80
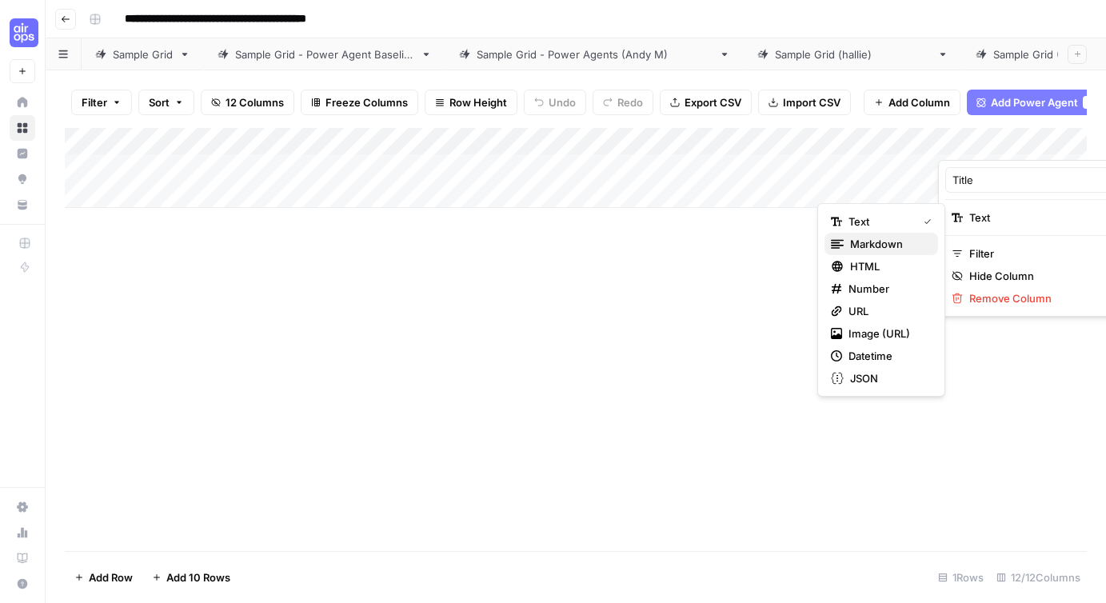
click at [886, 245] on span "Markdown" at bounding box center [887, 244] width 75 height 16
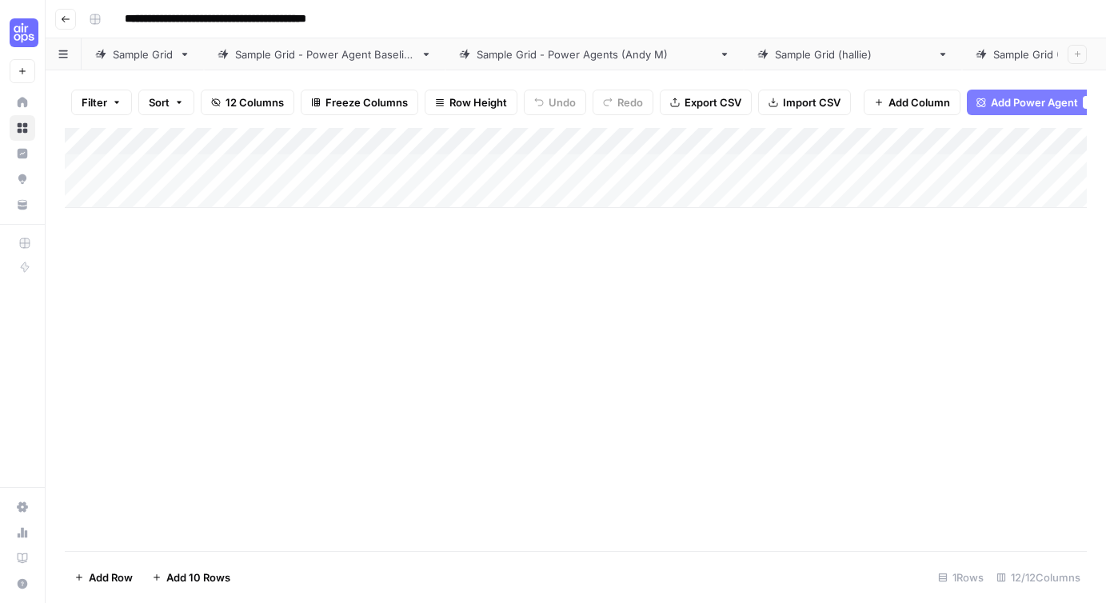
click at [891, 289] on div "Add Column" at bounding box center [576, 339] width 1022 height 423
click at [448, 141] on div "Add Column" at bounding box center [576, 168] width 1022 height 80
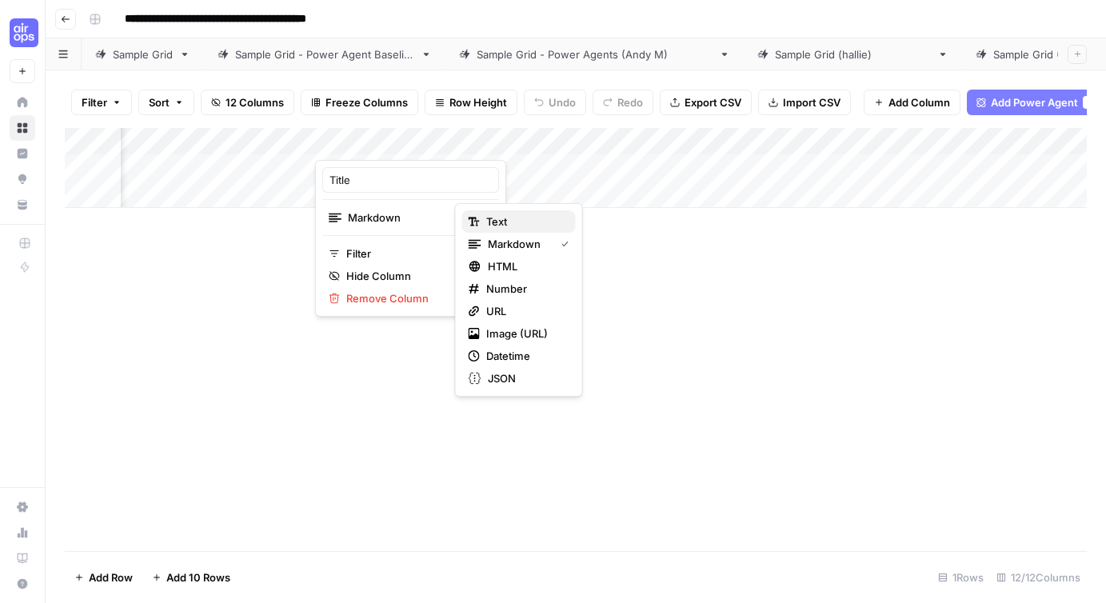
click at [491, 224] on span "Text" at bounding box center [524, 221] width 77 height 16
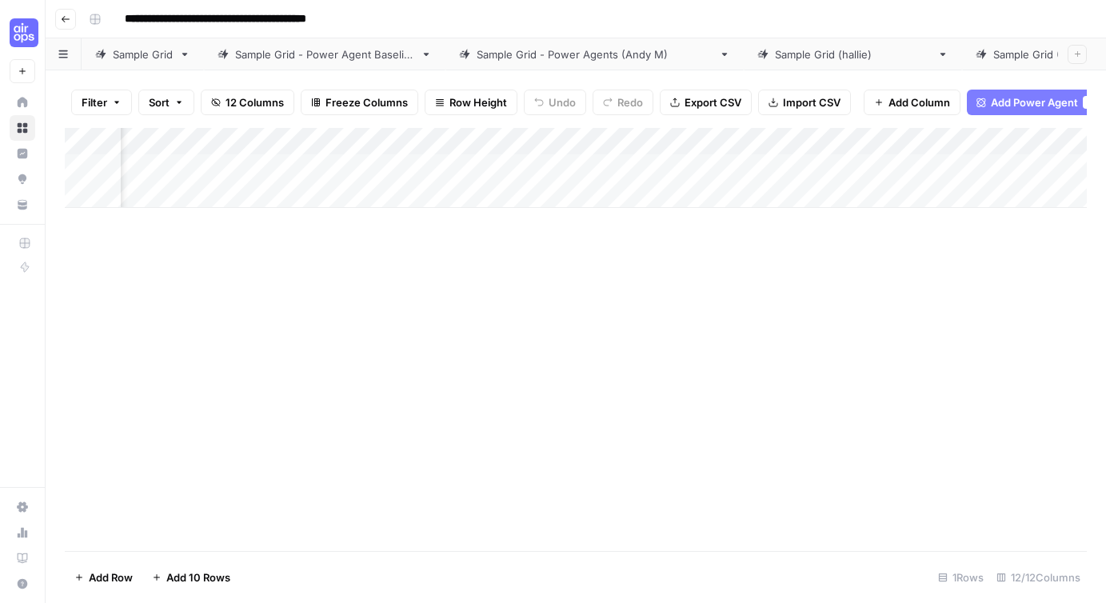
scroll to position [0, 1357]
click at [935, 138] on div "Add Column" at bounding box center [576, 168] width 1022 height 80
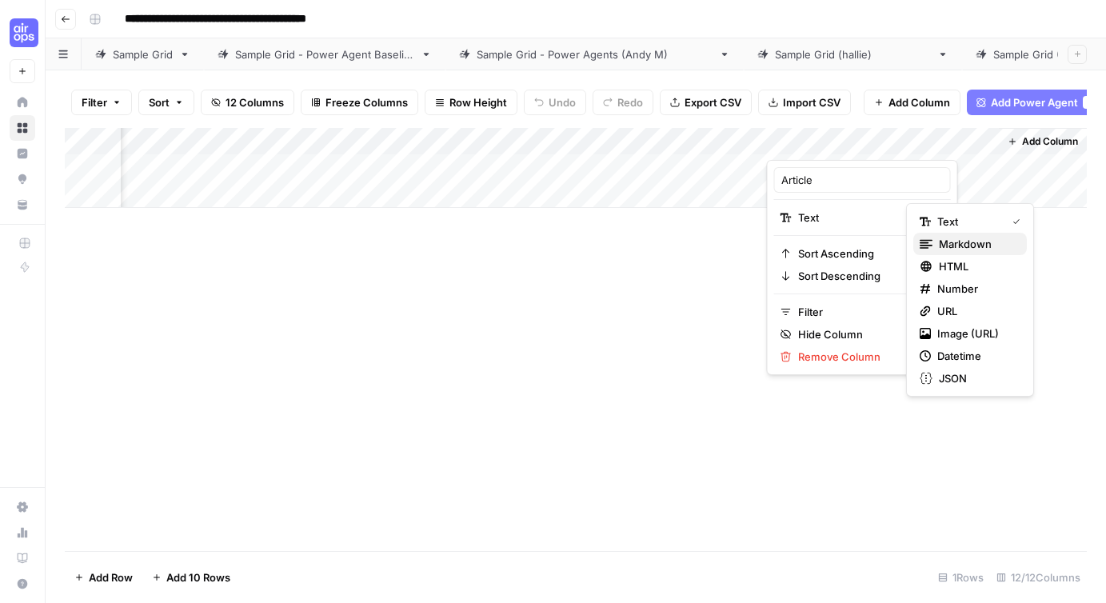
click at [935, 247] on div "Markdown" at bounding box center [969, 244] width 101 height 16
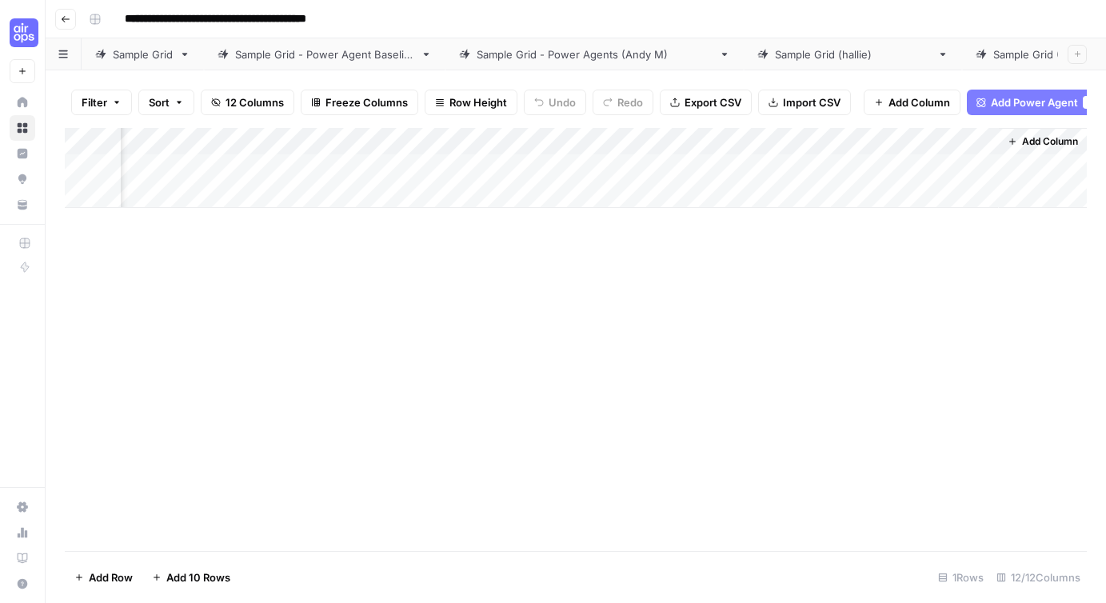
click at [854, 280] on div "Add Column" at bounding box center [576, 339] width 1022 height 423
click at [455, 141] on div "Add Column" at bounding box center [576, 168] width 1022 height 80
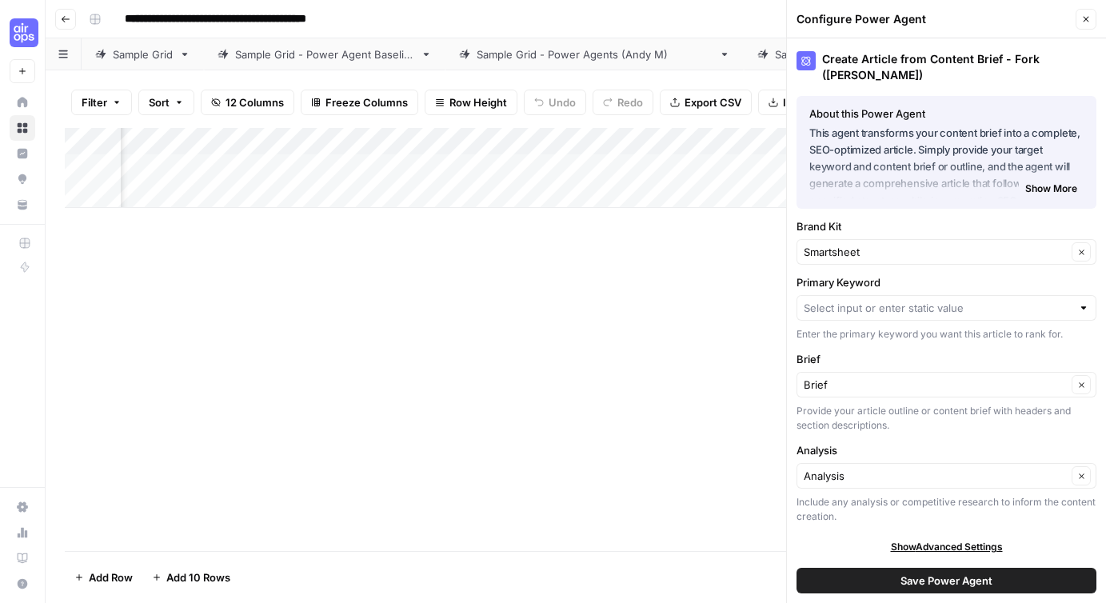
click at [935, 24] on button "Close" at bounding box center [1085, 19] width 21 height 21
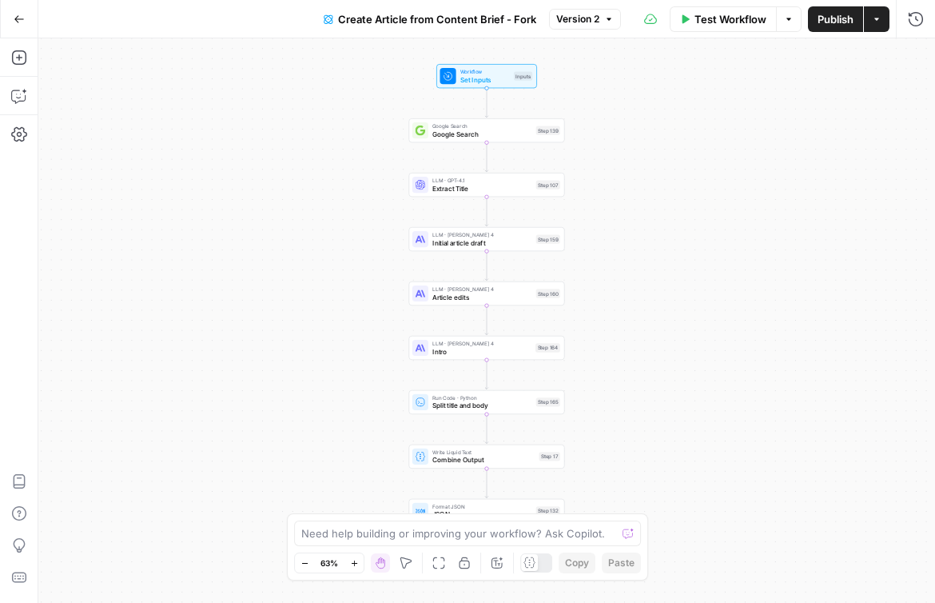
click at [491, 74] on span "Set Inputs" at bounding box center [485, 79] width 50 height 10
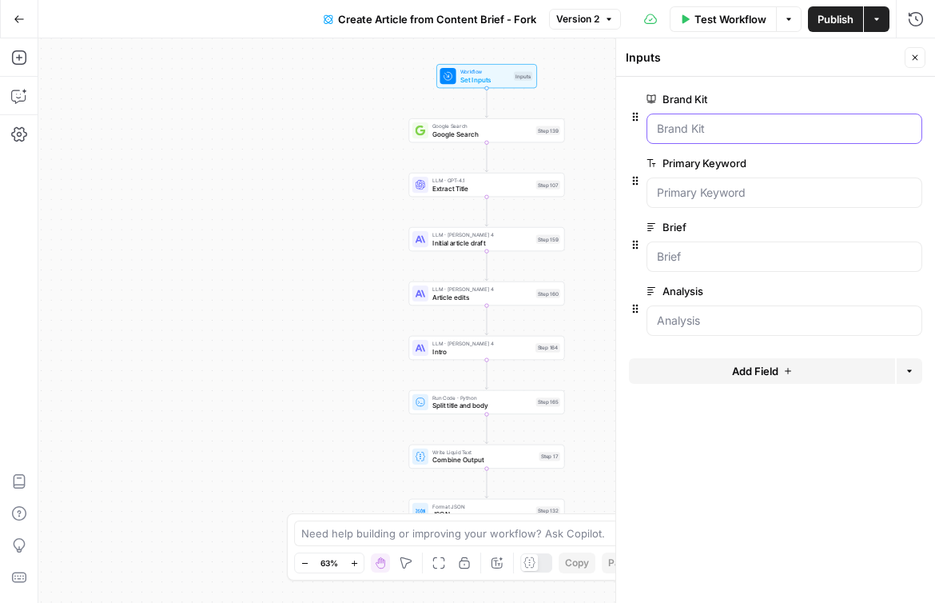
click at [722, 122] on Kit "Brand Kit" at bounding box center [784, 129] width 255 height 16
click at [711, 130] on Kit "Brand Kit" at bounding box center [784, 129] width 255 height 16
click at [689, 132] on Kit "Brand Kit" at bounding box center [784, 129] width 255 height 16
click at [877, 97] on span "edit field" at bounding box center [862, 99] width 35 height 13
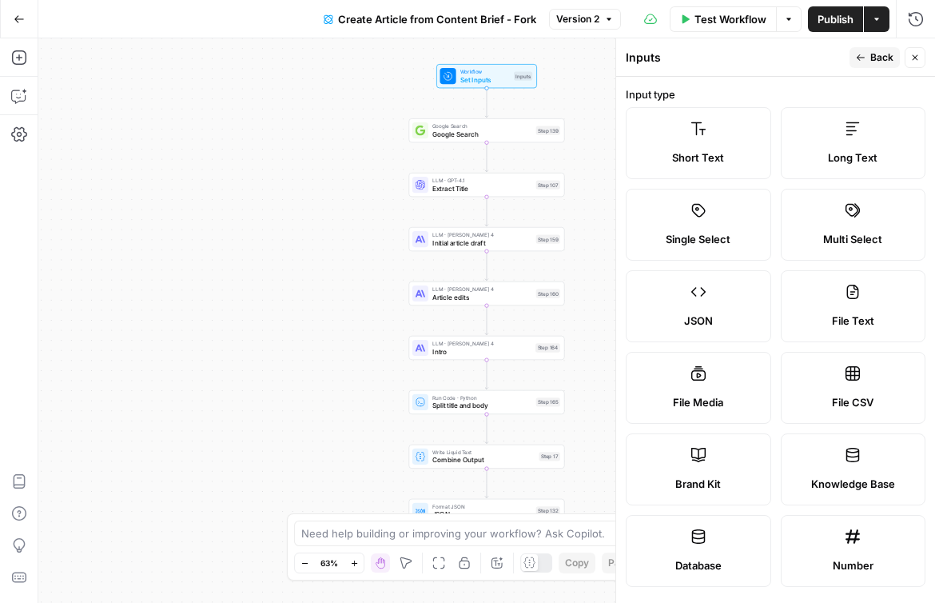
click at [870, 59] on button "Back" at bounding box center [875, 57] width 50 height 21
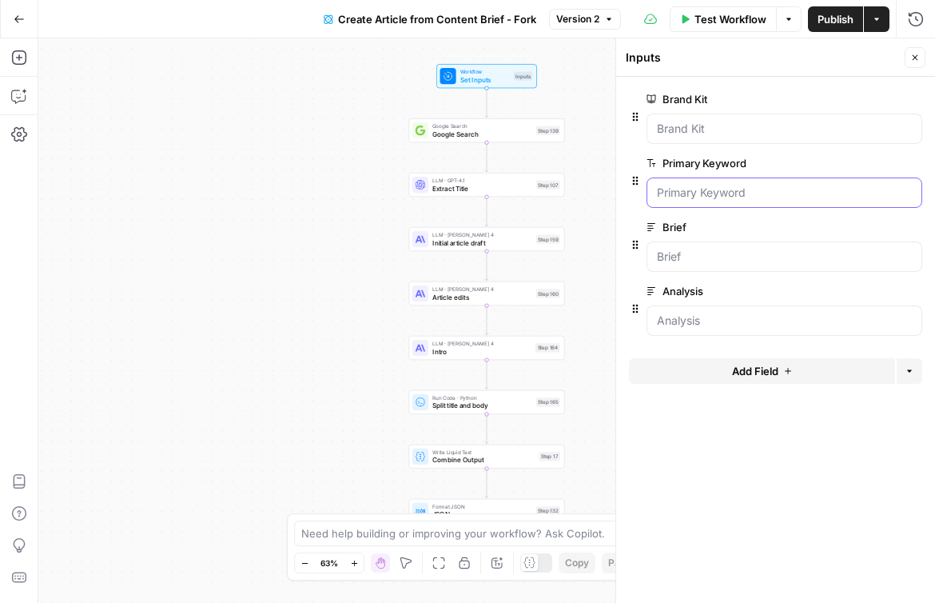
click at [708, 193] on Keyword "Primary Keyword" at bounding box center [784, 193] width 255 height 16
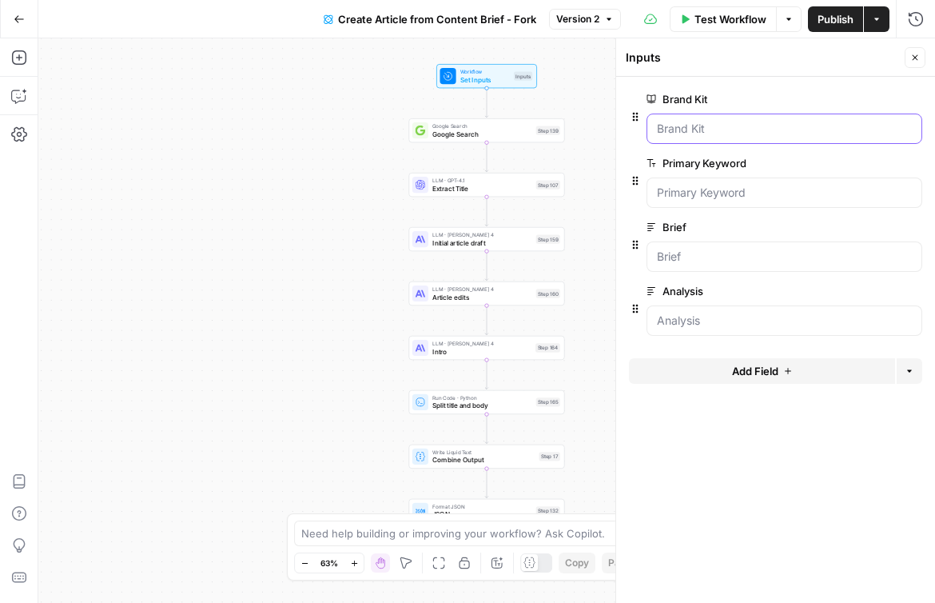
click at [667, 121] on Kit "Brand Kit" at bounding box center [784, 129] width 255 height 16
click at [444, 131] on span "Google Search" at bounding box center [482, 134] width 100 height 10
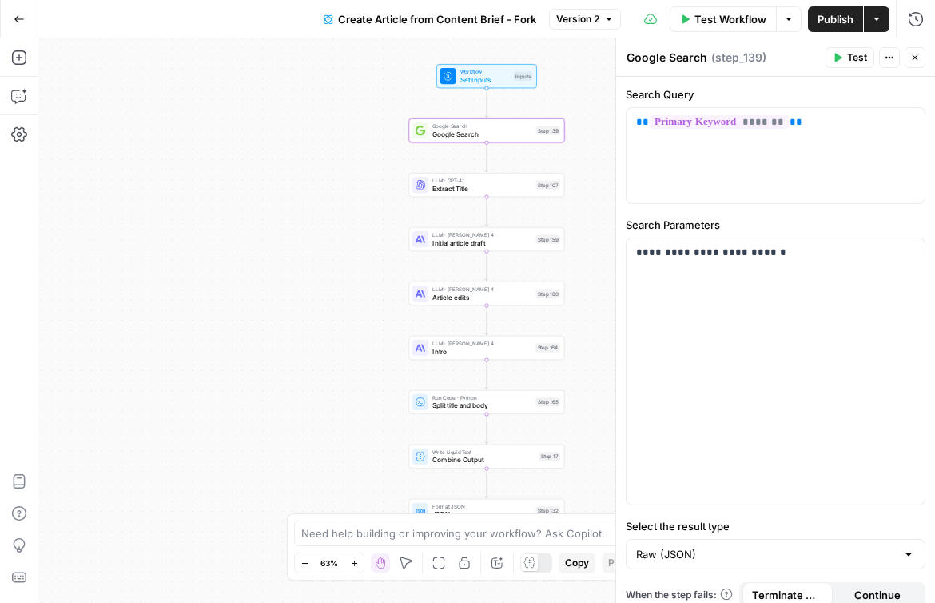
click at [916, 56] on icon "button" at bounding box center [916, 58] width 10 height 10
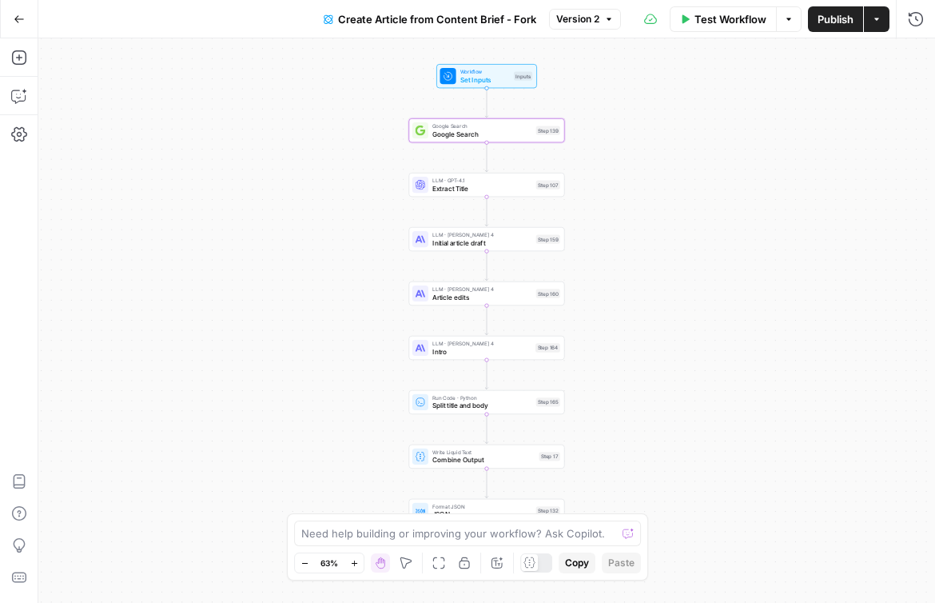
click at [876, 16] on icon "button" at bounding box center [877, 19] width 10 height 10
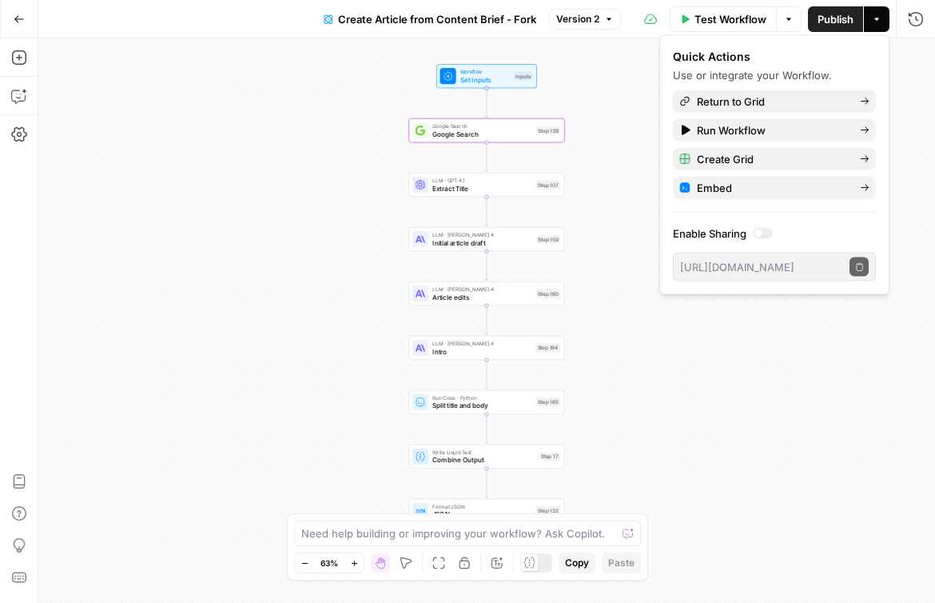
click at [637, 491] on div "Workflow Set Inputs Inputs Google Search Google Search Step 139 LLM · GPT-4.1 E…" at bounding box center [486, 320] width 897 height 564
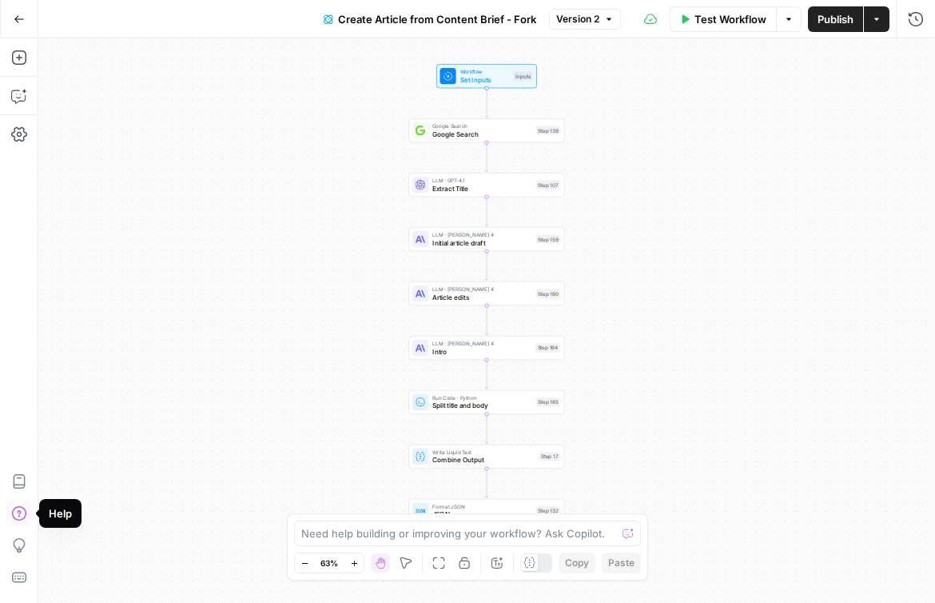
click at [17, 513] on icon "button" at bounding box center [19, 513] width 16 height 16
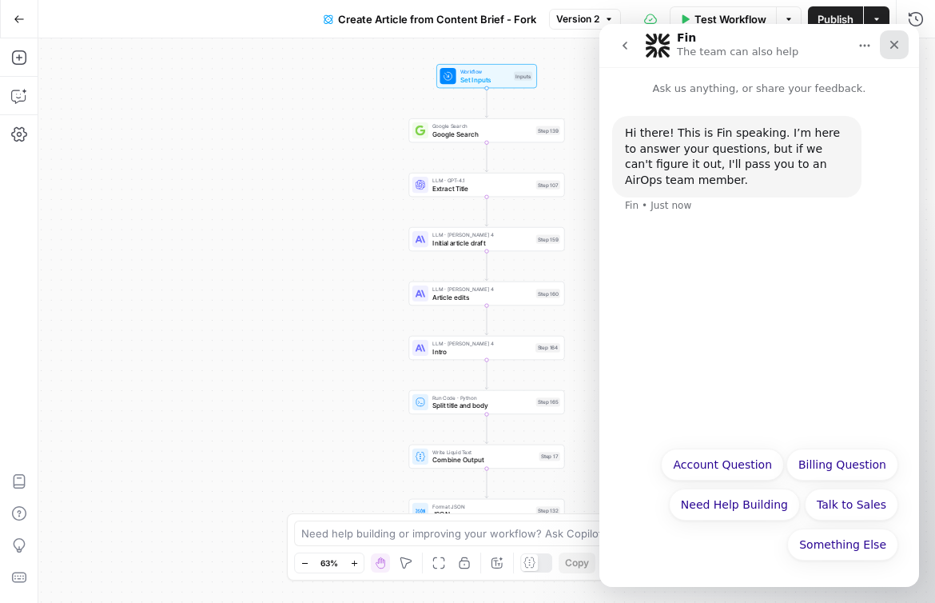
click at [887, 46] on div "Close" at bounding box center [894, 44] width 29 height 29
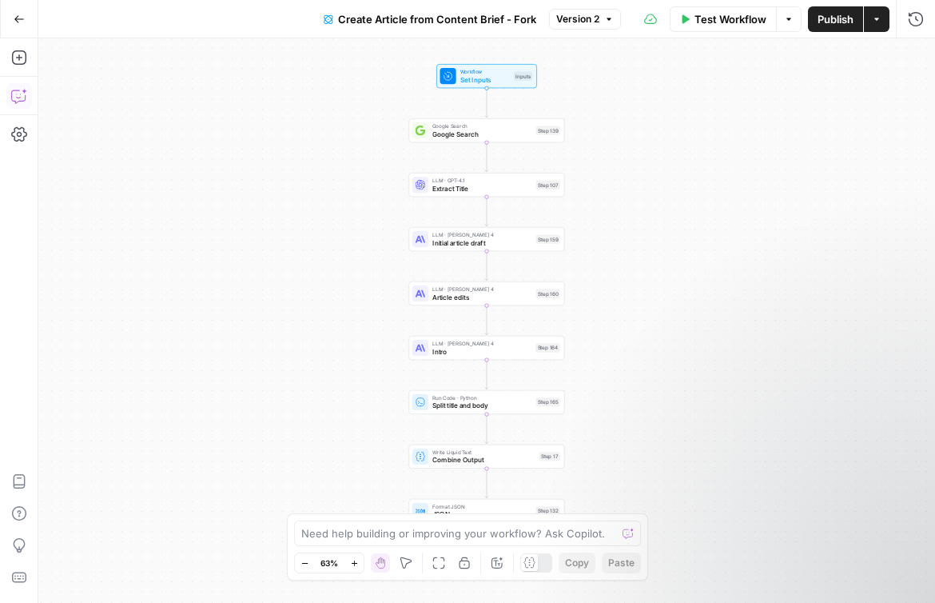
click at [16, 98] on icon "button" at bounding box center [18, 98] width 4 height 1
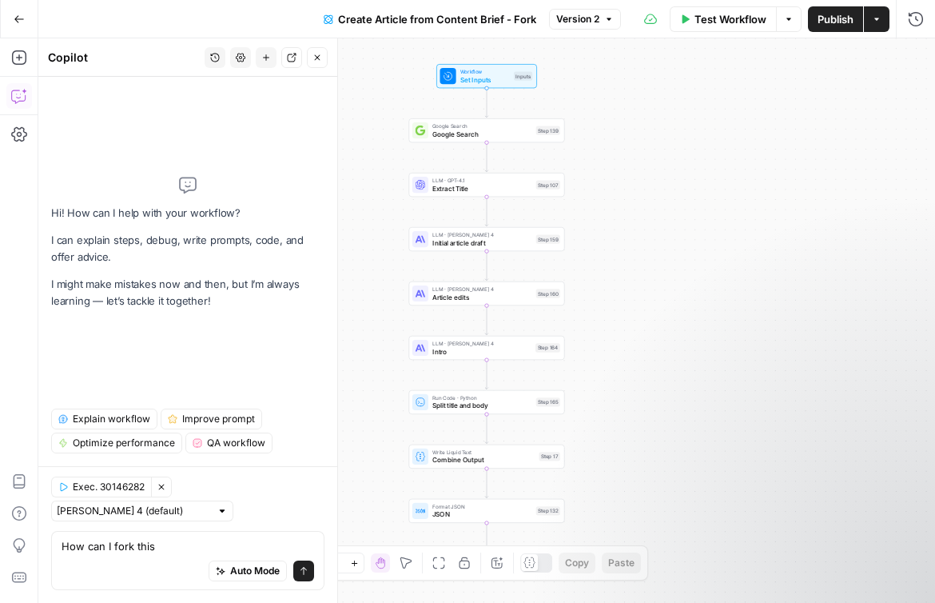
type textarea "How can I fork this?"
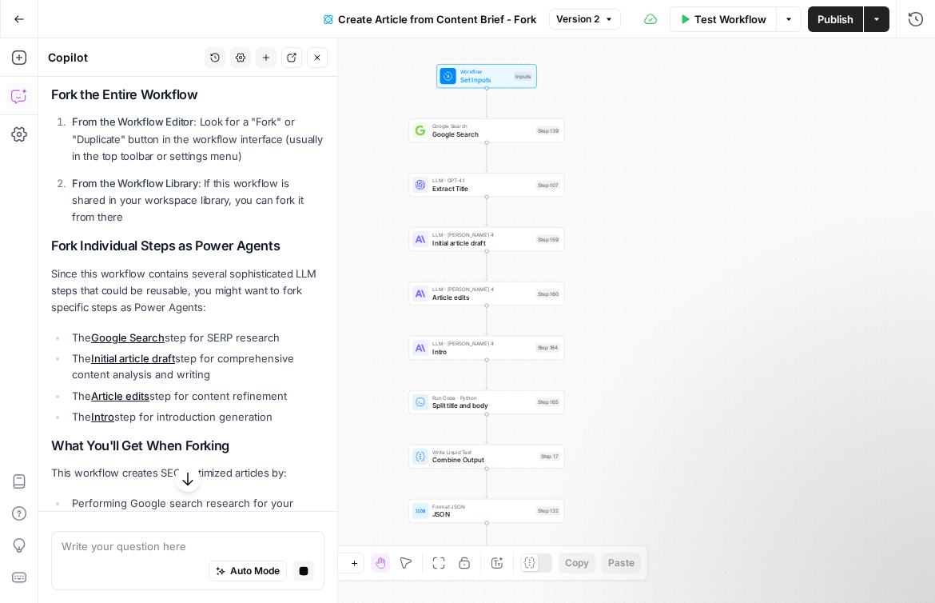
scroll to position [159, 0]
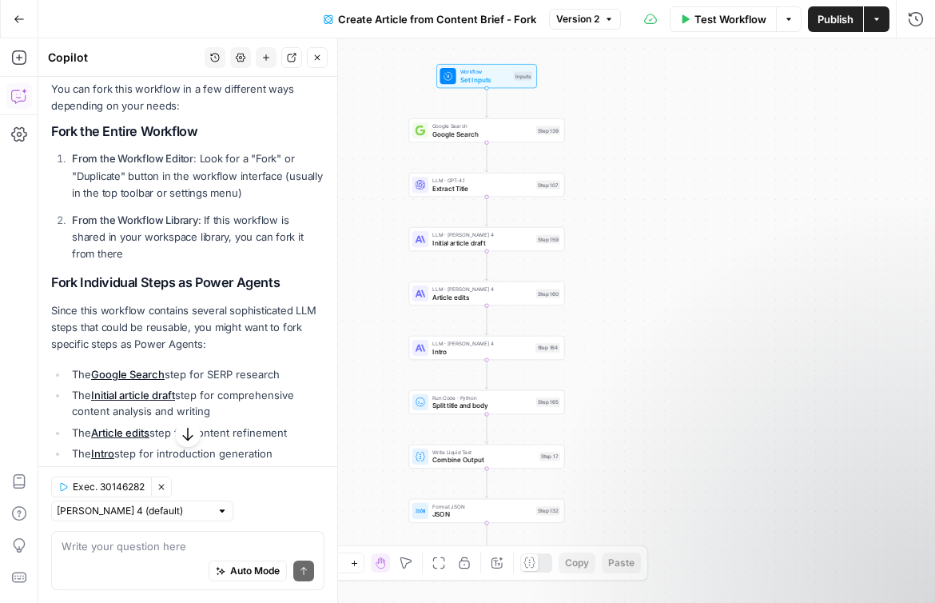
click at [247, 62] on button "Settings" at bounding box center [240, 57] width 21 height 21
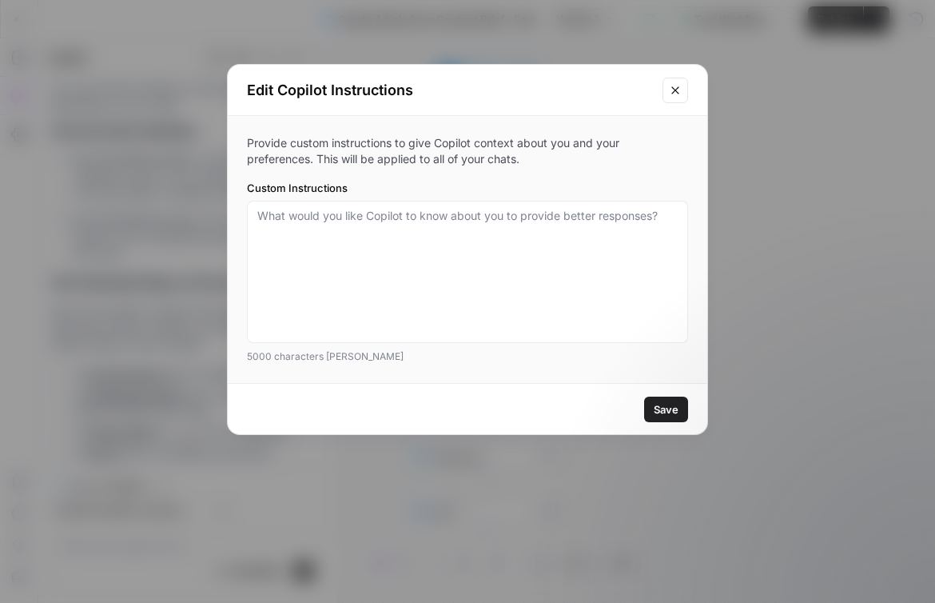
click at [674, 94] on icon "Close modal" at bounding box center [675, 90] width 13 height 13
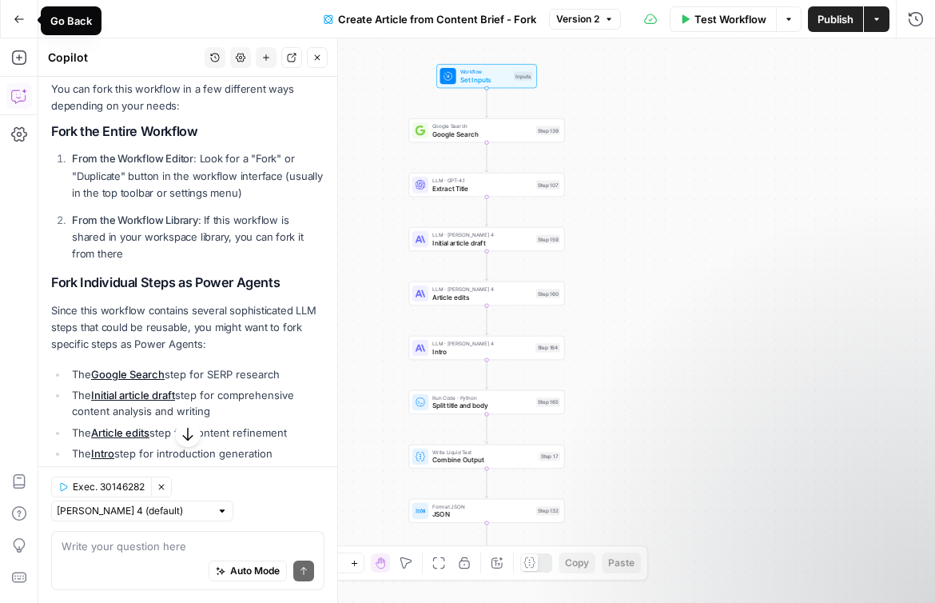
click at [14, 18] on icon "button" at bounding box center [19, 18] width 10 height 7
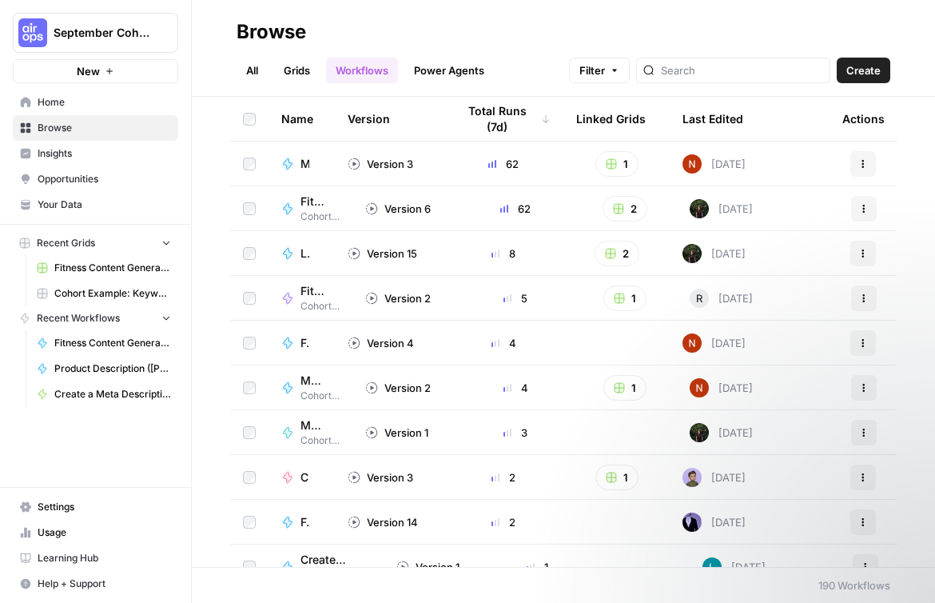
click at [461, 73] on link "Power Agents" at bounding box center [450, 71] width 90 height 26
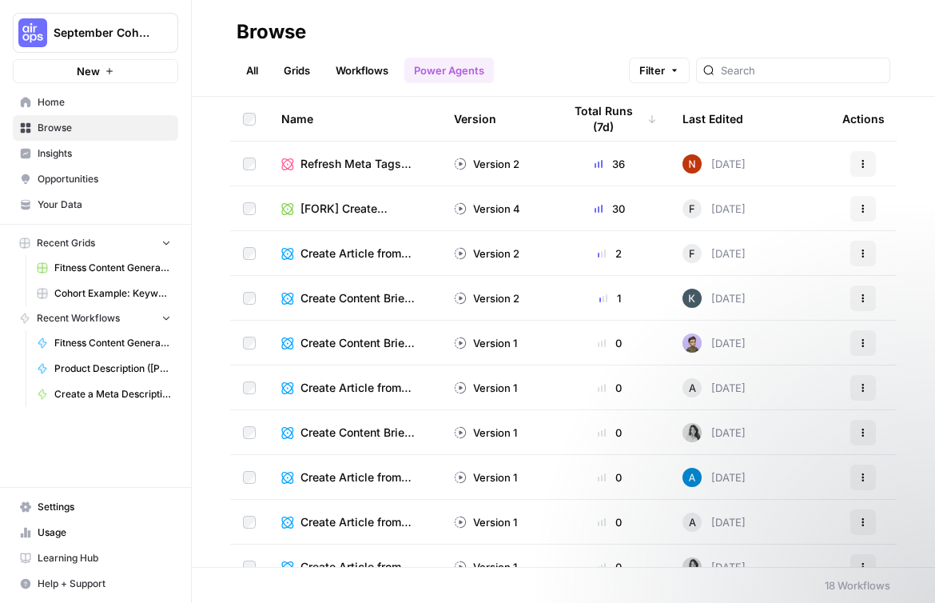
click at [344, 253] on span "Create Article from Content Brief - Fork" at bounding box center [358, 253] width 115 height 16
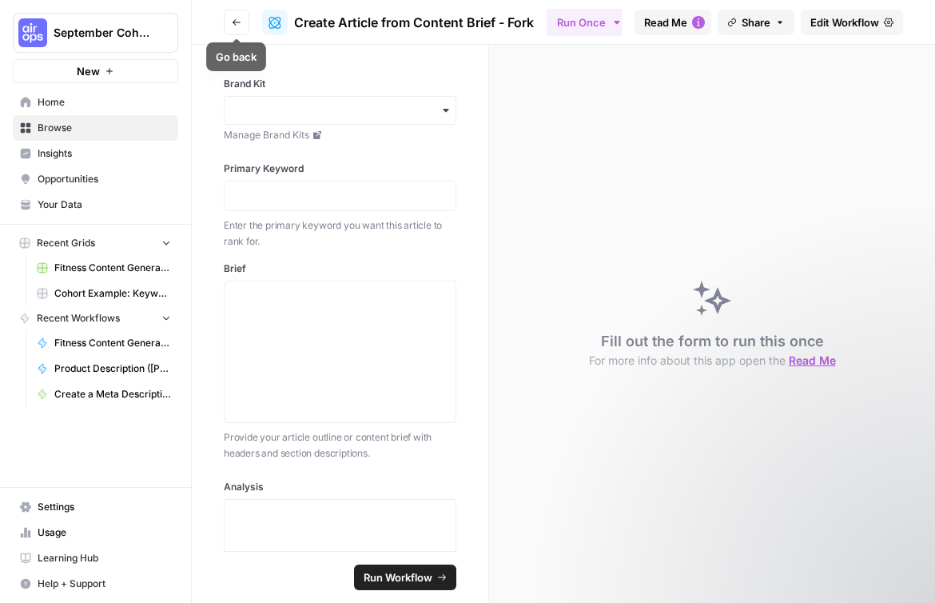
click at [237, 30] on button "Go back" at bounding box center [237, 23] width 26 height 26
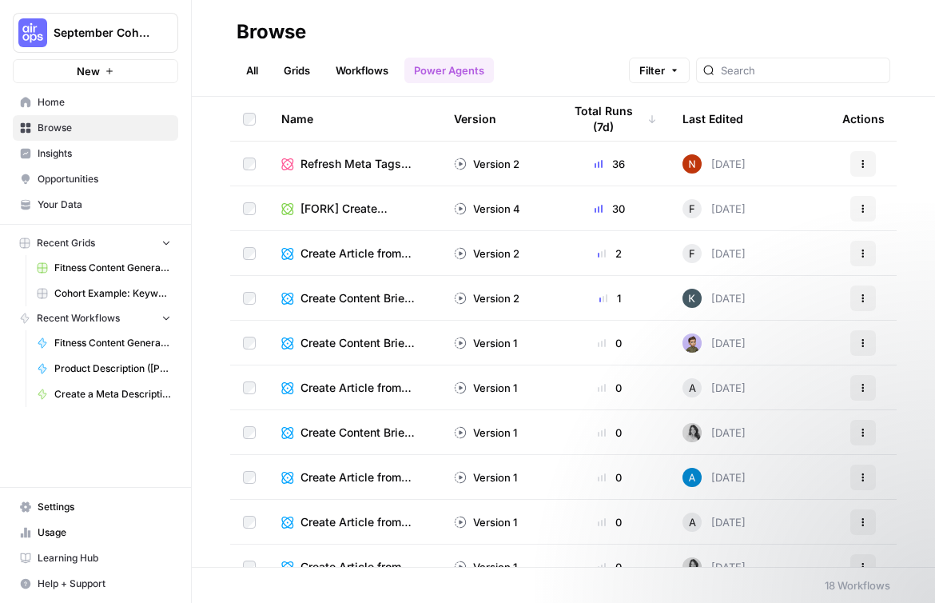
click at [357, 252] on span "Create Article from Content Brief - Fork" at bounding box center [358, 253] width 115 height 16
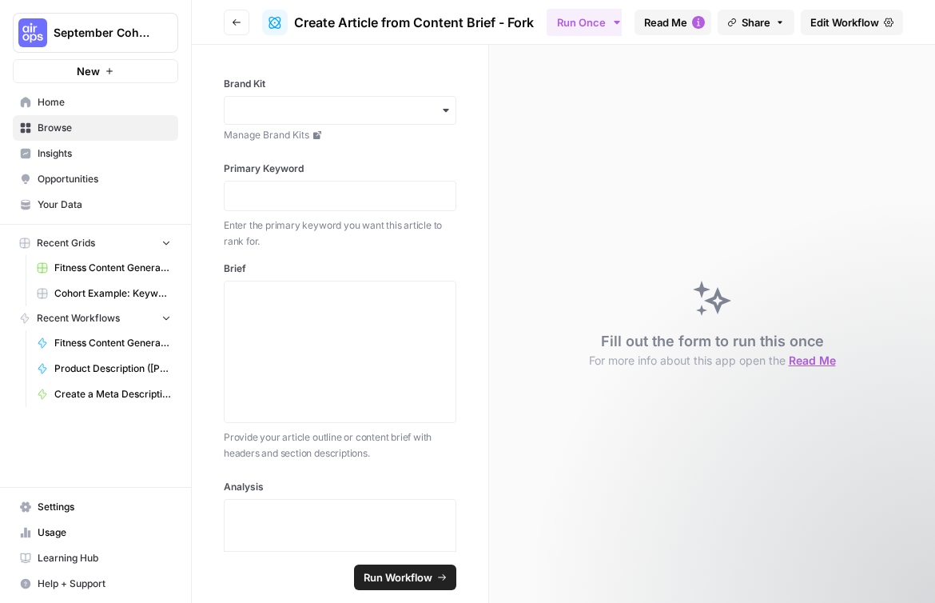
click at [239, 23] on icon "button" at bounding box center [237, 23] width 10 height 10
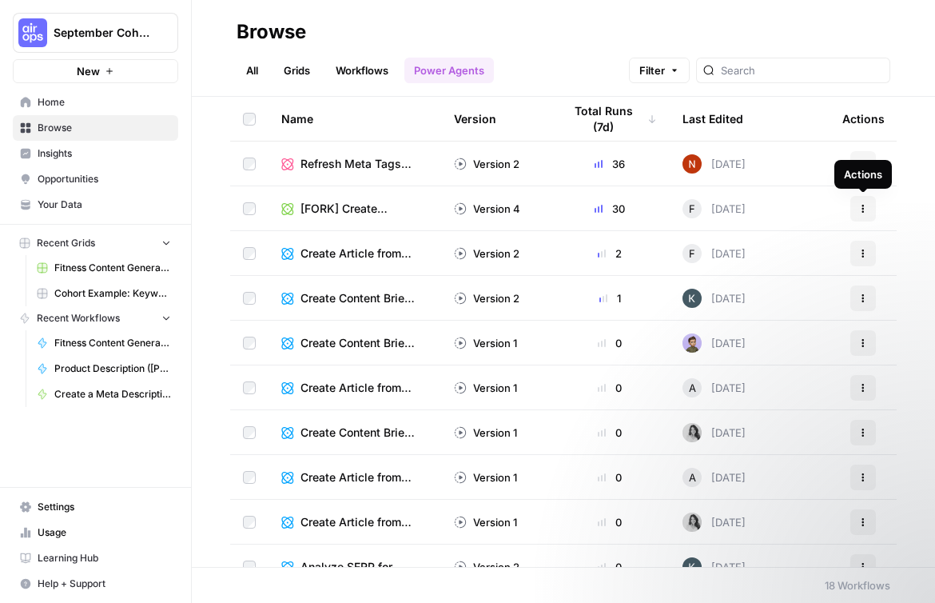
click at [867, 210] on icon "button" at bounding box center [864, 209] width 10 height 10
click at [905, 212] on div "Name Version Total Runs (7d) Last Edited Actions Refresh Meta Tags- Glossary - …" at bounding box center [563, 332] width 743 height 470
click at [96, 318] on span "Recent Workflows" at bounding box center [78, 318] width 83 height 14
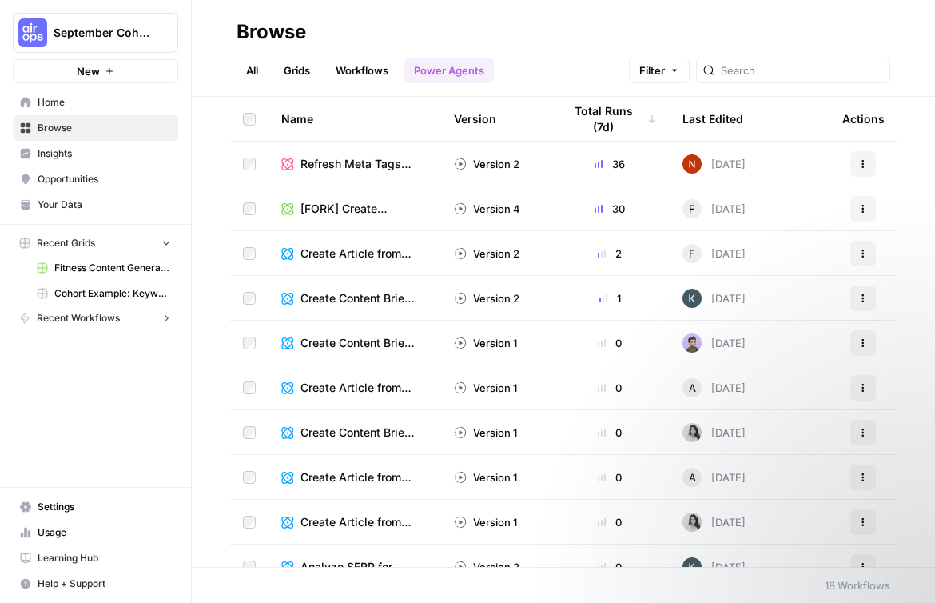
click at [463, 68] on link "Power Agents" at bounding box center [450, 71] width 90 height 26
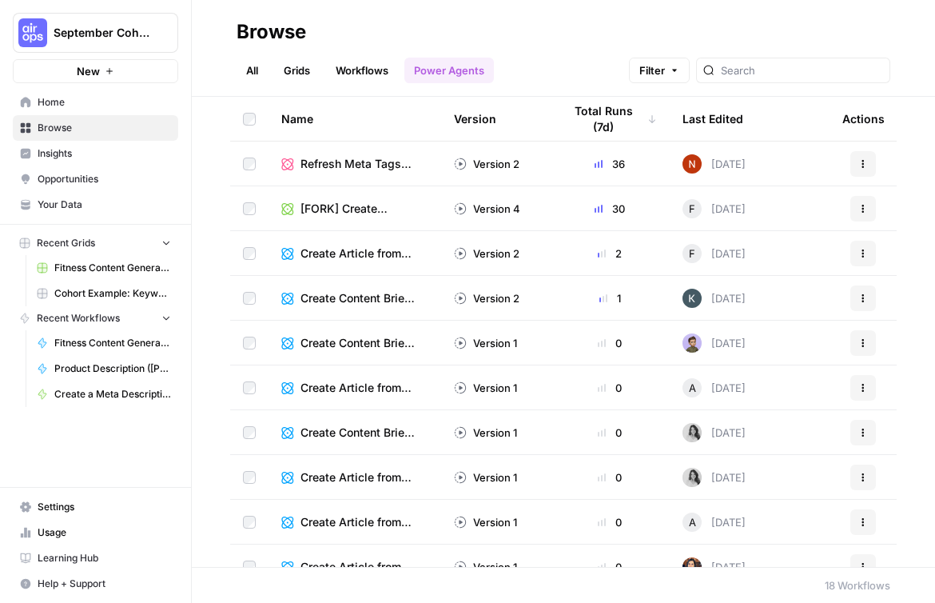
click at [705, 115] on div "Last Edited" at bounding box center [713, 119] width 61 height 44
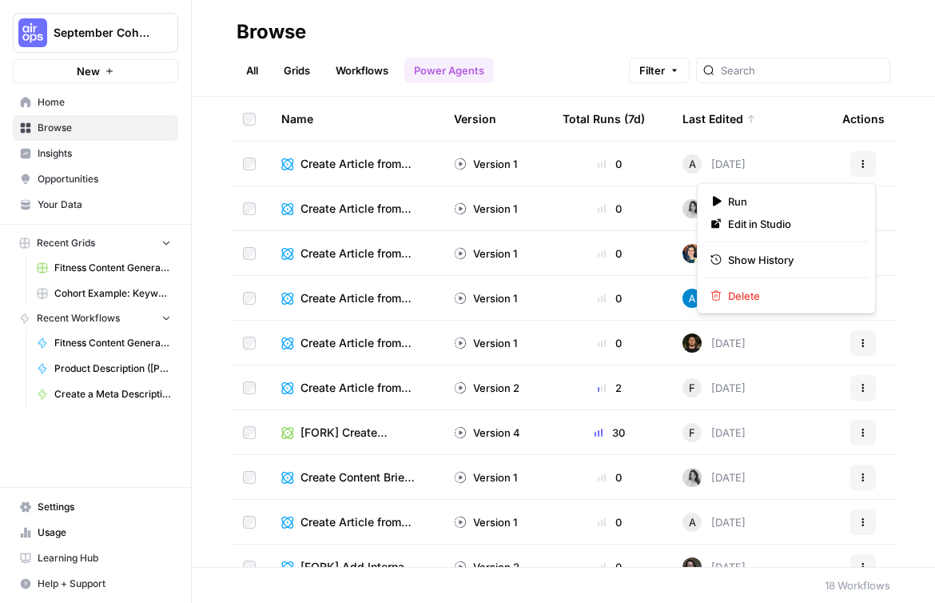
click at [861, 162] on icon "button" at bounding box center [864, 164] width 10 height 10
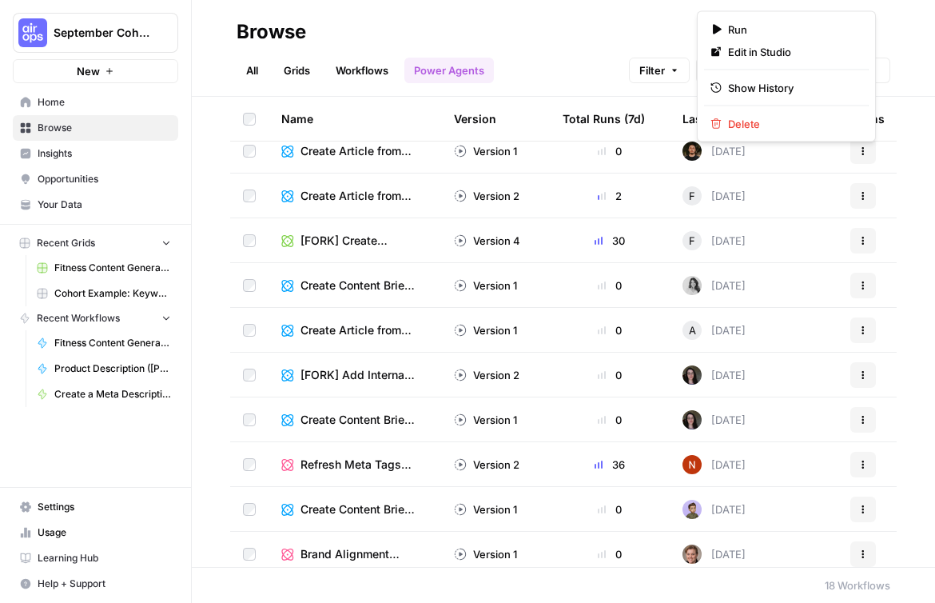
scroll to position [196, 0]
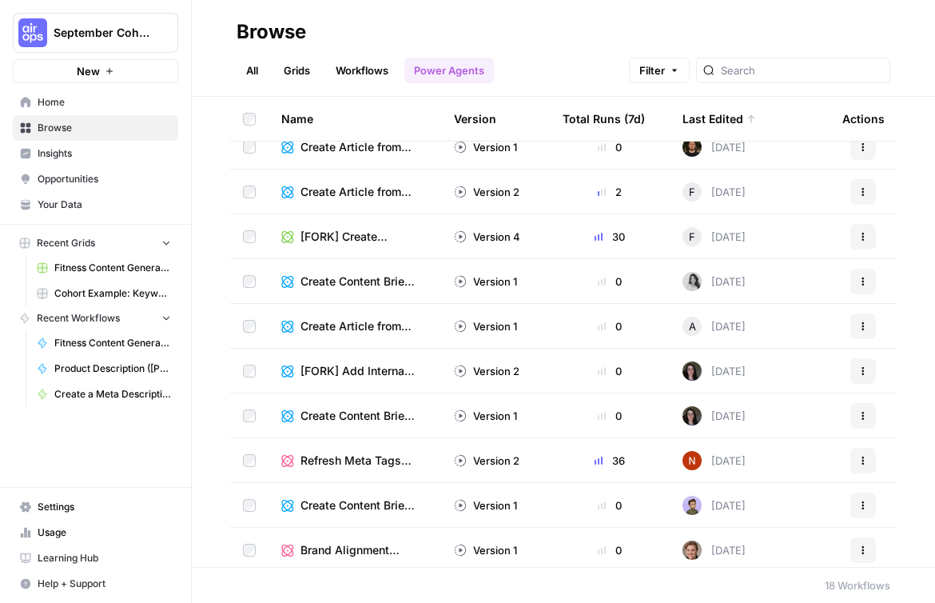
click at [348, 329] on span "Create Article from Content Brief - Fork (1)" at bounding box center [358, 326] width 115 height 16
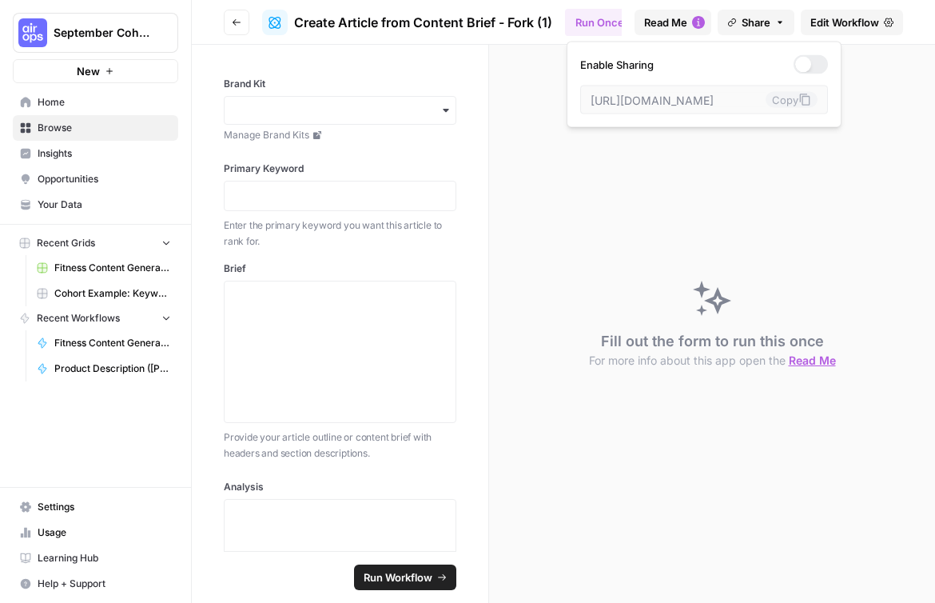
click at [768, 24] on span "Share" at bounding box center [756, 22] width 29 height 16
click at [845, 15] on span "Edit Workflow" at bounding box center [845, 22] width 69 height 16
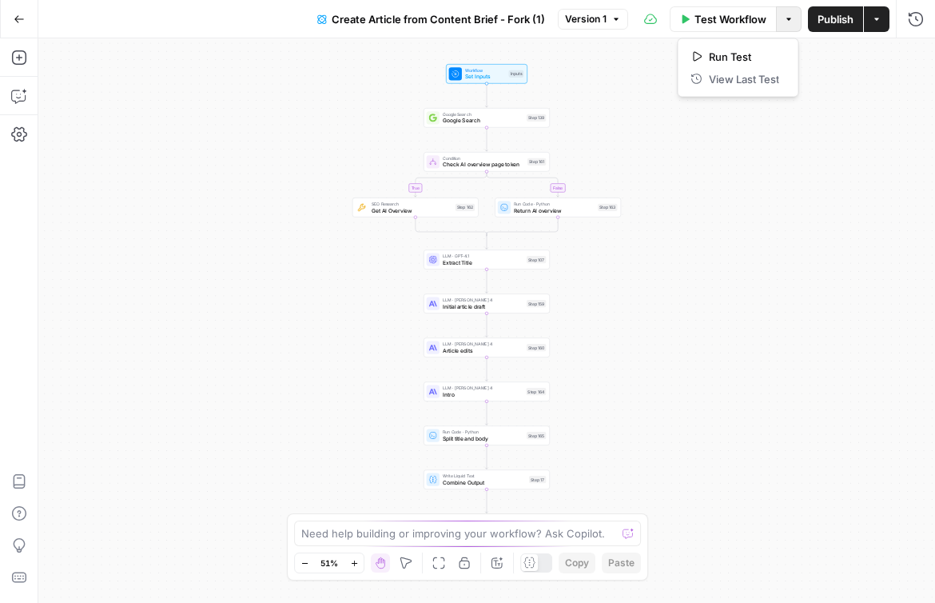
click at [787, 23] on icon "button" at bounding box center [789, 19] width 10 height 10
click at [840, 87] on div "true false Workflow Set Inputs Inputs Google Search Google Search Step 139 Cond…" at bounding box center [486, 320] width 897 height 564
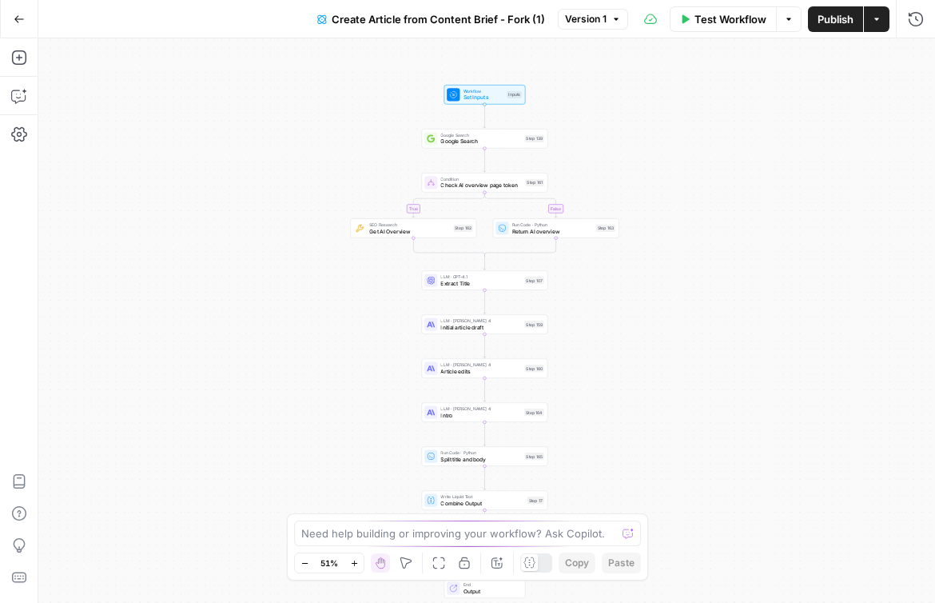
click at [20, 17] on icon "button" at bounding box center [19, 19] width 11 height 11
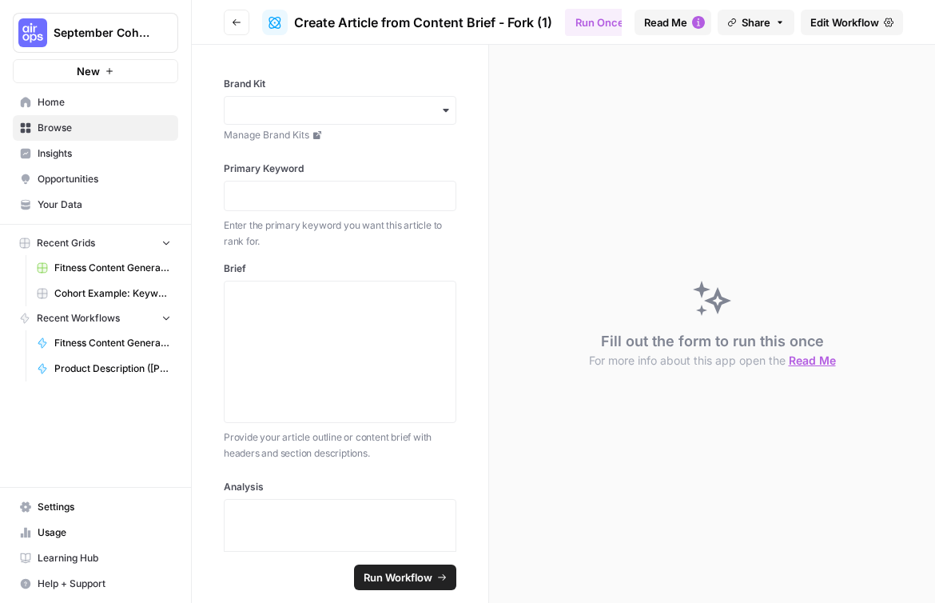
click at [102, 317] on span "Recent Workflows" at bounding box center [78, 318] width 83 height 14
click at [86, 323] on span "Recent Workflows" at bounding box center [78, 318] width 83 height 14
click at [240, 20] on icon "button" at bounding box center [237, 23] width 10 height 10
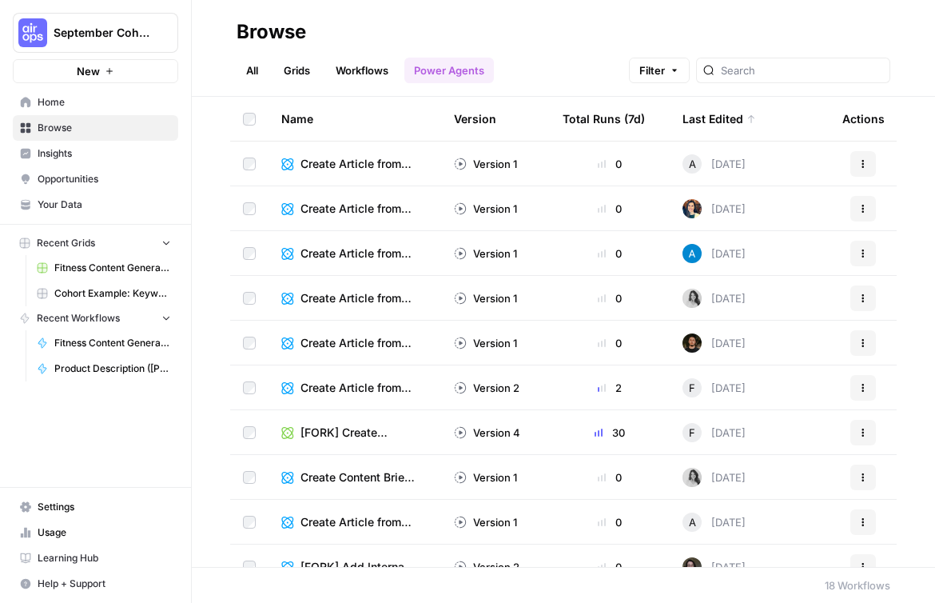
click at [859, 342] on icon "button" at bounding box center [864, 343] width 10 height 10
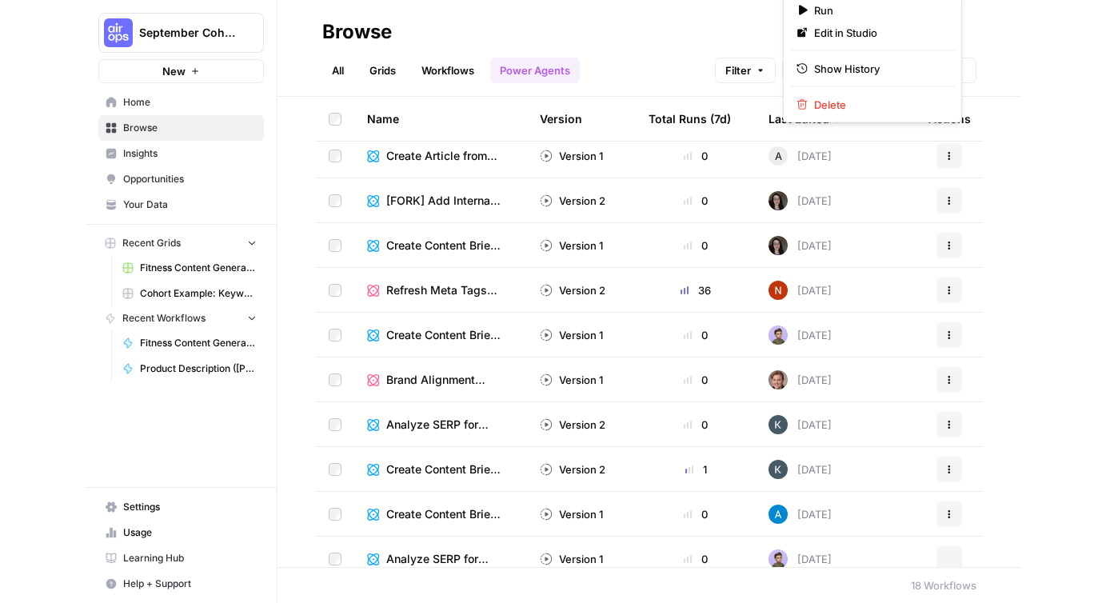
scroll to position [381, 0]
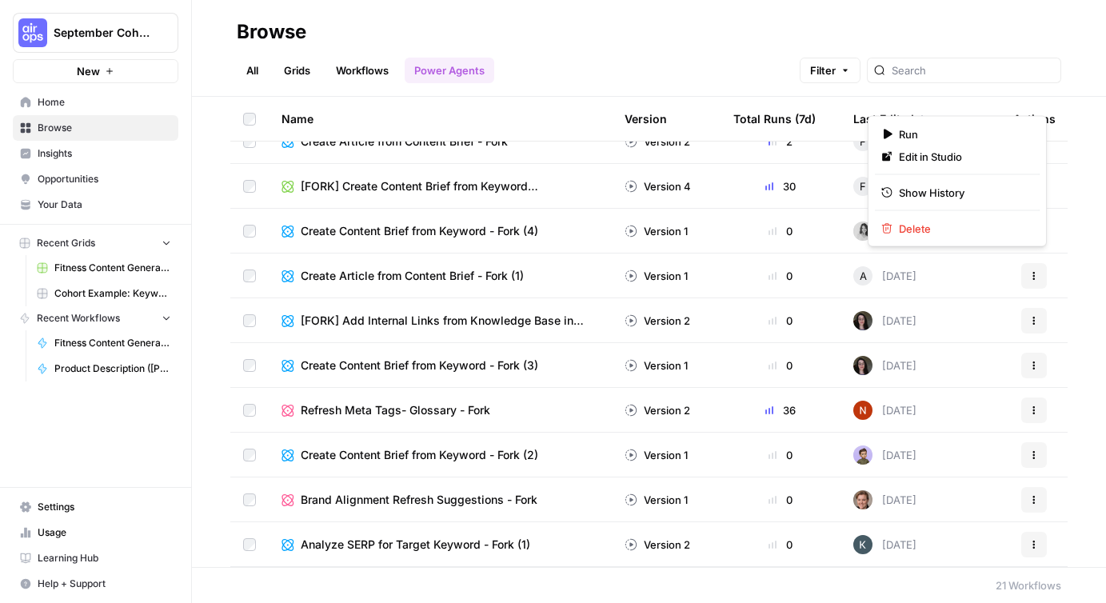
click at [648, 54] on div "All Grids Workflows Power Agents Filter" at bounding box center [649, 64] width 824 height 38
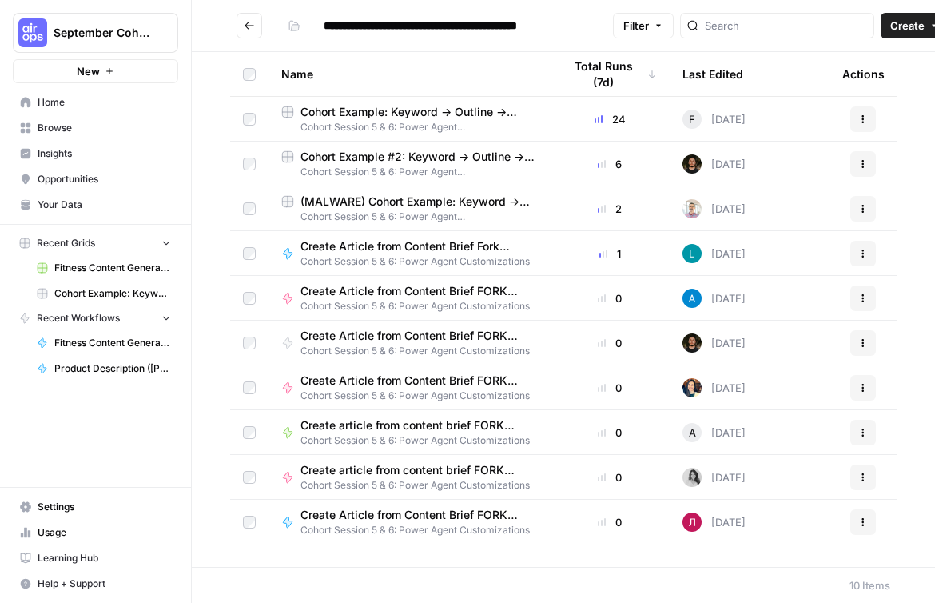
click at [394, 109] on span "Cohort Example: Keyword -> Outline -> Article" at bounding box center [419, 112] width 237 height 16
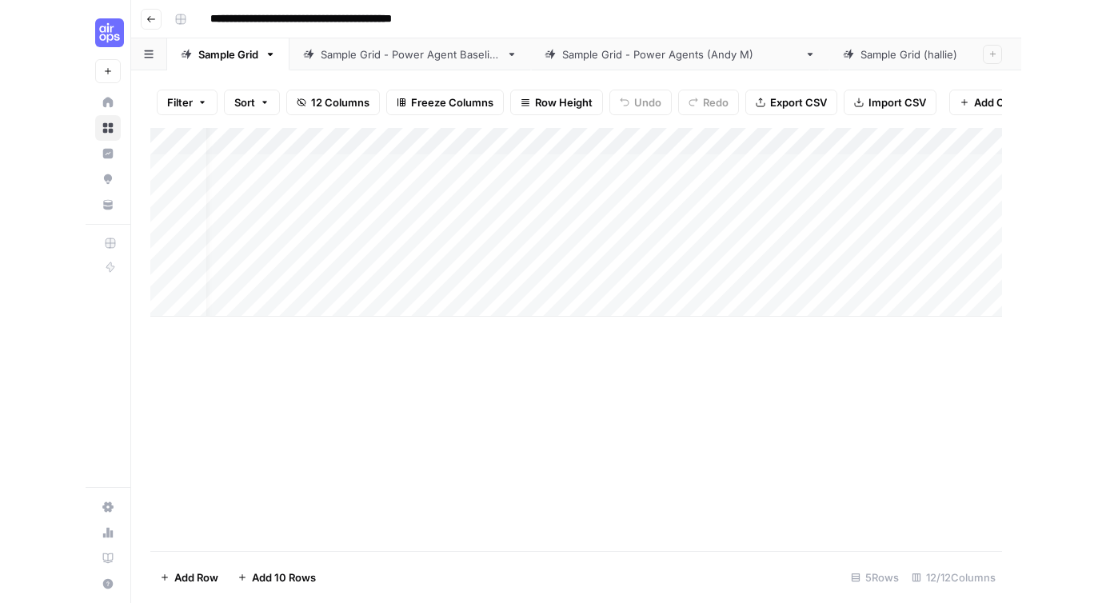
scroll to position [0, 31]
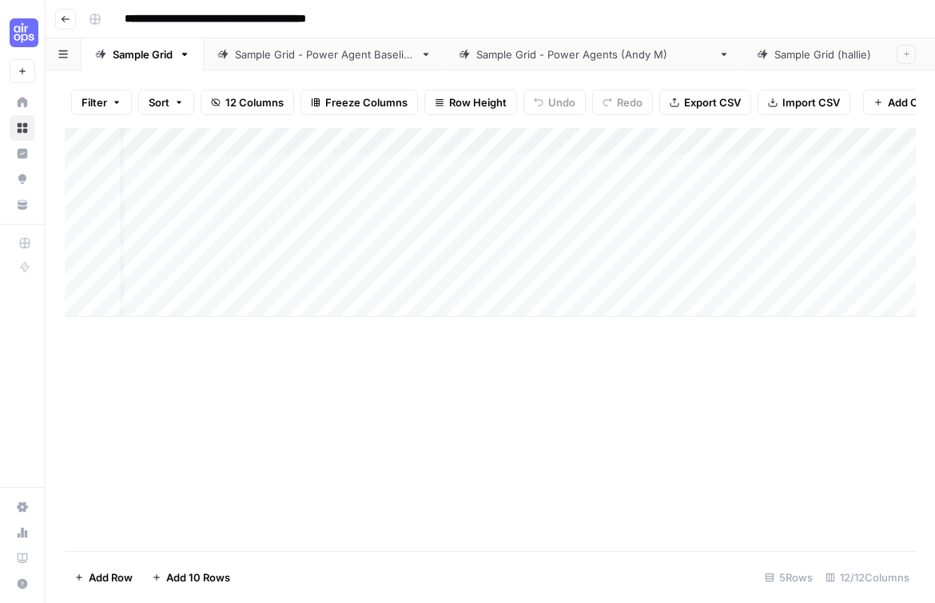
click at [587, 143] on div "Add Column" at bounding box center [490, 222] width 851 height 189
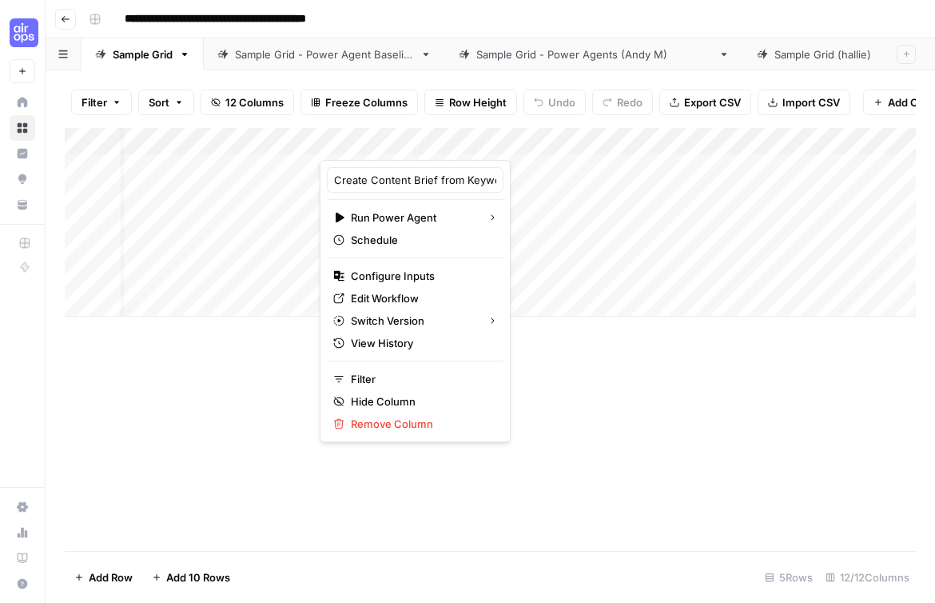
click at [561, 412] on div "Add Column" at bounding box center [490, 339] width 851 height 423
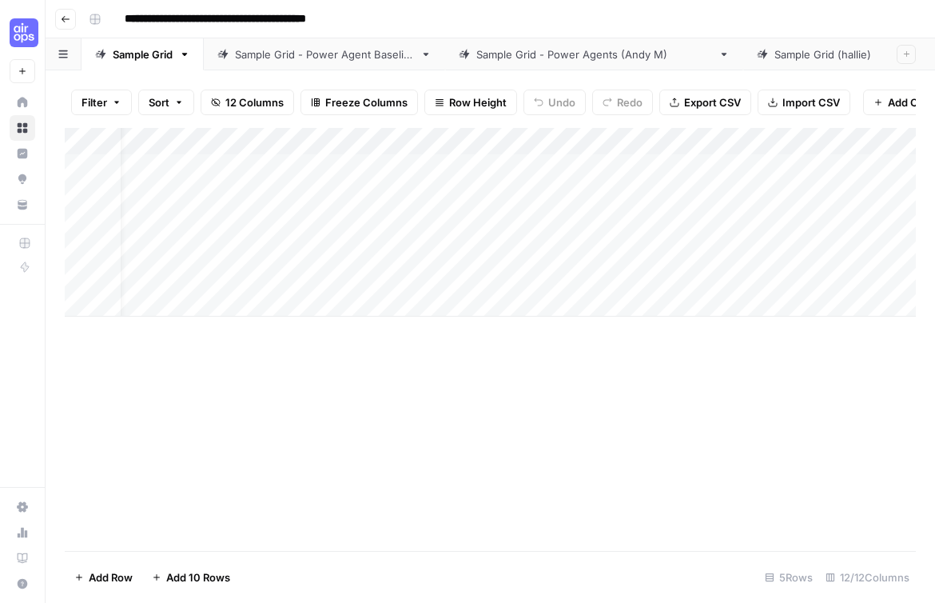
click at [70, 20] on icon "button" at bounding box center [66, 19] width 10 height 10
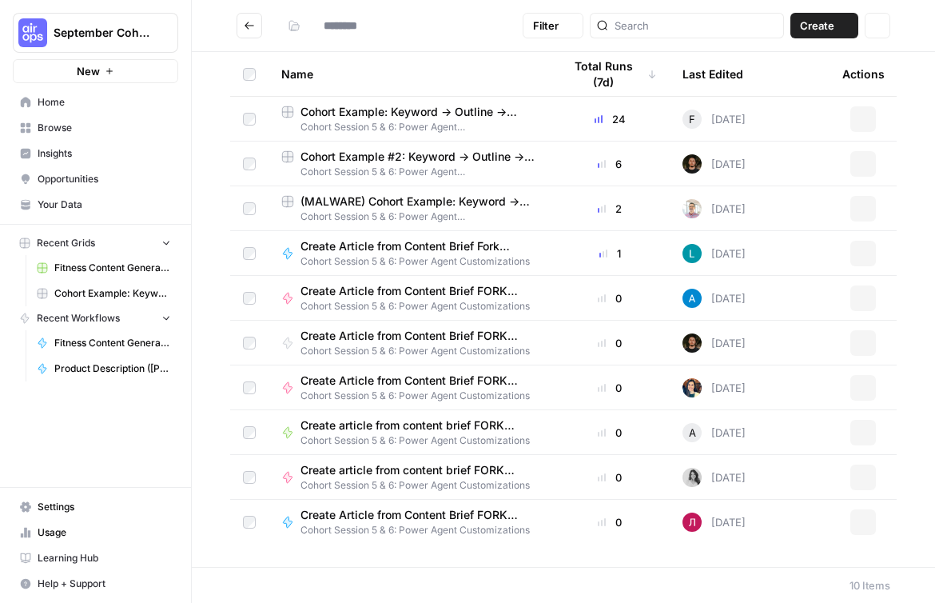
type input "**********"
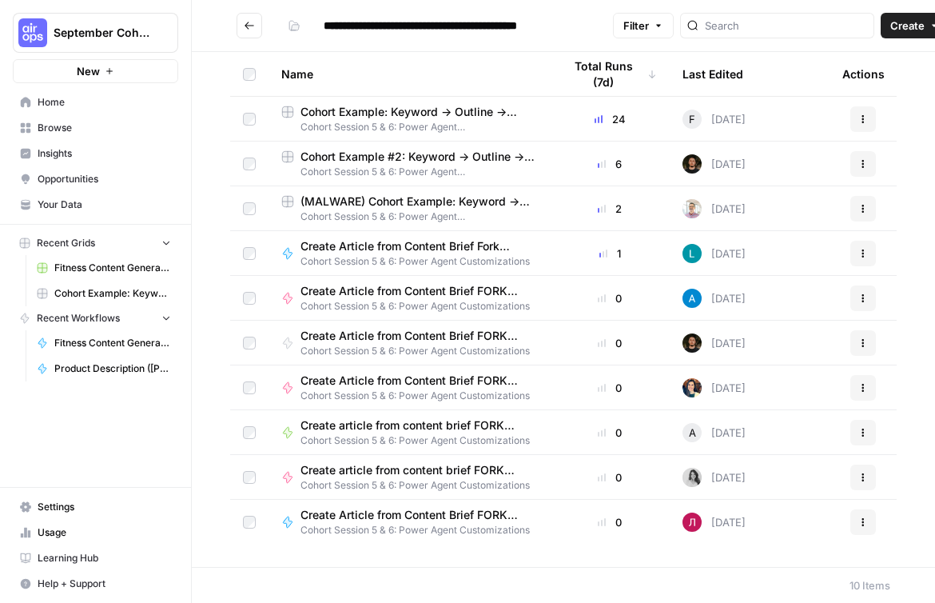
click at [858, 385] on button "Actions" at bounding box center [864, 388] width 26 height 26
click at [916, 397] on div "Name Total Runs (7d) Last Edited Actions Cohort Example: Keyword -> Outline -> …" at bounding box center [563, 309] width 743 height 515
click at [417, 381] on span "Create Article from Content Brief FORK ([PERSON_NAME])" at bounding box center [413, 381] width 224 height 16
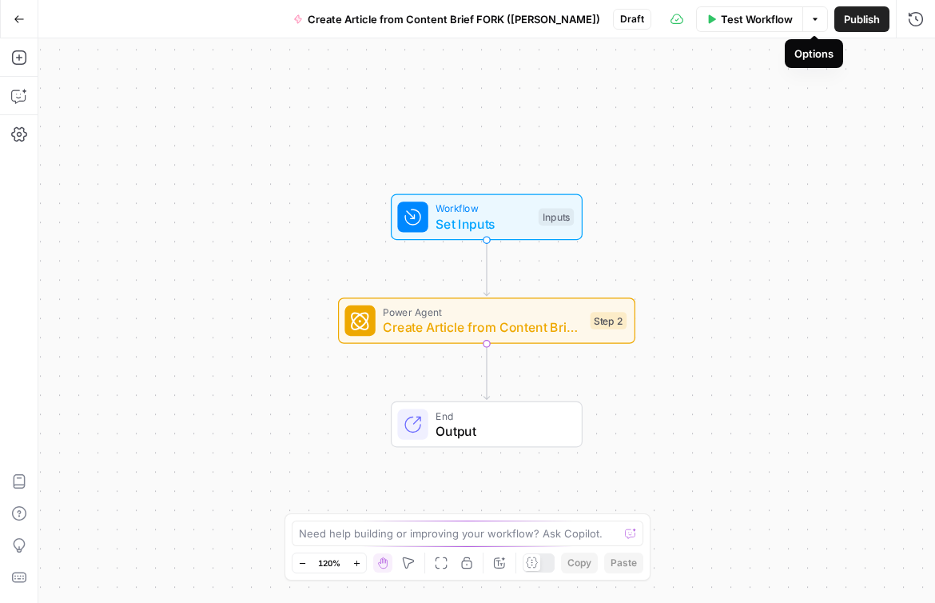
click at [814, 20] on icon "button" at bounding box center [816, 19] width 10 height 10
click at [741, 195] on div "Workflow Set Inputs Inputs Power Agent Create Article from Content Brief - Fork…" at bounding box center [486, 320] width 897 height 564
click at [416, 20] on span "Create Article from Content Brief FORK ([PERSON_NAME])" at bounding box center [454, 19] width 293 height 16
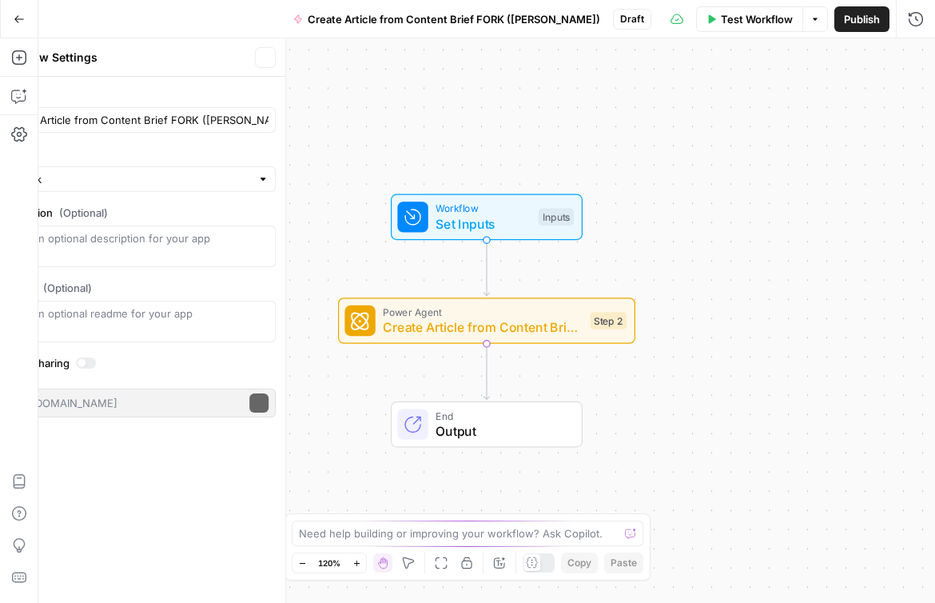
click at [416, 20] on span "Create Article from Content Brief FORK ([PERSON_NAME])" at bounding box center [454, 19] width 293 height 16
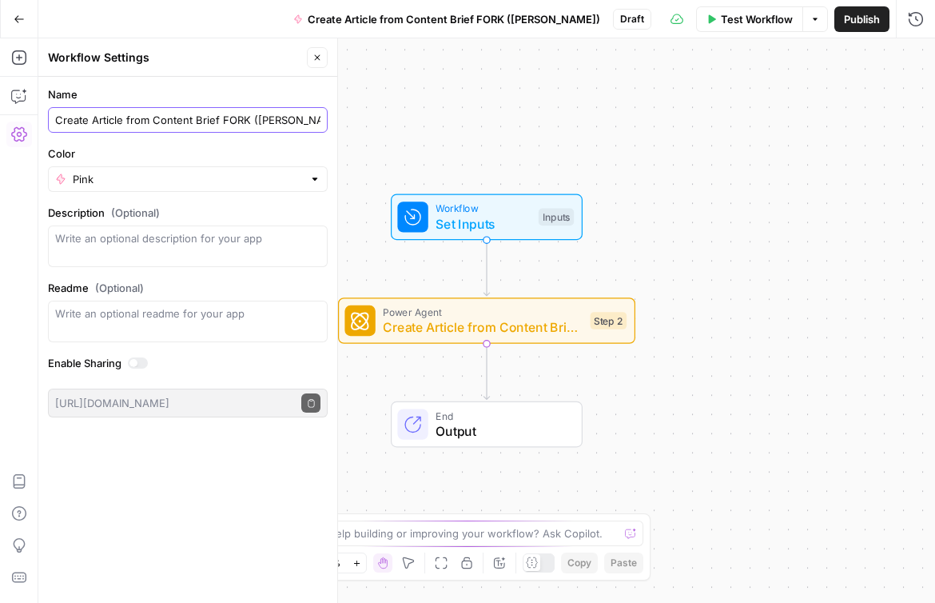
click at [188, 120] on input "Create Article from Content Brief FORK ([PERSON_NAME])" at bounding box center [187, 120] width 265 height 16
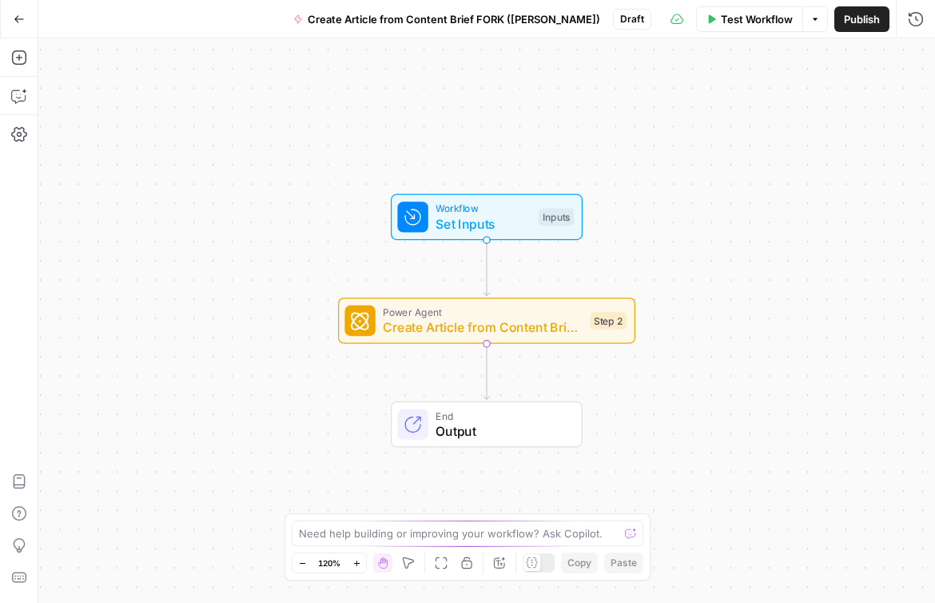
click at [18, 19] on icon "button" at bounding box center [19, 19] width 11 height 11
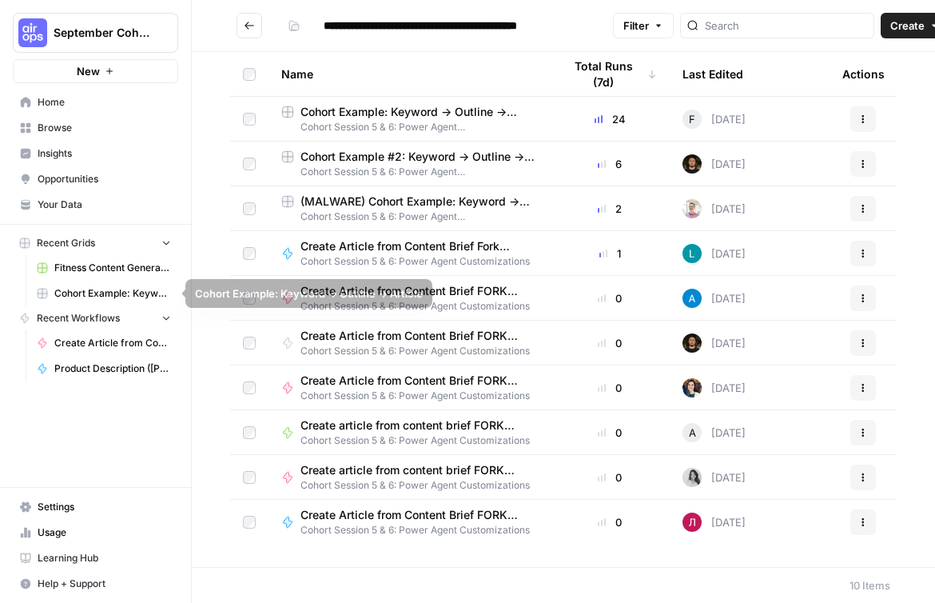
click at [165, 319] on icon "button" at bounding box center [166, 317] width 11 height 11
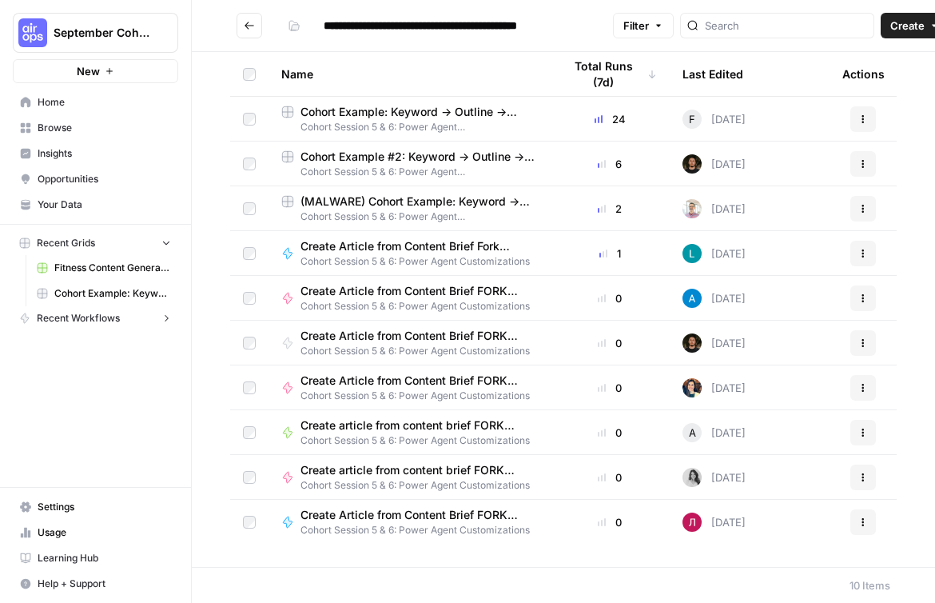
click at [166, 325] on button "Recent Workflows" at bounding box center [95, 318] width 165 height 24
click at [74, 315] on span "Recent Workflows" at bounding box center [78, 318] width 83 height 14
click at [248, 30] on icon "Go back" at bounding box center [249, 25] width 11 height 11
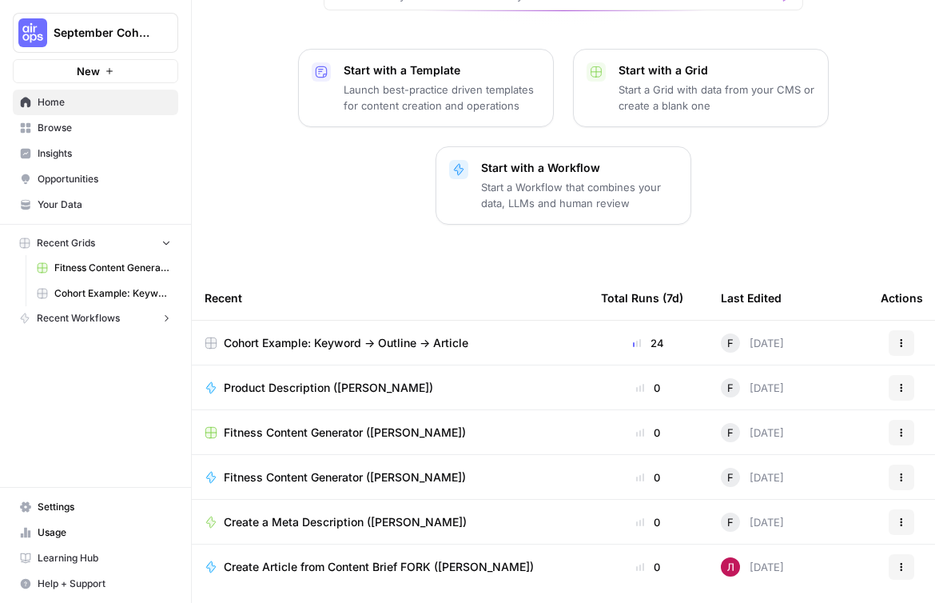
scroll to position [230, 0]
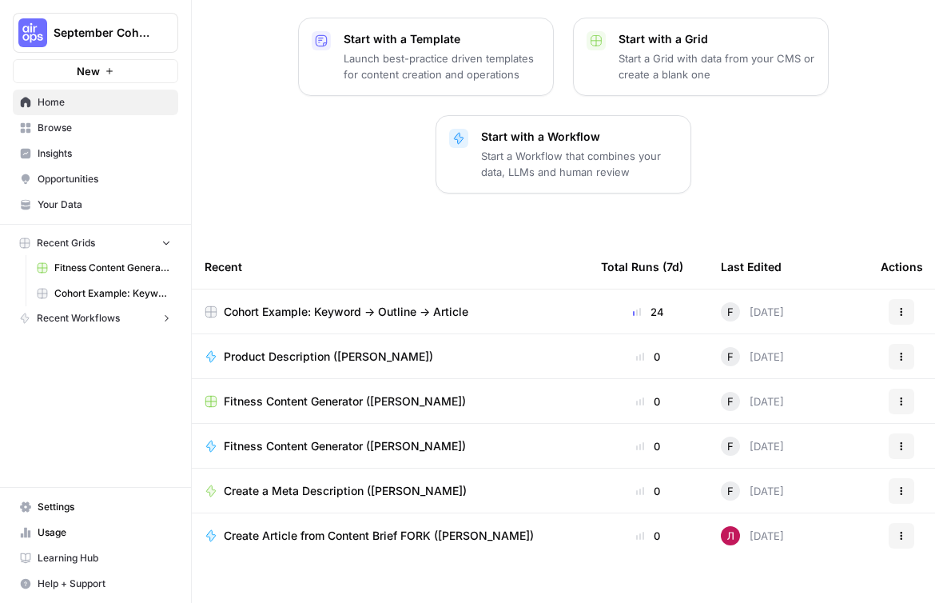
click at [90, 324] on span "Recent Workflows" at bounding box center [78, 318] width 83 height 14
click at [69, 346] on span "Create Article from Content Brief FORK ([PERSON_NAME])" at bounding box center [112, 343] width 117 height 14
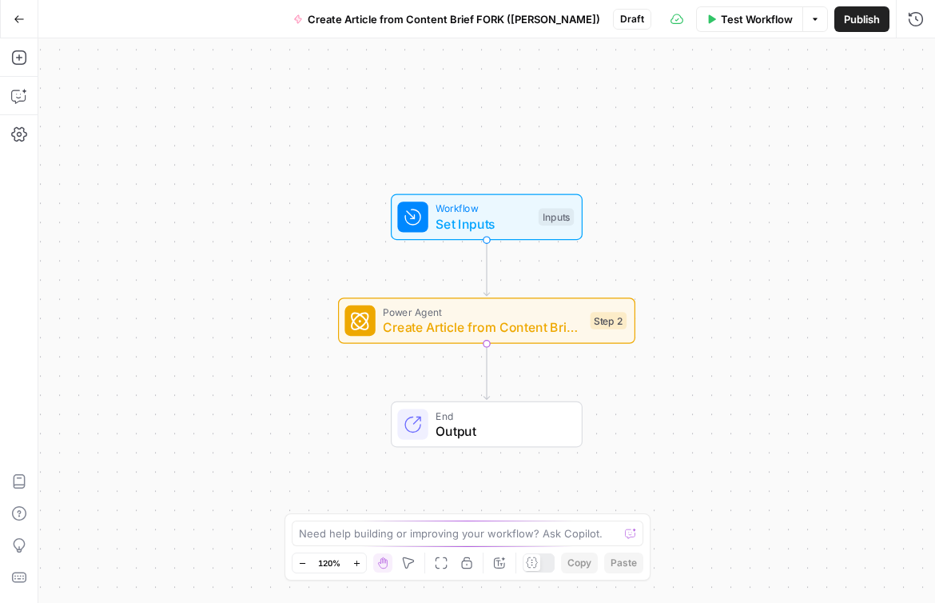
click at [15, 20] on icon "button" at bounding box center [19, 18] width 10 height 7
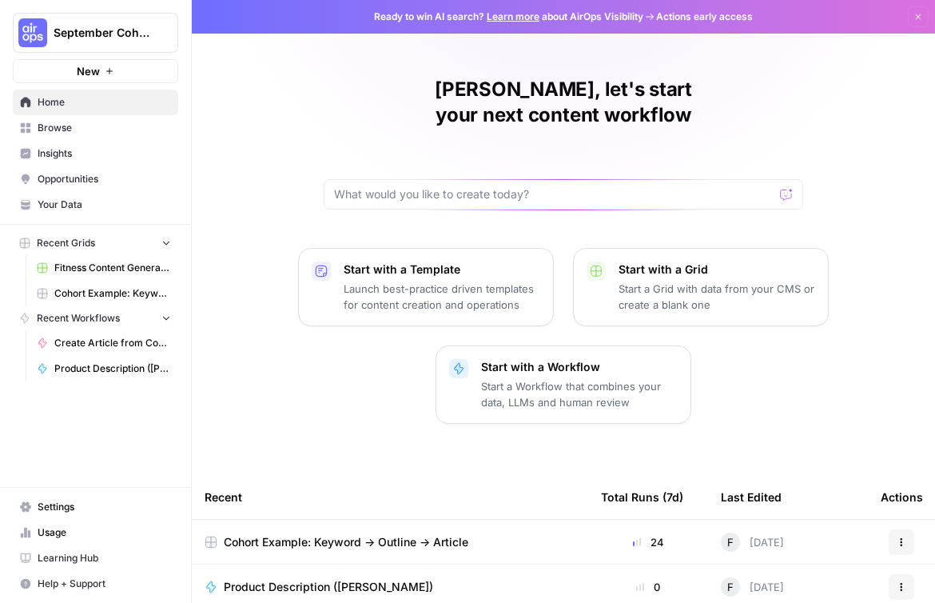
click at [66, 122] on span "Browse" at bounding box center [105, 128] width 134 height 14
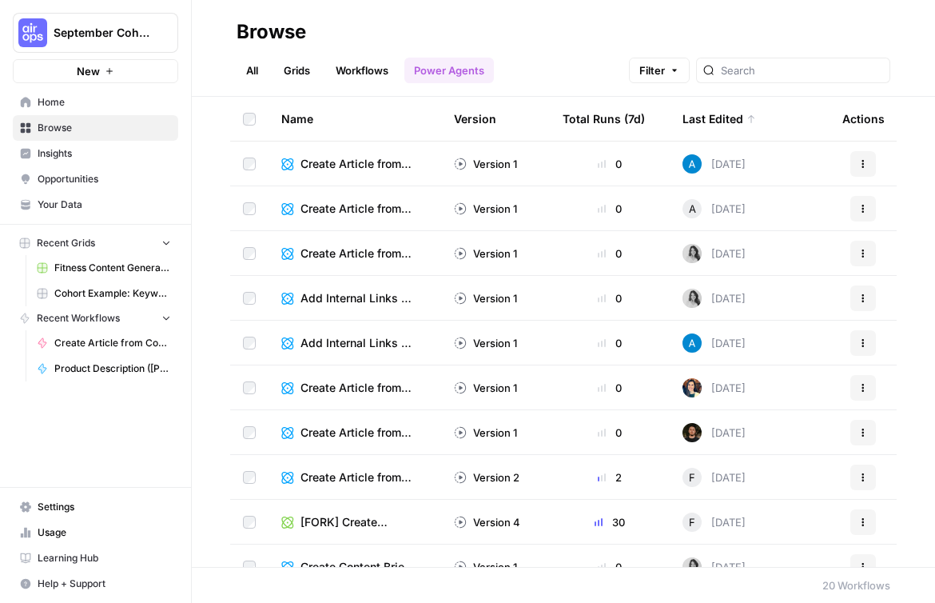
click at [253, 70] on link "All" at bounding box center [252, 71] width 31 height 26
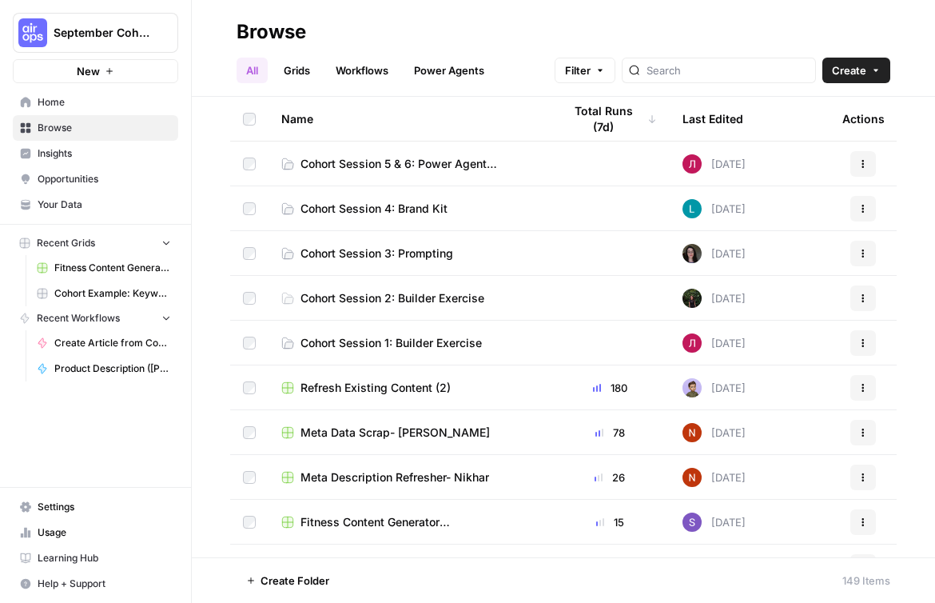
click at [428, 69] on link "Power Agents" at bounding box center [450, 71] width 90 height 26
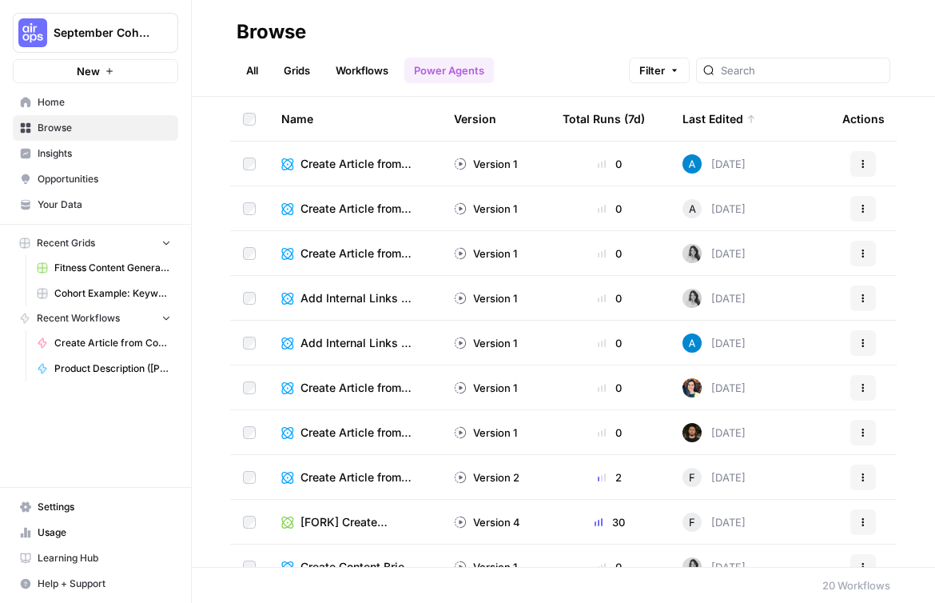
click at [247, 72] on link "All" at bounding box center [252, 71] width 31 height 26
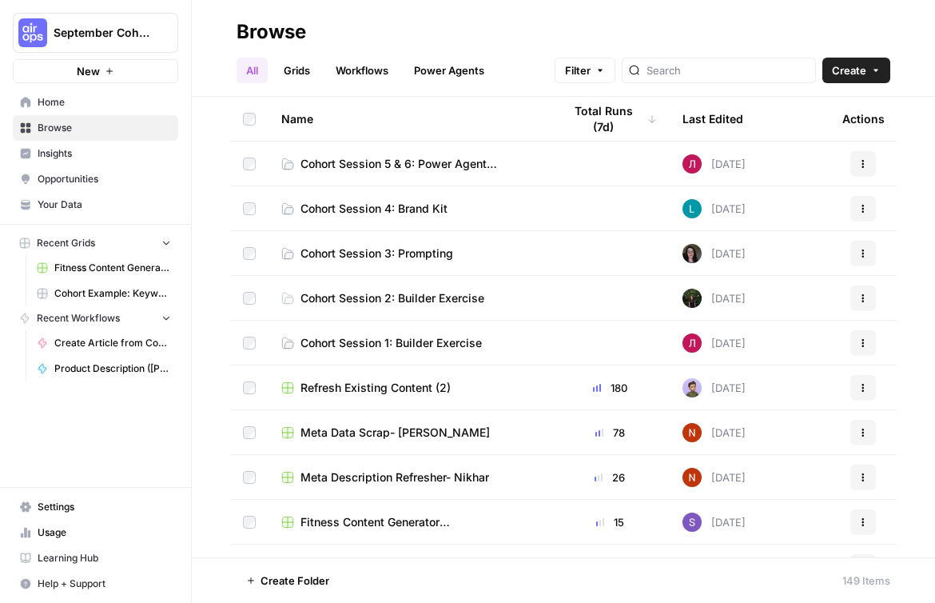
click at [857, 75] on span "Create" at bounding box center [849, 70] width 34 height 16
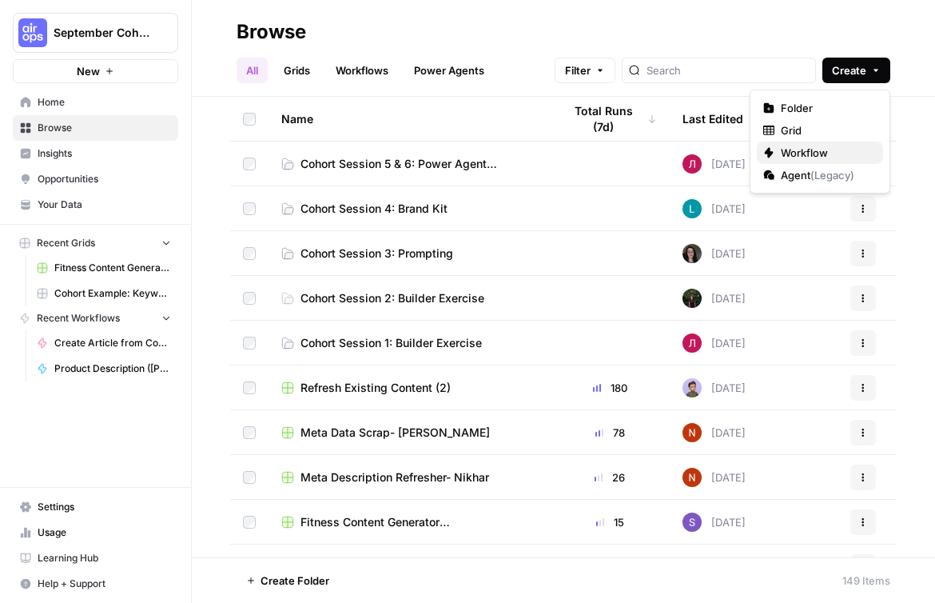
click at [802, 151] on span "Workflow" at bounding box center [826, 153] width 90 height 16
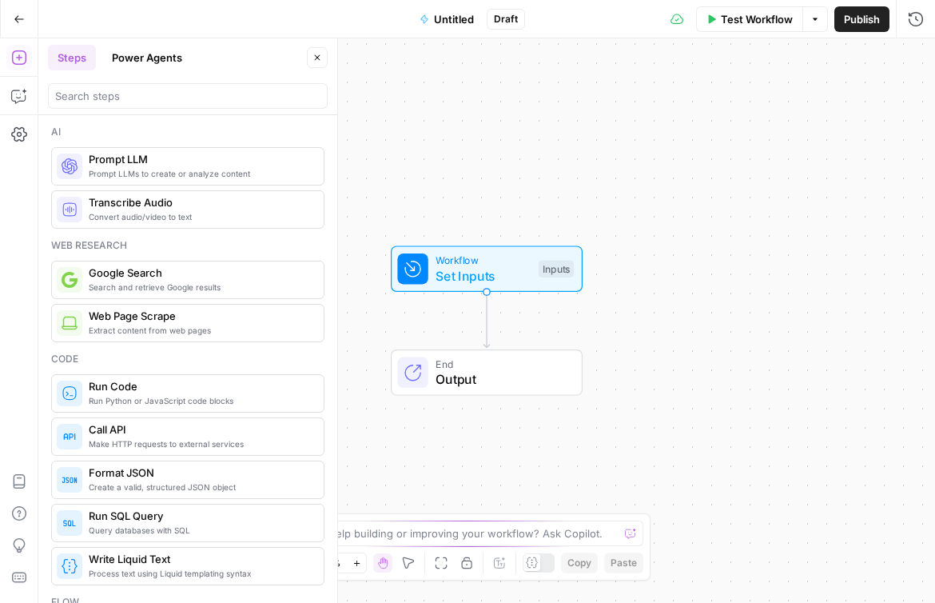
click at [454, 20] on span "Untitled" at bounding box center [454, 19] width 40 height 16
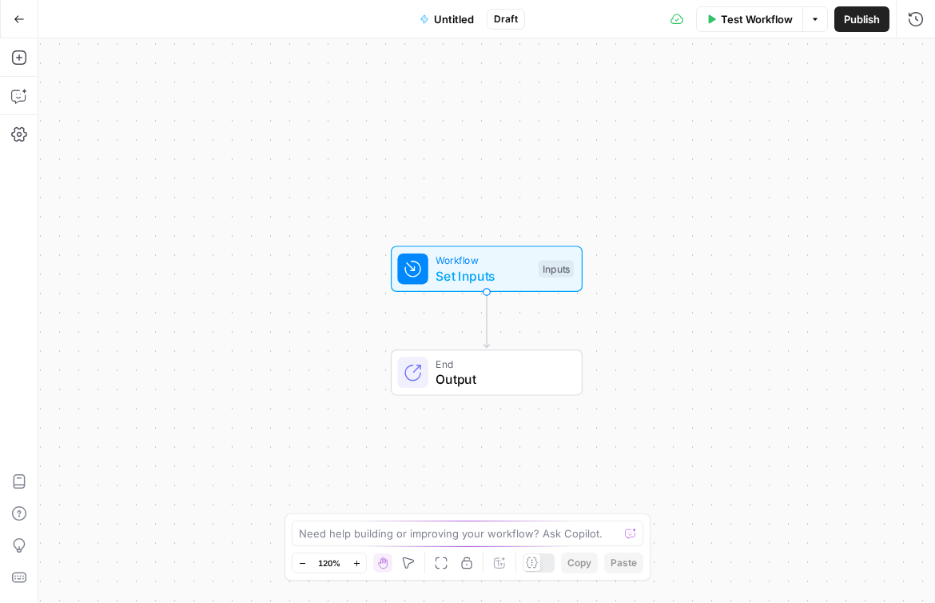
click at [452, 20] on span "Untitled" at bounding box center [454, 19] width 40 height 16
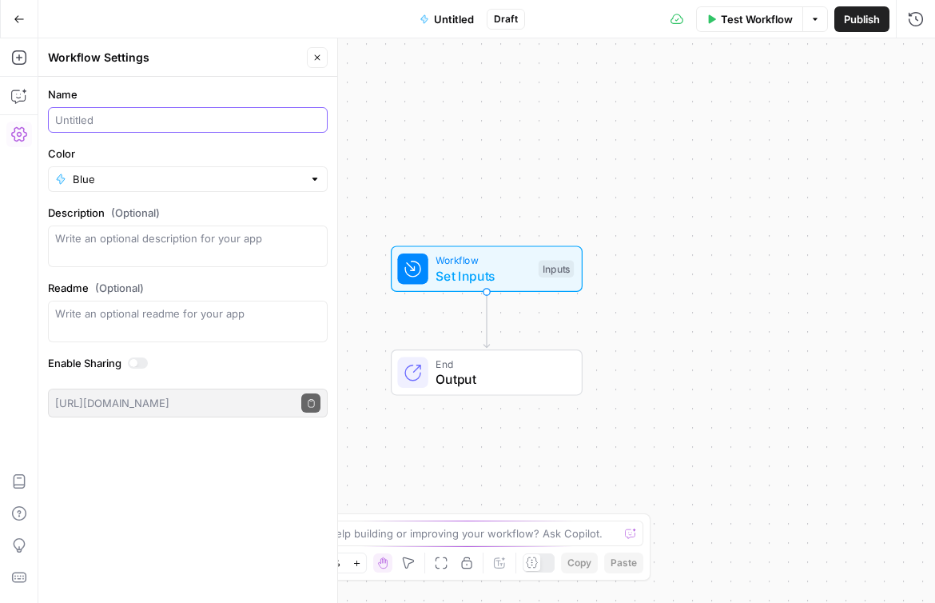
click at [157, 120] on input "Name" at bounding box center [187, 120] width 265 height 16
paste input "Create Article from Content Brief FORK ([PERSON_NAME])"
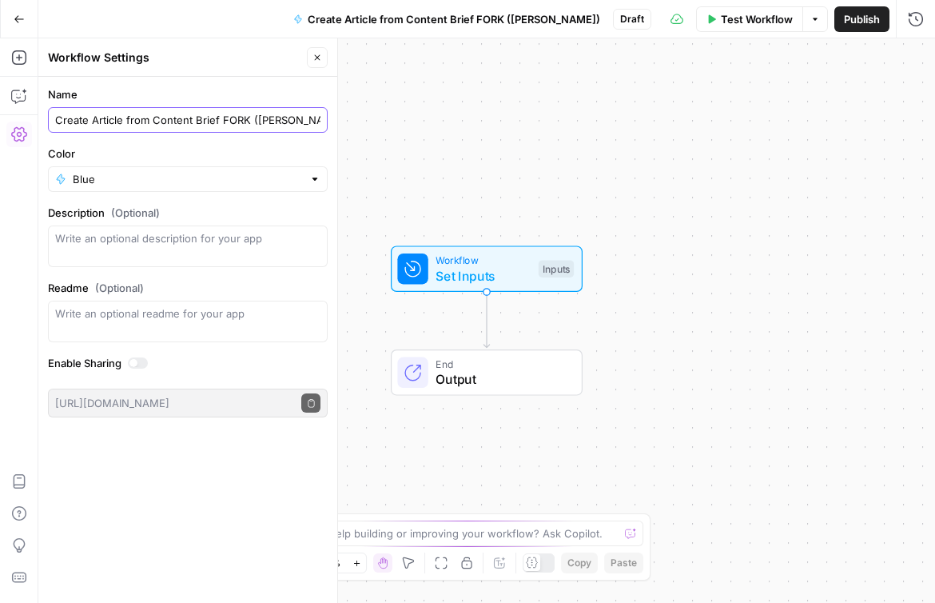
click at [262, 118] on input "Create Article from Content Brief FORK ([PERSON_NAME])" at bounding box center [187, 120] width 265 height 16
type input "Create Article from Content Brief FORK ([PERSON_NAME])"
click at [613, 96] on div "Workflow Set Inputs Inputs End Output" at bounding box center [486, 320] width 897 height 564
click at [425, 141] on div "Workflow Set Inputs Inputs End Output" at bounding box center [486, 320] width 897 height 564
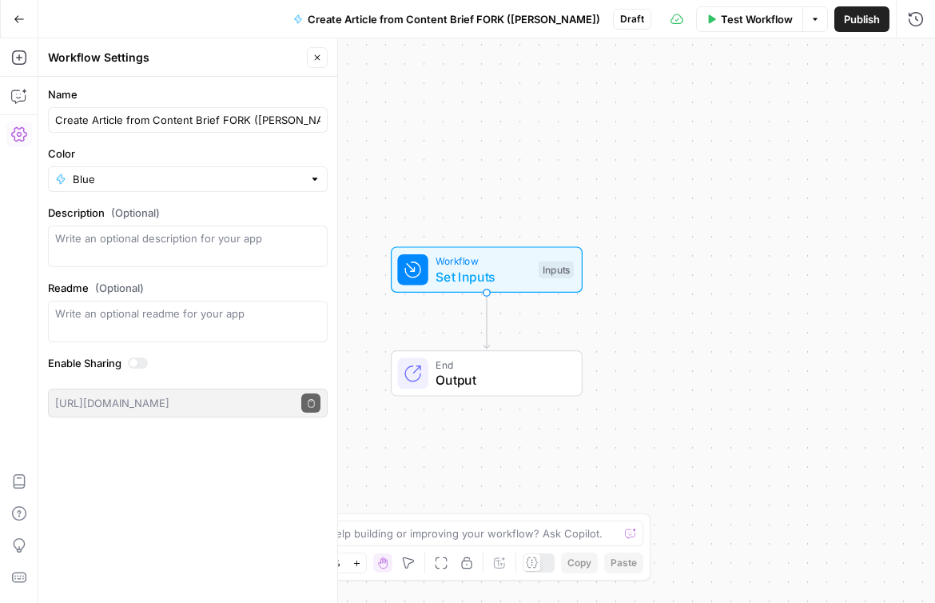
click at [317, 55] on icon "button" at bounding box center [318, 58] width 10 height 10
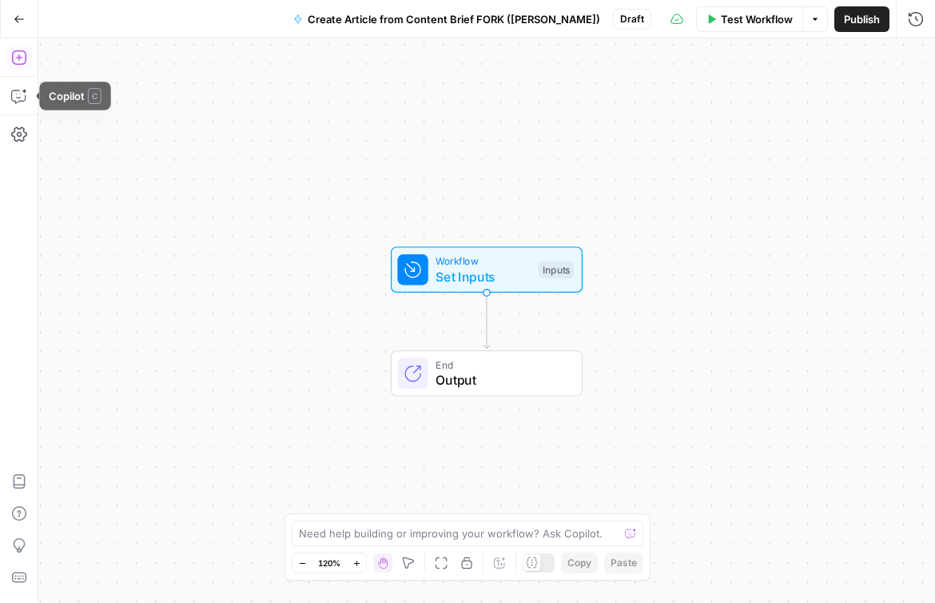
click at [20, 63] on icon "button" at bounding box center [19, 58] width 16 height 16
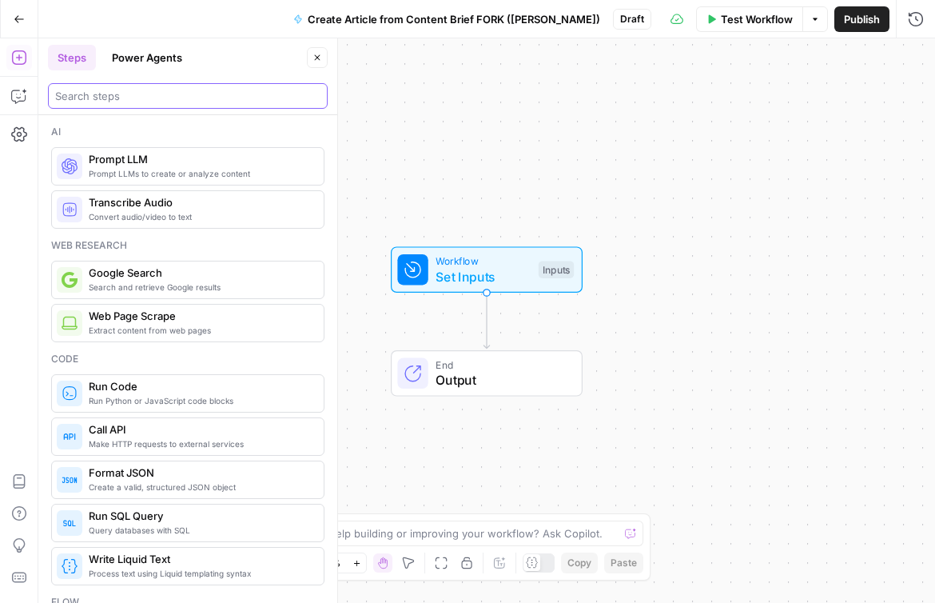
click at [129, 98] on input "search" at bounding box center [187, 96] width 265 height 16
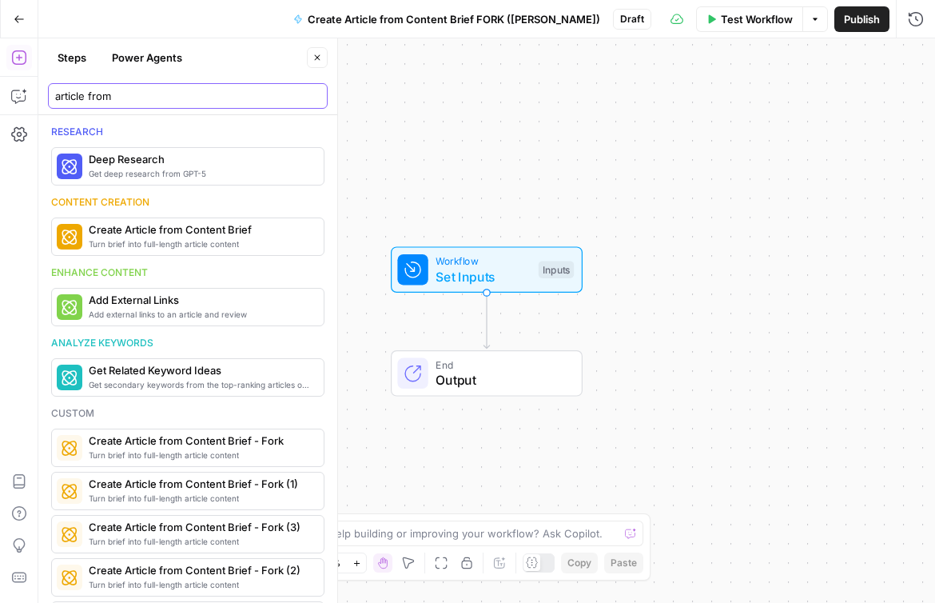
type input "article from"
click at [171, 54] on button "Power Agents" at bounding box center [147, 58] width 90 height 26
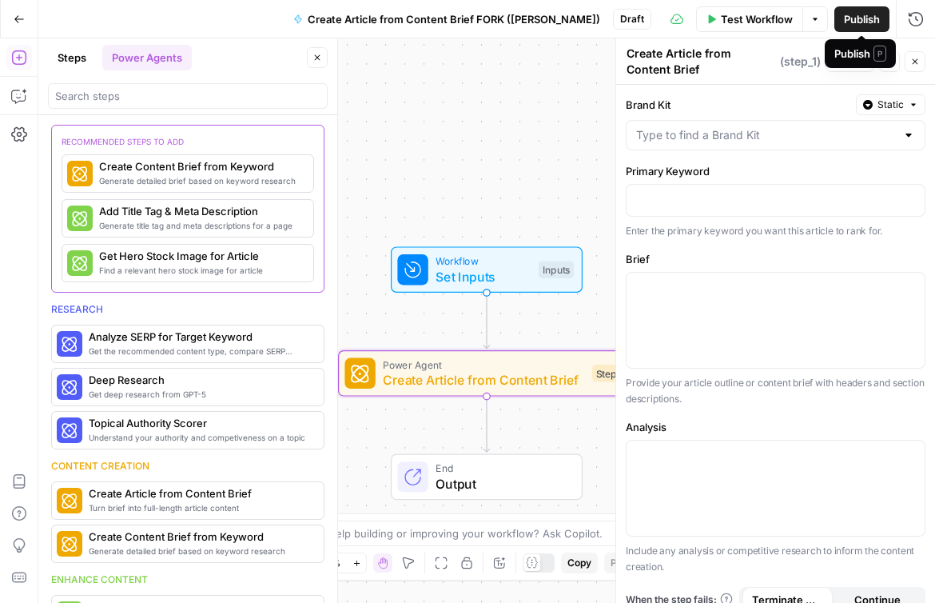
click at [855, 27] on button "Publish" at bounding box center [862, 19] width 55 height 26
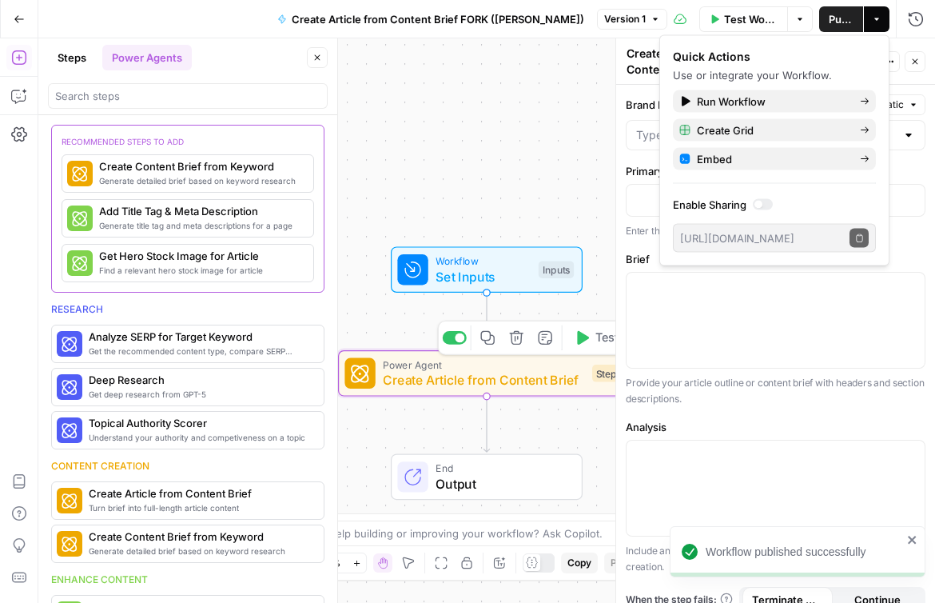
click at [426, 368] on span "Power Agent" at bounding box center [483, 364] width 201 height 15
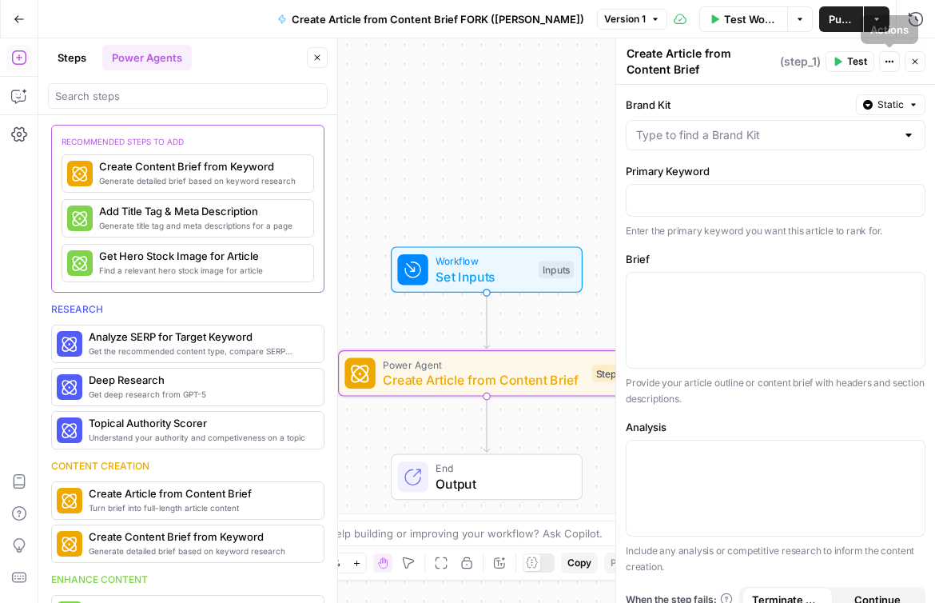
click at [907, 61] on button "Close" at bounding box center [915, 61] width 21 height 21
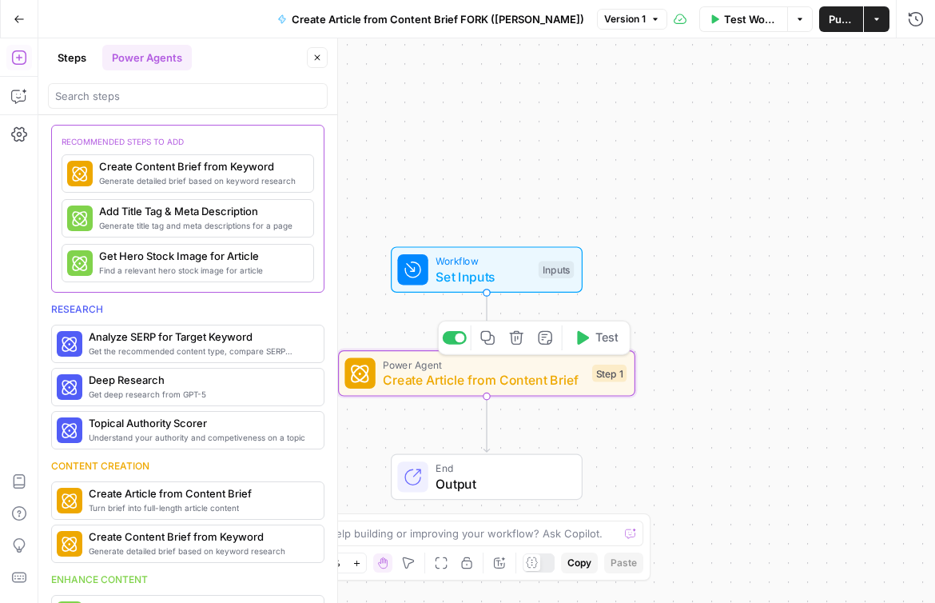
click at [546, 383] on span "Create Article from Content Brief" at bounding box center [483, 379] width 201 height 19
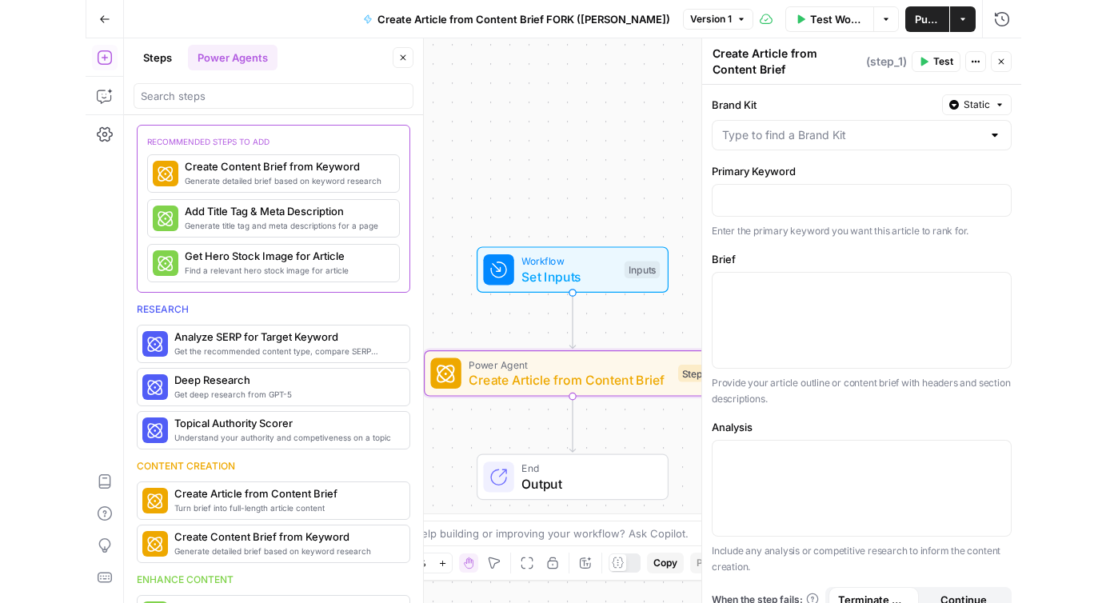
scroll to position [126, 0]
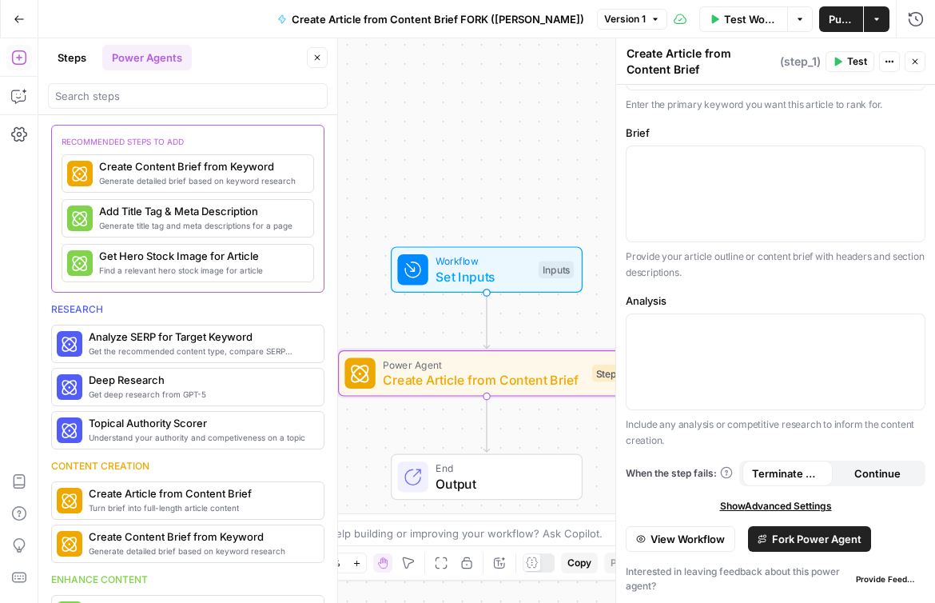
click at [805, 542] on span "Fork Power Agent" at bounding box center [817, 539] width 90 height 16
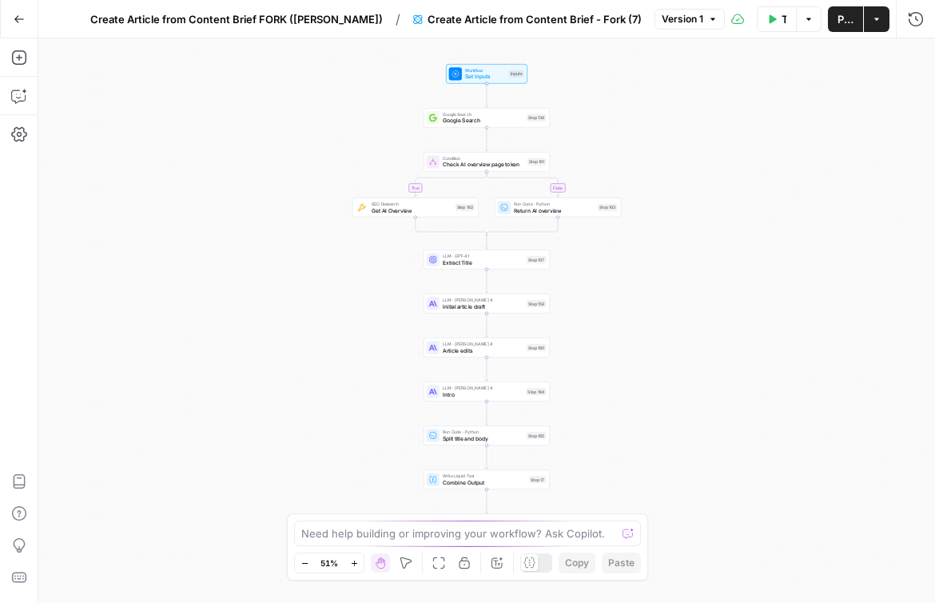
click at [600, 10] on button "Create Article from Content Brief - Fork (7)" at bounding box center [528, 19] width 248 height 26
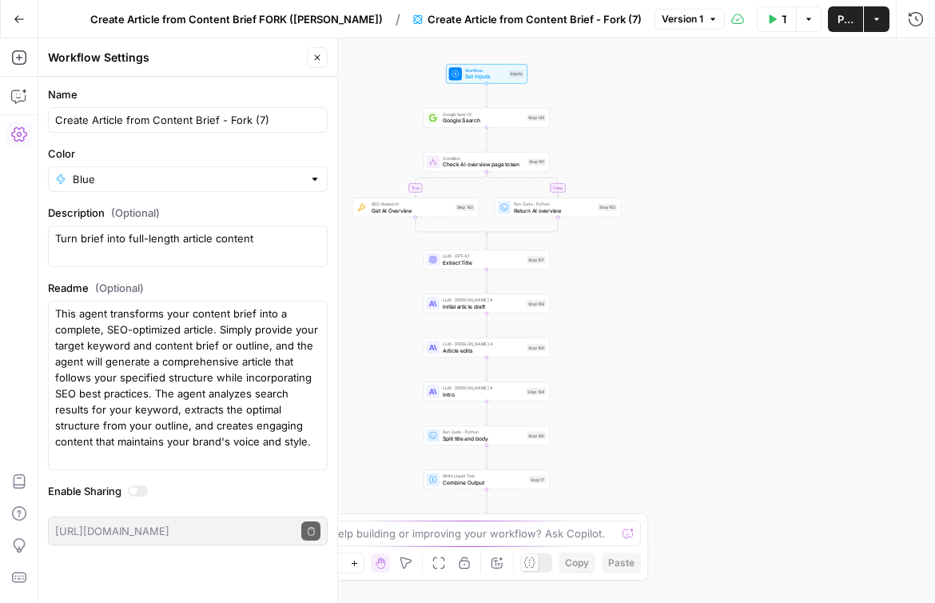
click at [624, 19] on span "Create Article from Content Brief - Fork (7)" at bounding box center [535, 19] width 214 height 16
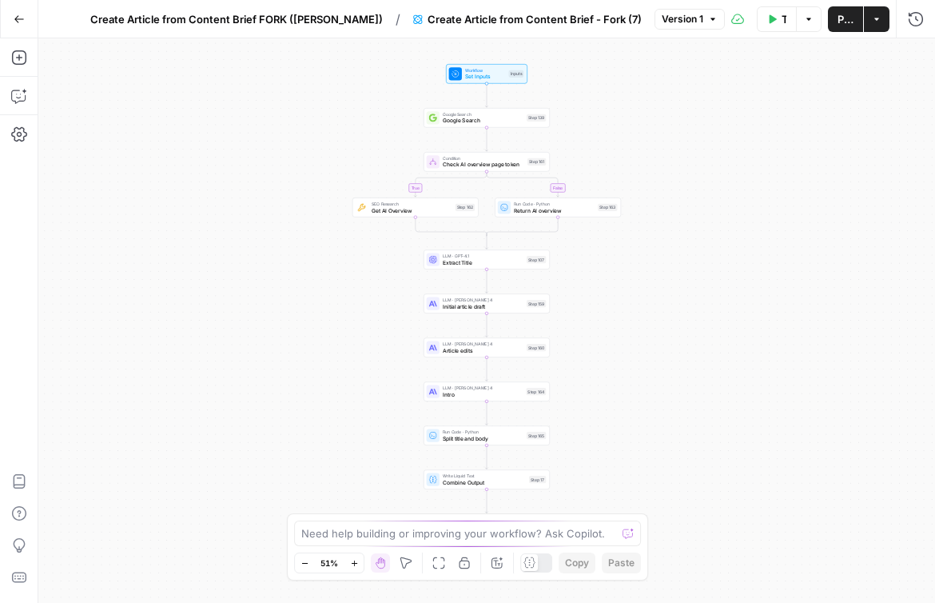
click at [624, 19] on span "Create Article from Content Brief - Fork (7)" at bounding box center [535, 19] width 214 height 16
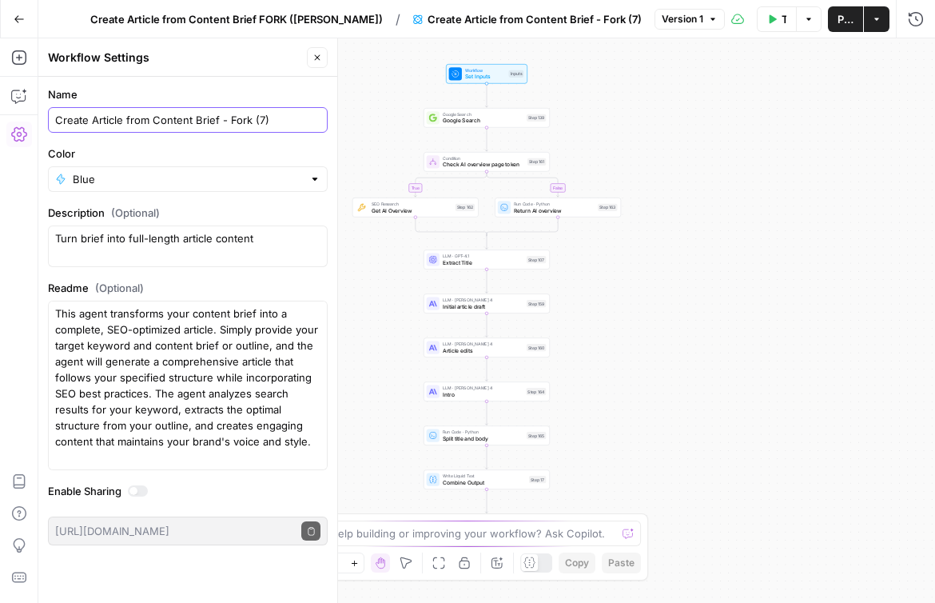
drag, startPoint x: 277, startPoint y: 124, endPoint x: 255, endPoint y: 122, distance: 21.6
click at [255, 122] on input "Create Article from Content Brief - Fork (7)" at bounding box center [187, 120] width 265 height 16
type input "Create Article from Content Brief - Fork (Francine)"
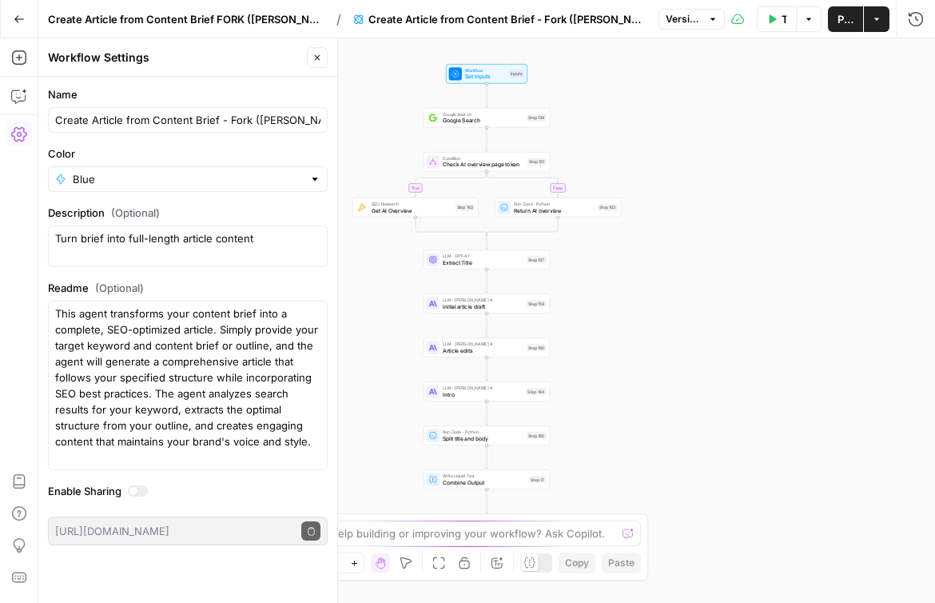
click at [844, 12] on span "Publish" at bounding box center [846, 19] width 16 height 16
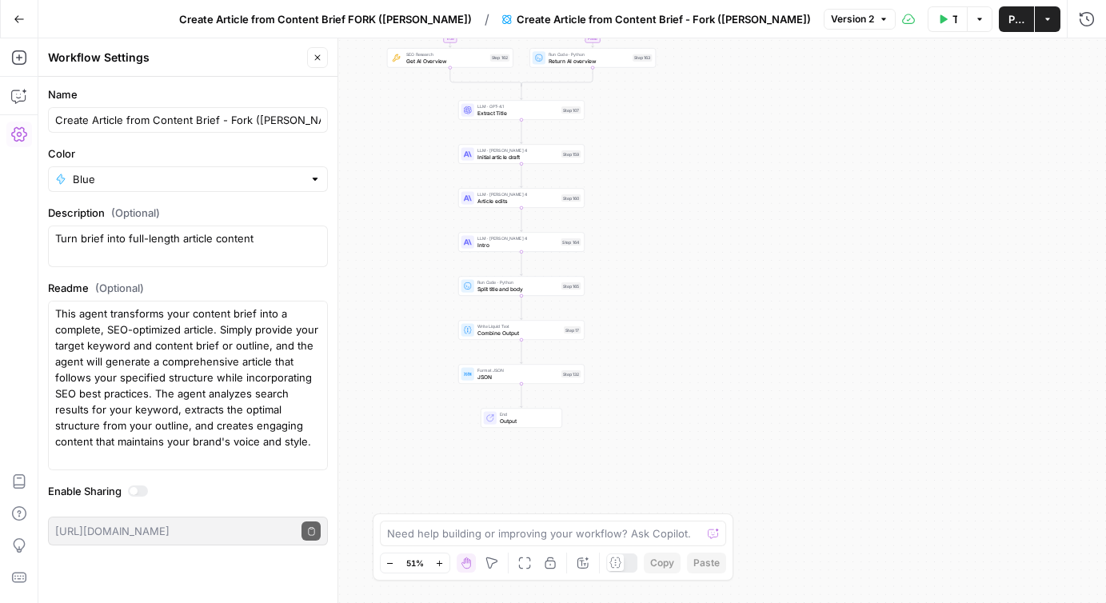
drag, startPoint x: 635, startPoint y: 343, endPoint x: 667, endPoint y: 414, distance: 78.0
click at [670, 414] on div "true false Workflow Set Inputs Inputs Google Search Google Search Step 139 Cond…" at bounding box center [571, 320] width 1067 height 564
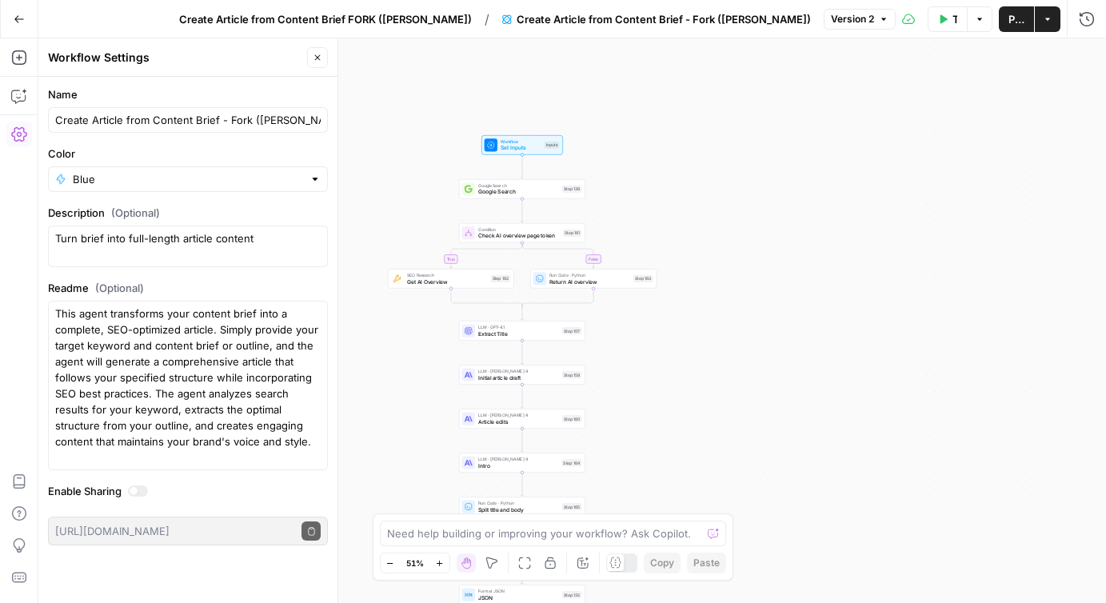
click at [935, 17] on span "Publish" at bounding box center [1016, 19] width 16 height 16
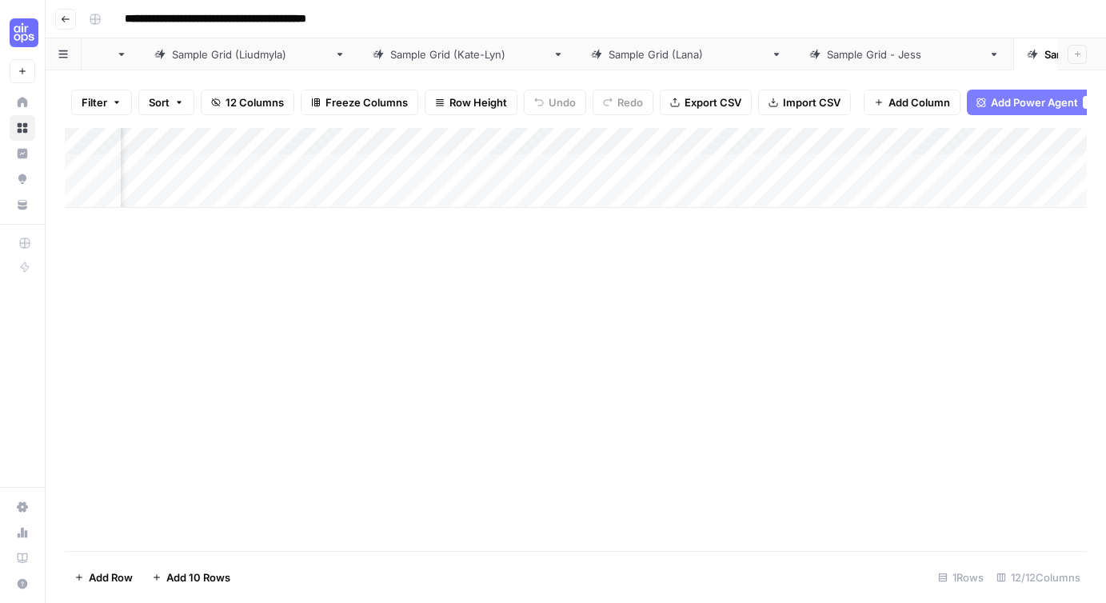
scroll to position [0, 1357]
click at [734, 142] on div "Add Column" at bounding box center [576, 168] width 1022 height 80
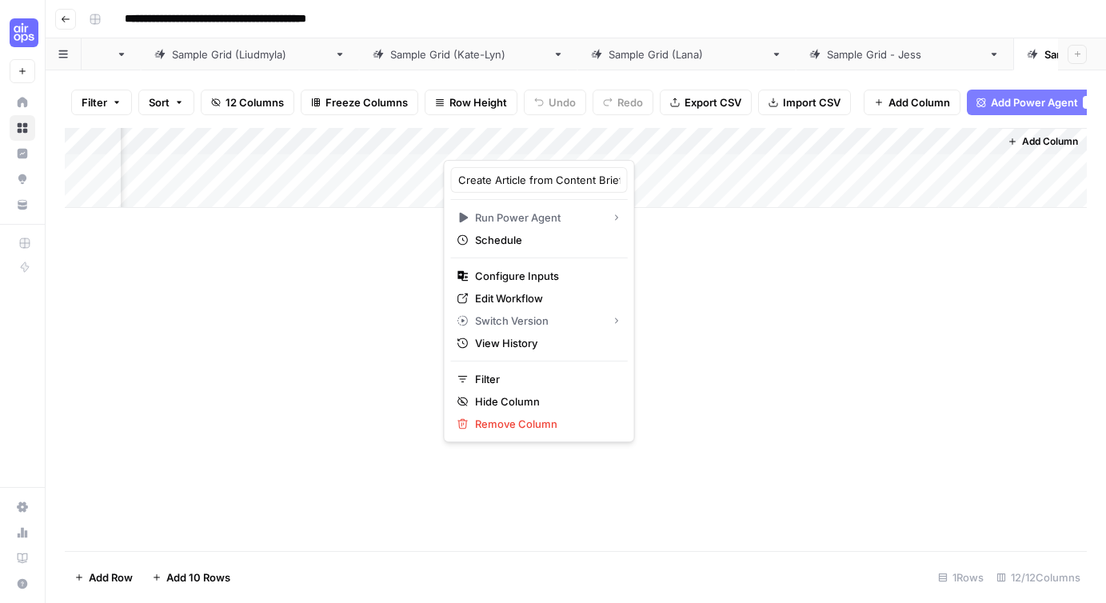
click at [723, 311] on div "Add Column" at bounding box center [576, 339] width 1022 height 423
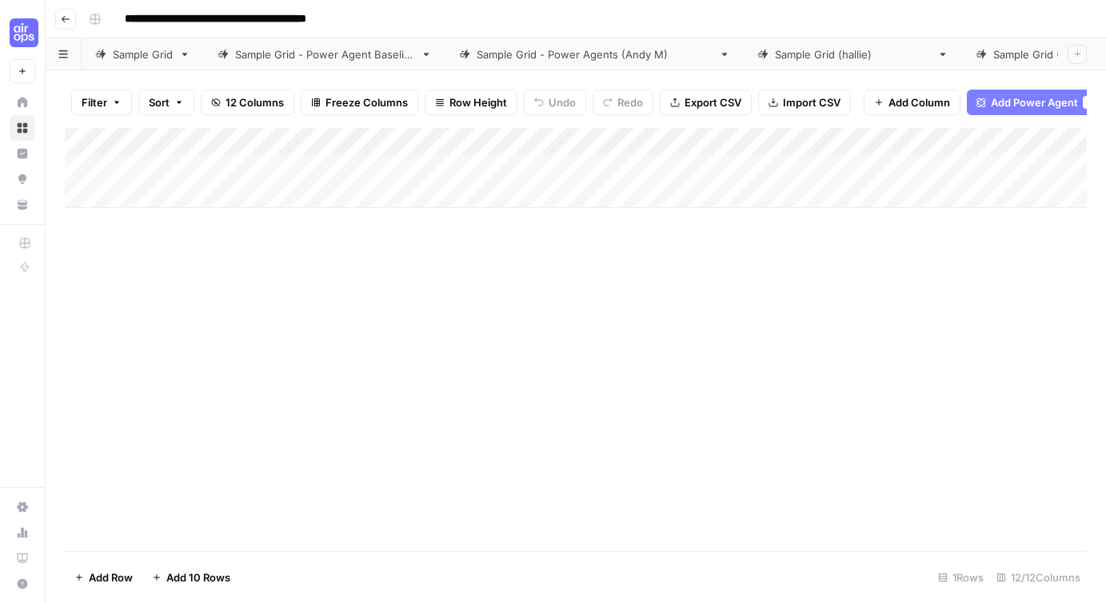
click at [577, 143] on div "Add Column" at bounding box center [576, 168] width 1022 height 80
click at [730, 136] on div "Add Column" at bounding box center [576, 168] width 1022 height 80
click at [706, 283] on div "Add Column" at bounding box center [576, 339] width 1022 height 423
click at [984, 102] on button "Add Power Agent 2" at bounding box center [1034, 103] width 135 height 26
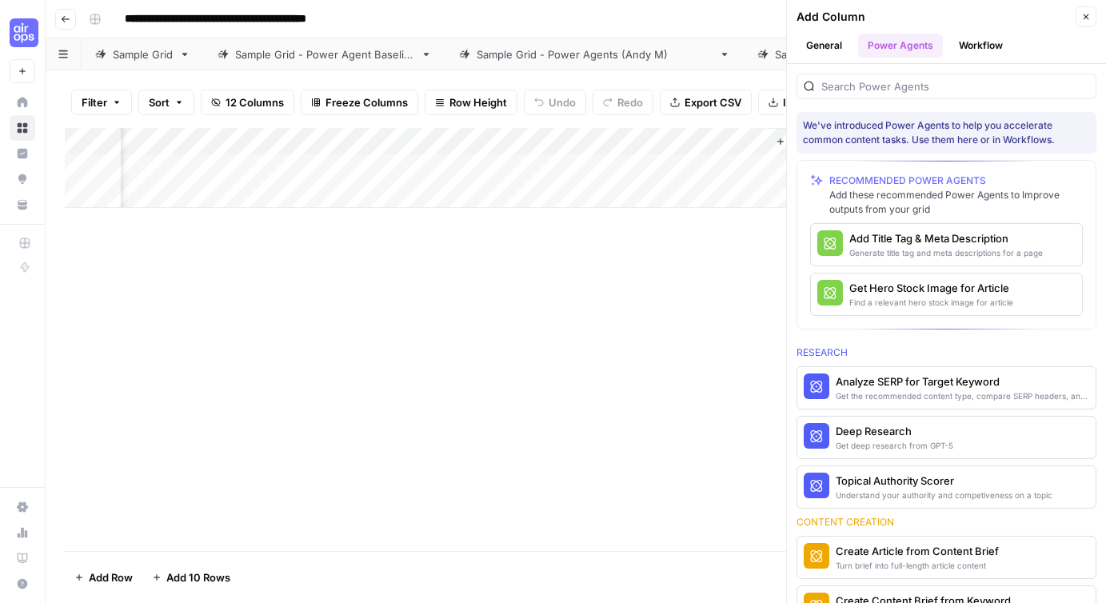
scroll to position [0, 1588]
click at [975, 47] on button "Workflow" at bounding box center [980, 46] width 63 height 24
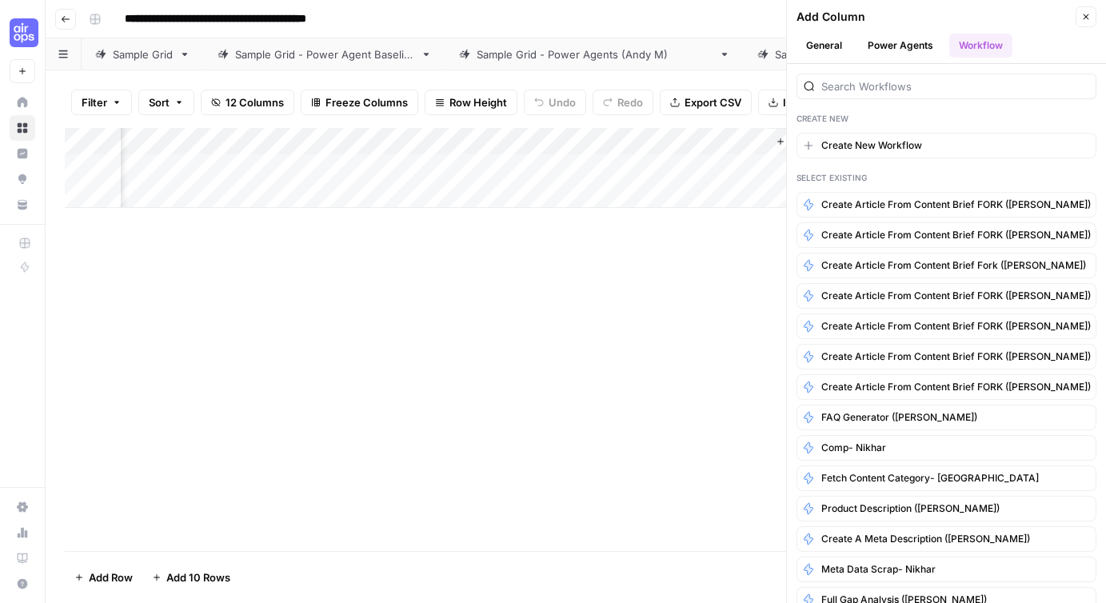
click at [898, 45] on button "Power Agents" at bounding box center [900, 46] width 85 height 24
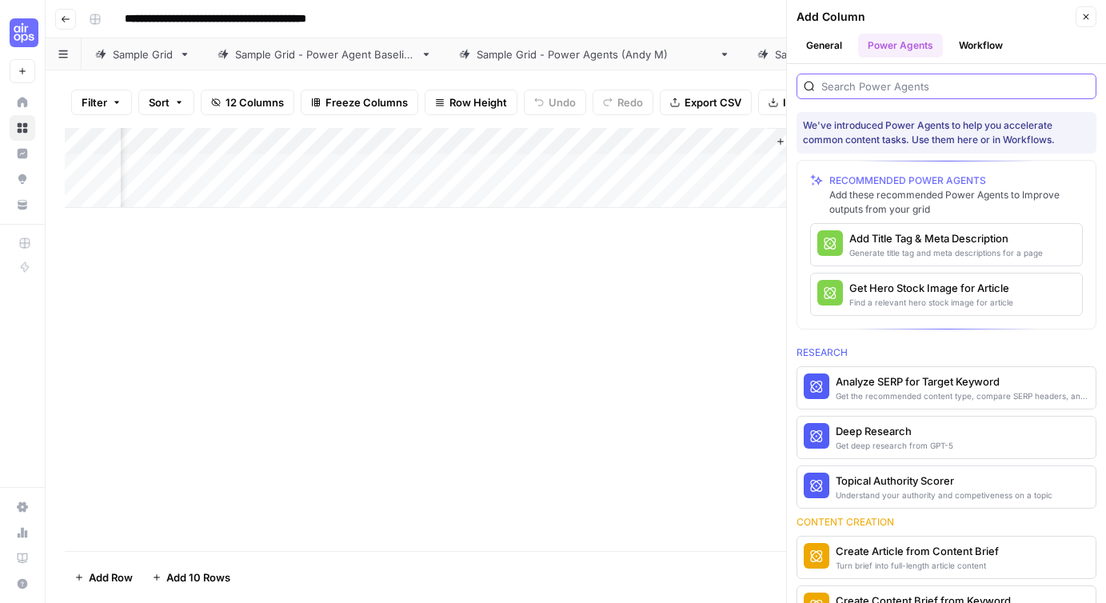
click at [864, 84] on input "search" at bounding box center [955, 86] width 268 height 16
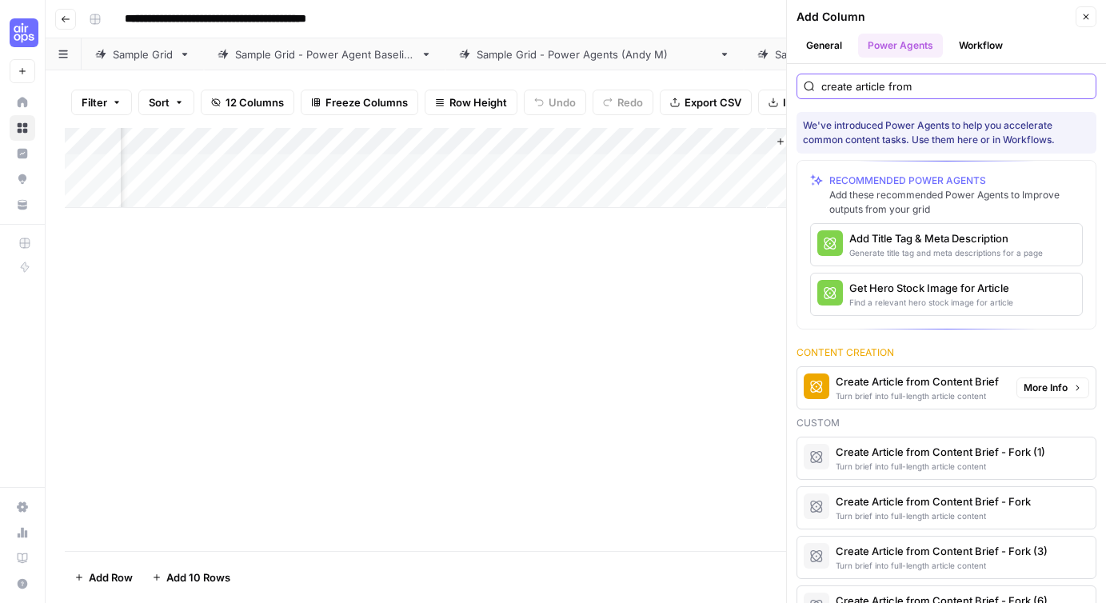
type input "create article from"
click at [923, 385] on div "Create Article from Content Brief" at bounding box center [916, 381] width 163 height 16
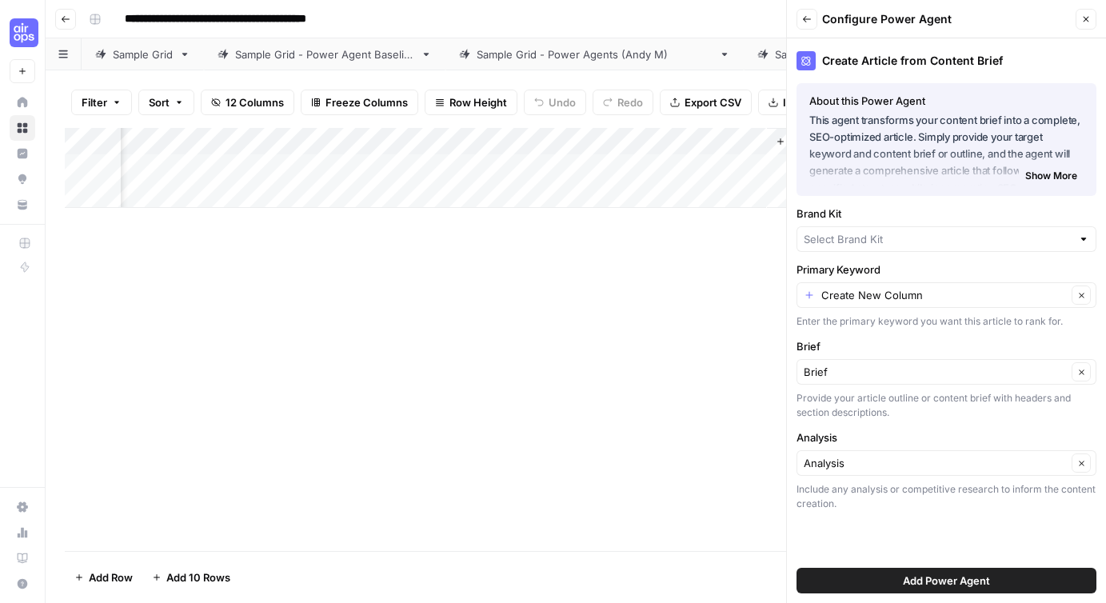
type input "Smartsheet"
click at [916, 580] on span "Add Power Agent" at bounding box center [946, 580] width 87 height 16
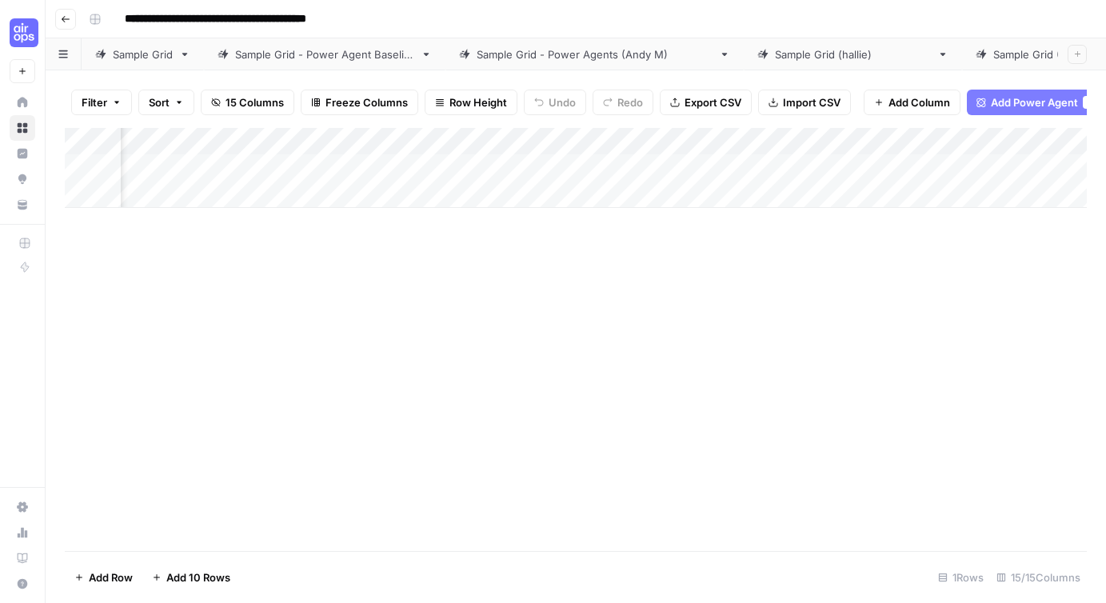
scroll to position [0, 1857]
click at [715, 144] on div "Add Column" at bounding box center [576, 168] width 1022 height 80
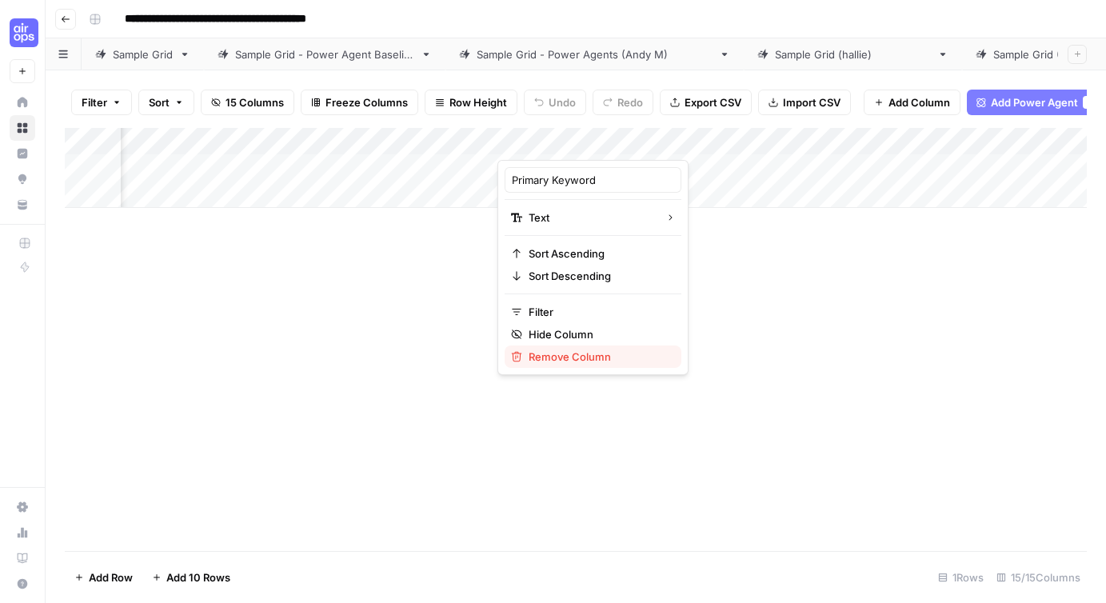
click at [575, 359] on span "Remove Column" at bounding box center [598, 357] width 140 height 16
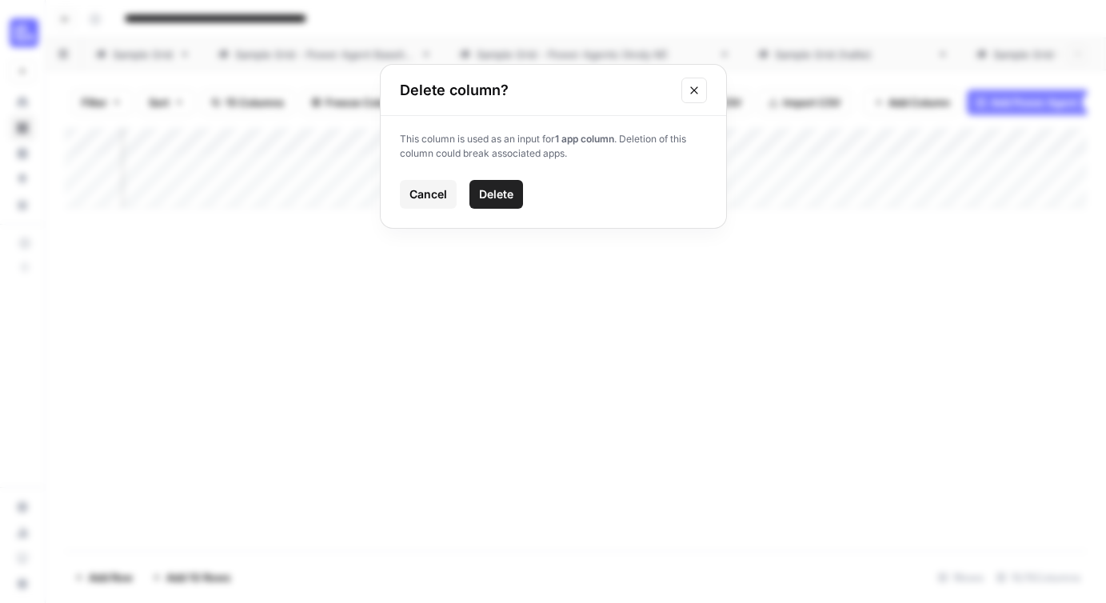
click at [496, 199] on span "Delete" at bounding box center [496, 194] width 34 height 16
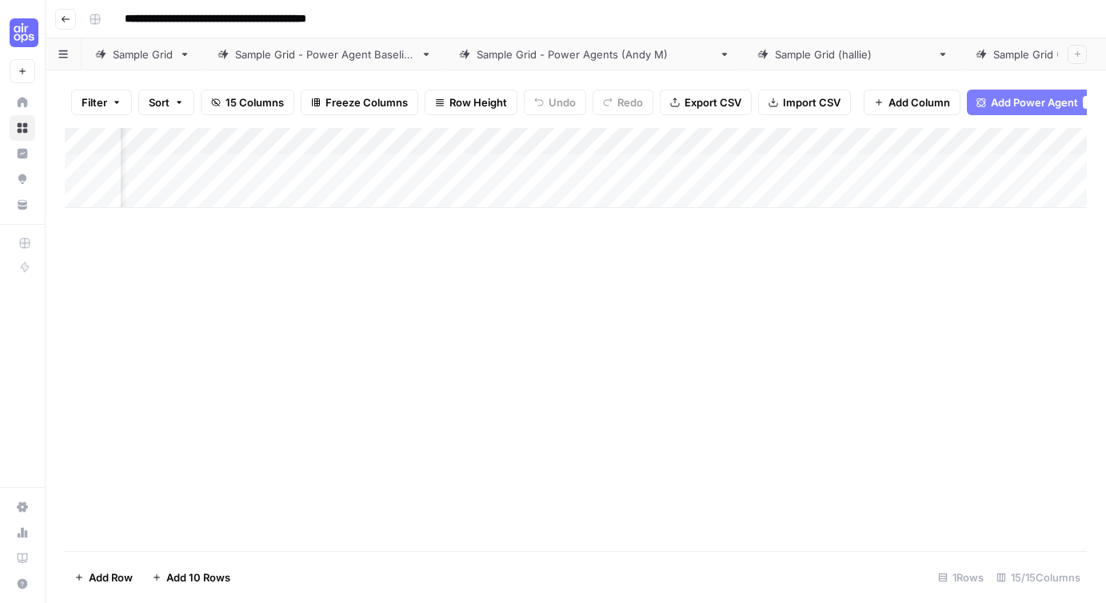
scroll to position [0, 1740]
click at [350, 141] on div "Add Column" at bounding box center [576, 168] width 1022 height 80
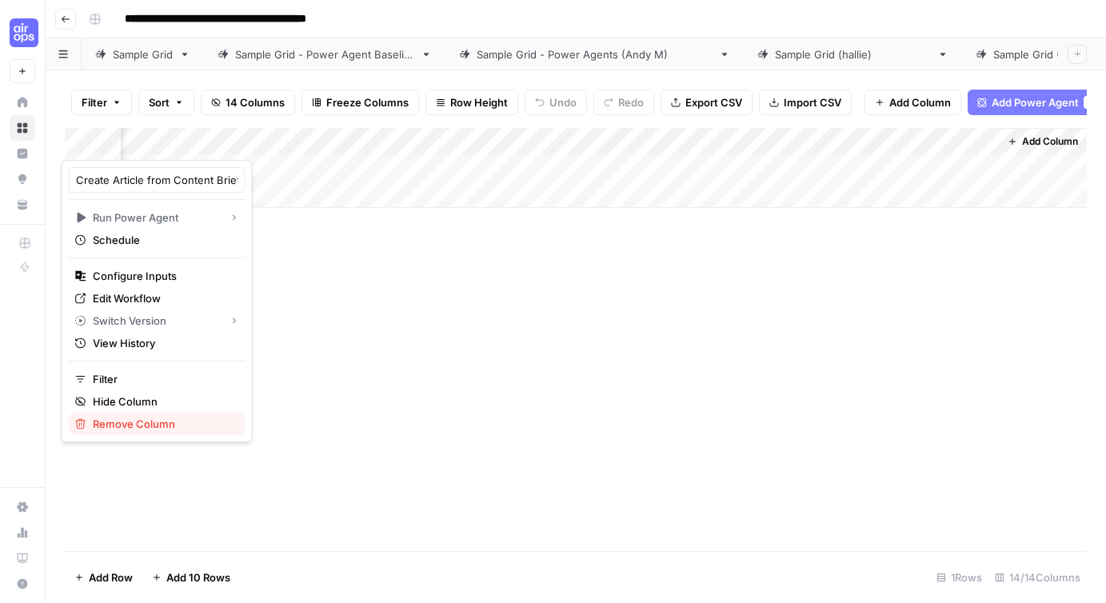
click at [153, 432] on button "Remove Column" at bounding box center [157, 424] width 177 height 22
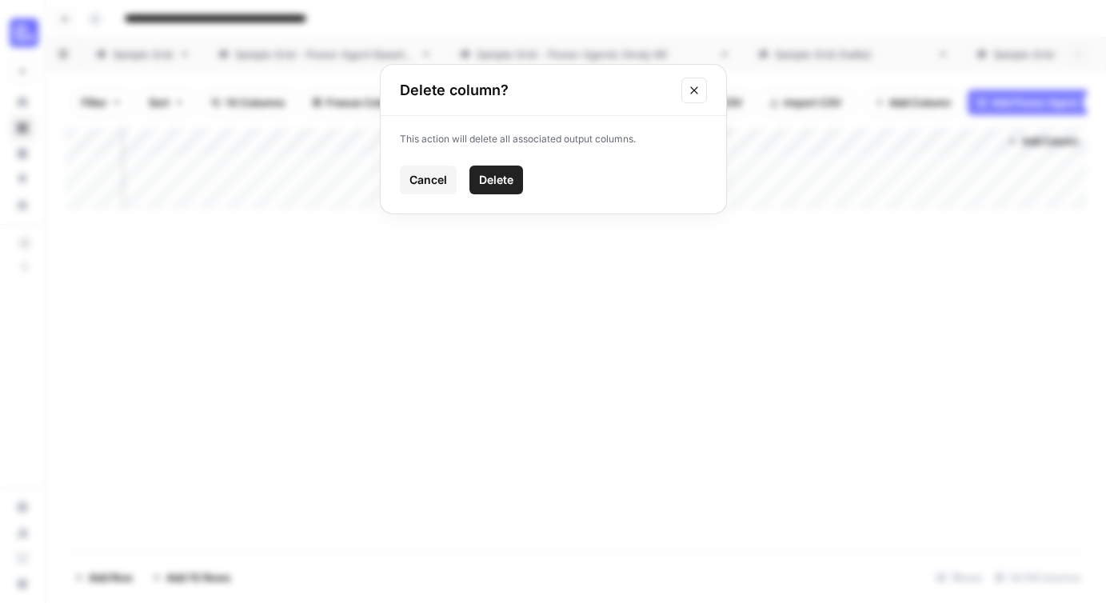
click at [500, 180] on span "Delete" at bounding box center [496, 180] width 34 height 16
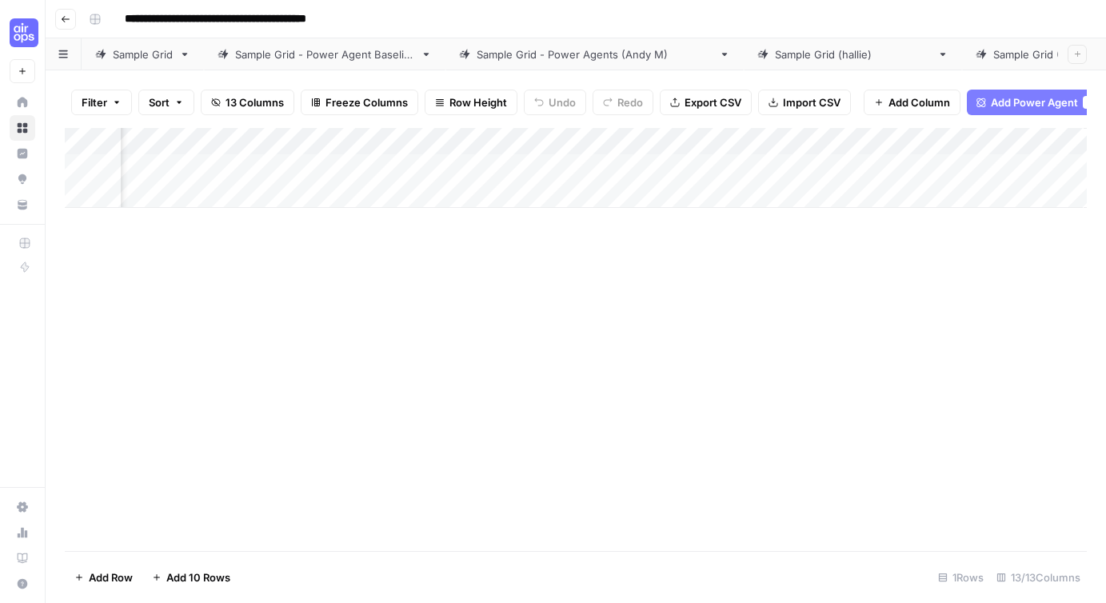
scroll to position [0, 1417]
click at [603, 143] on div "Add Column" at bounding box center [576, 168] width 1022 height 80
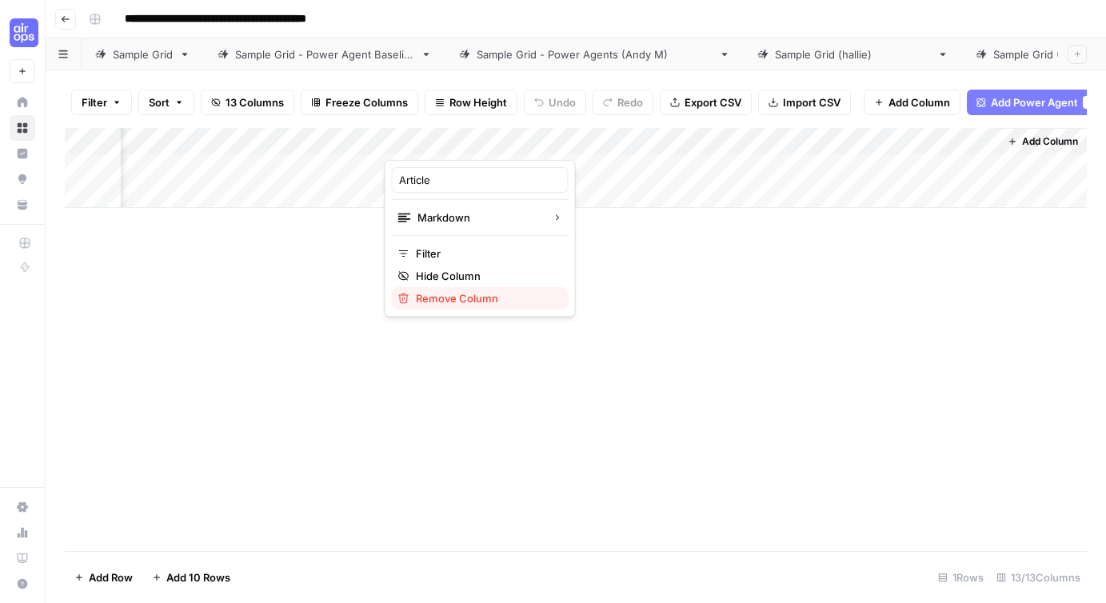
click at [470, 297] on span "Remove Column" at bounding box center [486, 298] width 140 height 16
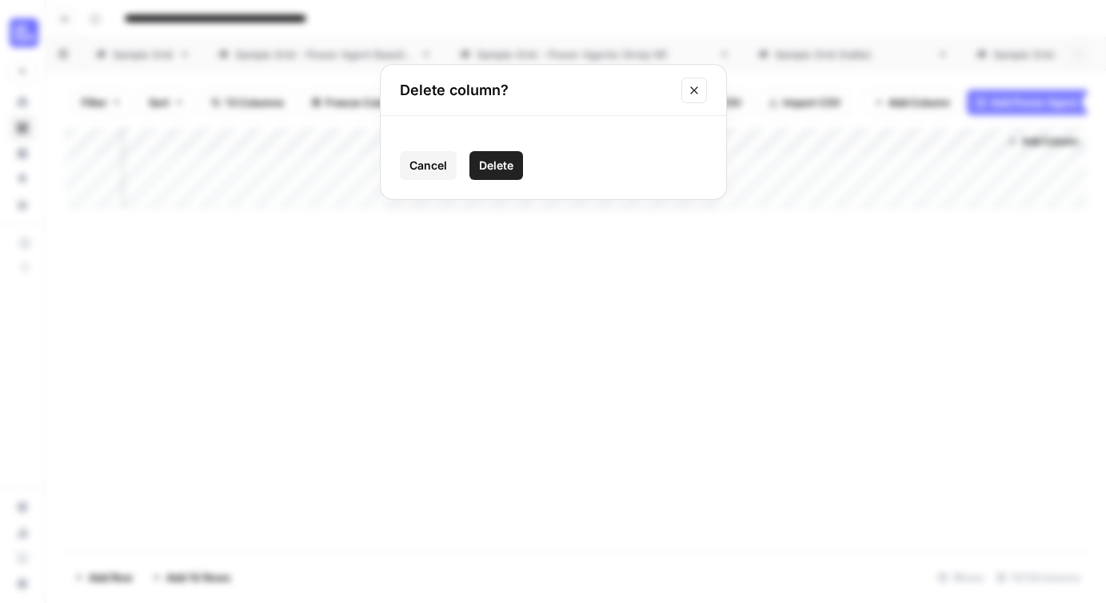
click at [493, 170] on span "Delete" at bounding box center [496, 165] width 34 height 16
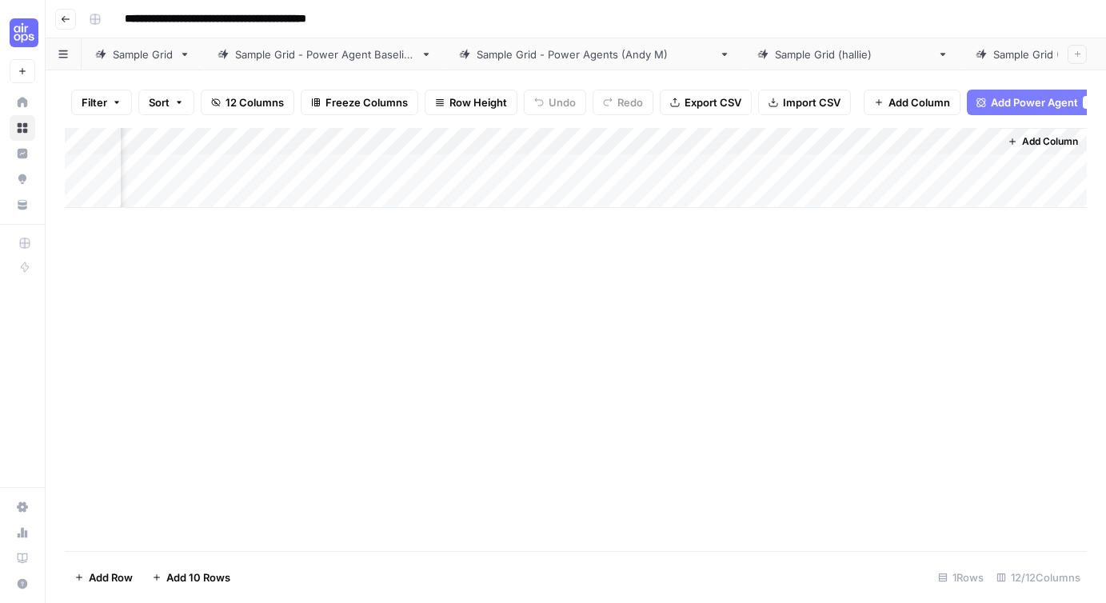
scroll to position [0, 1186]
click at [631, 141] on div "Add Column" at bounding box center [576, 168] width 1022 height 80
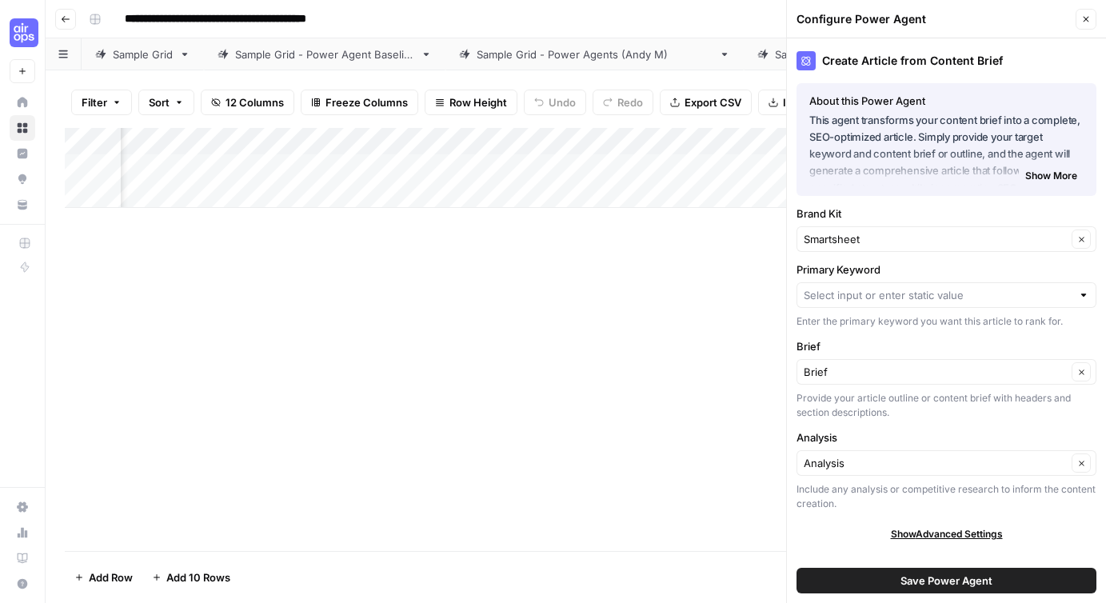
click at [600, 293] on div "Add Column" at bounding box center [576, 339] width 1022 height 423
click at [1081, 21] on icon "button" at bounding box center [1086, 19] width 10 height 10
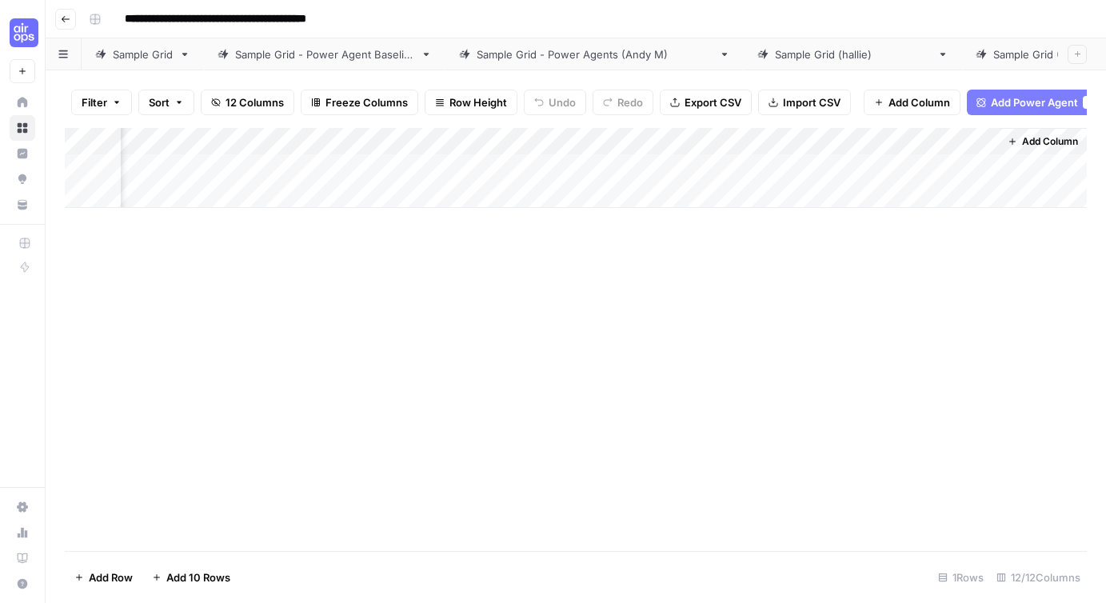
click at [63, 22] on icon "button" at bounding box center [66, 19] width 10 height 10
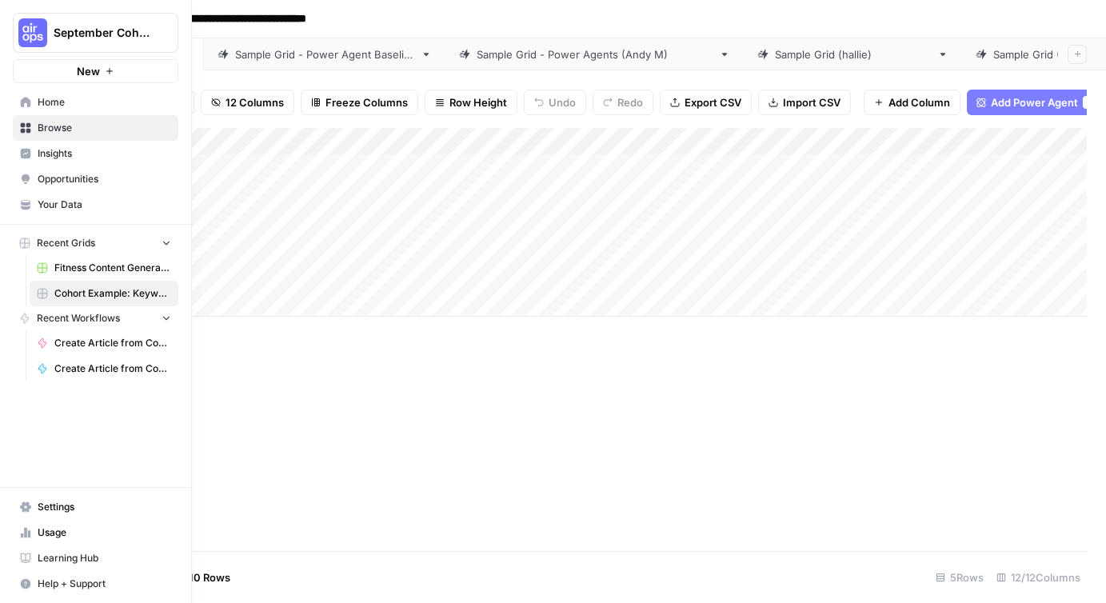
click at [22, 130] on icon at bounding box center [26, 128] width 10 height 10
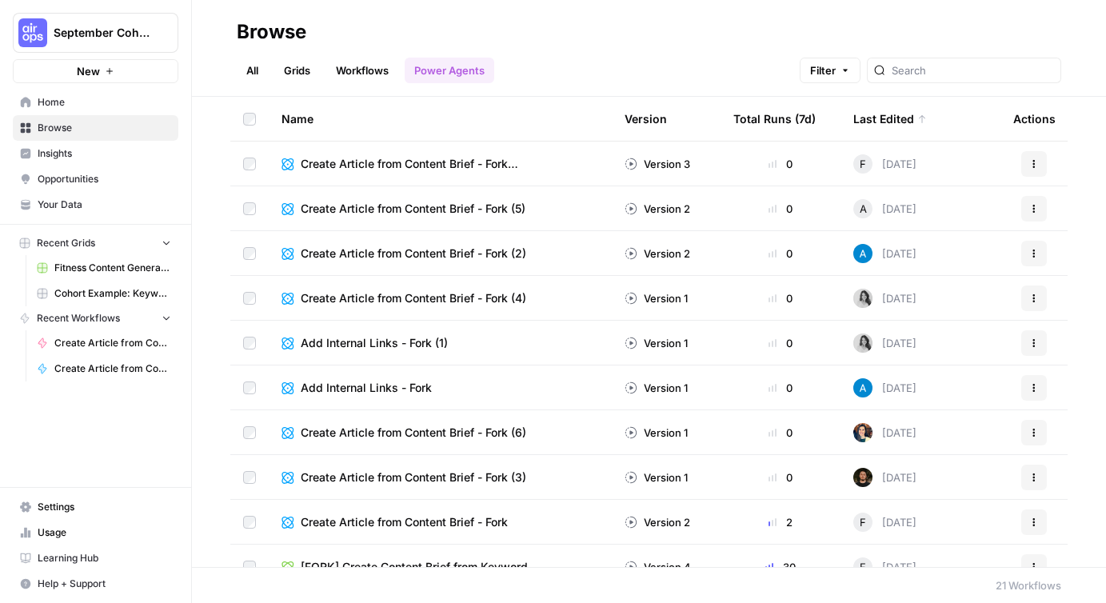
click at [250, 66] on link "All" at bounding box center [252, 71] width 31 height 26
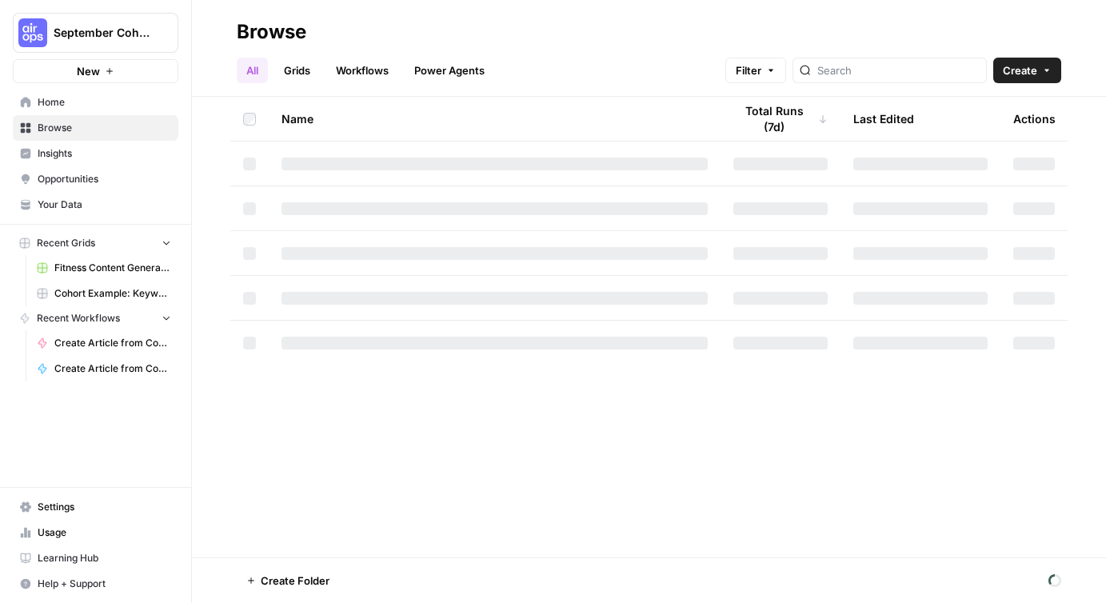
click at [299, 75] on link "Grids" at bounding box center [297, 71] width 46 height 26
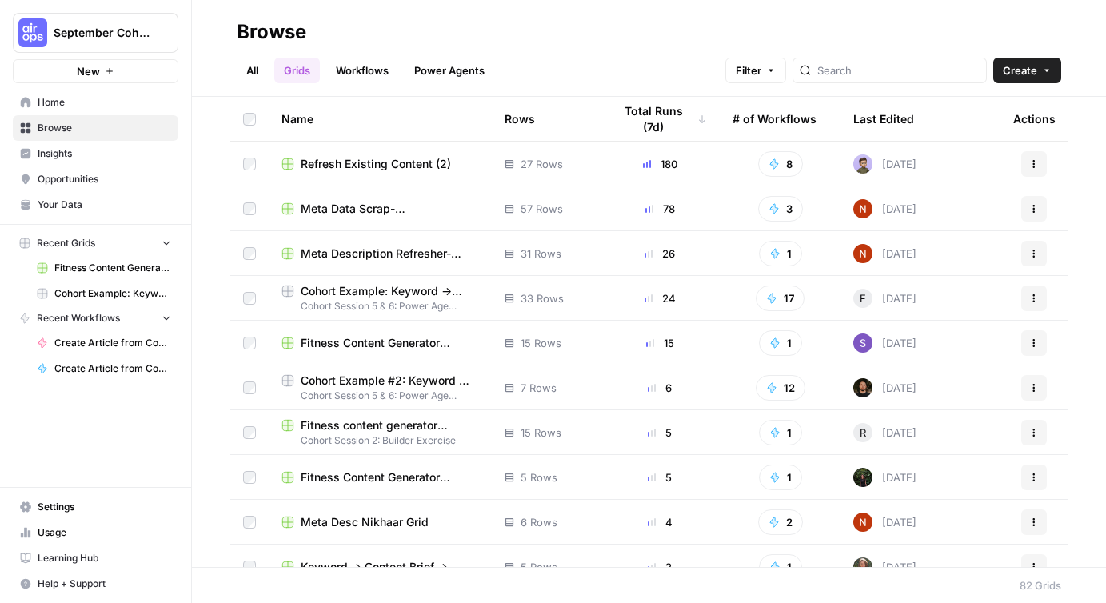
click at [883, 123] on div "Last Edited" at bounding box center [883, 119] width 61 height 44
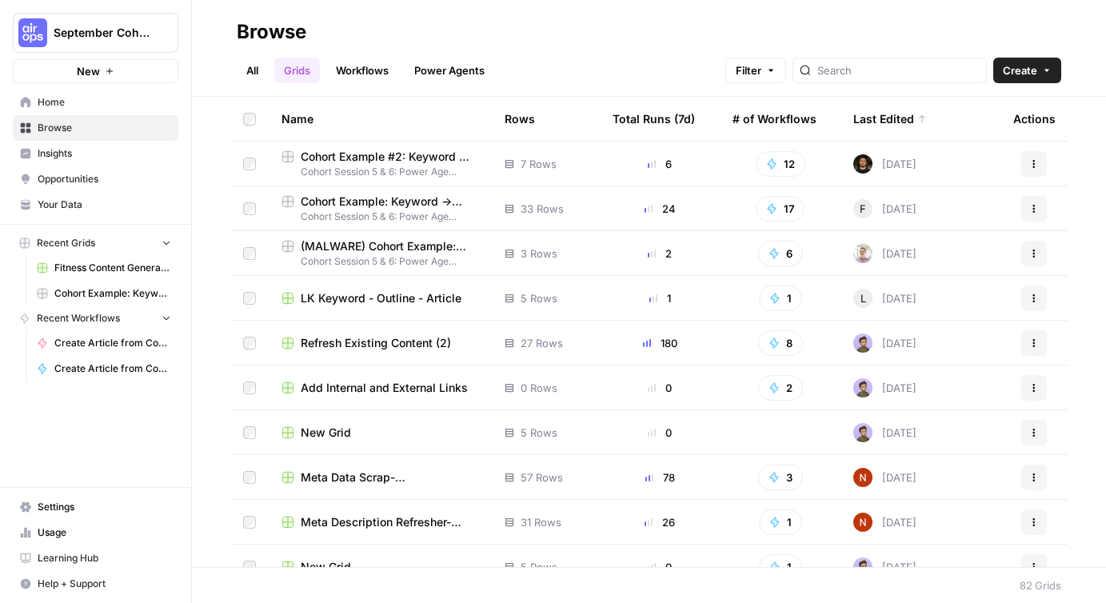
click at [360, 71] on link "Workflows" at bounding box center [362, 71] width 72 height 26
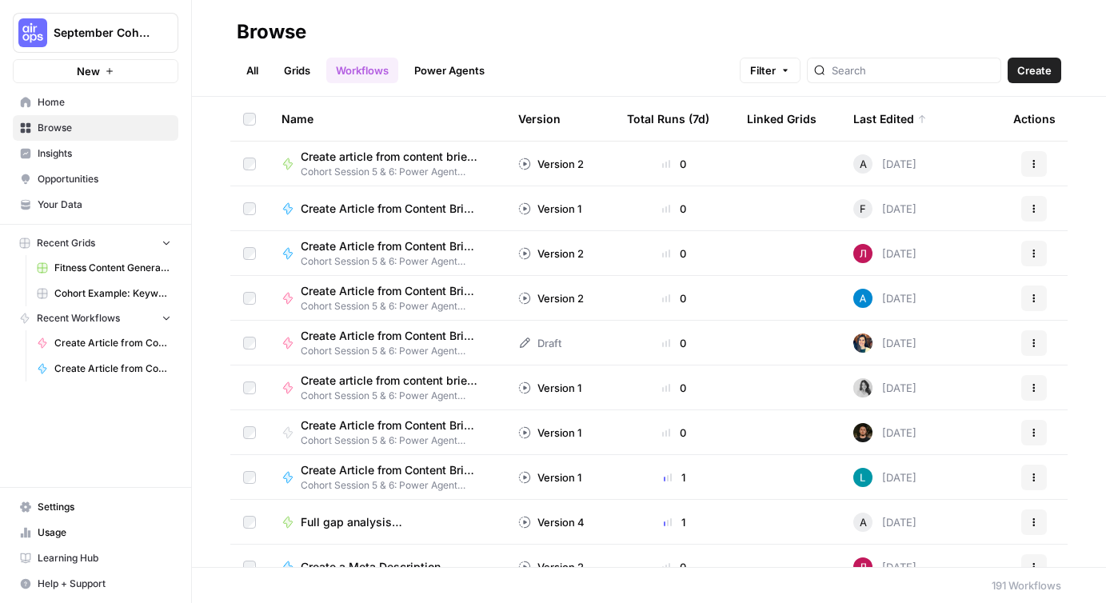
click at [1036, 293] on icon "button" at bounding box center [1034, 298] width 10 height 10
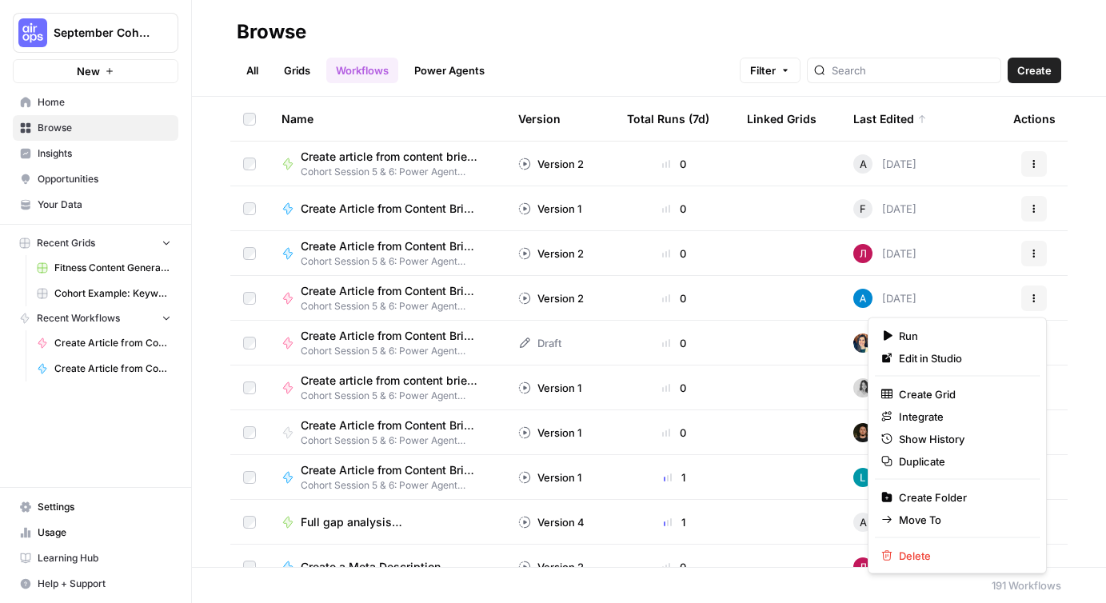
click at [149, 441] on div "September Cohort New Home Browse Insights Opportunities Your Data Recent Grids …" at bounding box center [95, 301] width 191 height 603
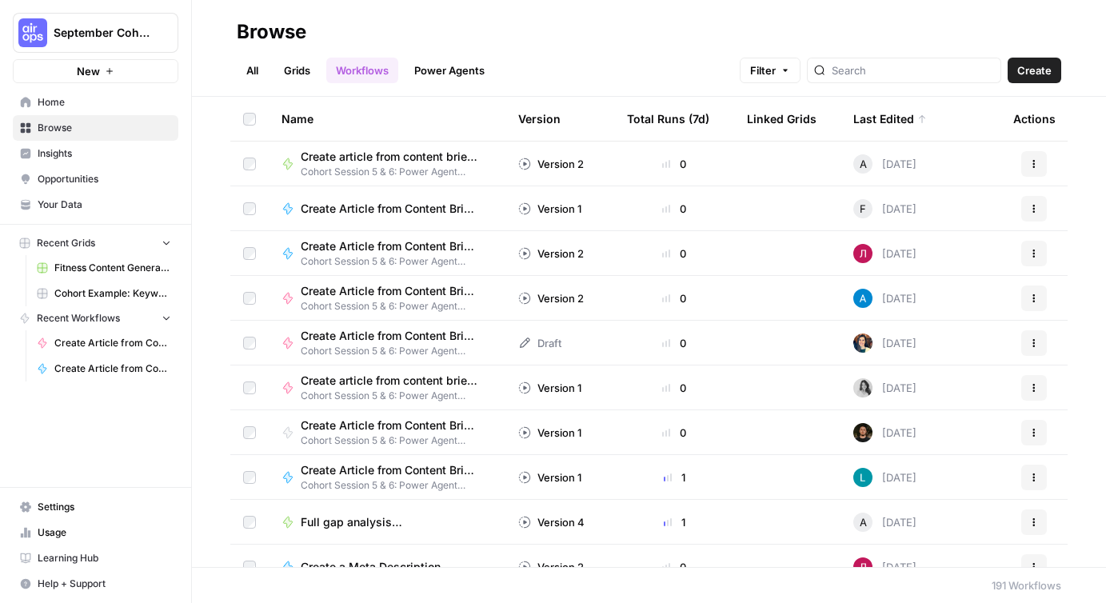
click at [399, 379] on span "Create article from content brief FORK (hallie)" at bounding box center [390, 381] width 179 height 16
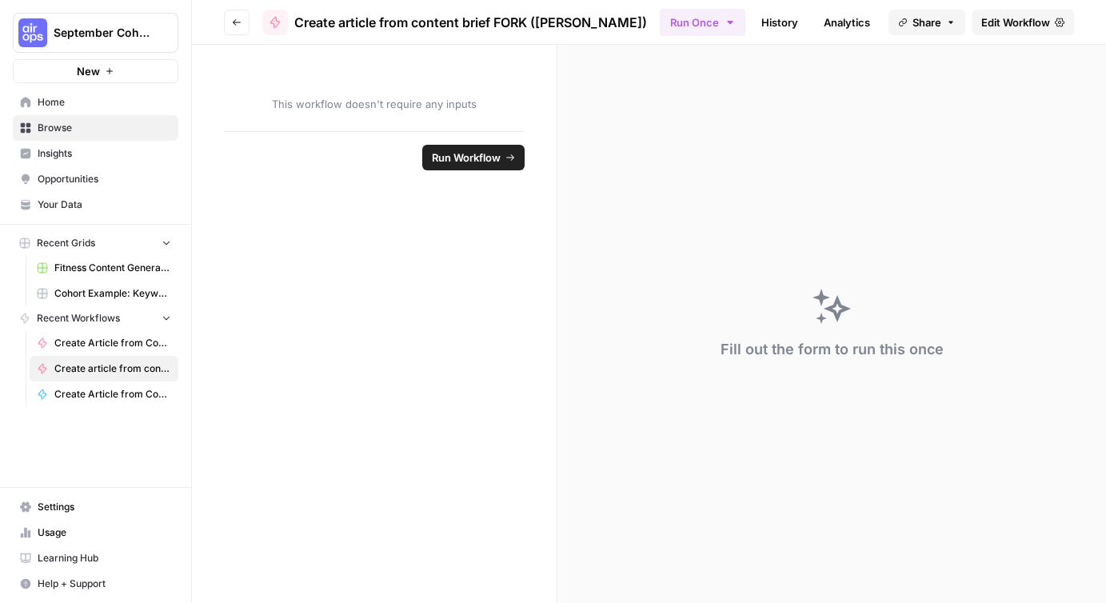
click at [232, 25] on icon "button" at bounding box center [237, 23] width 10 height 10
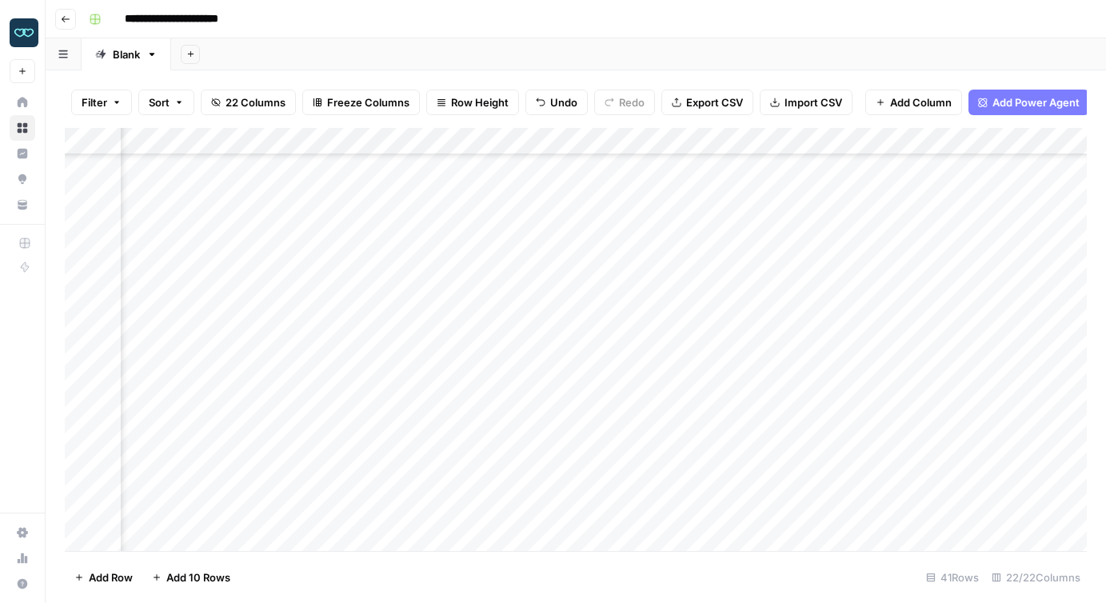
scroll to position [650, 958]
